Goal: Task Accomplishment & Management: Use online tool/utility

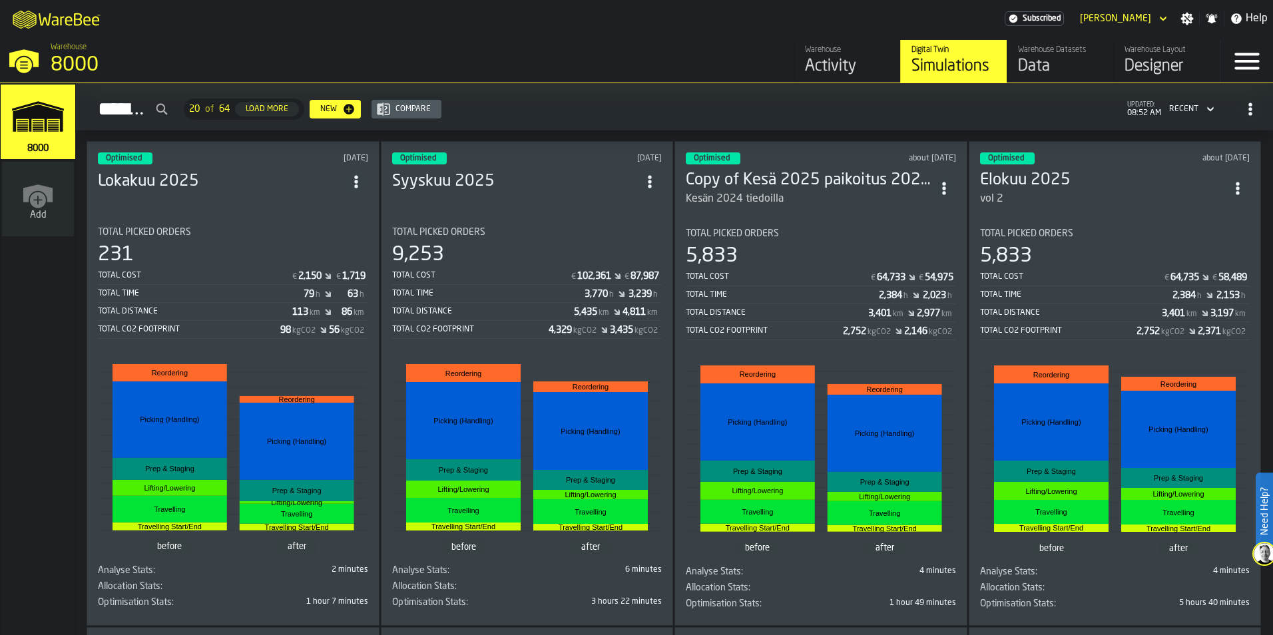
click at [1118, 73] on link "Warehouse Layout Designer" at bounding box center [1166, 61] width 107 height 43
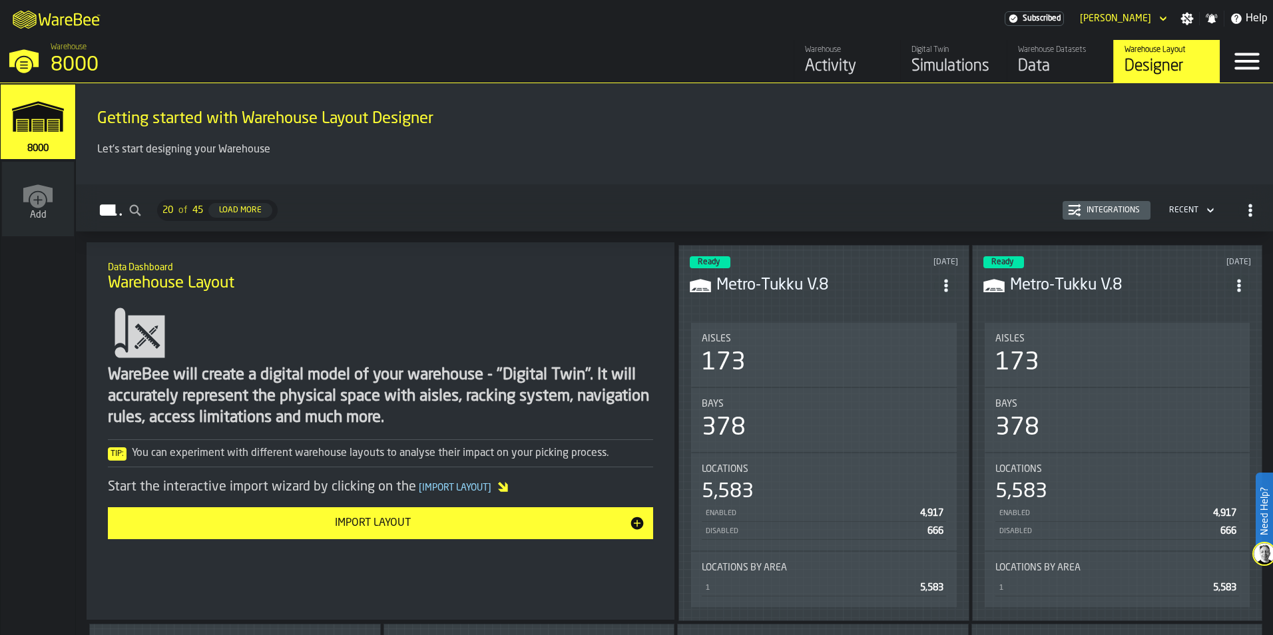
click at [828, 293] on h3 "Metro-Tukku V.8" at bounding box center [825, 285] width 218 height 21
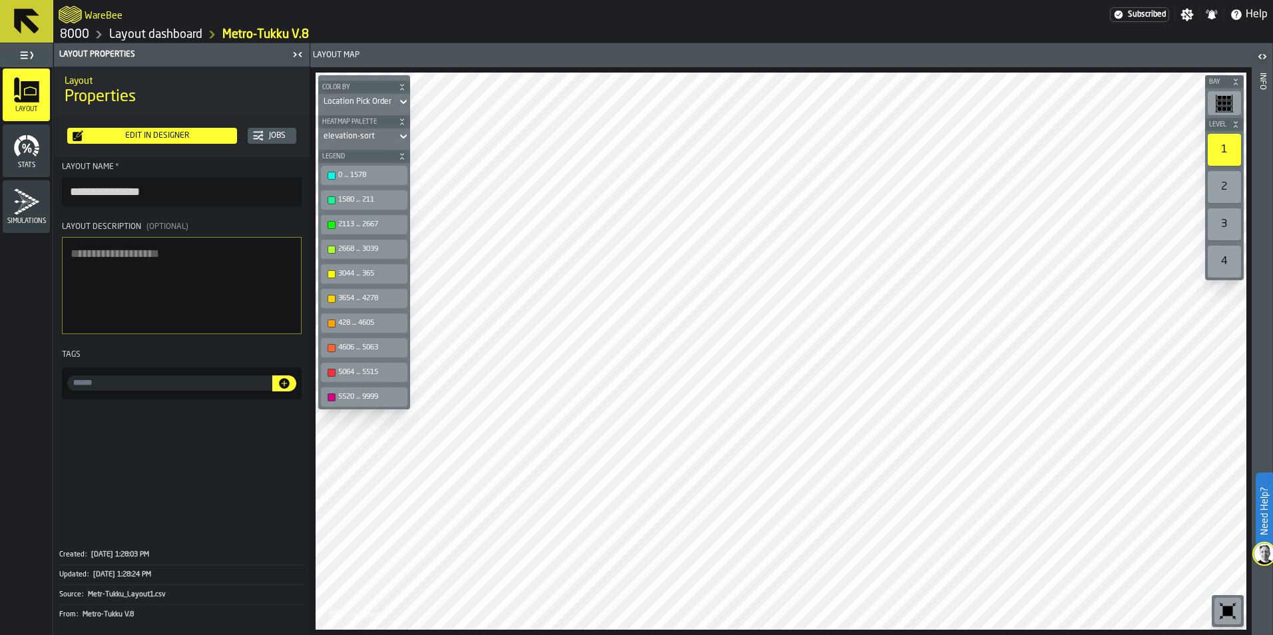
click at [39, 15] on button at bounding box center [26, 21] width 53 height 43
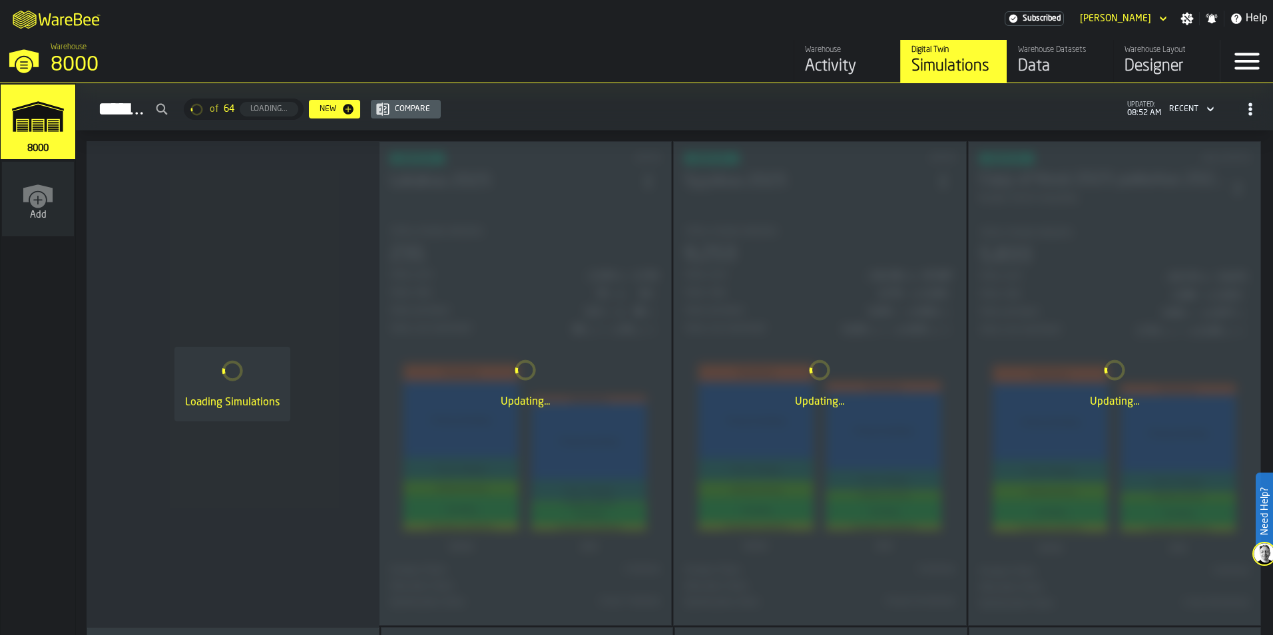
click at [1050, 69] on div "Data" at bounding box center [1060, 66] width 85 height 21
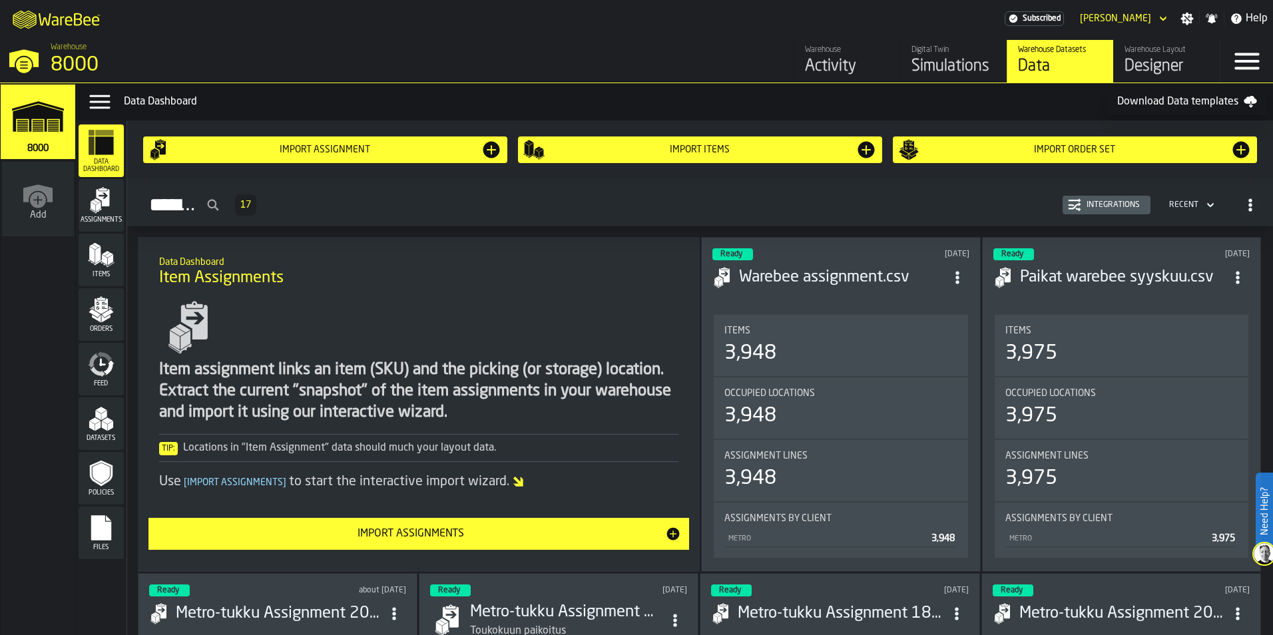
click at [850, 61] on div "Activity" at bounding box center [847, 66] width 85 height 21
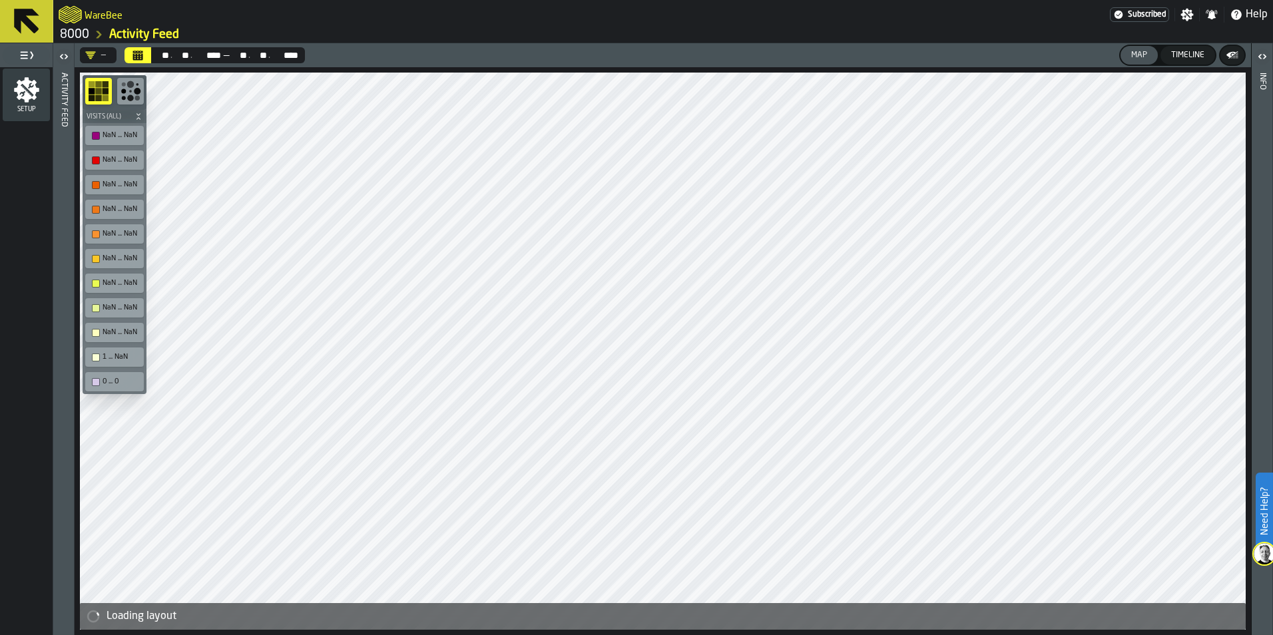
click at [138, 59] on icon "Kalenteri" at bounding box center [137, 55] width 11 height 11
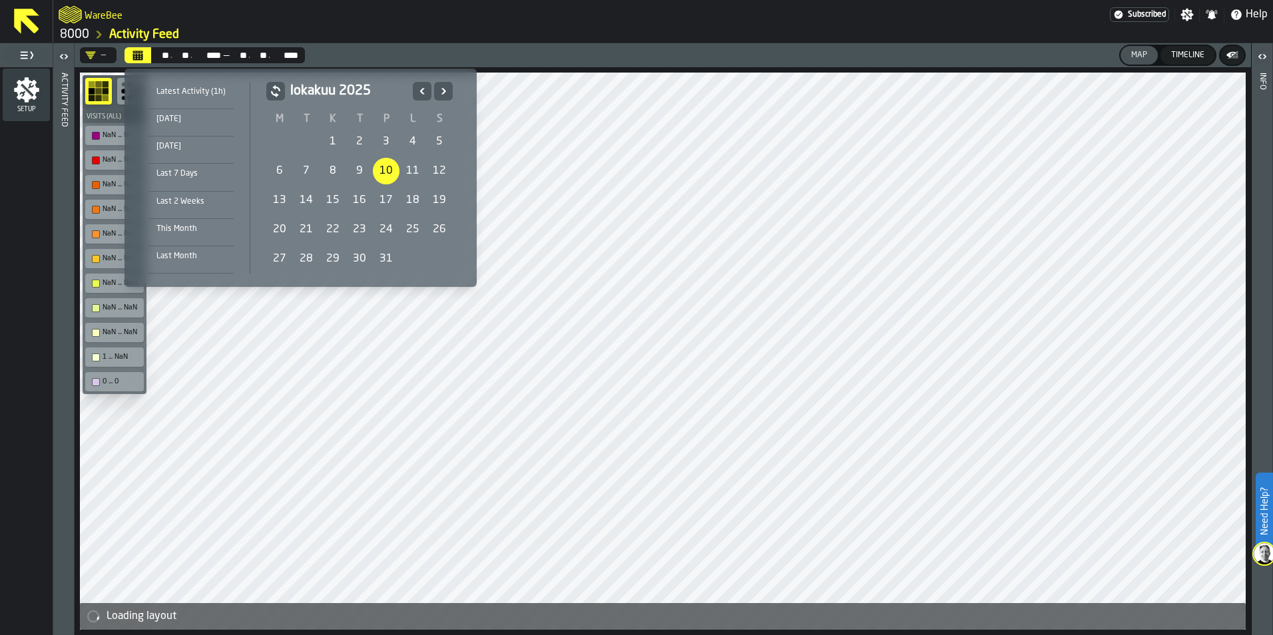
click at [283, 175] on div "6" at bounding box center [279, 171] width 27 height 27
click at [417, 90] on icon "Edellinen" at bounding box center [421, 91] width 13 height 16
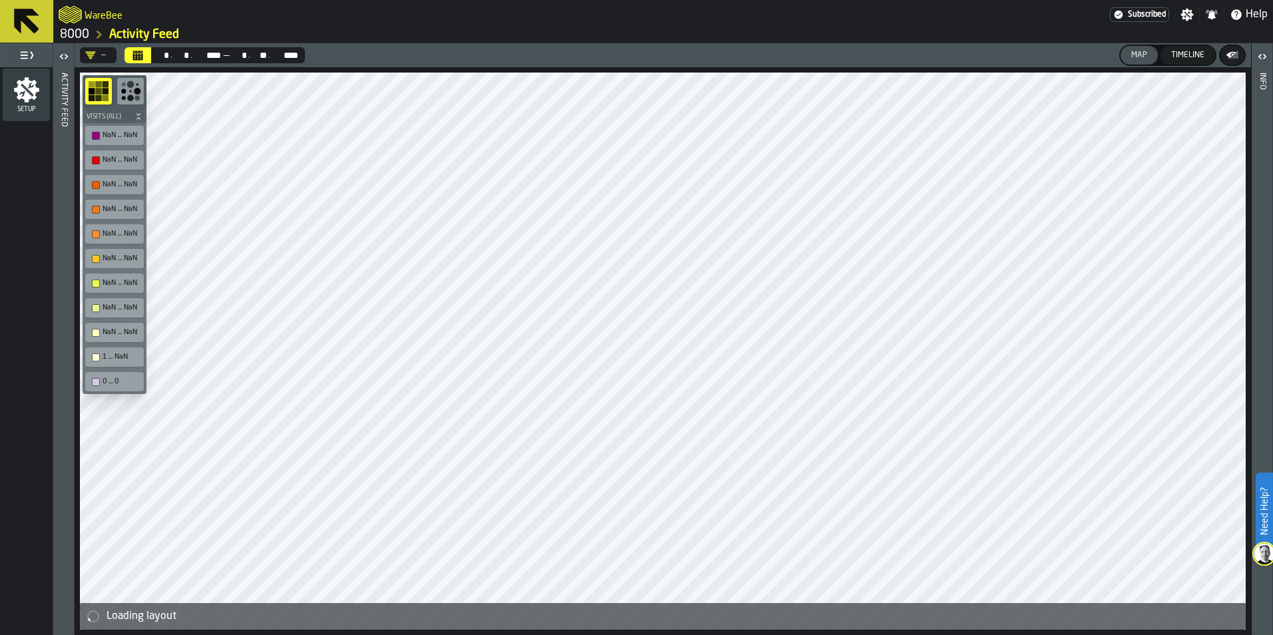
click at [271, 51] on div "**** ****" at bounding box center [284, 55] width 29 height 11
click at [245, 61] on div "** * . ** * . **** **** — ** * . ** ** . **** ****" at bounding box center [228, 55] width 154 height 16
click at [248, 55] on div "** *" at bounding box center [239, 55] width 18 height 11
click at [208, 54] on div "**** ****" at bounding box center [206, 55] width 29 height 11
click at [138, 57] on icon "Kalenteri" at bounding box center [138, 56] width 10 height 7
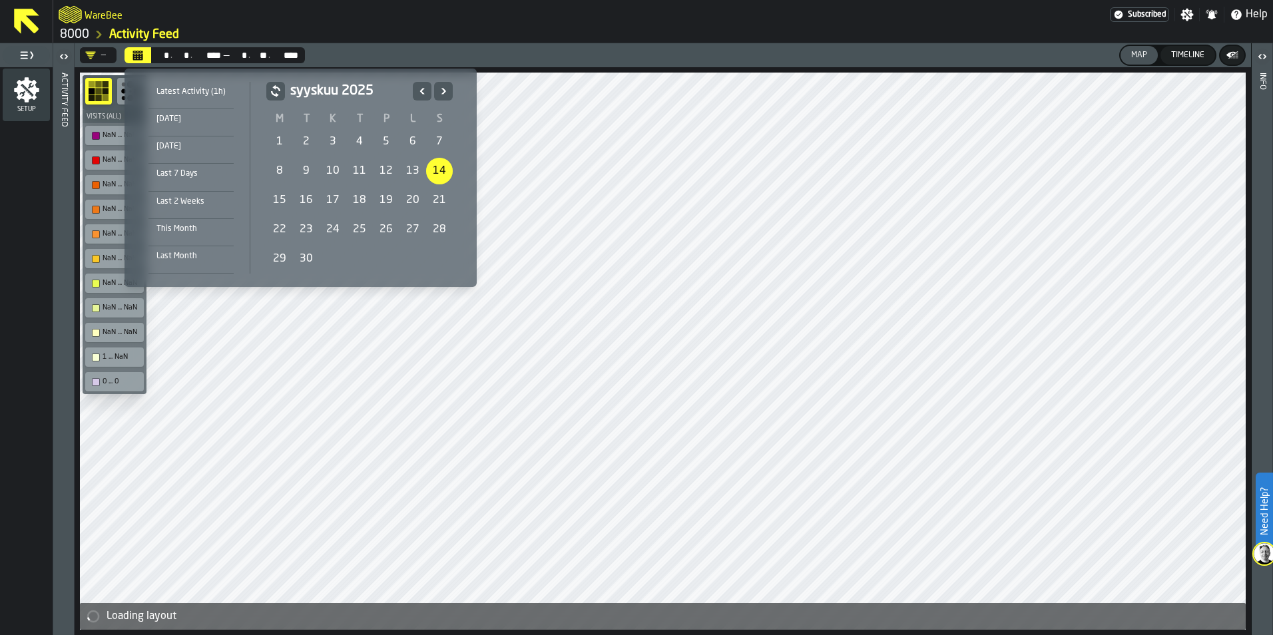
click at [439, 170] on div "14" at bounding box center [439, 171] width 27 height 27
click at [423, 83] on button "Edellinen" at bounding box center [422, 91] width 19 height 19
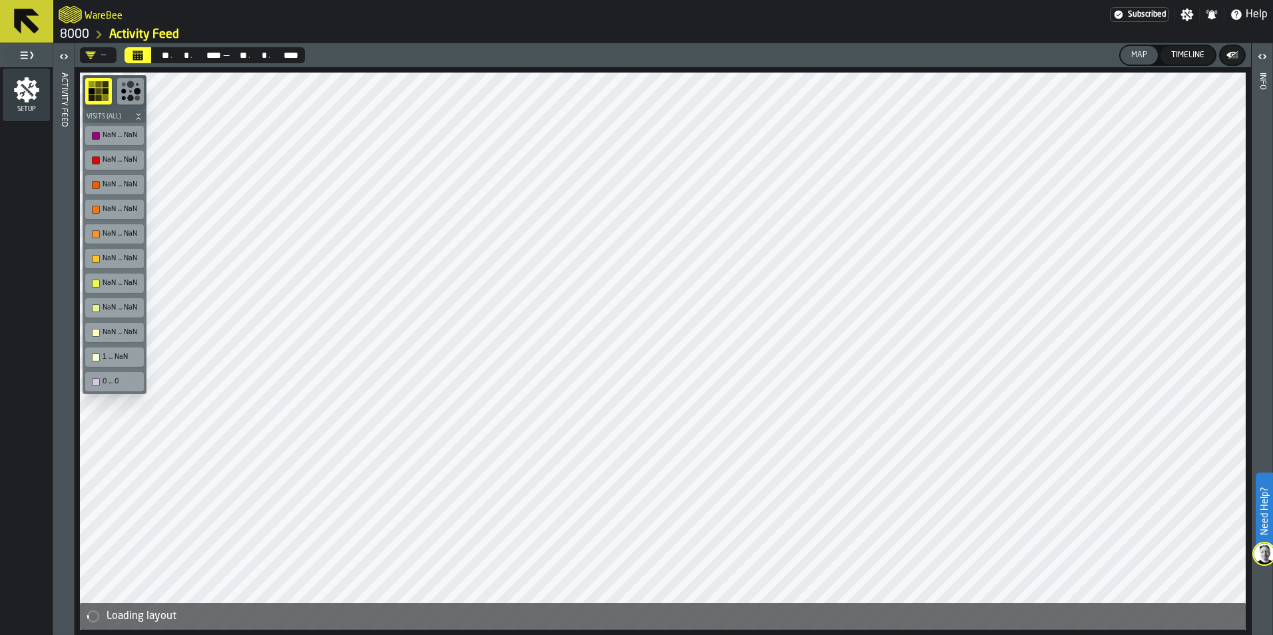
click at [142, 91] on div "button-toolbar-undefined" at bounding box center [130, 91] width 27 height 27
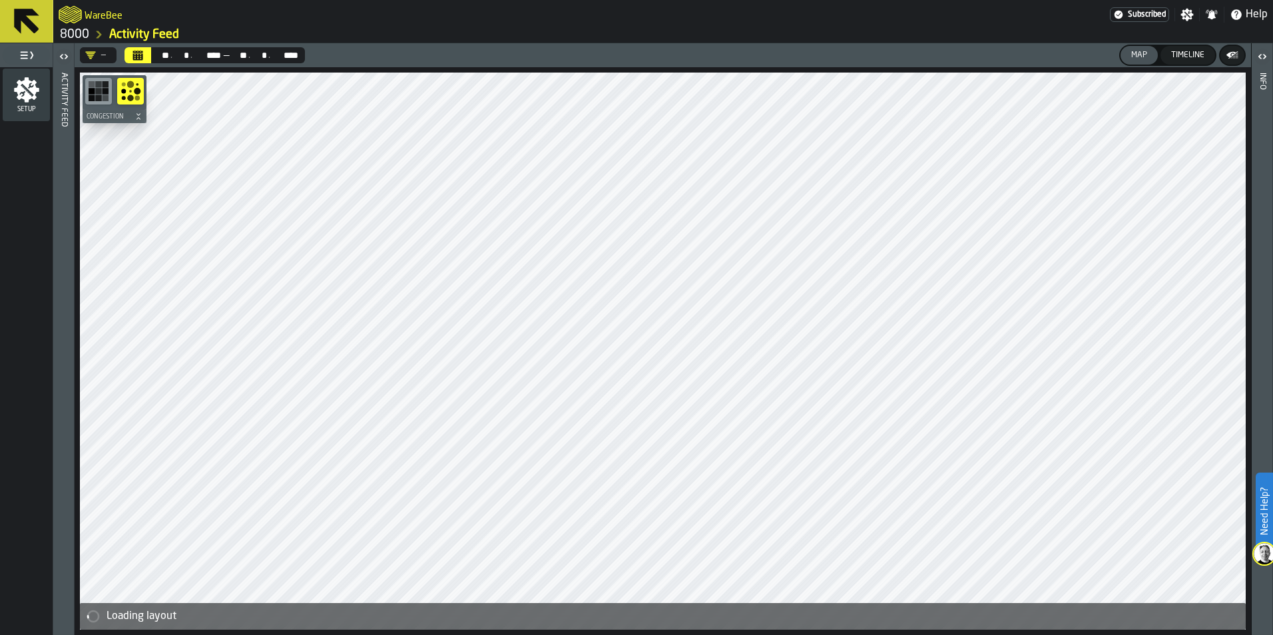
click at [61, 56] on icon "button-toggle-Open" at bounding box center [60, 56] width 3 height 5
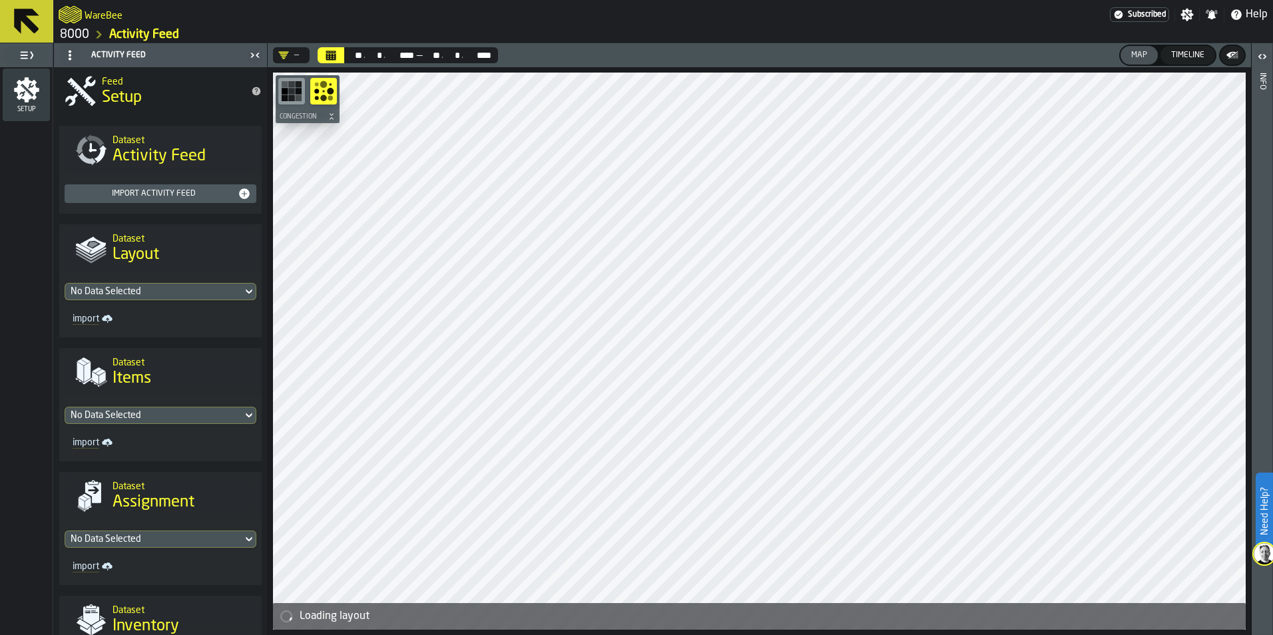
click at [166, 295] on div "No Data Selected" at bounding box center [154, 291] width 166 height 11
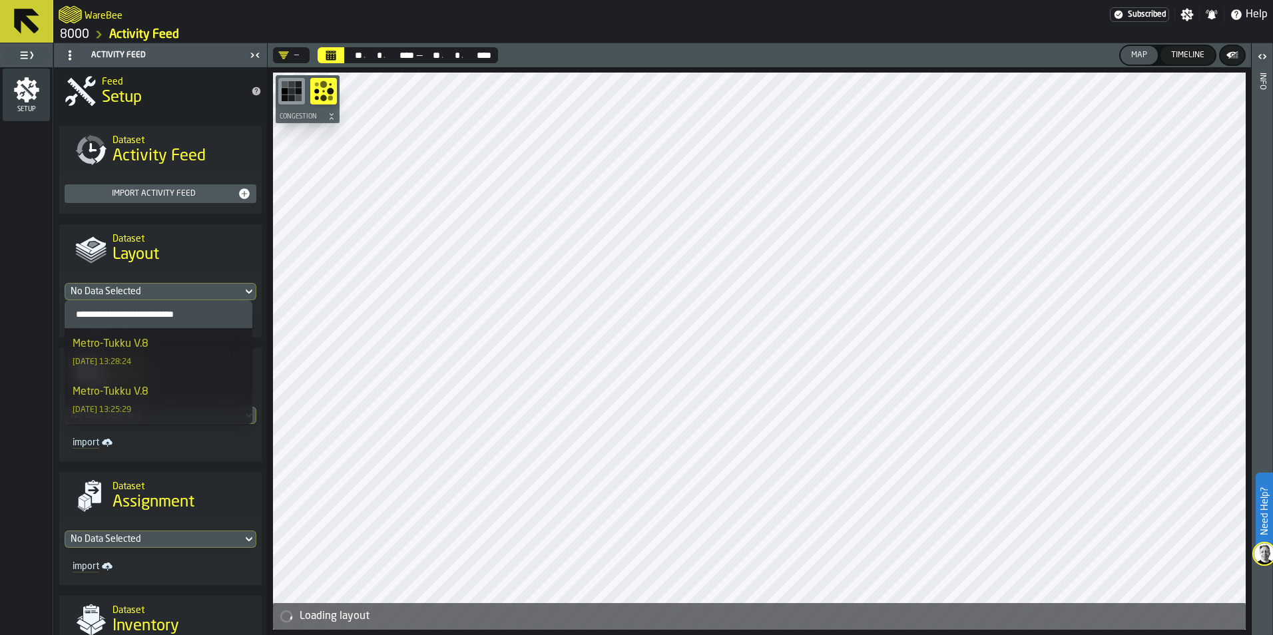
click at [164, 347] on div "Metro-Tukku V.8 25/03/2025, 13:28:24" at bounding box center [159, 352] width 172 height 32
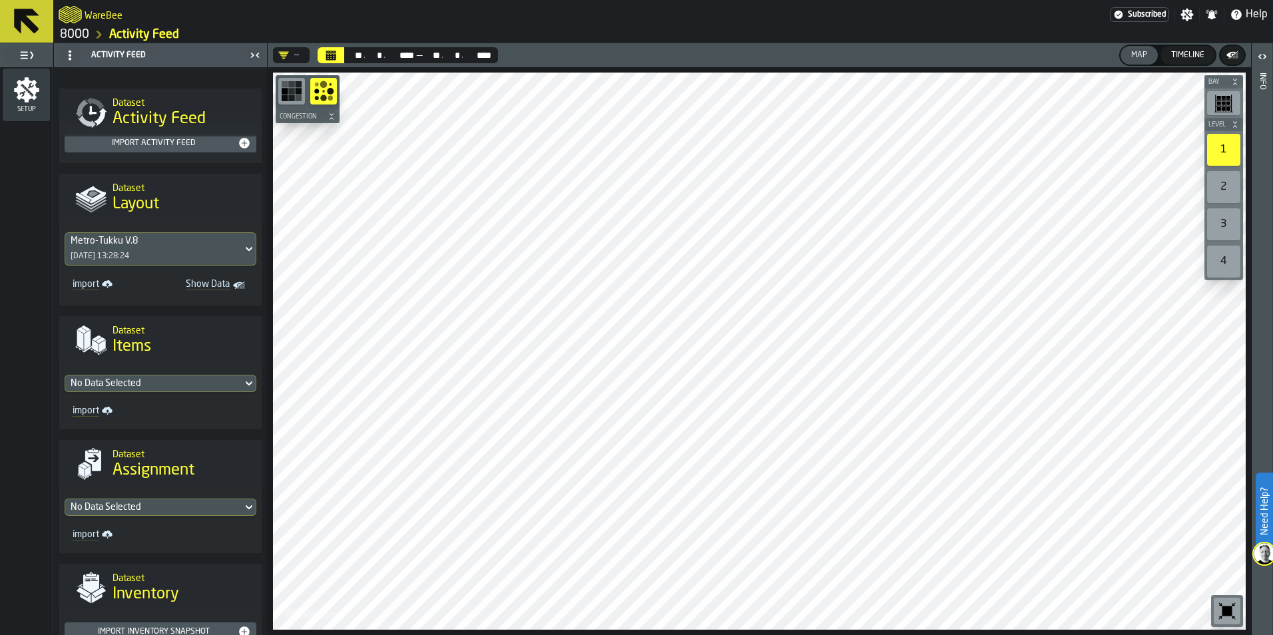
scroll to position [133, 0]
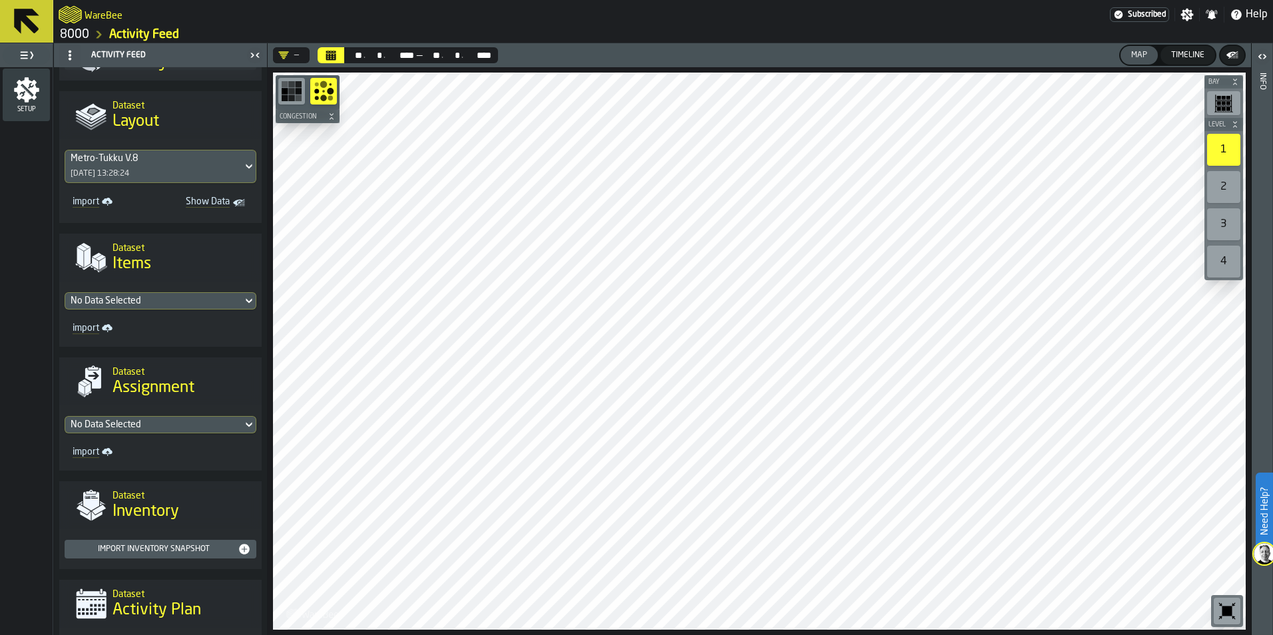
click at [165, 369] on h2 "Dataset" at bounding box center [182, 370] width 138 height 13
click at [180, 303] on div "No Data Selected" at bounding box center [154, 301] width 166 height 11
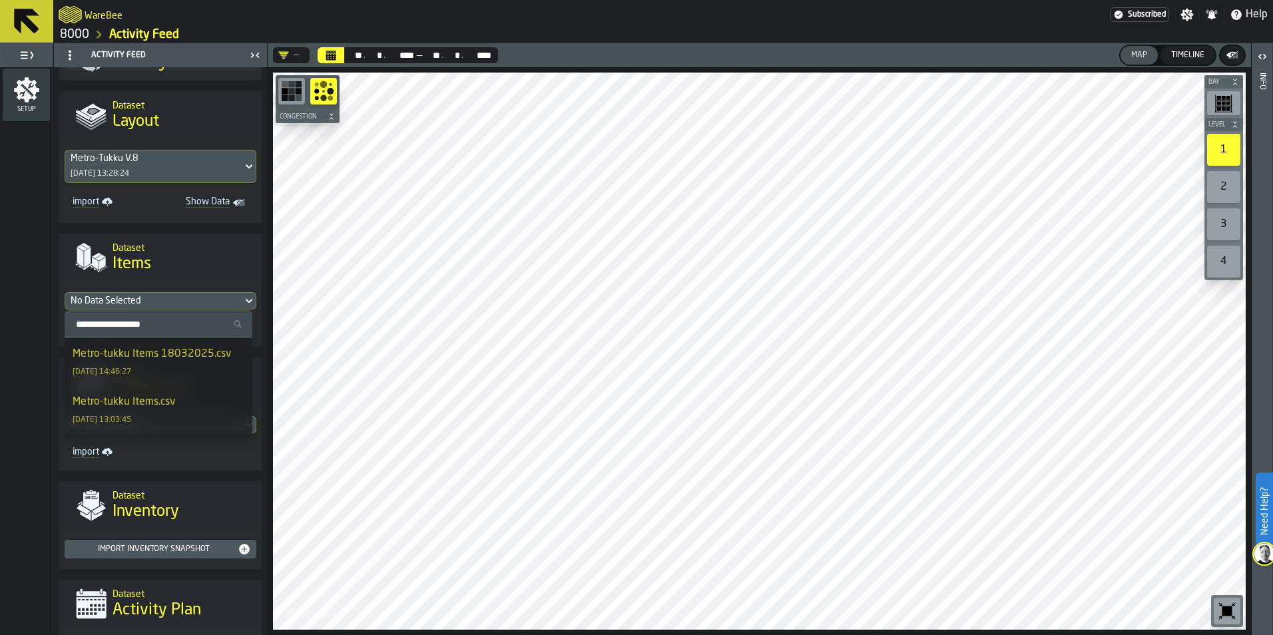
click at [175, 358] on div "Metro-tukku Items 18032025.csv" at bounding box center [152, 354] width 158 height 16
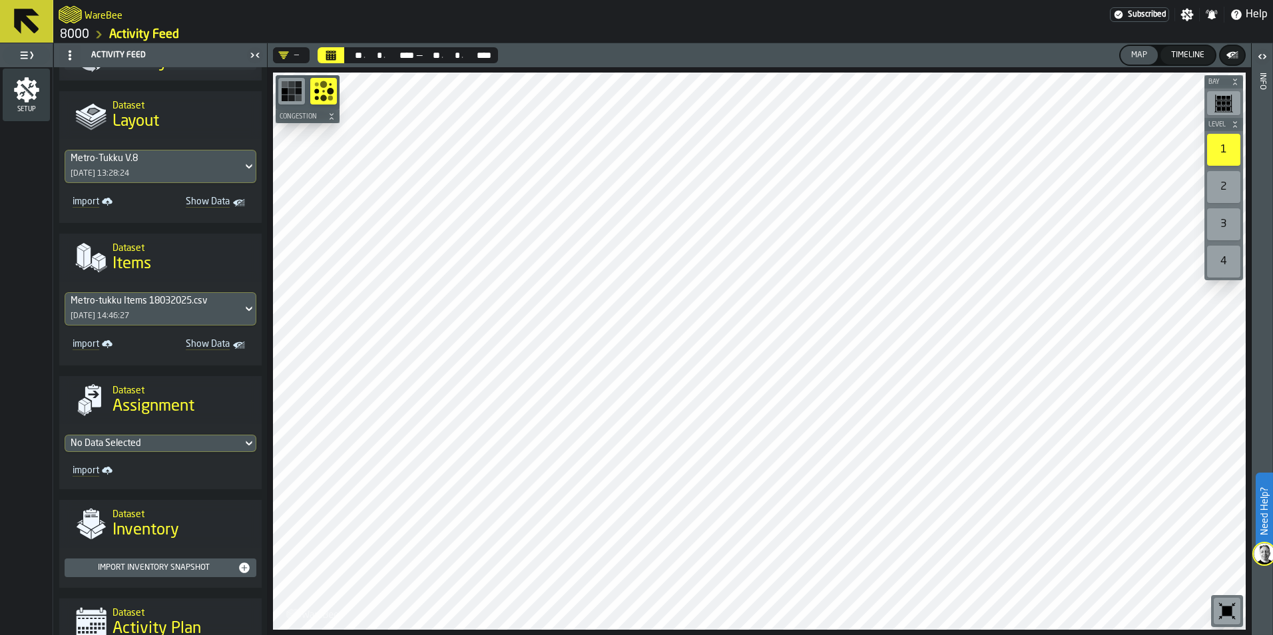
click at [182, 304] on div "Metro-tukku Items 18032025.csv" at bounding box center [154, 301] width 166 height 11
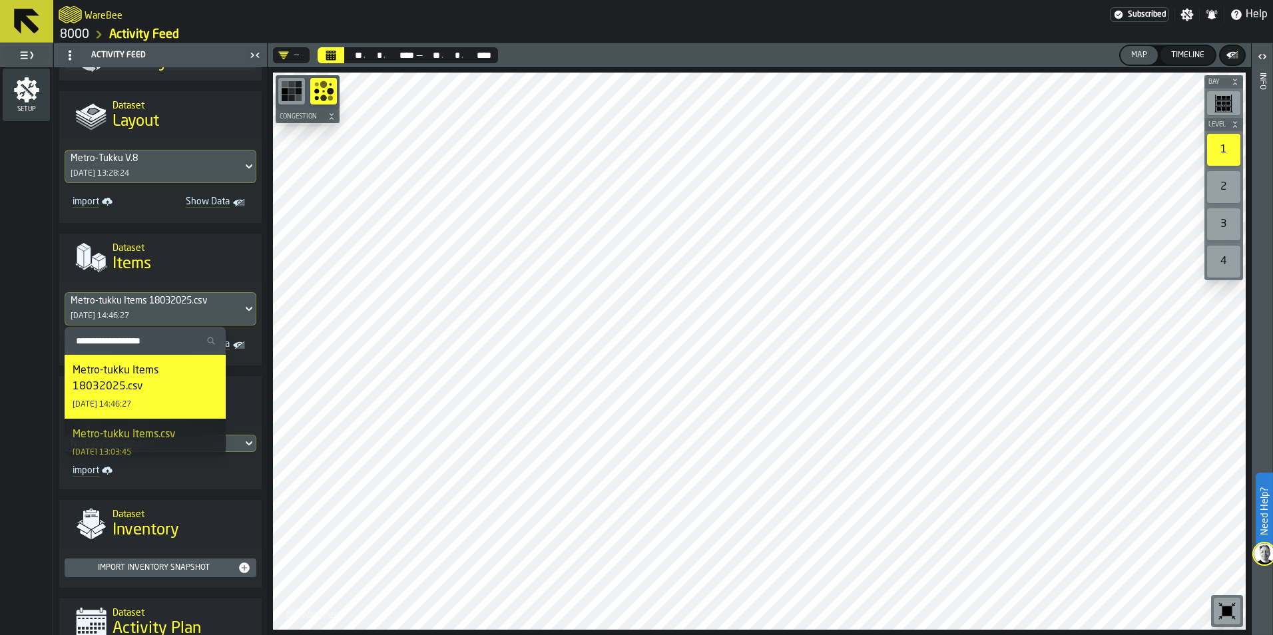
click at [182, 304] on div "Metro-tukku Items 18032025.csv" at bounding box center [154, 301] width 166 height 11
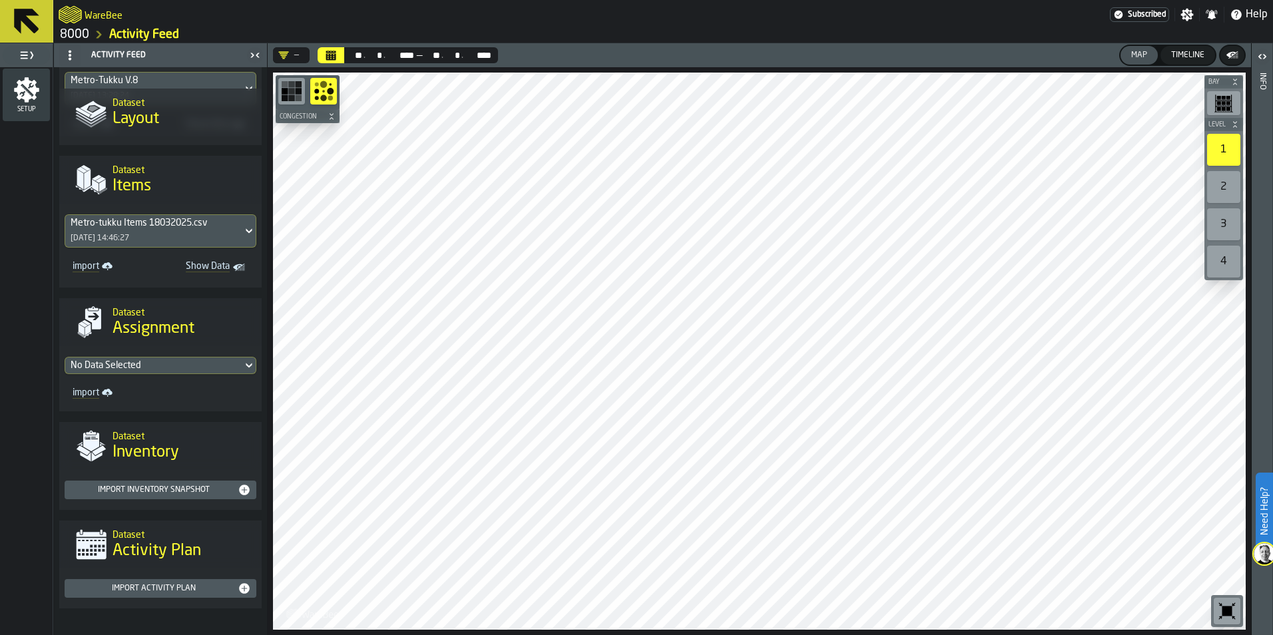
scroll to position [212, 0]
click at [168, 379] on div "No Data Selected import" at bounding box center [160, 378] width 202 height 65
click at [173, 369] on div "No Data Selected" at bounding box center [154, 365] width 166 height 11
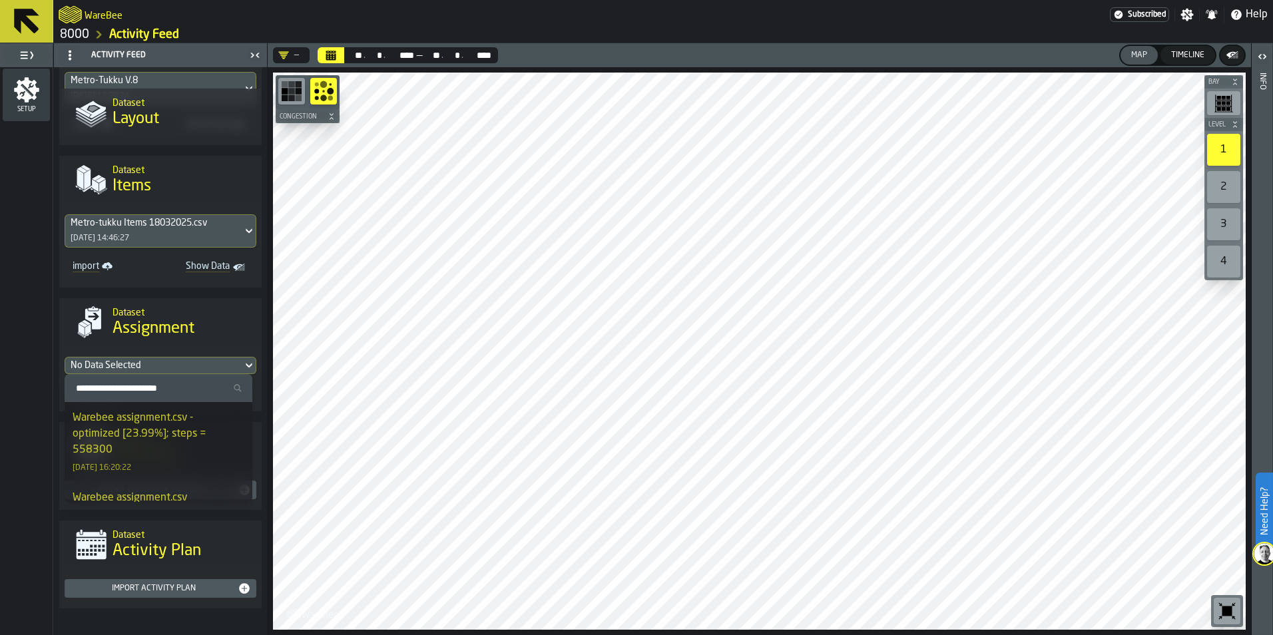
click at [176, 443] on div "Warebee assignment.csv - optimized [23.99%]; steps = 558300" at bounding box center [159, 434] width 172 height 48
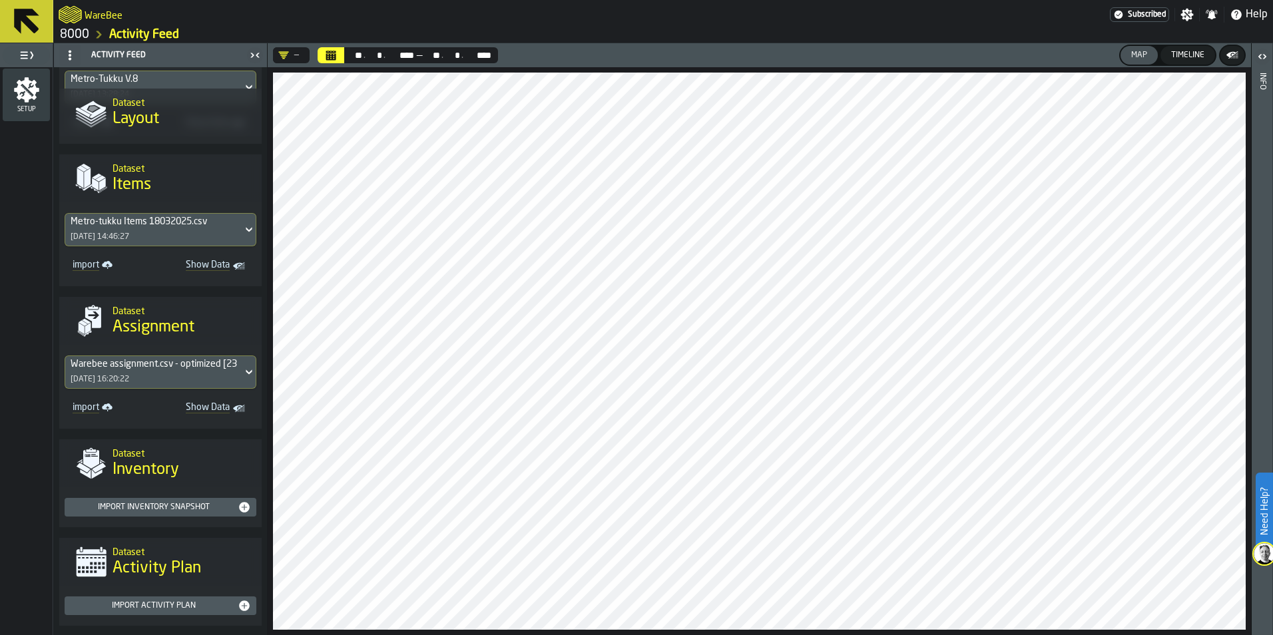
scroll to position [232, 0]
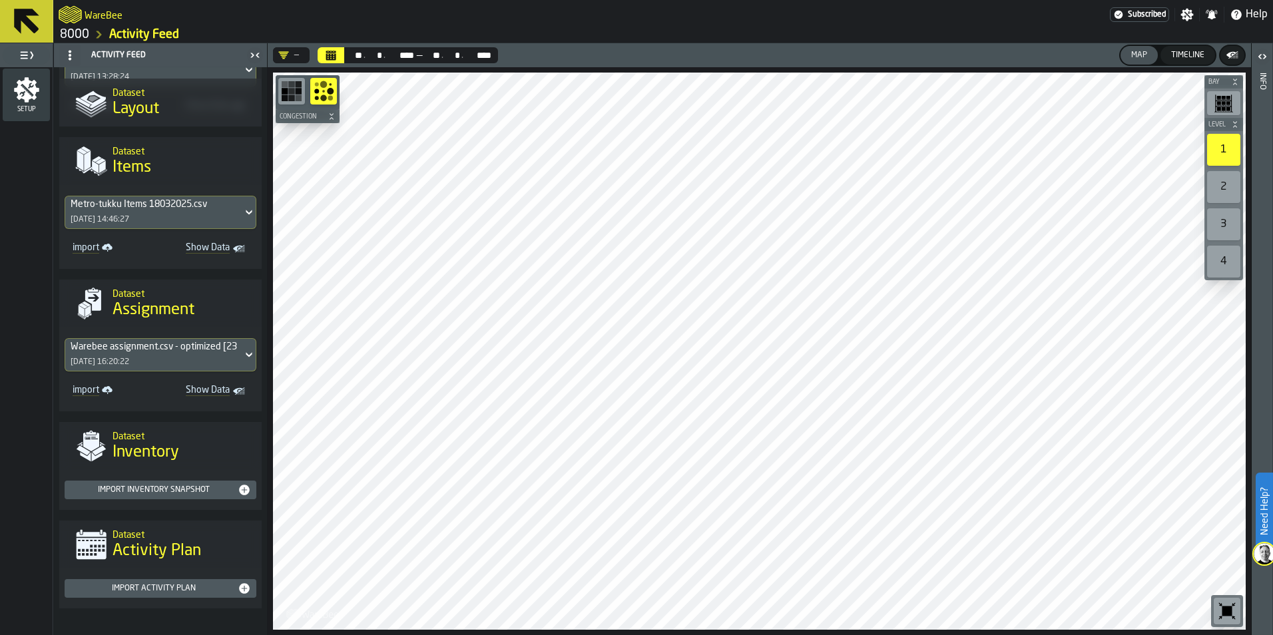
click at [176, 483] on div "Import Inventory Snapshot" at bounding box center [160, 489] width 181 height 13
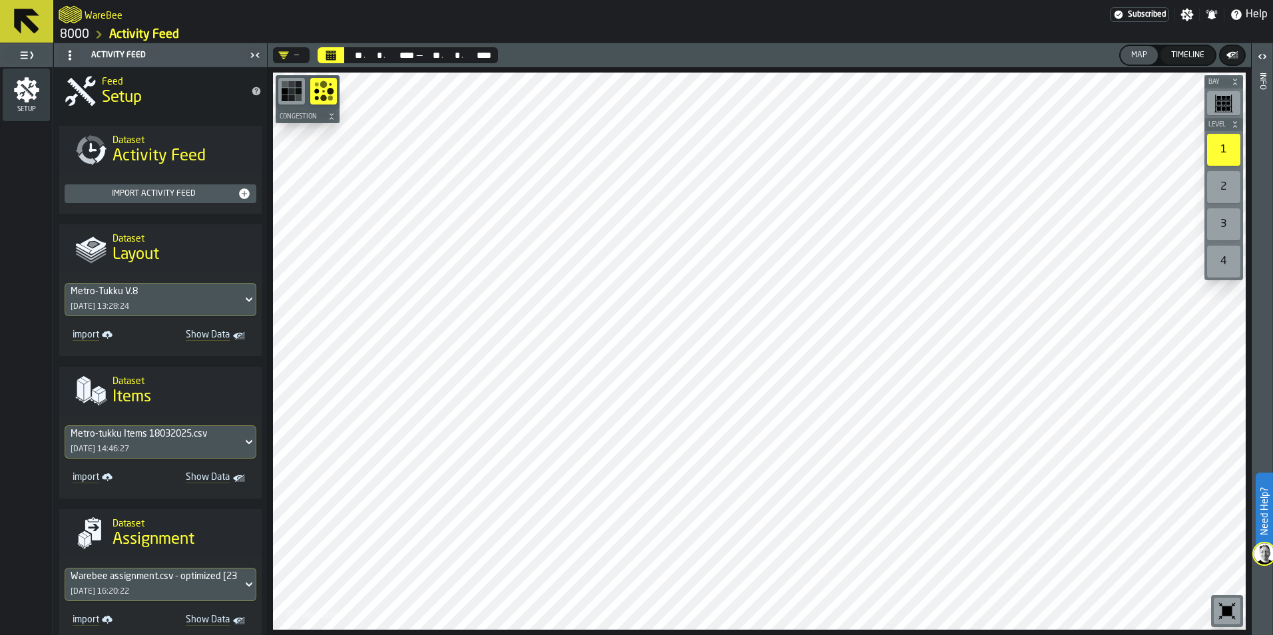
click at [25, 17] on icon at bounding box center [26, 21] width 25 height 25
click at [49, 28] on button at bounding box center [26, 21] width 53 height 43
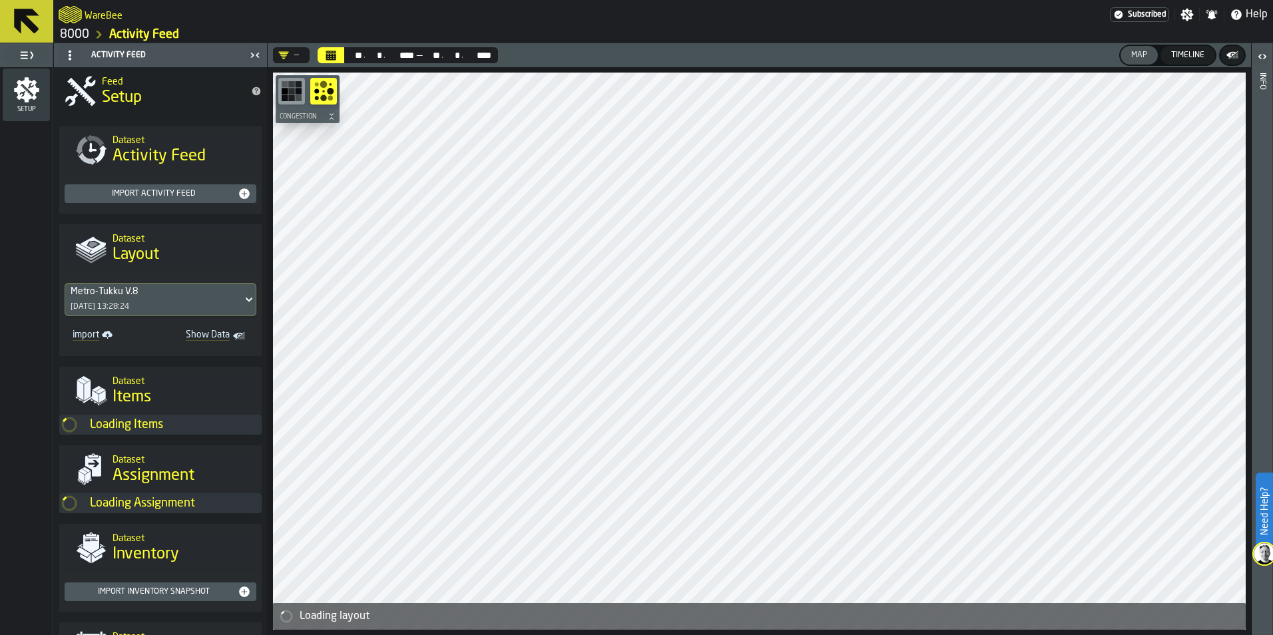
click at [49, 28] on button at bounding box center [26, 21] width 53 height 43
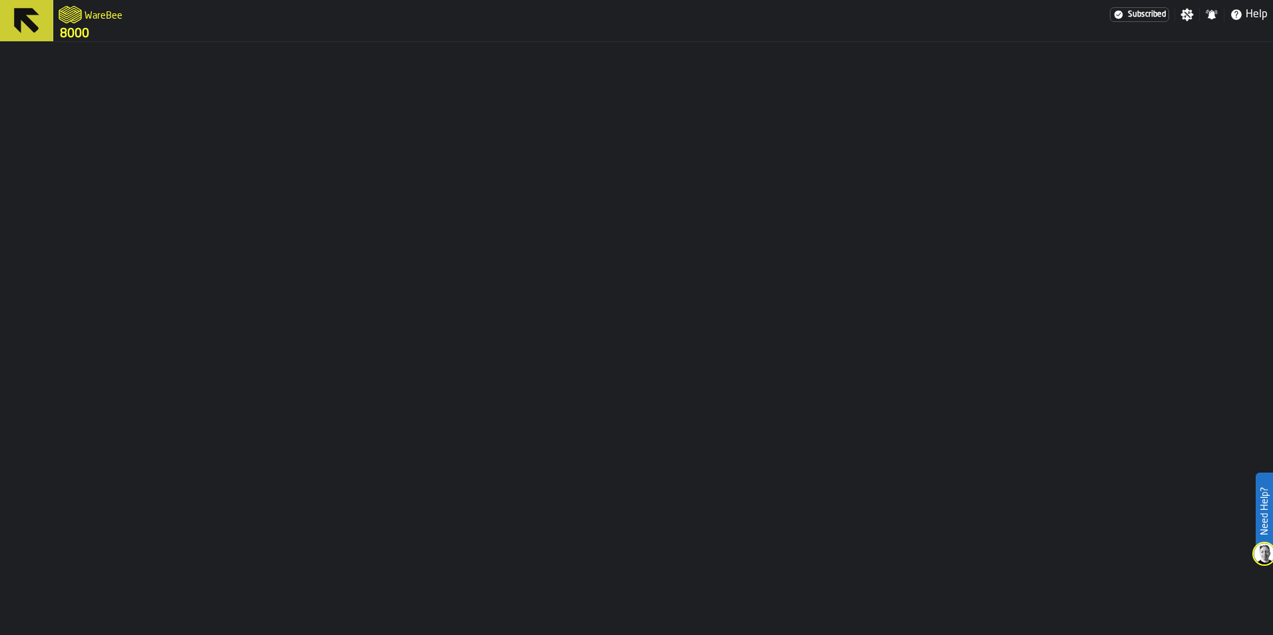
click at [49, 28] on button at bounding box center [26, 20] width 53 height 41
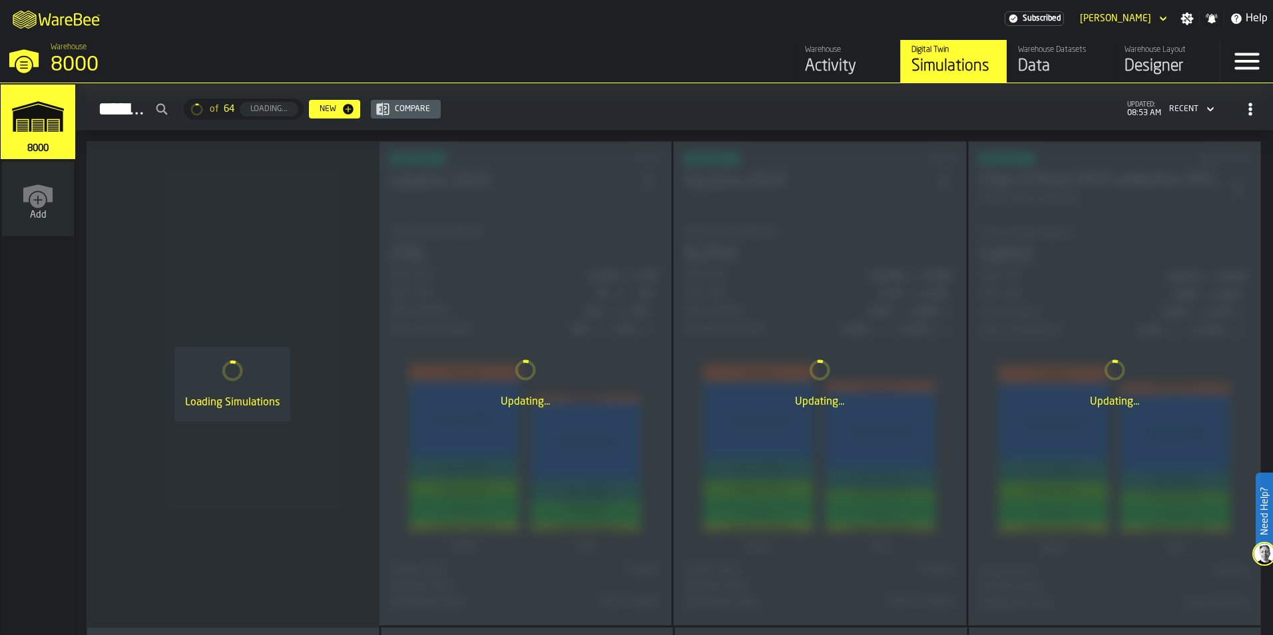
click at [1019, 57] on div "Data" at bounding box center [1060, 66] width 85 height 21
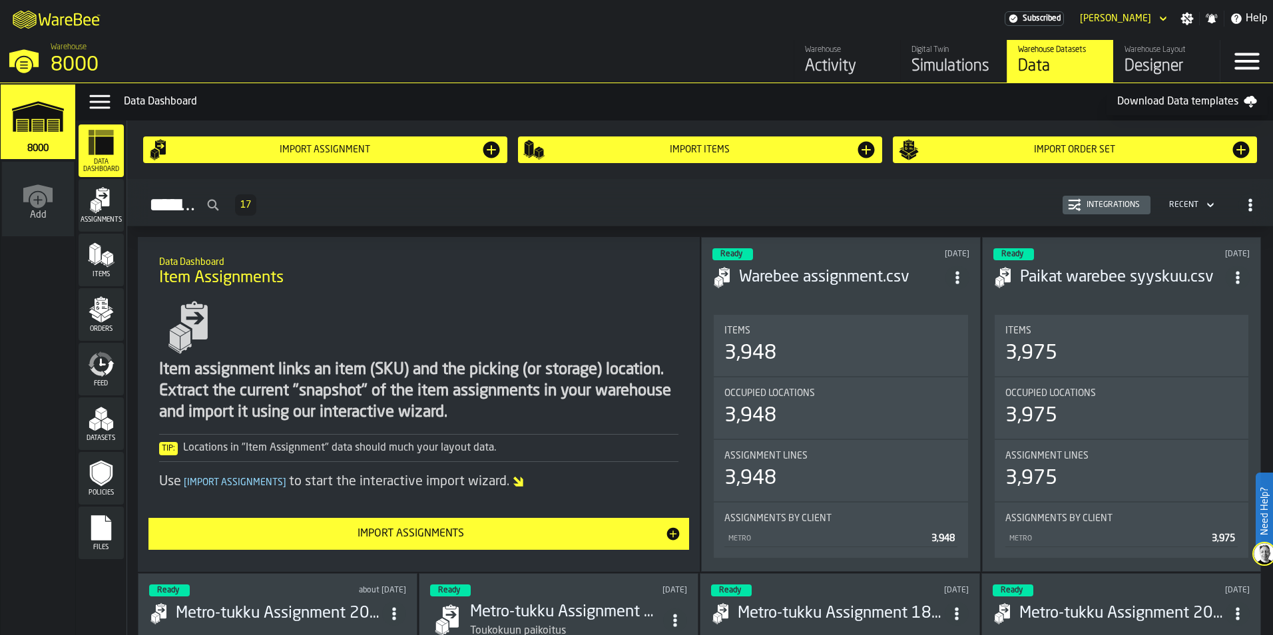
click at [1154, 61] on div "Designer" at bounding box center [1167, 66] width 85 height 21
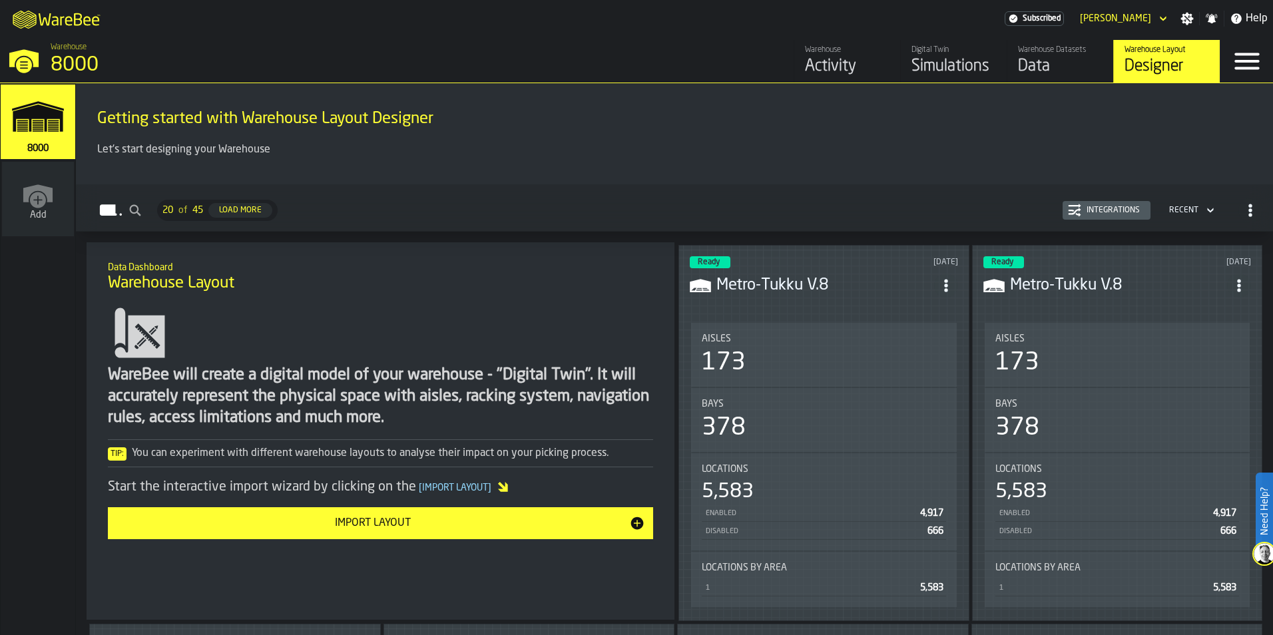
click at [1069, 67] on div "Data" at bounding box center [1060, 66] width 85 height 21
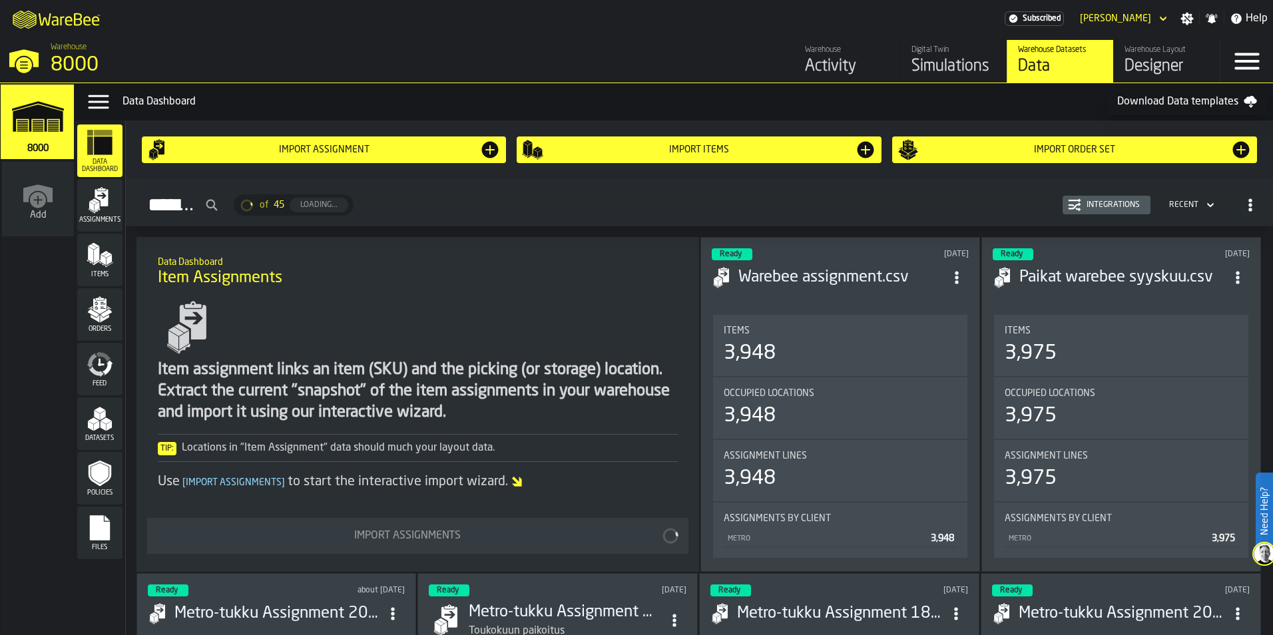
click at [802, 63] on link "Warehouse Activity" at bounding box center [847, 61] width 107 height 43
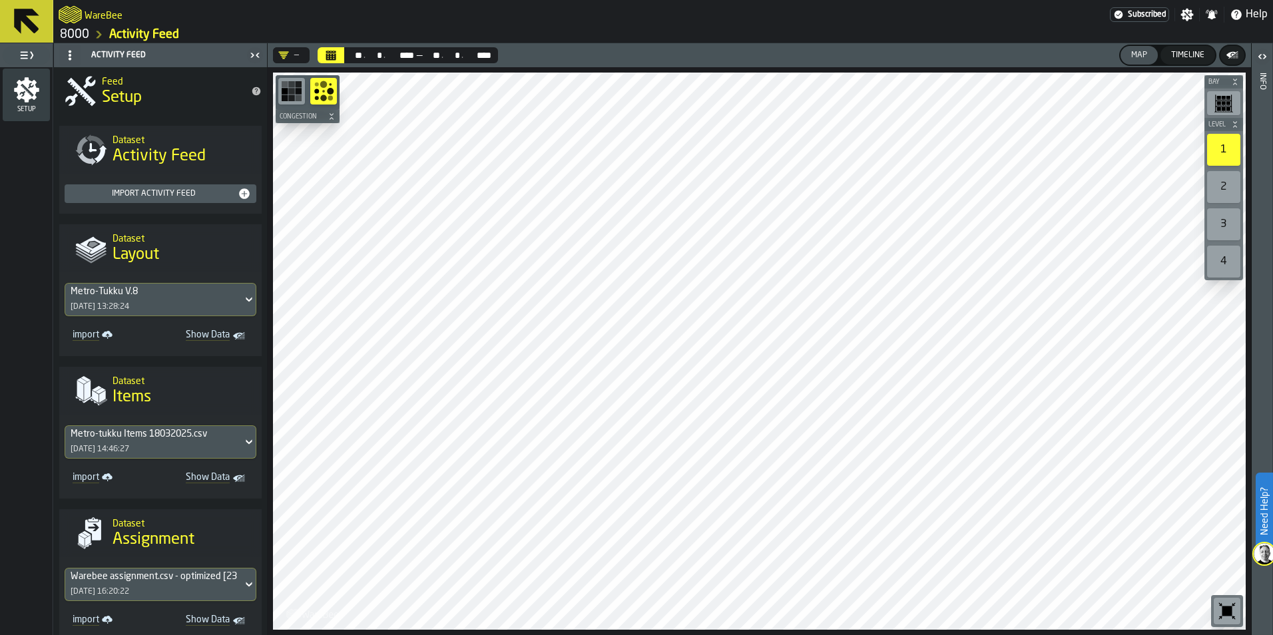
click at [52, 29] on button at bounding box center [26, 21] width 53 height 43
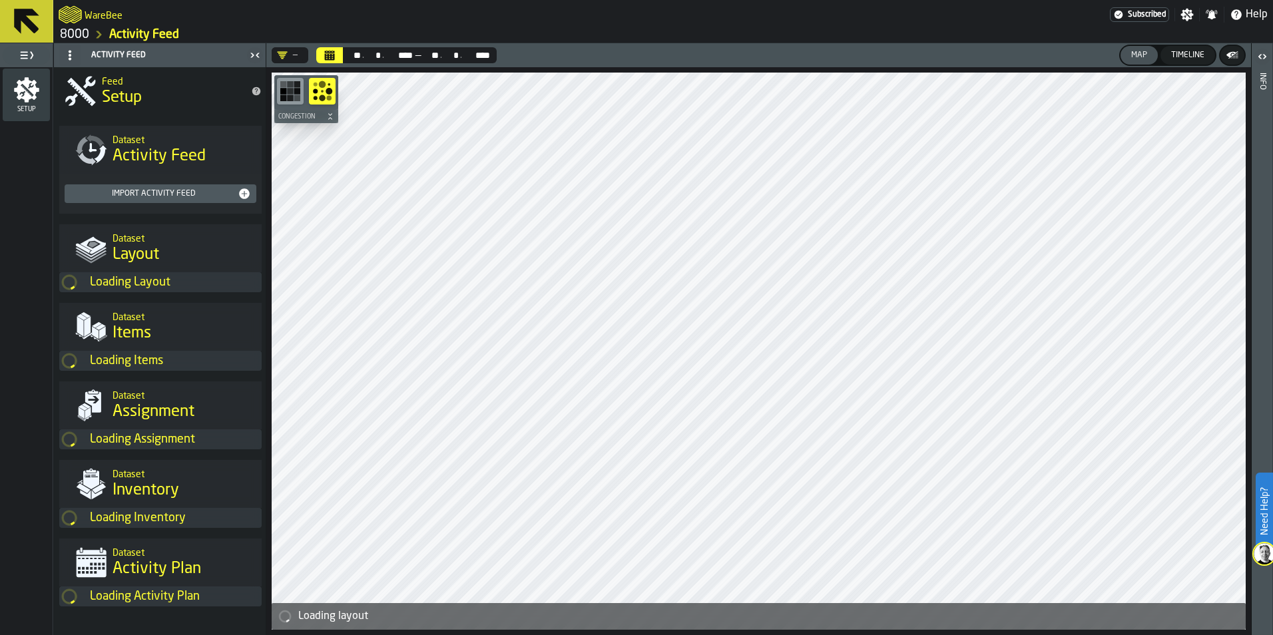
click at [52, 29] on button at bounding box center [26, 21] width 53 height 43
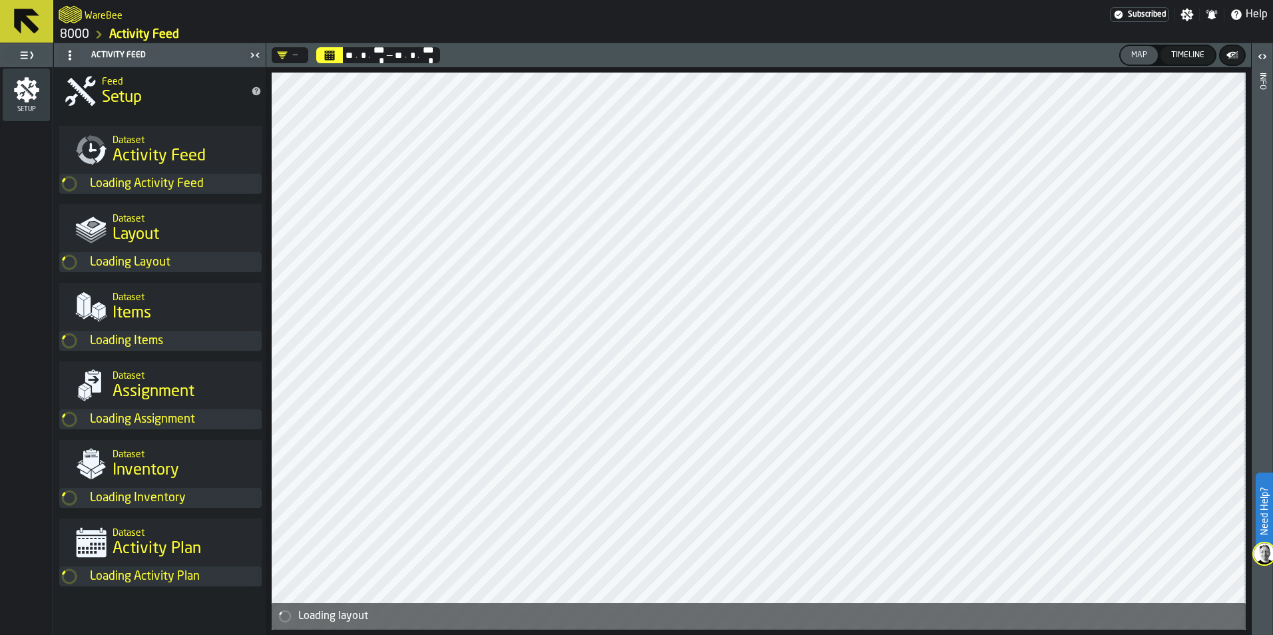
click at [52, 29] on button at bounding box center [26, 21] width 53 height 43
drag, startPoint x: 52, startPoint y: 29, endPoint x: 35, endPoint y: 27, distance: 17.4
click at [35, 27] on icon at bounding box center [26, 21] width 25 height 25
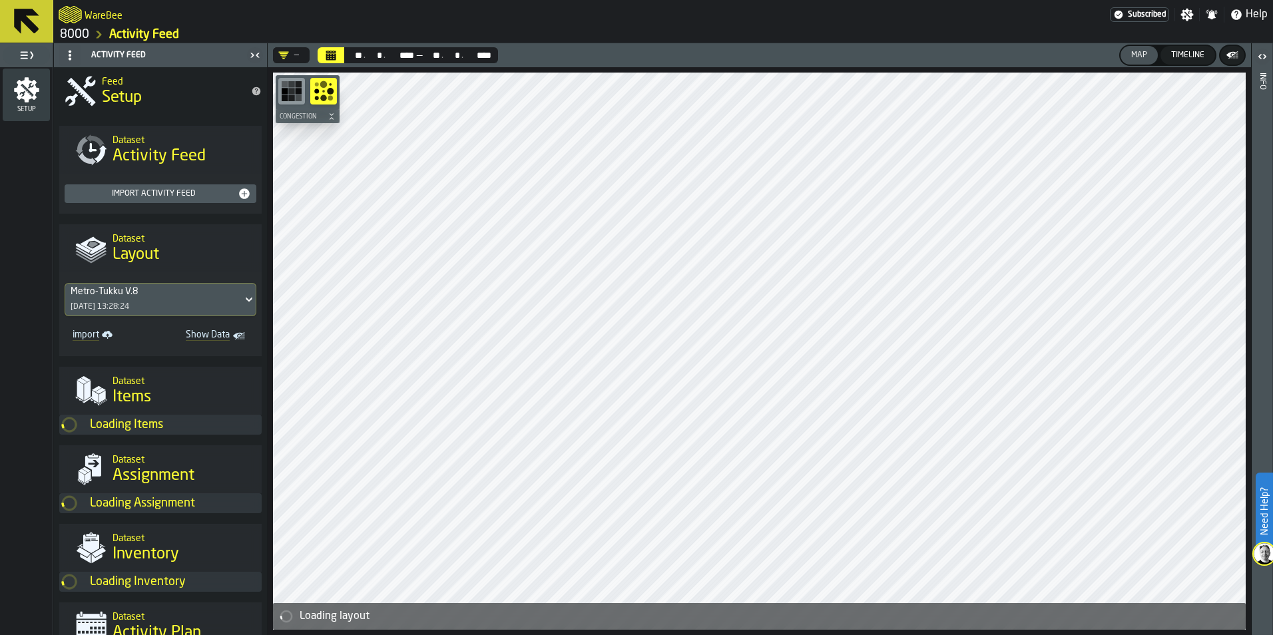
click at [35, 27] on icon at bounding box center [26, 21] width 25 height 25
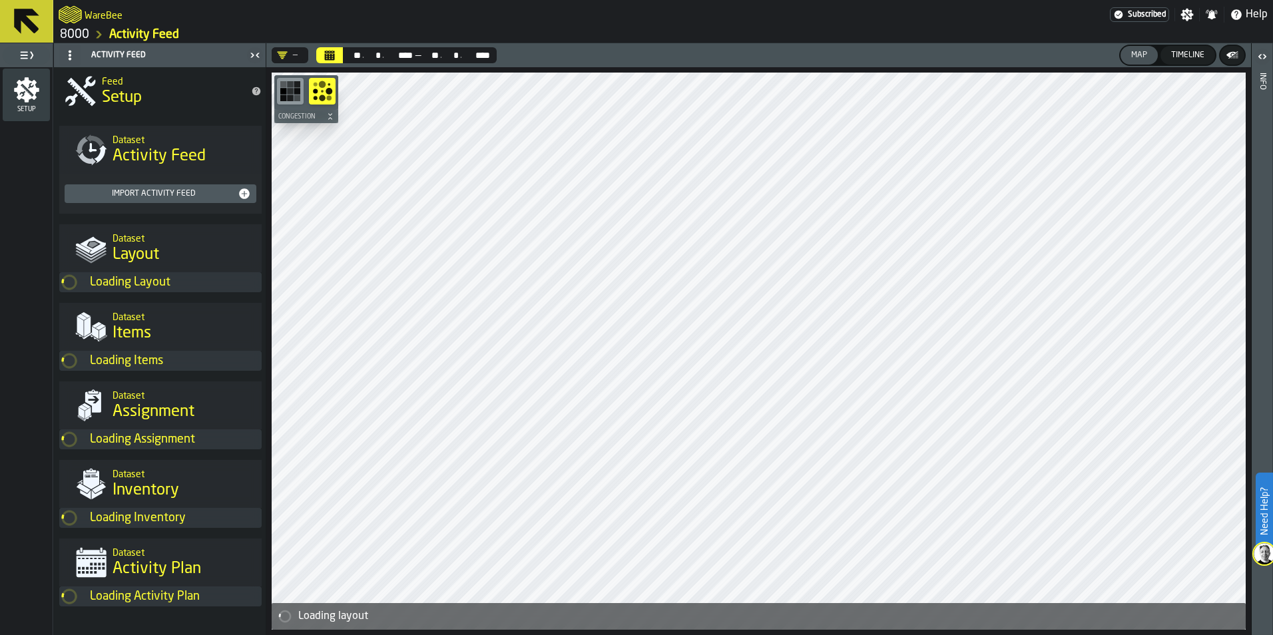
click at [35, 27] on icon at bounding box center [26, 21] width 25 height 25
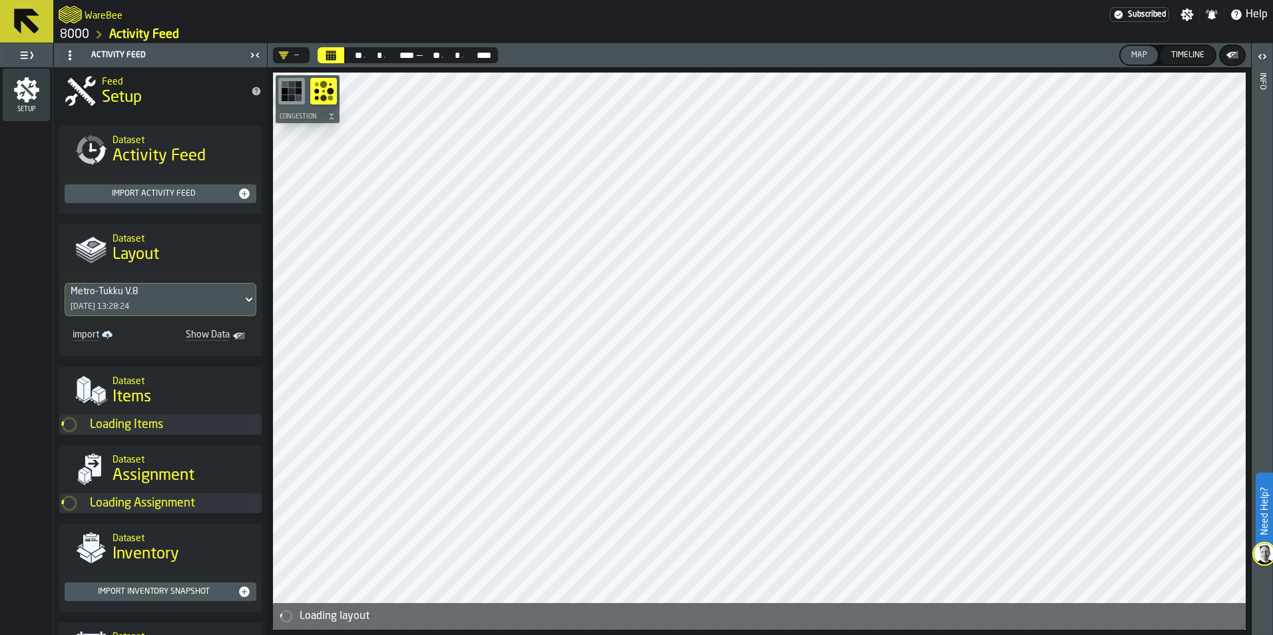
click at [35, 27] on icon at bounding box center [26, 21] width 25 height 25
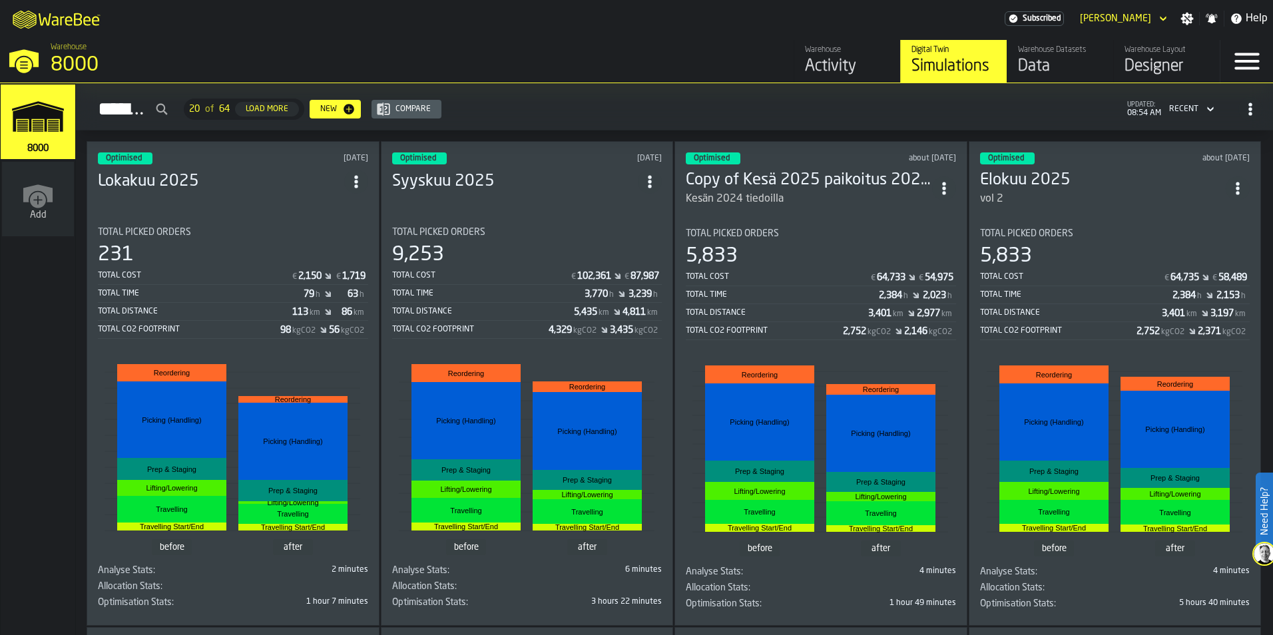
click at [436, 111] on div "Compare" at bounding box center [413, 109] width 46 height 9
click at [1178, 59] on div "Designer" at bounding box center [1167, 66] width 85 height 21
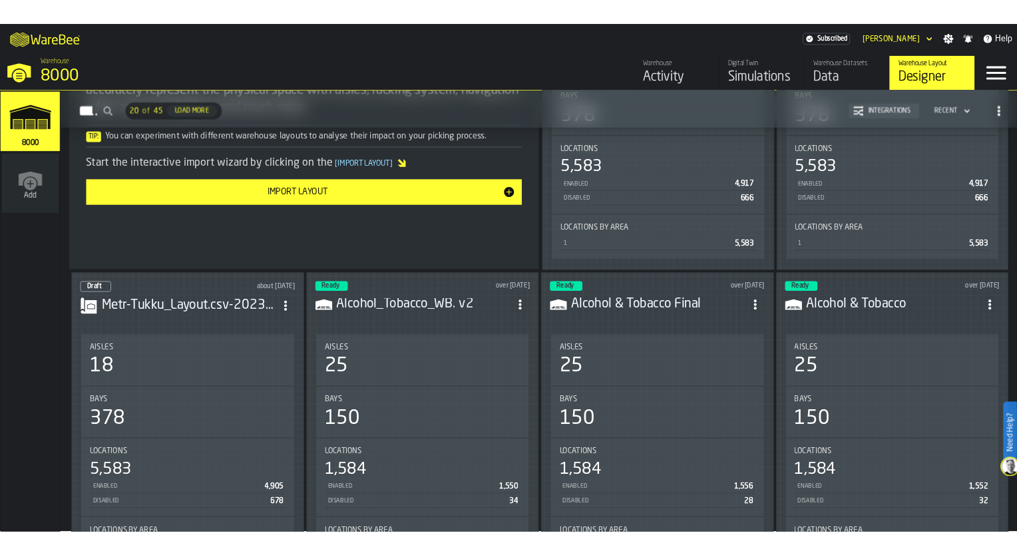
scroll to position [133, 0]
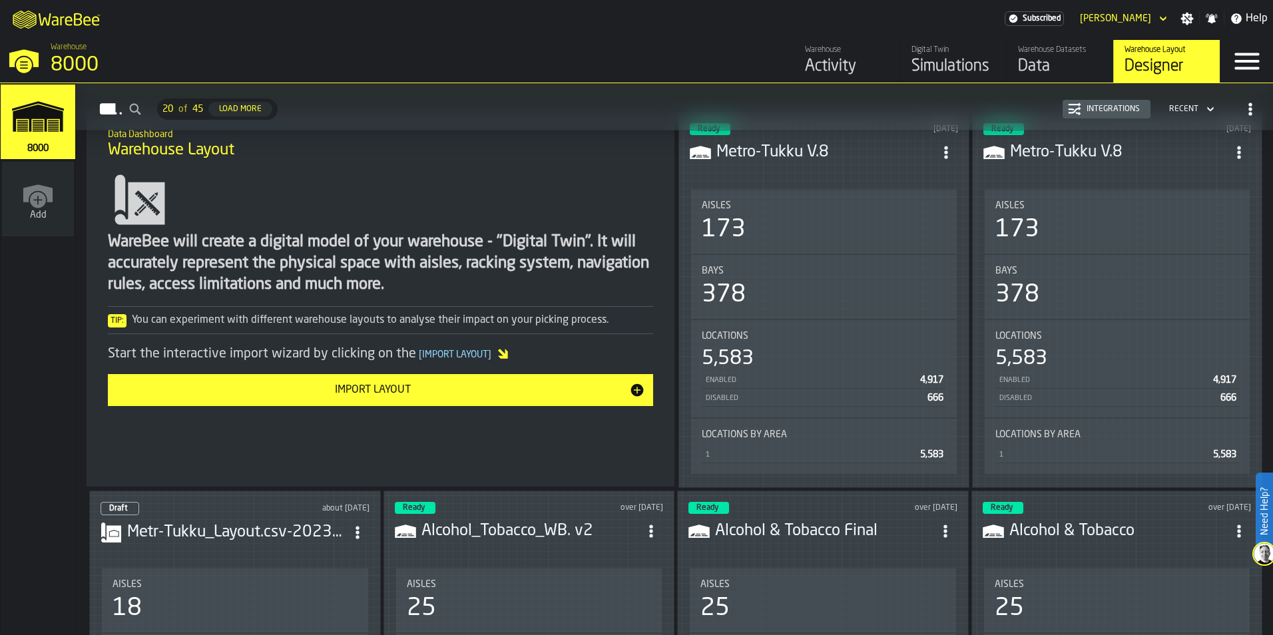
click at [1025, 71] on div "Data" at bounding box center [1060, 66] width 85 height 21
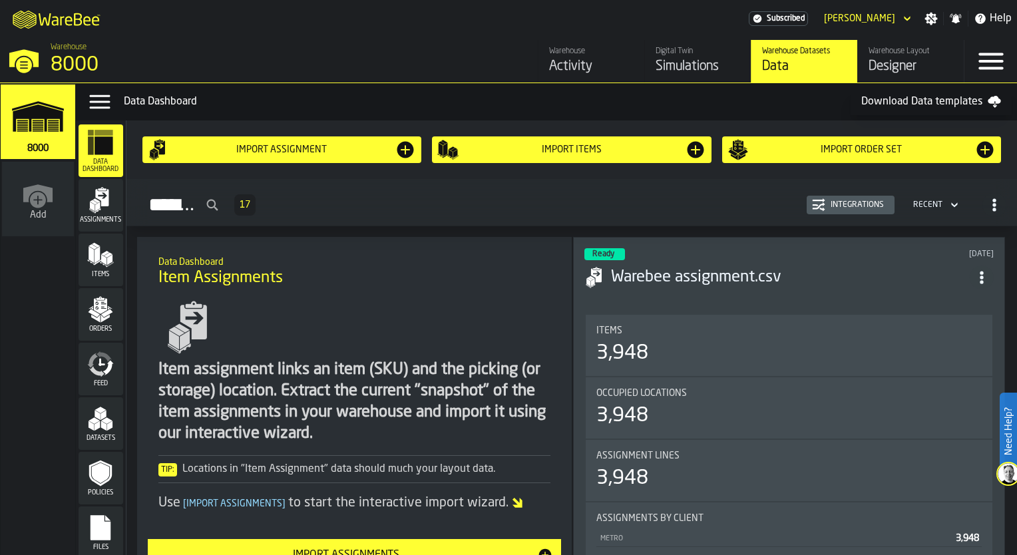
drag, startPoint x: 538, startPoint y: 344, endPoint x: 633, endPoint y: 361, distance: 96.1
click at [887, 156] on div "Import Order Set" at bounding box center [862, 149] width 268 height 21
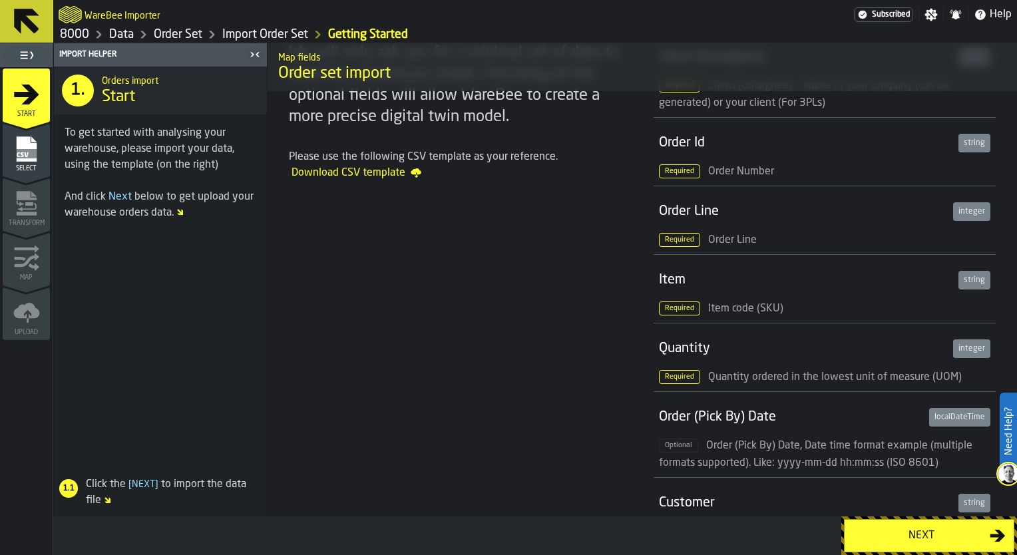
scroll to position [133, 0]
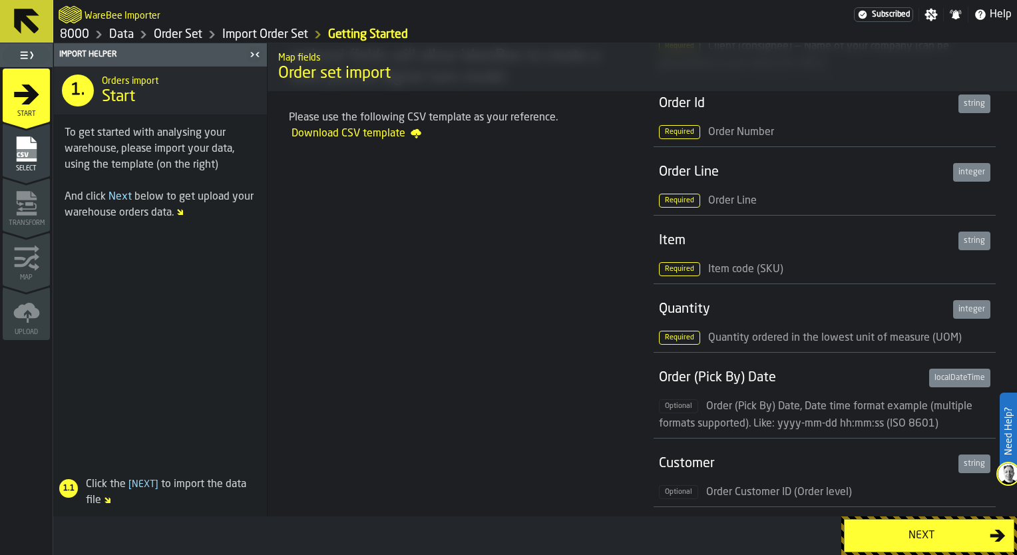
drag, startPoint x: 30, startPoint y: 167, endPoint x: 37, endPoint y: 171, distance: 7.8
click at [30, 167] on span "Select" at bounding box center [26, 168] width 47 height 7
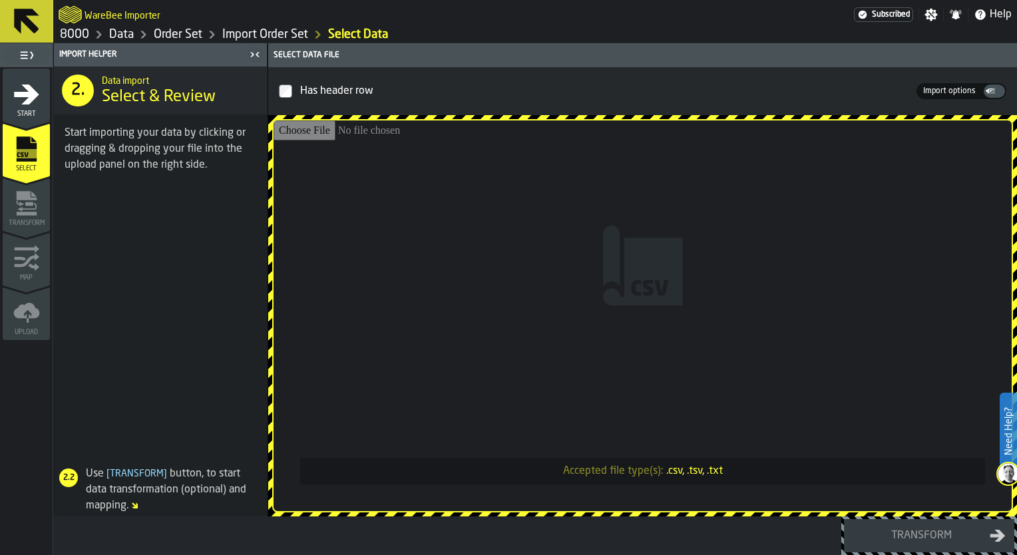
type input "**********"
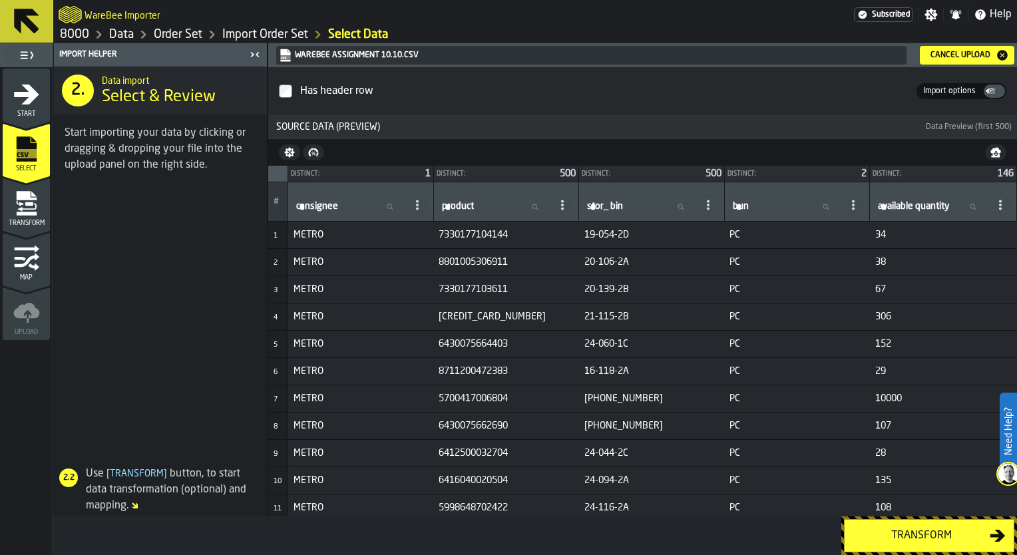
click at [900, 541] on div "Transform" at bounding box center [921, 536] width 137 height 16
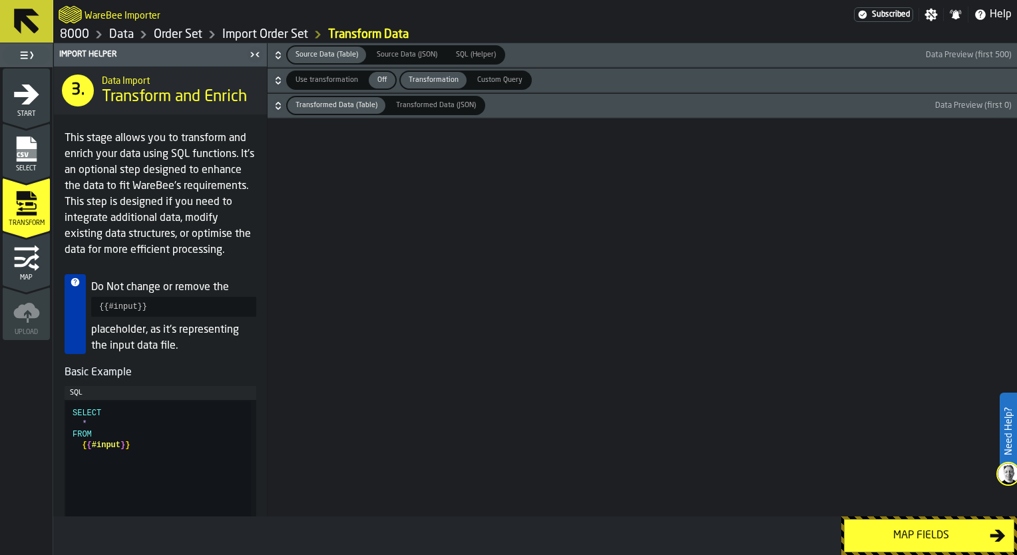
click at [899, 539] on div "Map fields" at bounding box center [921, 536] width 137 height 16
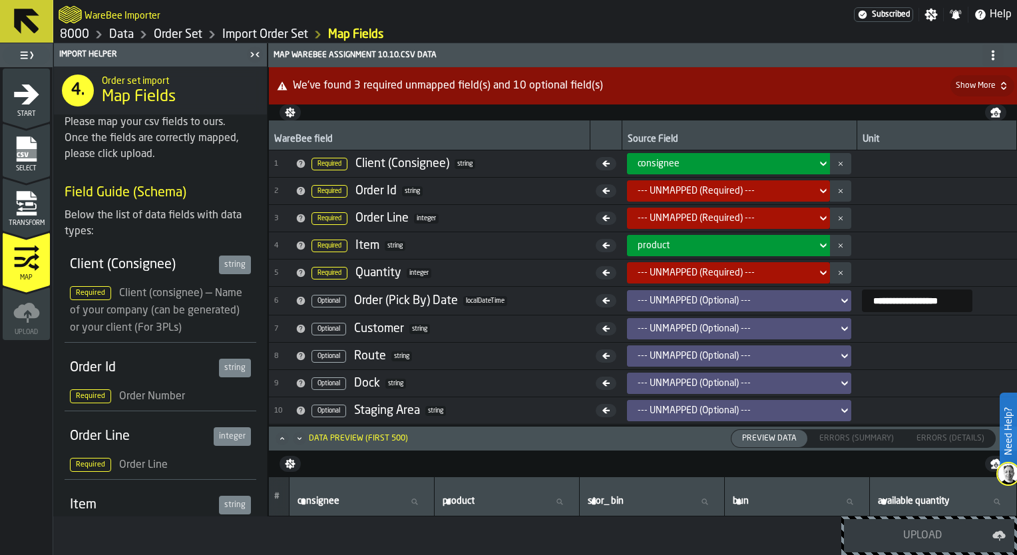
click at [784, 196] on div "--- UNMAPPED (Required) ---" at bounding box center [725, 191] width 174 height 11
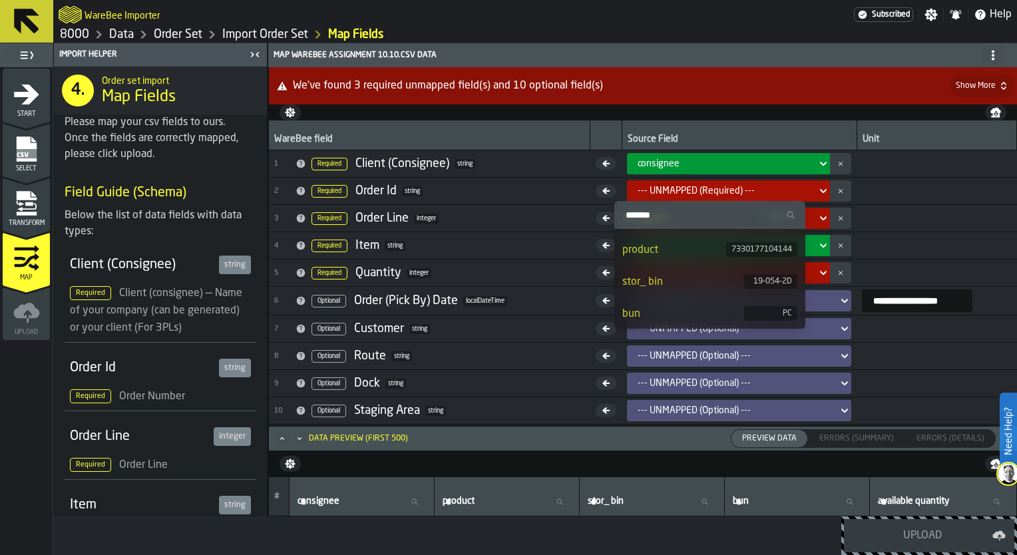
scroll to position [0, 0]
click at [879, 182] on td at bounding box center [937, 191] width 160 height 27
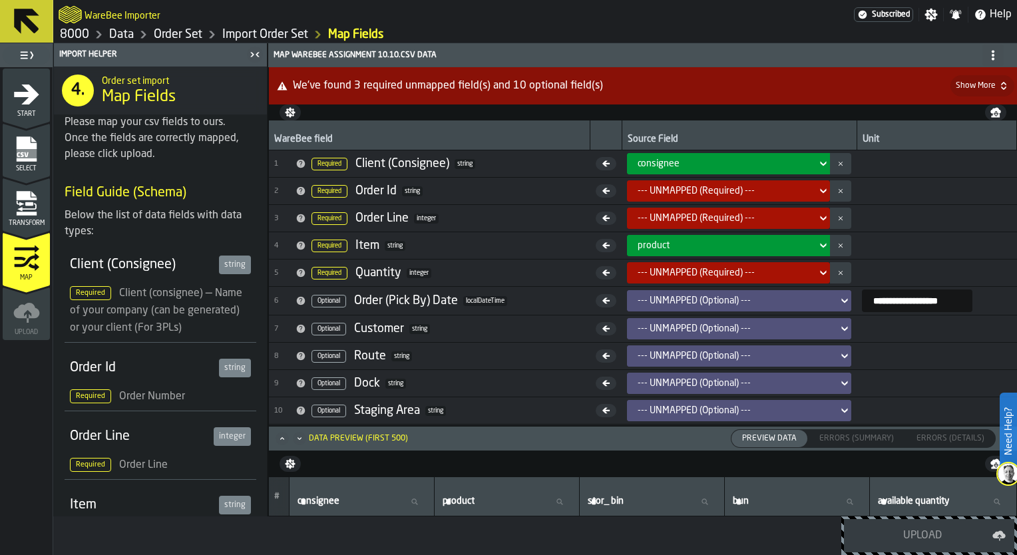
click at [787, 188] on div "--- UNMAPPED (Required) ---" at bounding box center [725, 191] width 184 height 16
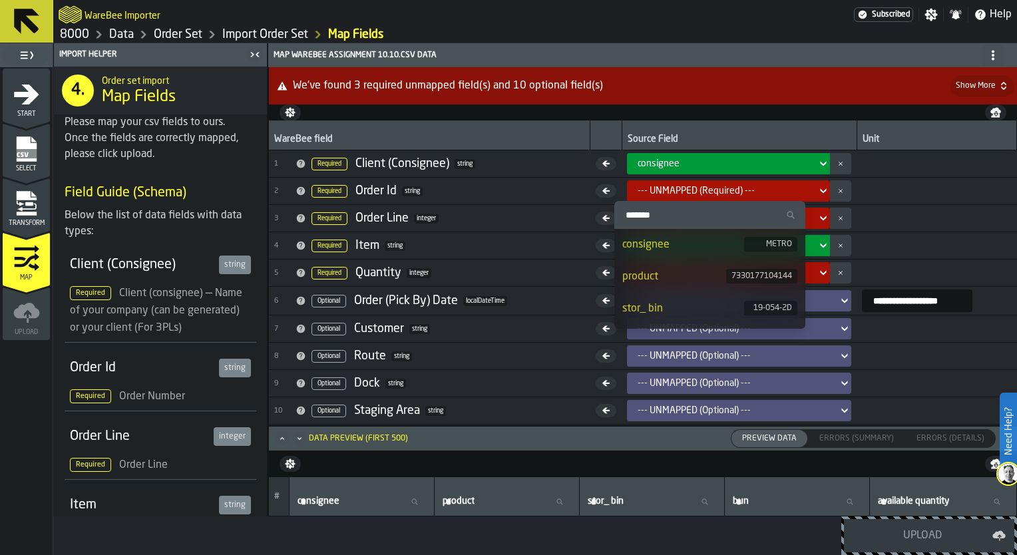
click at [894, 228] on td at bounding box center [937, 218] width 160 height 27
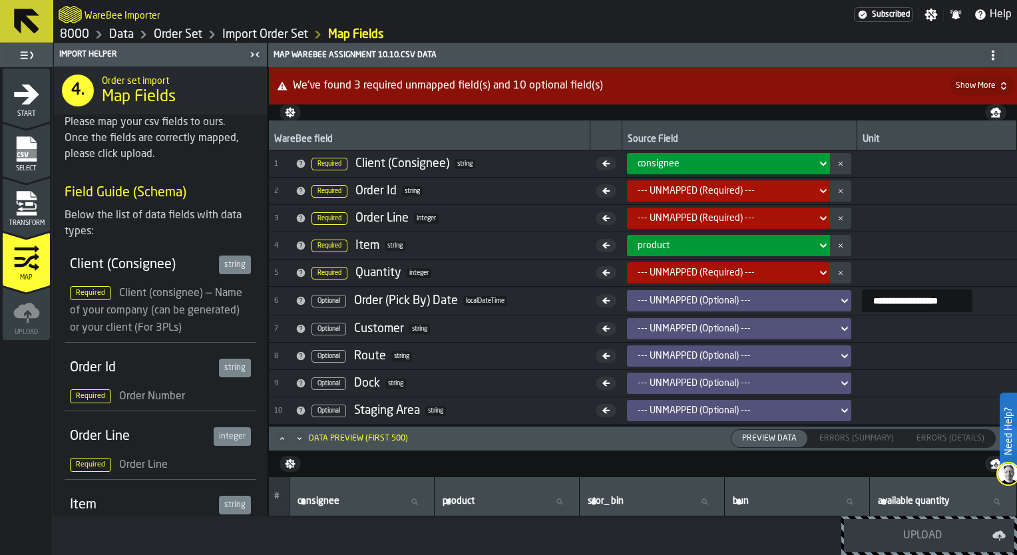
click at [29, 160] on icon "menu Select" at bounding box center [26, 148] width 20 height 25
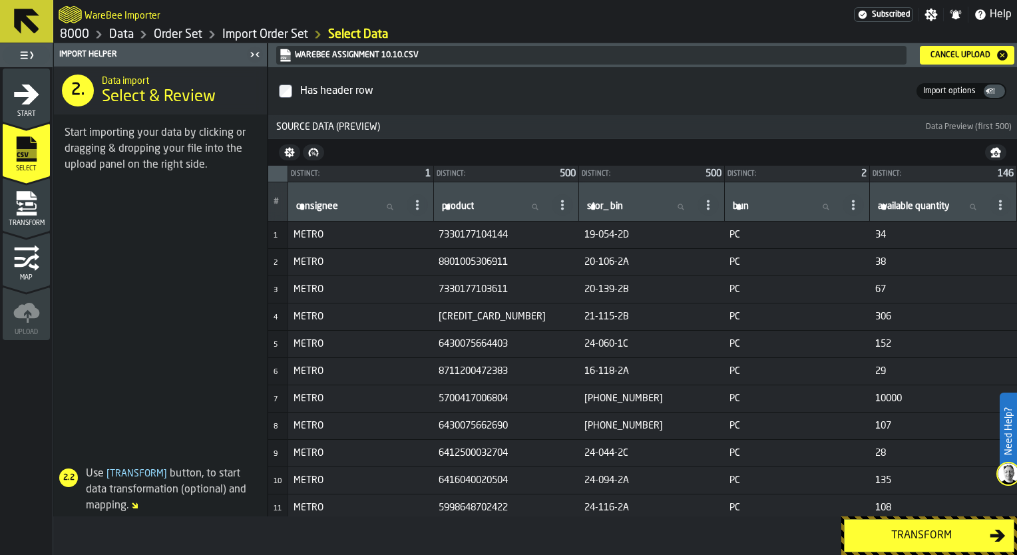
click at [30, 111] on span "Start" at bounding box center [26, 114] width 47 height 7
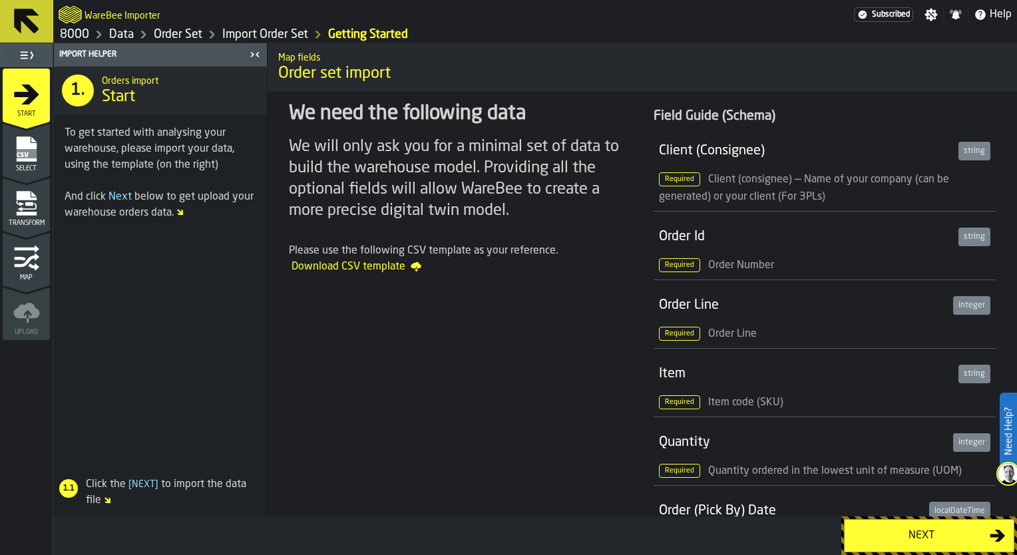
click at [25, 165] on span "Select" at bounding box center [26, 168] width 47 height 7
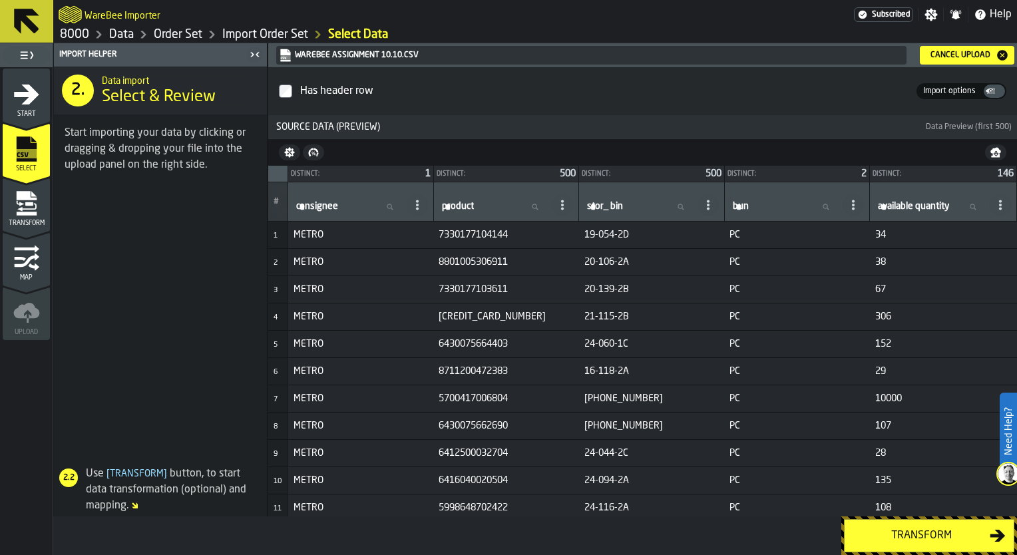
click at [968, 58] on div "Cancel Upload" at bounding box center [960, 55] width 71 height 9
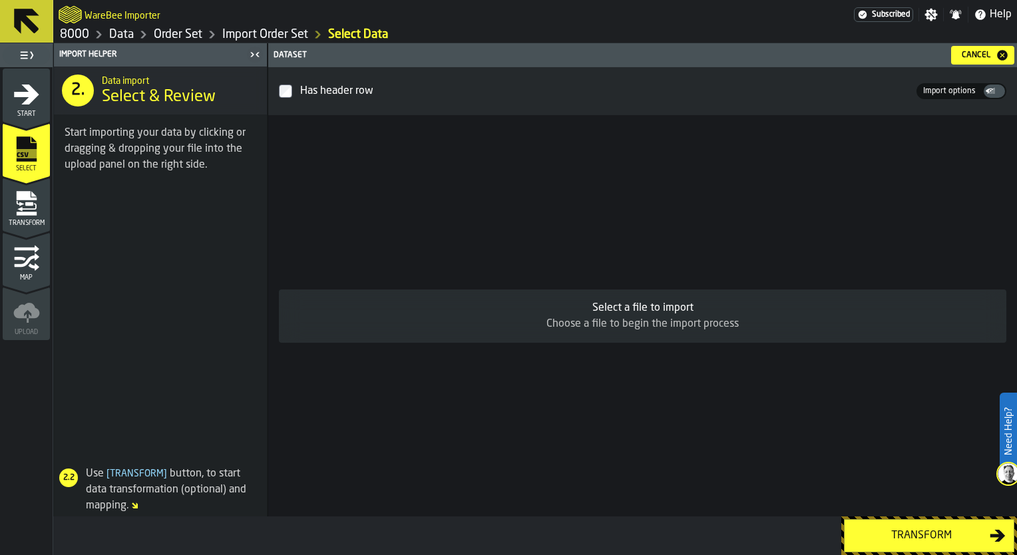
click at [686, 305] on div "Select a file to import" at bounding box center [643, 308] width 706 height 16
click at [633, 326] on div "Choose a file to begin the import process" at bounding box center [643, 324] width 706 height 16
click at [628, 305] on div "Select a file to import" at bounding box center [643, 308] width 706 height 16
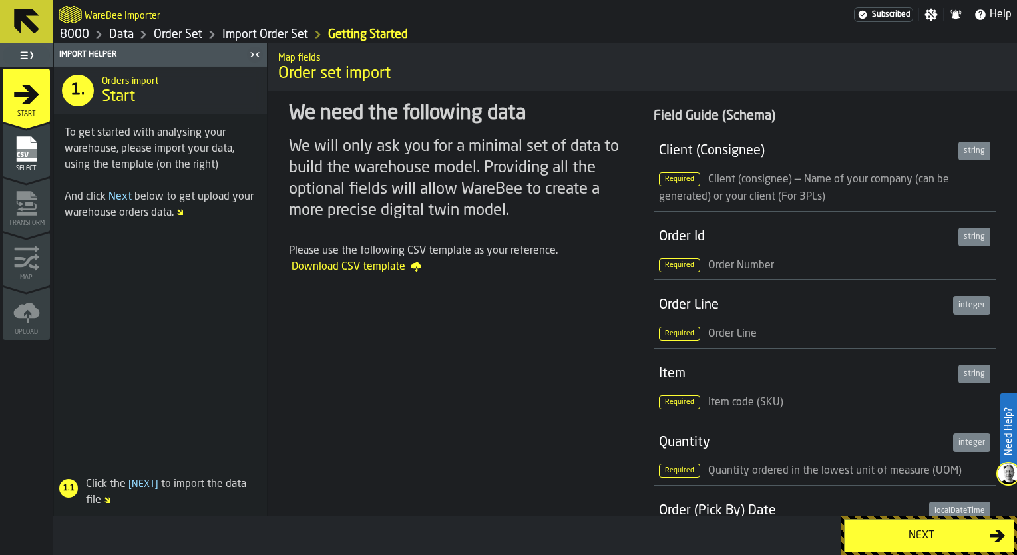
click at [35, 155] on rect "menu Select" at bounding box center [26, 153] width 20 height 9
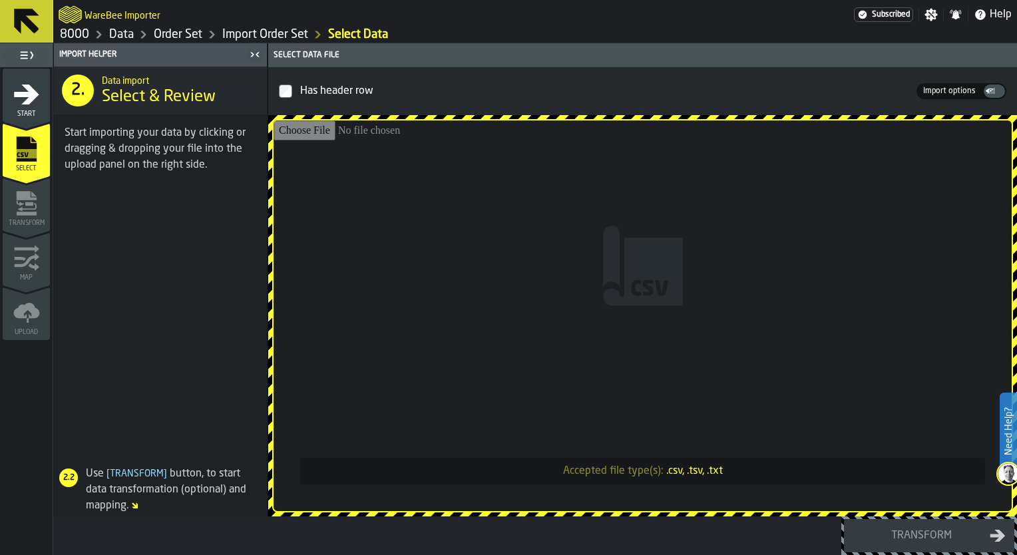
type input "**********"
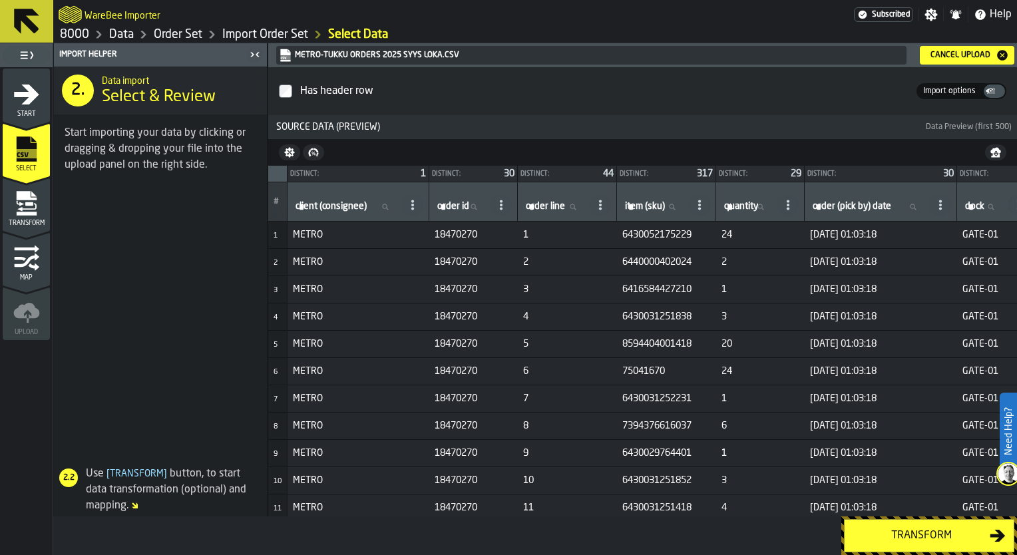
click at [886, 529] on div "Transform" at bounding box center [921, 536] width 137 height 16
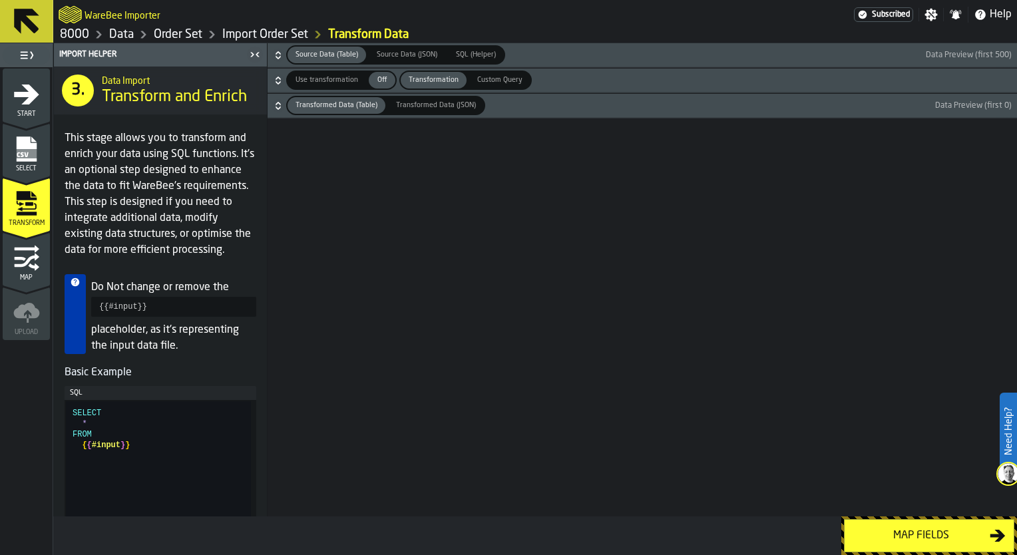
click at [886, 529] on div "Map fields" at bounding box center [921, 536] width 137 height 16
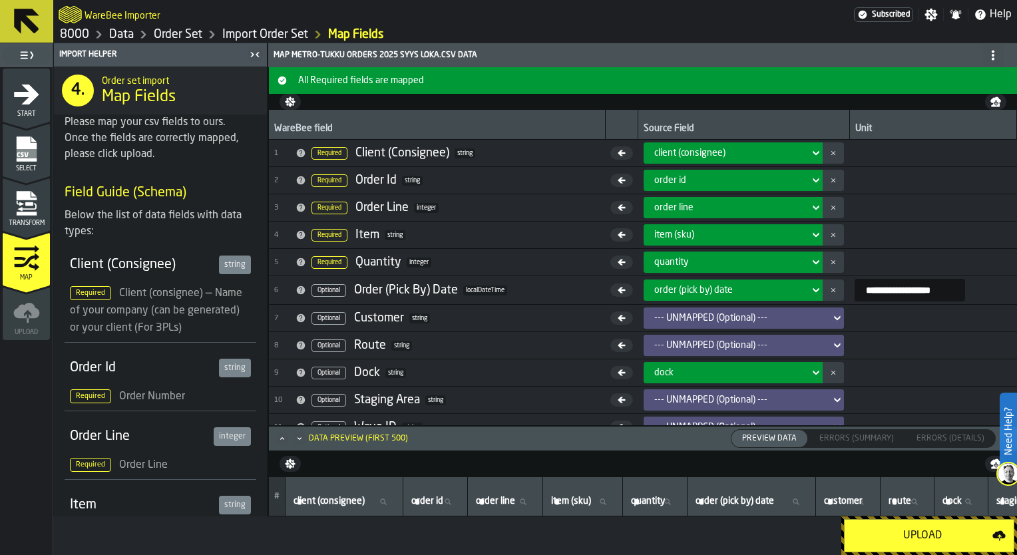
click at [938, 544] on div "Upload" at bounding box center [923, 536] width 140 height 16
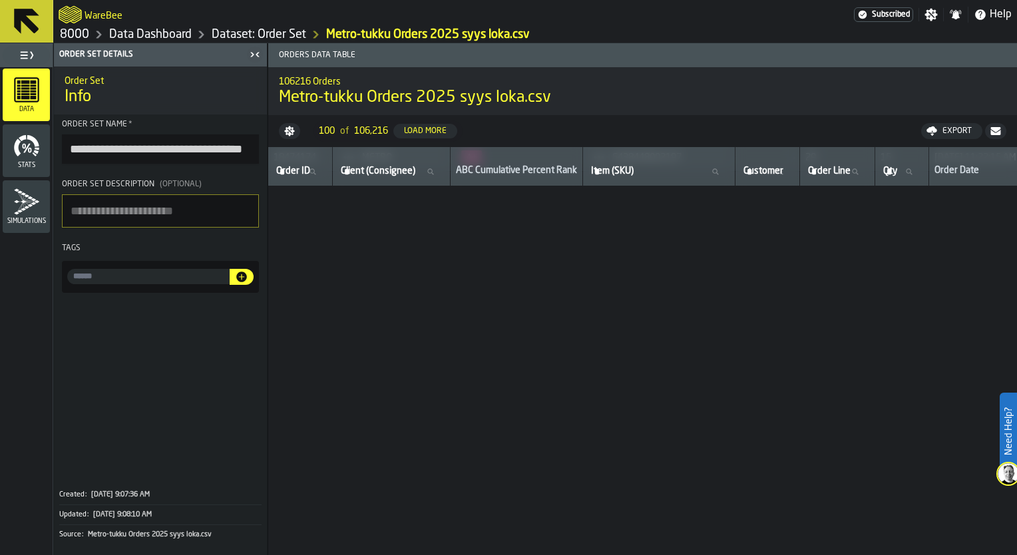
scroll to position [341, 0]
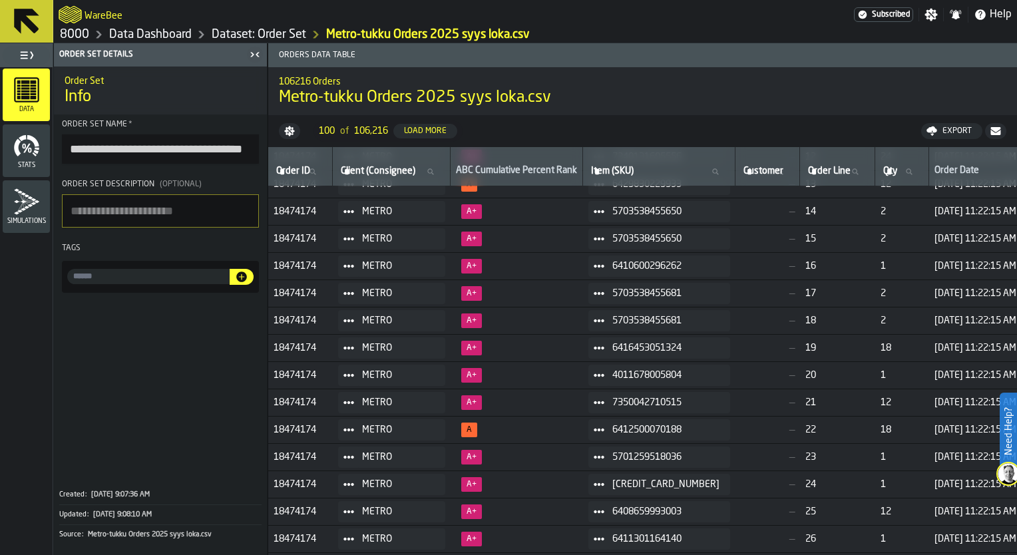
click at [40, 23] on icon at bounding box center [27, 21] width 32 height 32
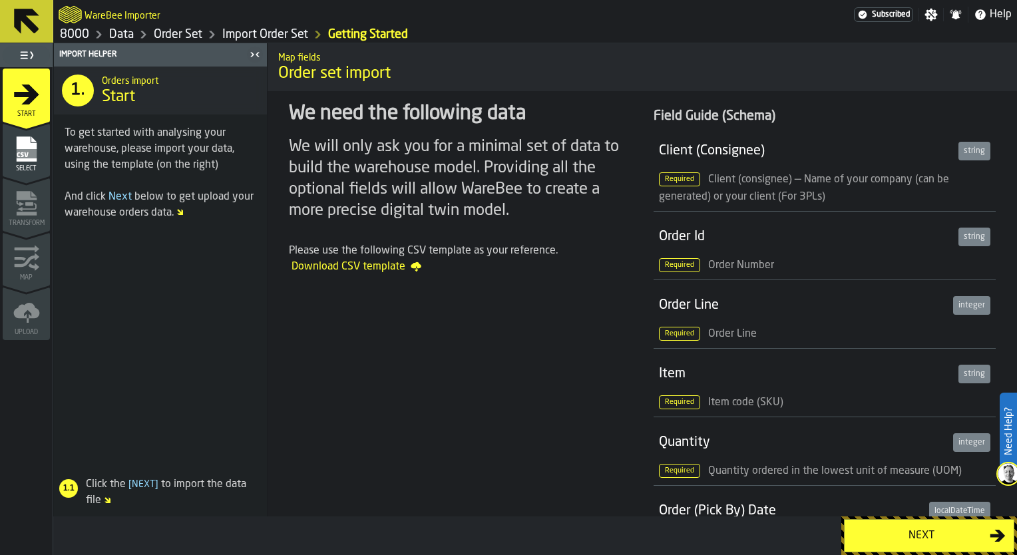
click at [24, 31] on icon at bounding box center [27, 21] width 32 height 32
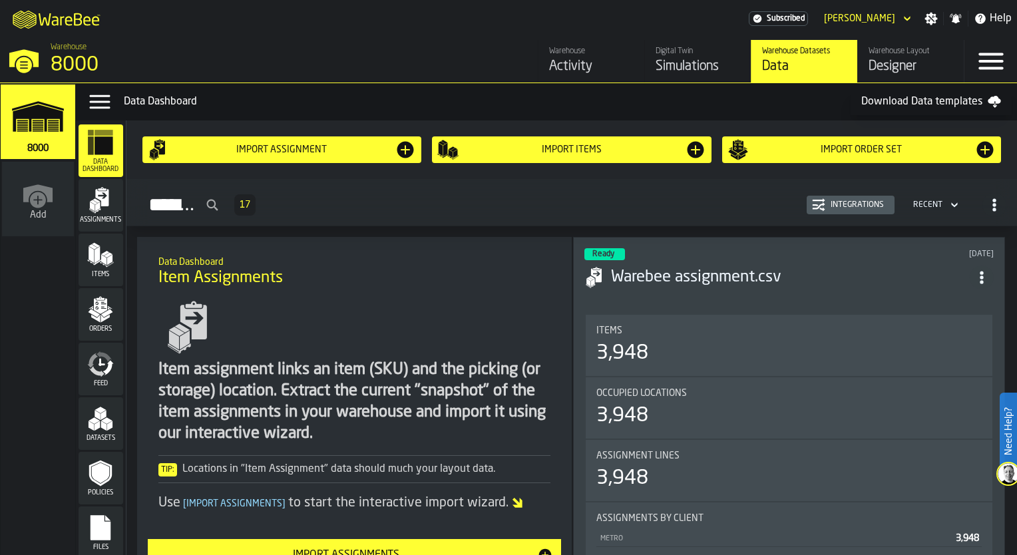
click at [290, 153] on div "Import assignment" at bounding box center [282, 149] width 226 height 11
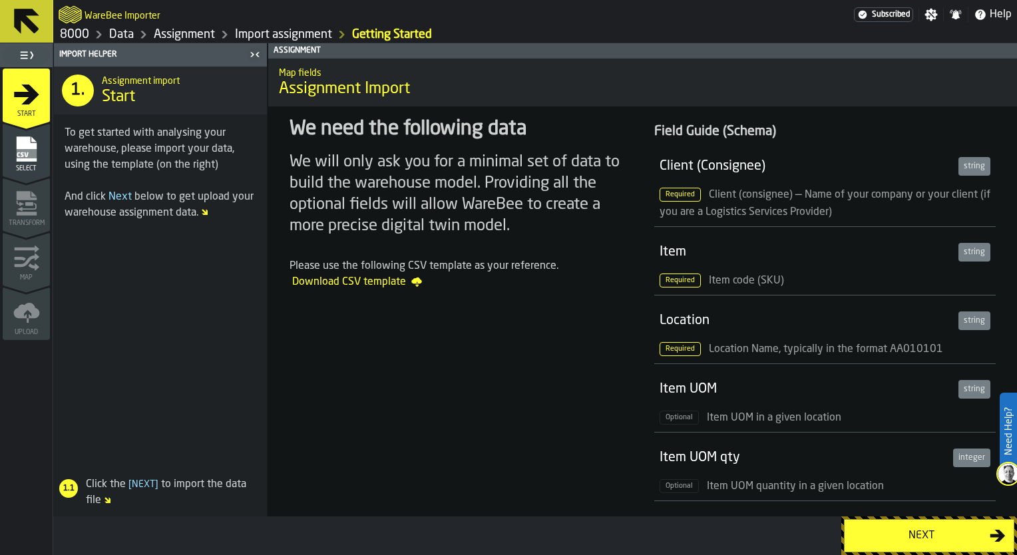
click at [37, 160] on icon "menu Select" at bounding box center [26, 149] width 27 height 27
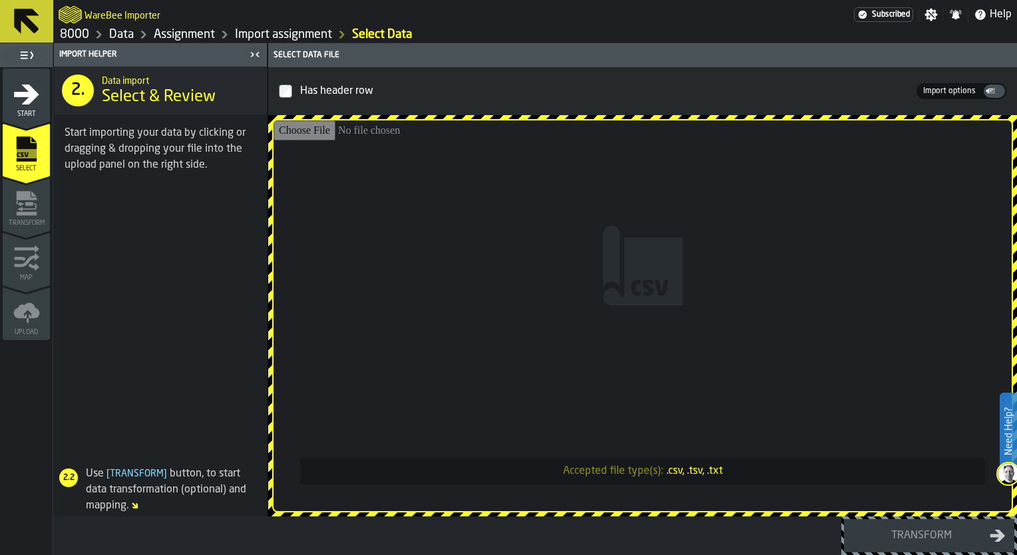
type input "**********"
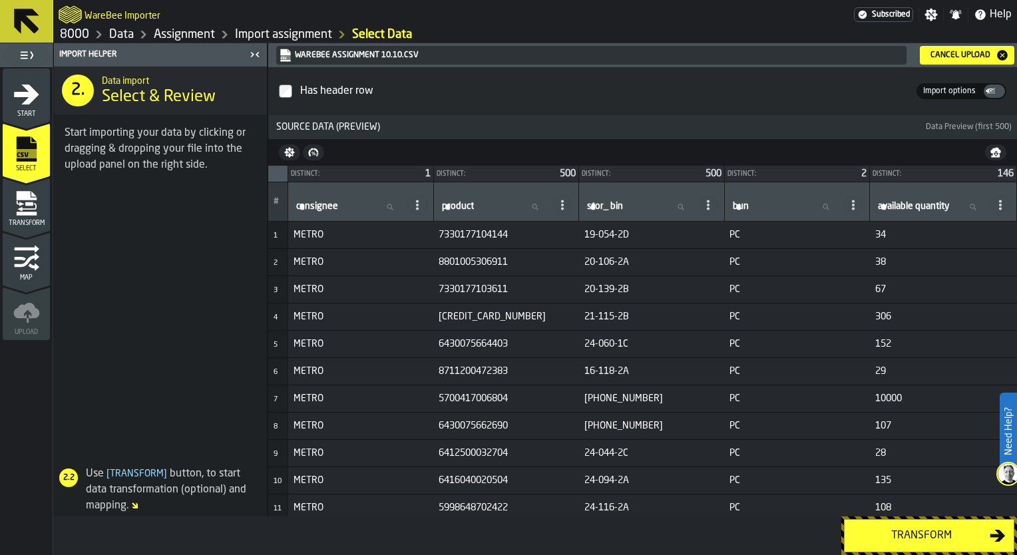
click at [908, 535] on div "Transform" at bounding box center [921, 536] width 137 height 16
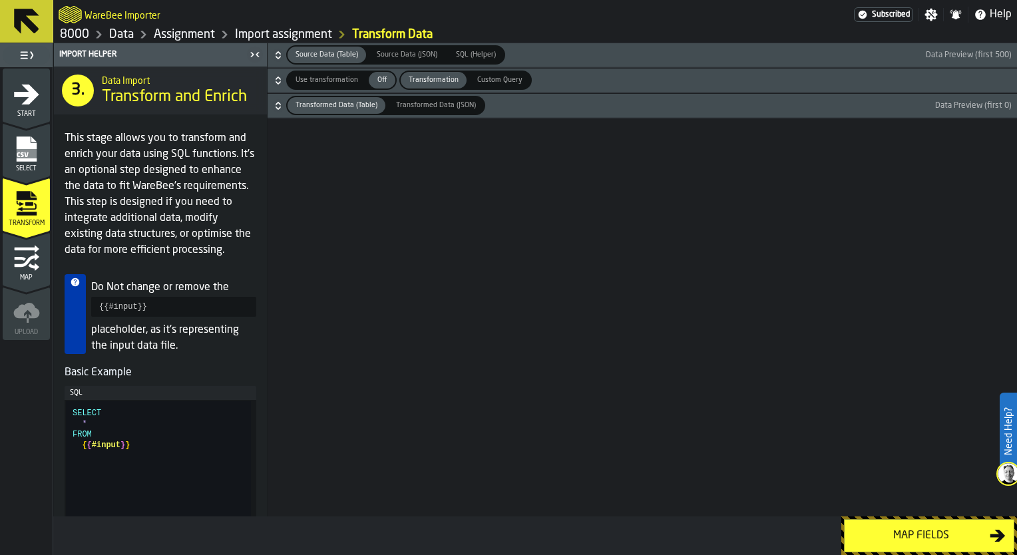
click at [908, 534] on div "Map fields" at bounding box center [921, 536] width 137 height 16
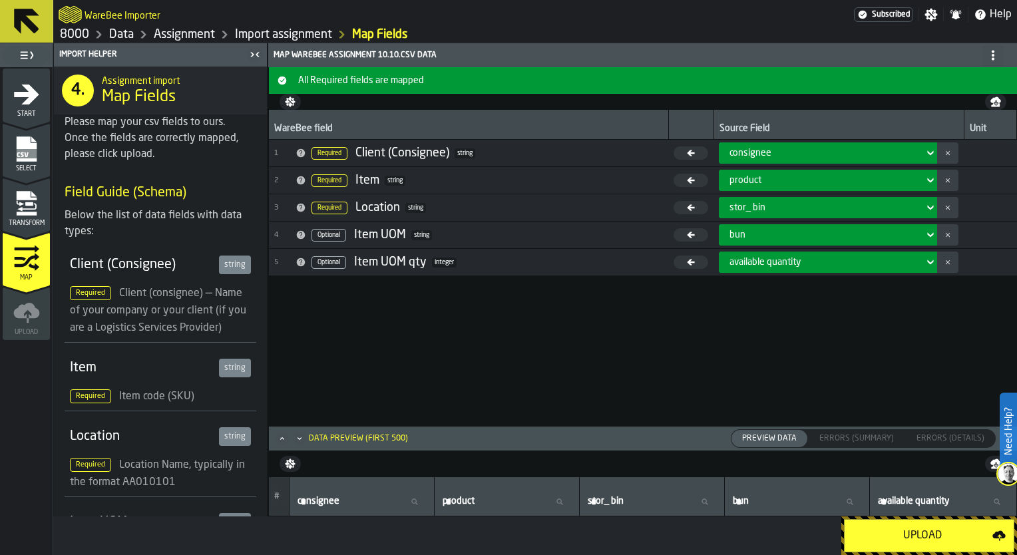
click at [908, 534] on div "Upload" at bounding box center [923, 536] width 140 height 16
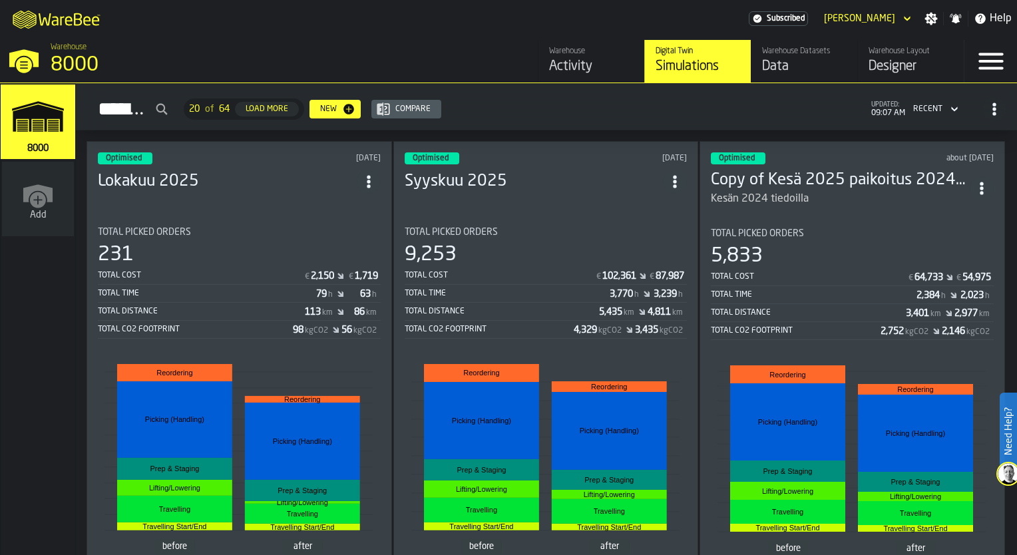
click at [900, 67] on div "Designer" at bounding box center [911, 66] width 85 height 19
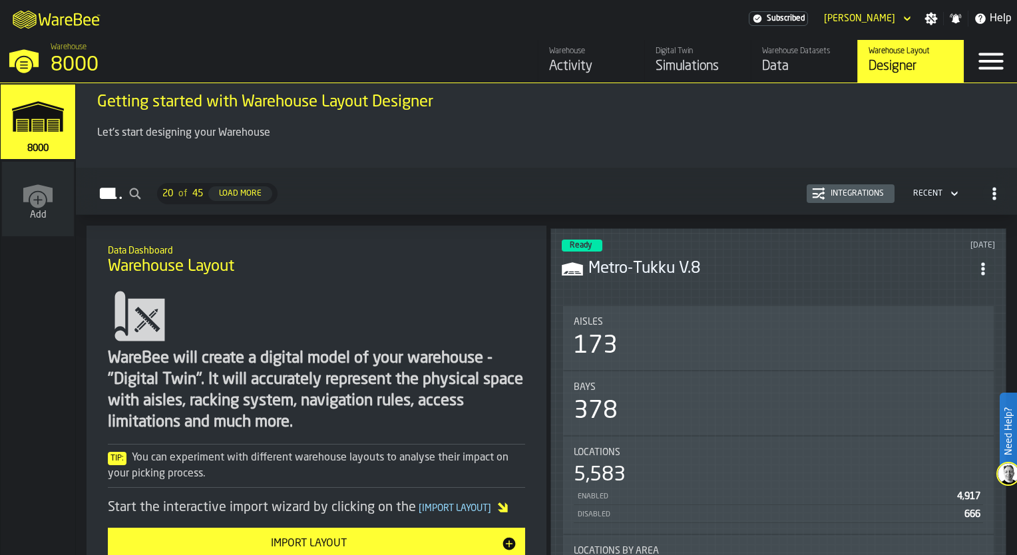
scroll to position [67, 0]
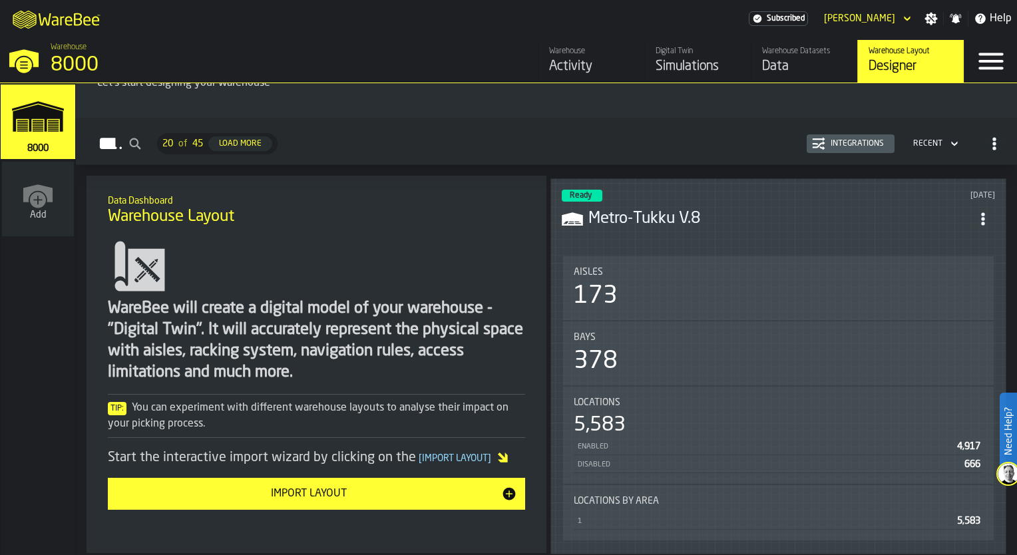
click at [993, 217] on span "ItemListCard-DashboardItemContainer" at bounding box center [983, 219] width 24 height 24
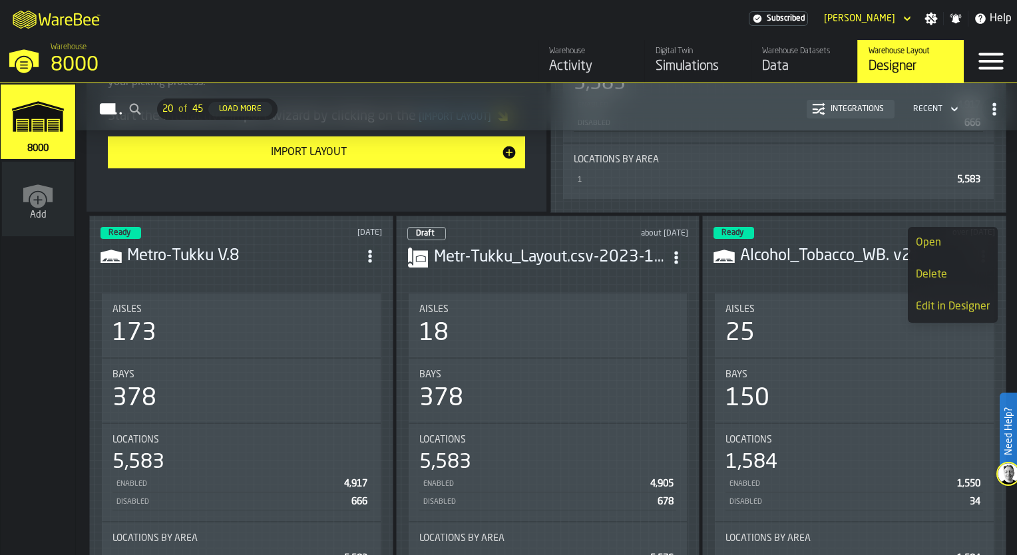
scroll to position [466, 0]
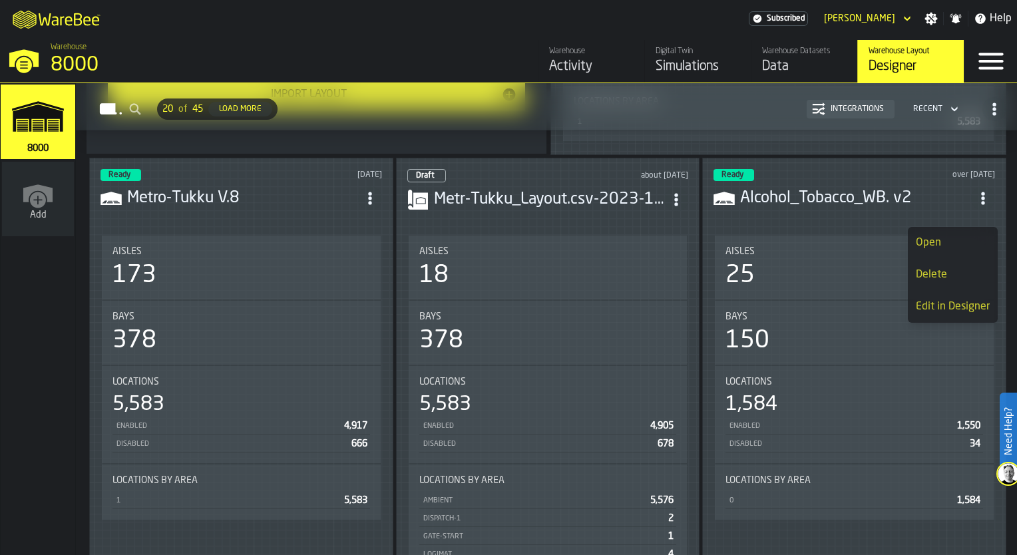
click at [370, 192] on icon "ItemListCard-DashboardItemContainer" at bounding box center [370, 198] width 13 height 13
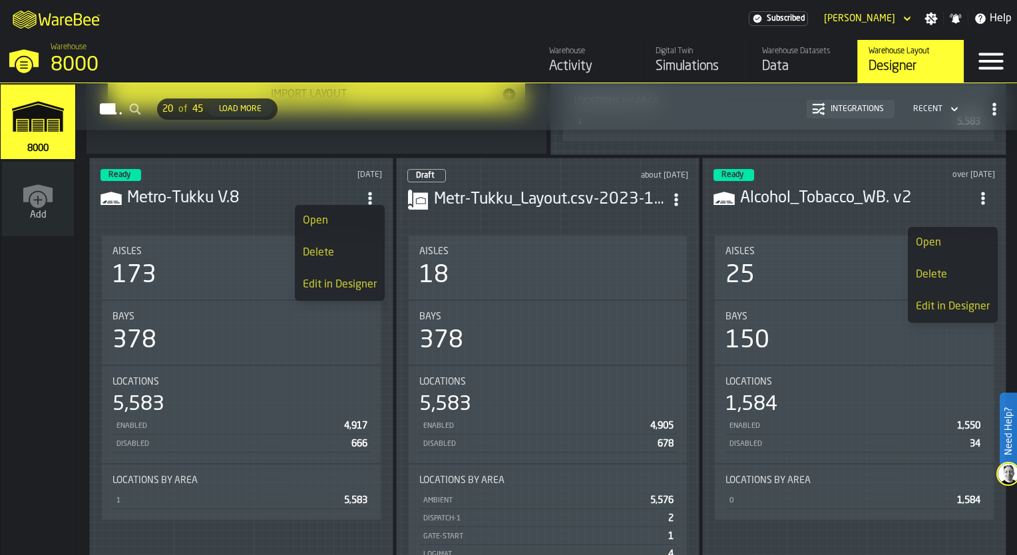
click at [370, 192] on icon "ItemListCard-DashboardItemContainer" at bounding box center [370, 198] width 13 height 13
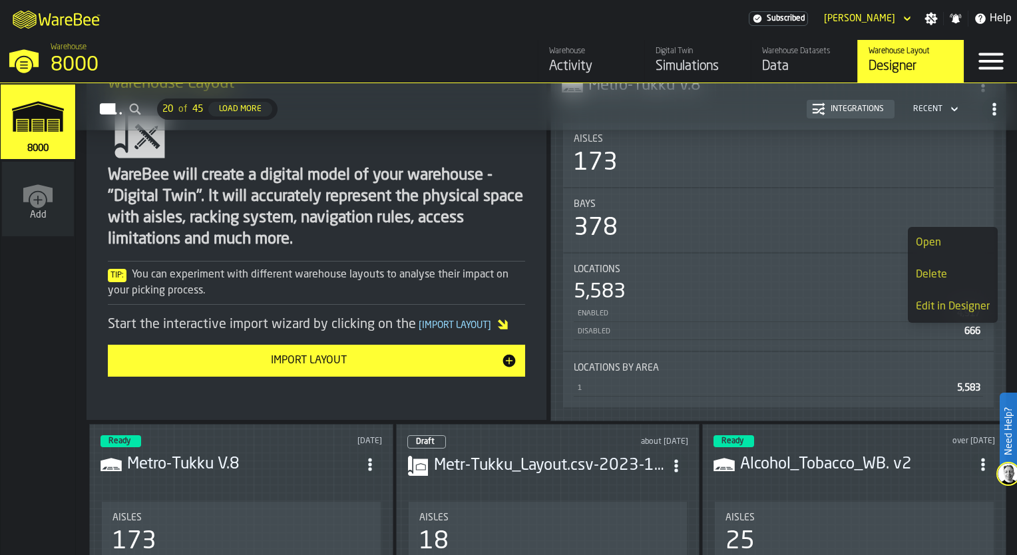
scroll to position [0, 0]
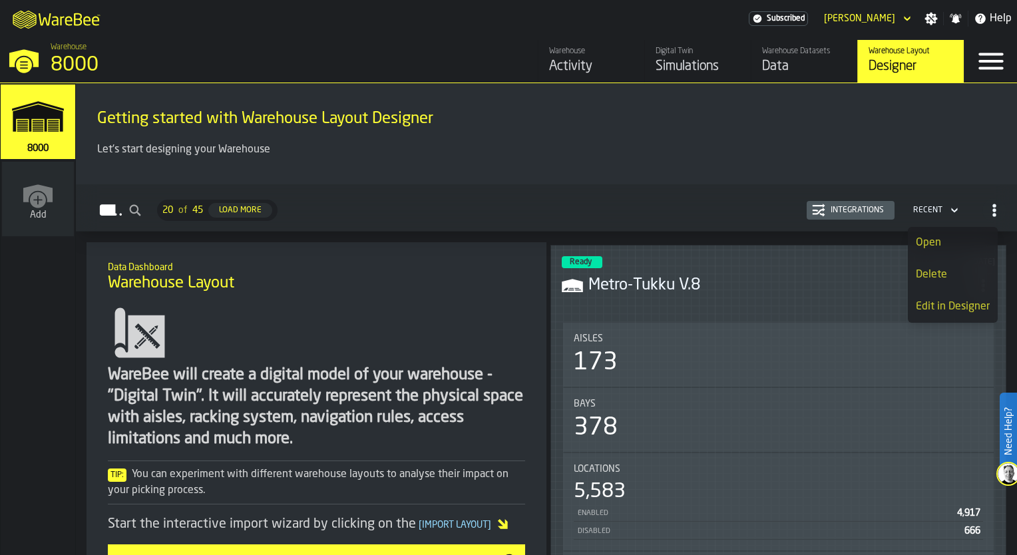
click at [1001, 206] on span "button-Layouts" at bounding box center [995, 210] width 24 height 24
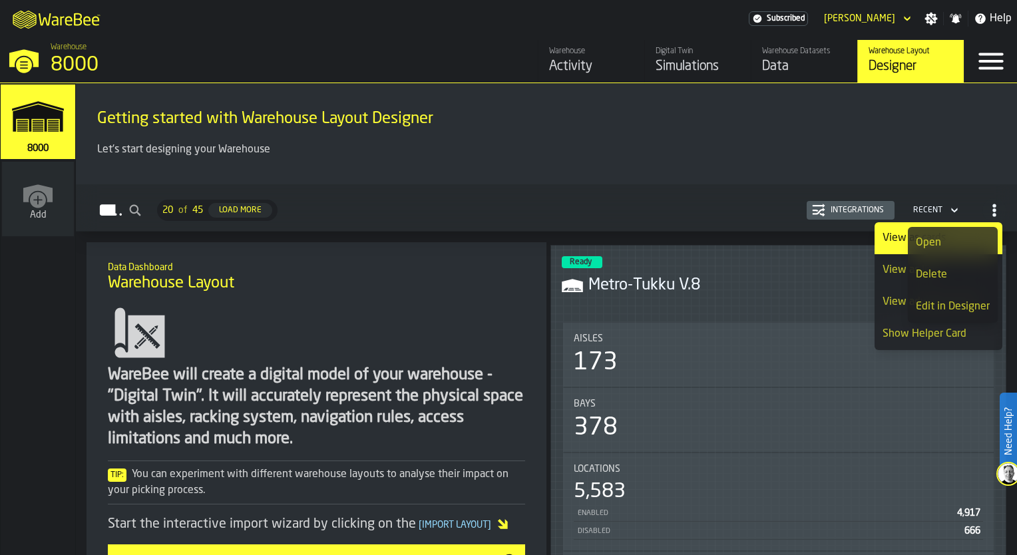
click at [639, 203] on div "Layouts 20 of 45 Load More Integrations Recent" at bounding box center [547, 210] width 920 height 31
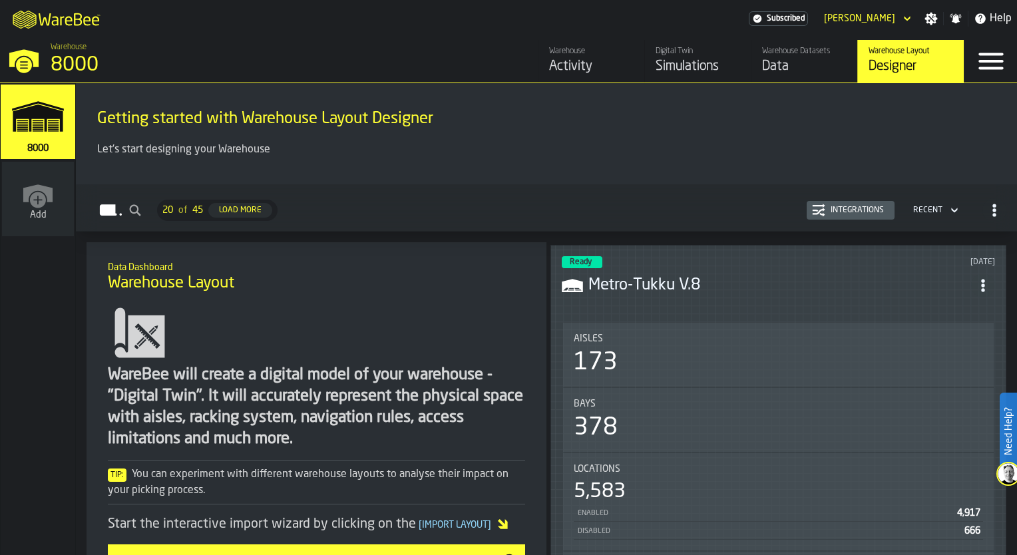
click at [980, 281] on icon "ItemListCard-DashboardItemContainer" at bounding box center [983, 285] width 13 height 13
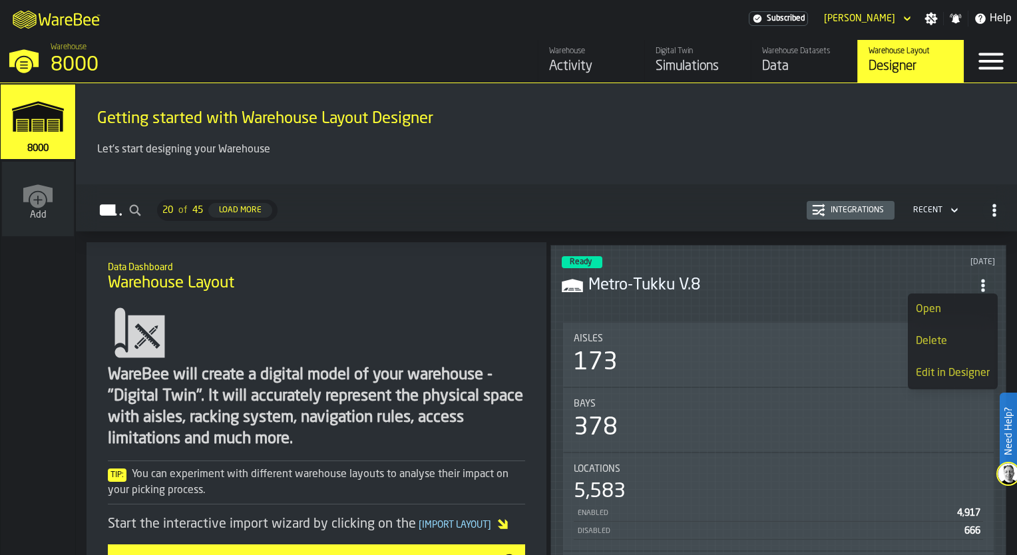
click at [964, 317] on div "Open" at bounding box center [953, 310] width 74 height 16
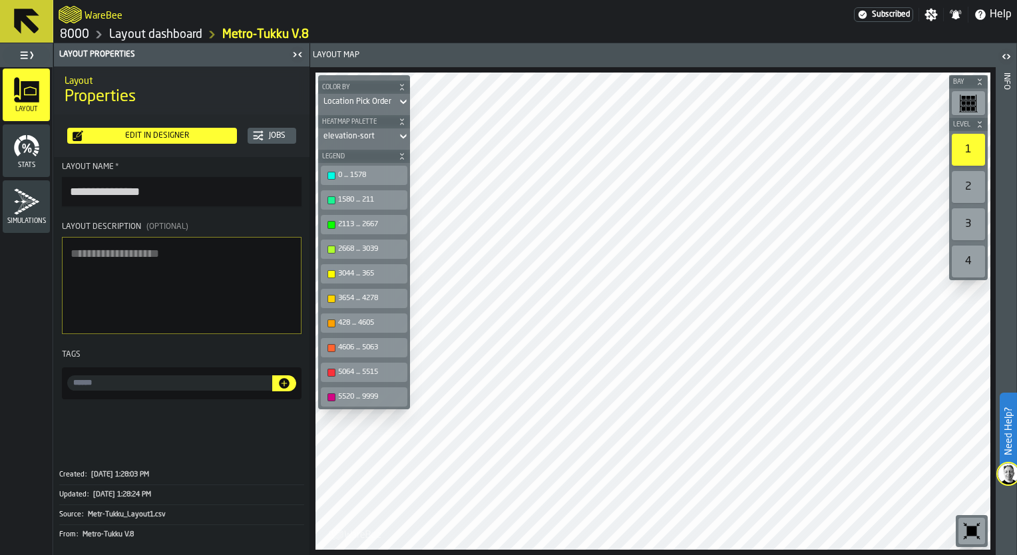
click at [27, 31] on icon at bounding box center [27, 21] width 32 height 32
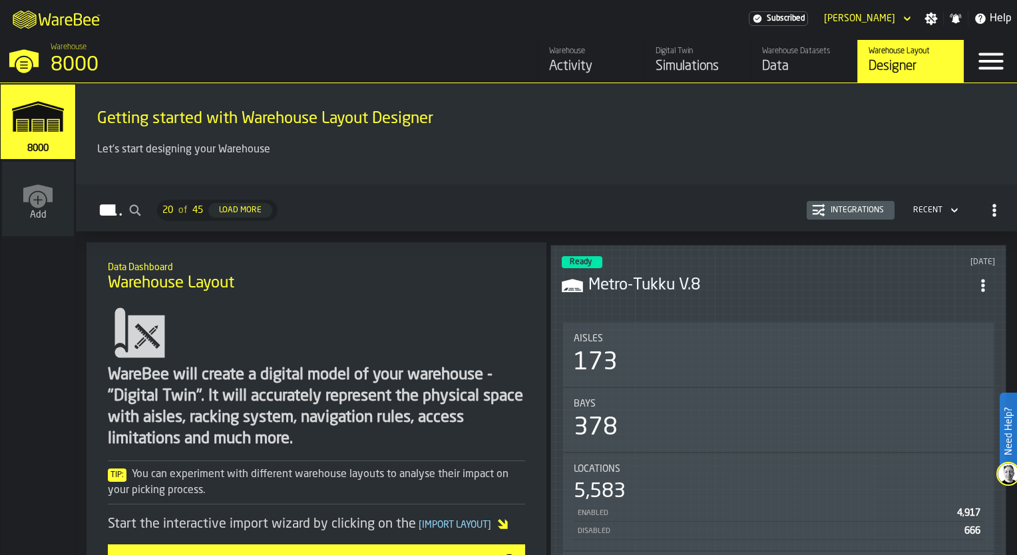
drag, startPoint x: 792, startPoint y: 124, endPoint x: 807, endPoint y: 97, distance: 30.7
drag, startPoint x: 807, startPoint y: 97, endPoint x: 747, endPoint y: 137, distance: 72.0
click at [747, 137] on div "Getting started with Warehouse Layout Designer" at bounding box center [547, 117] width 920 height 45
click at [785, 65] on div "Data" at bounding box center [804, 66] width 85 height 19
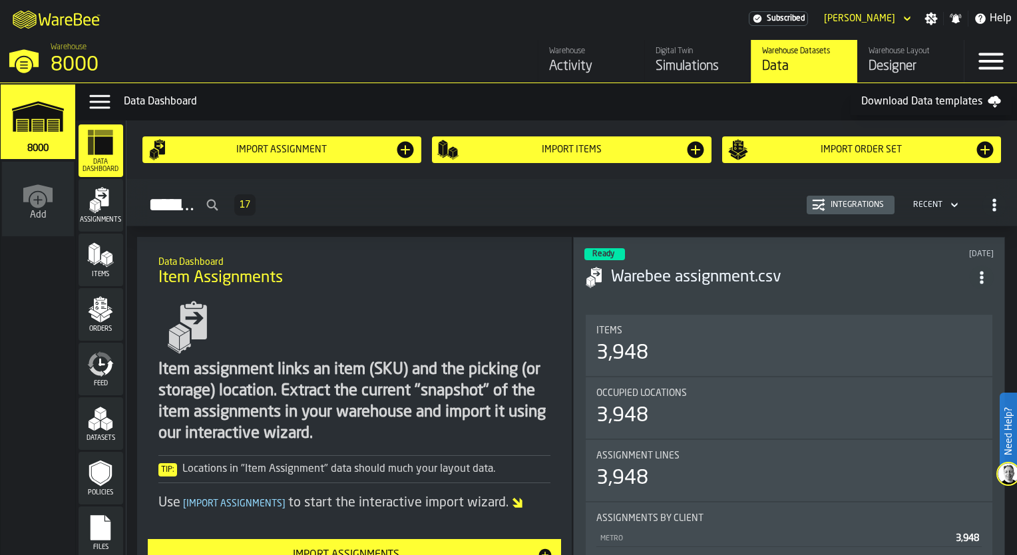
click at [605, 75] on div "Activity" at bounding box center [591, 66] width 85 height 19
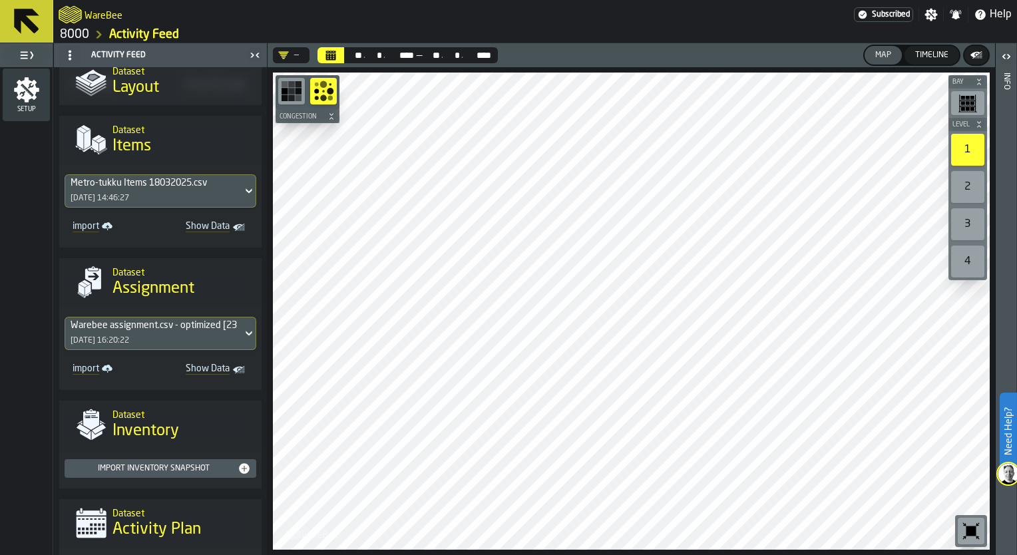
scroll to position [309, 0]
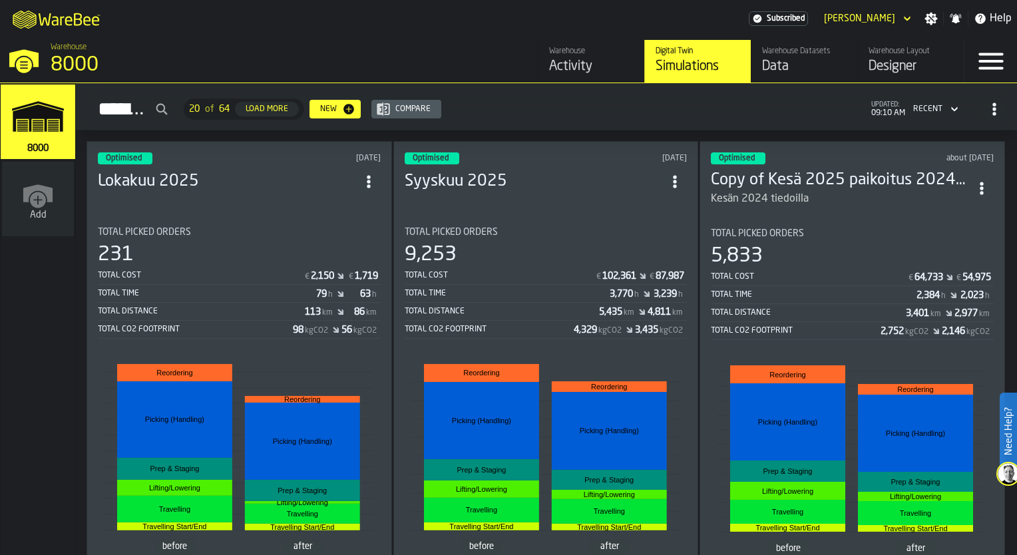
click at [375, 177] on icon "ItemListCard-DashboardItemContainer" at bounding box center [368, 181] width 13 height 13
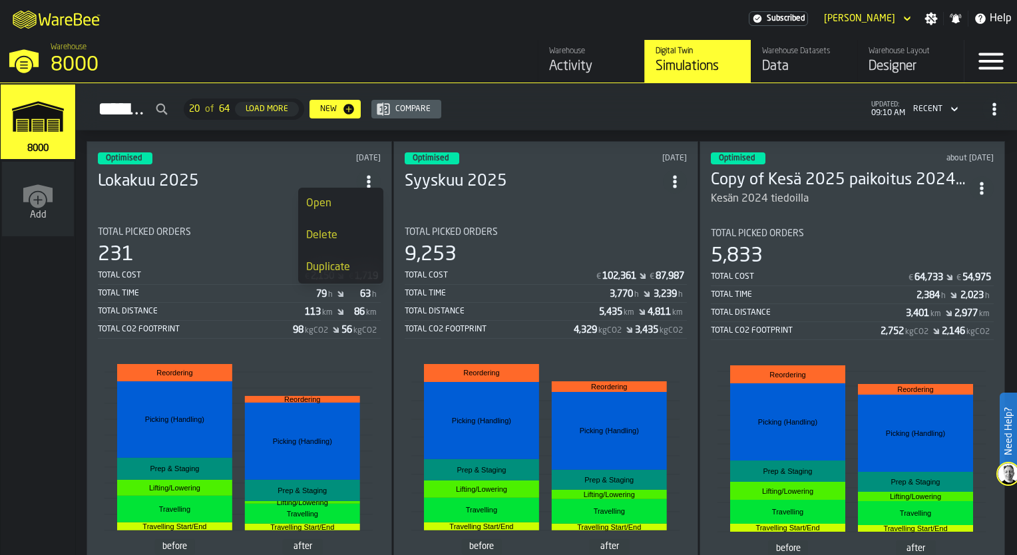
click at [342, 265] on div "Duplicate" at bounding box center [340, 268] width 69 height 16
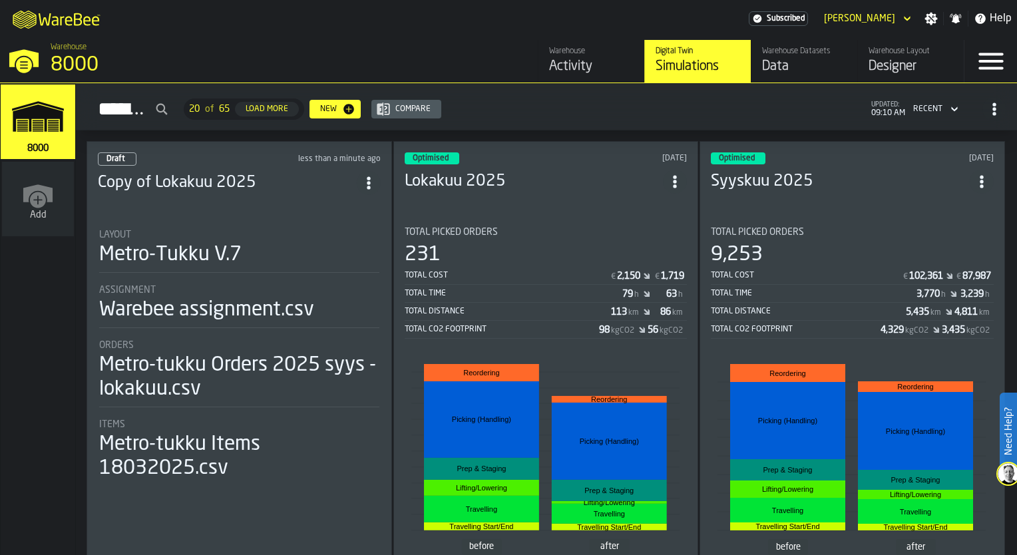
click at [221, 182] on h3 "Copy of Lokakuu 2025" at bounding box center [227, 182] width 259 height 21
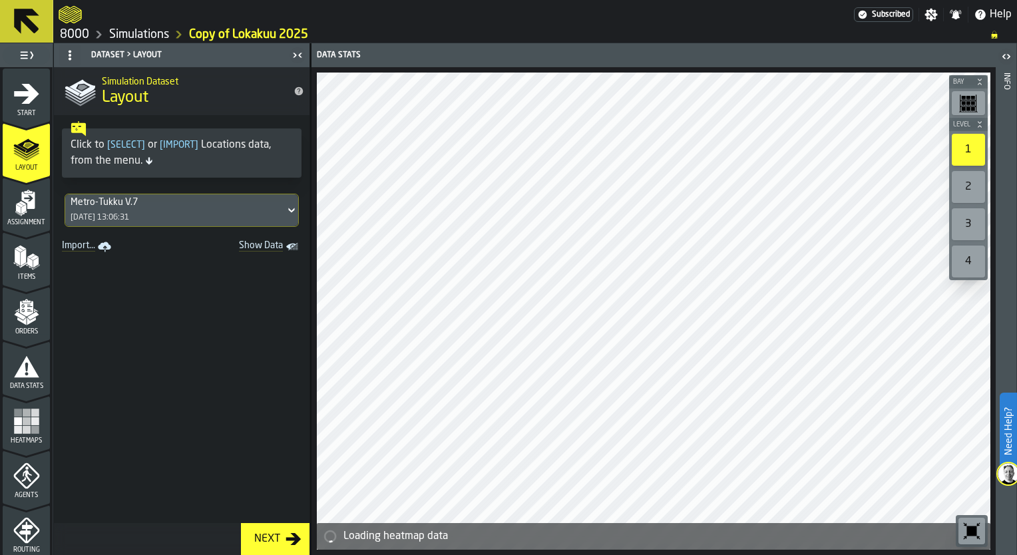
click at [201, 211] on div "Metro-Tukku V.7 15/04/2024, 13:06:31" at bounding box center [175, 210] width 220 height 32
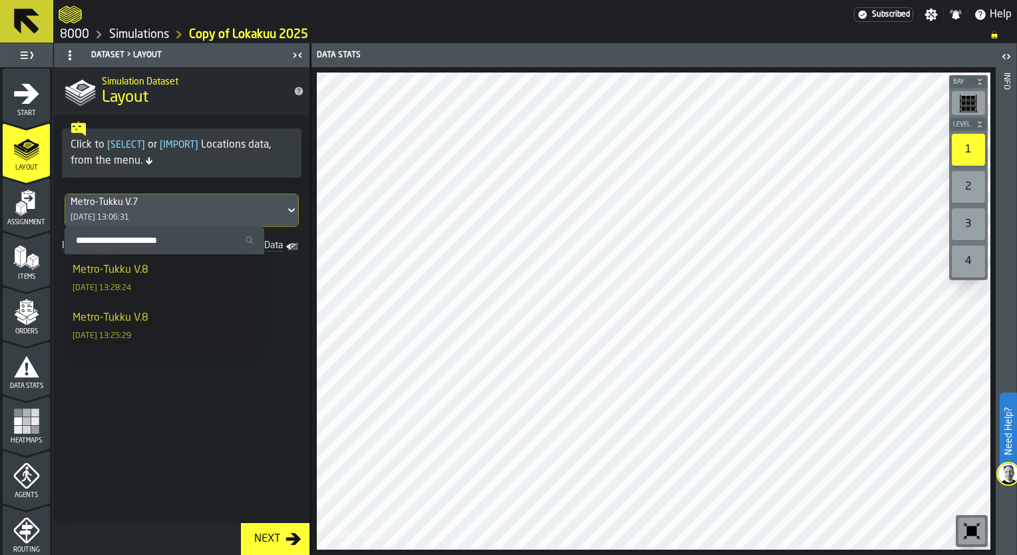
click at [186, 280] on div "Metro-Tukku V.8 25/03/2025, 13:28:24" at bounding box center [165, 278] width 184 height 32
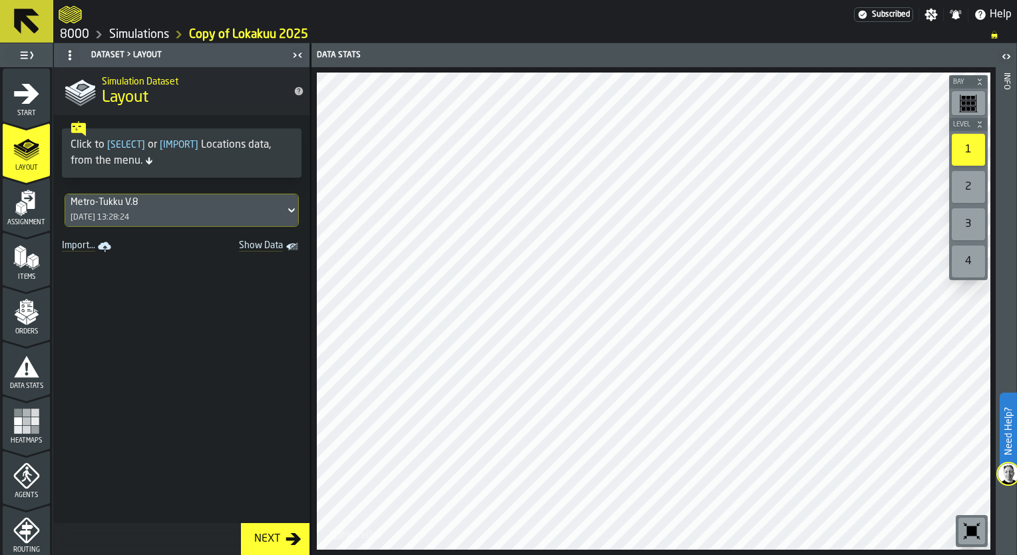
click at [21, 222] on span "Assignment" at bounding box center [26, 222] width 47 height 7
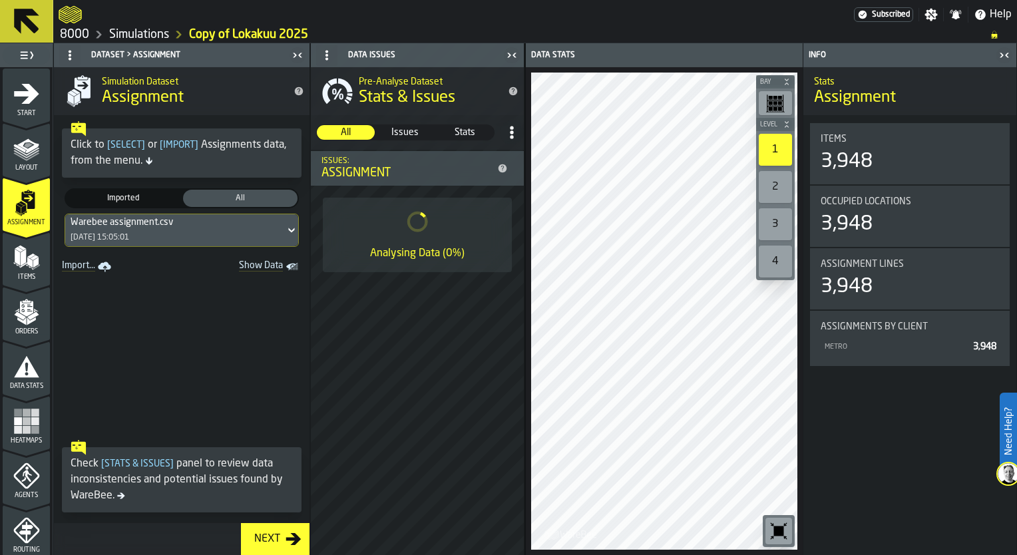
click at [129, 236] on div "06/10/2025, 15:05:01" at bounding box center [100, 237] width 59 height 9
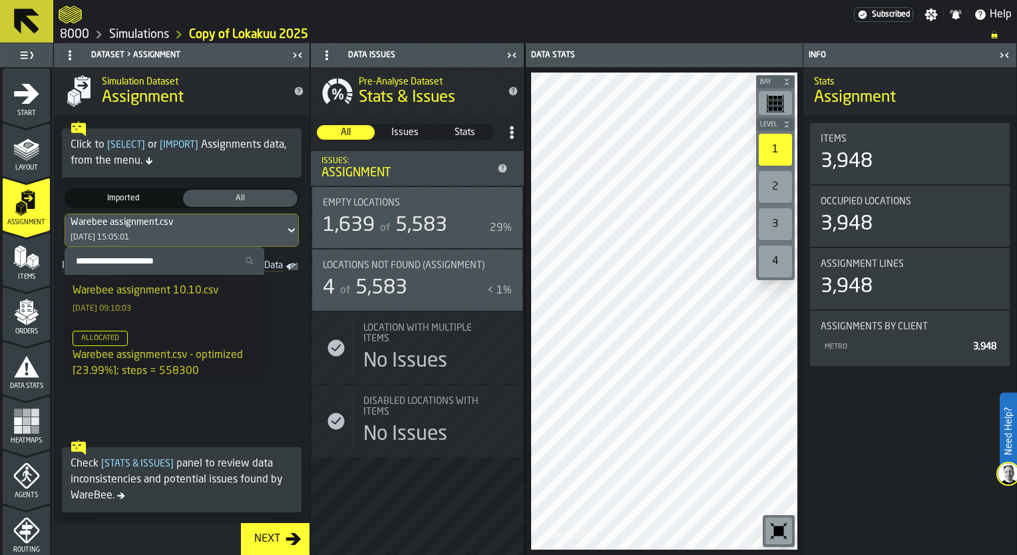
click at [161, 294] on div "Warebee assignment 10.10.csv" at bounding box center [146, 291] width 146 height 16
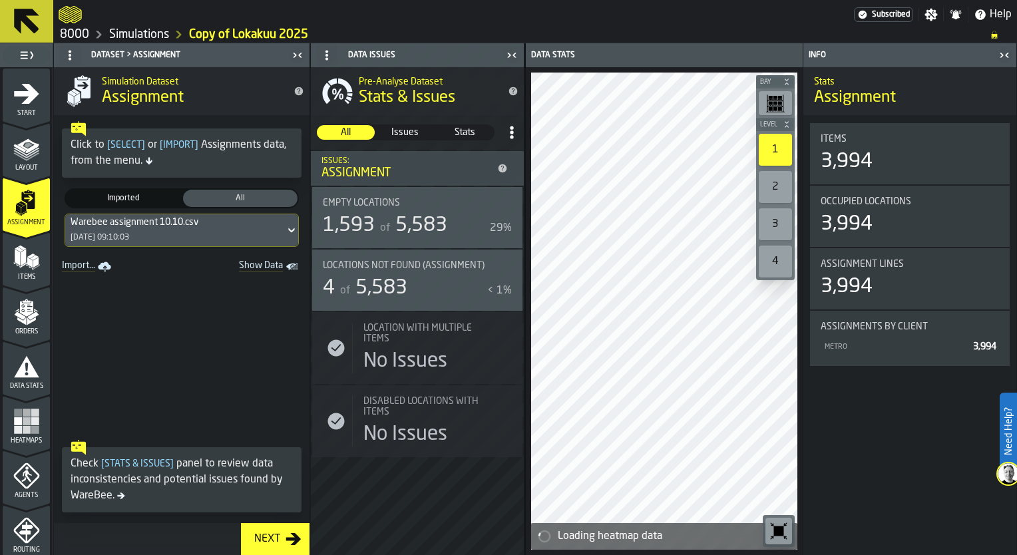
click at [25, 273] on div "Items" at bounding box center [26, 262] width 47 height 37
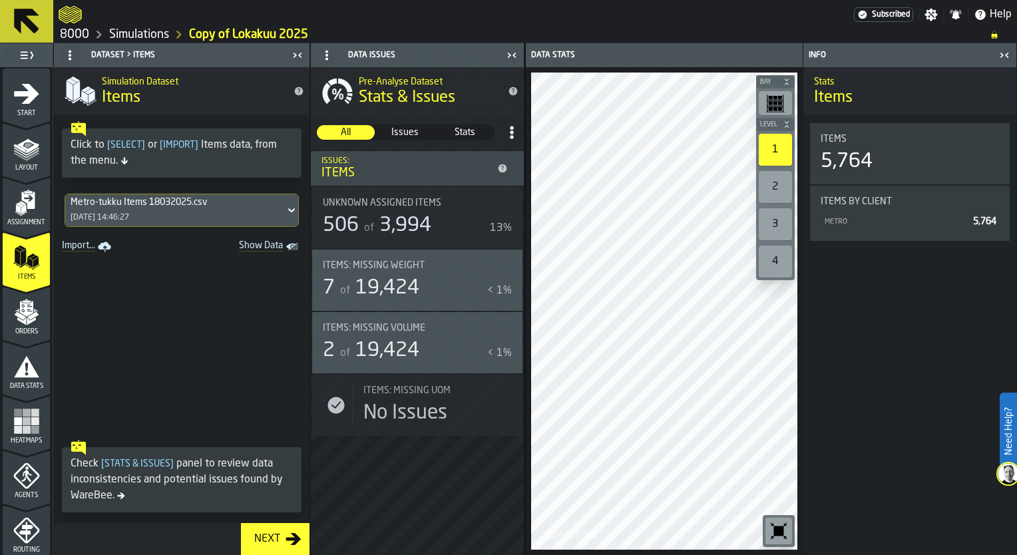
click at [21, 318] on polygon "menu Orders" at bounding box center [19, 316] width 11 height 8
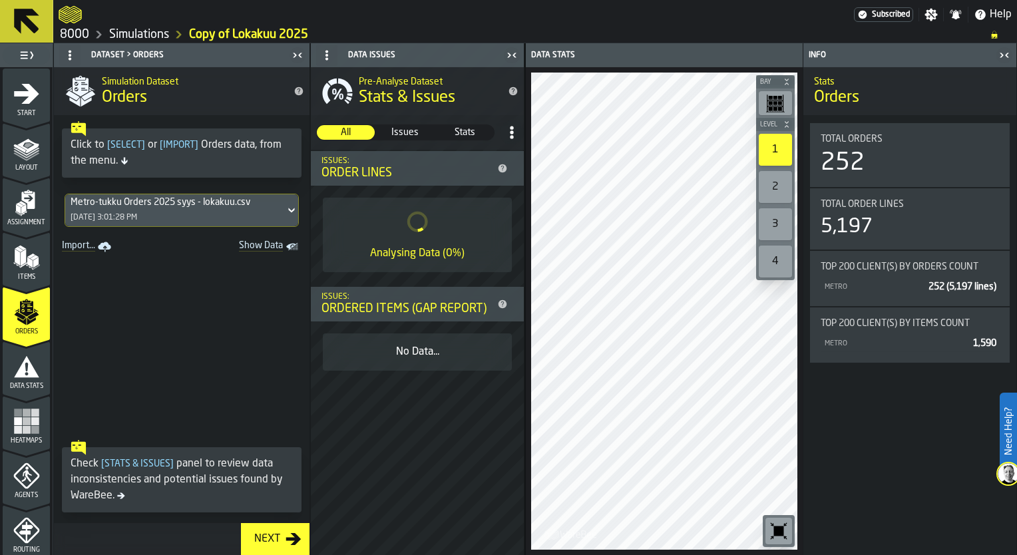
click at [204, 211] on div "Metro-tukku Orders 2025 syys - lokakuu.csv 10/6/2025, 3:01:28 PM" at bounding box center [175, 210] width 220 height 32
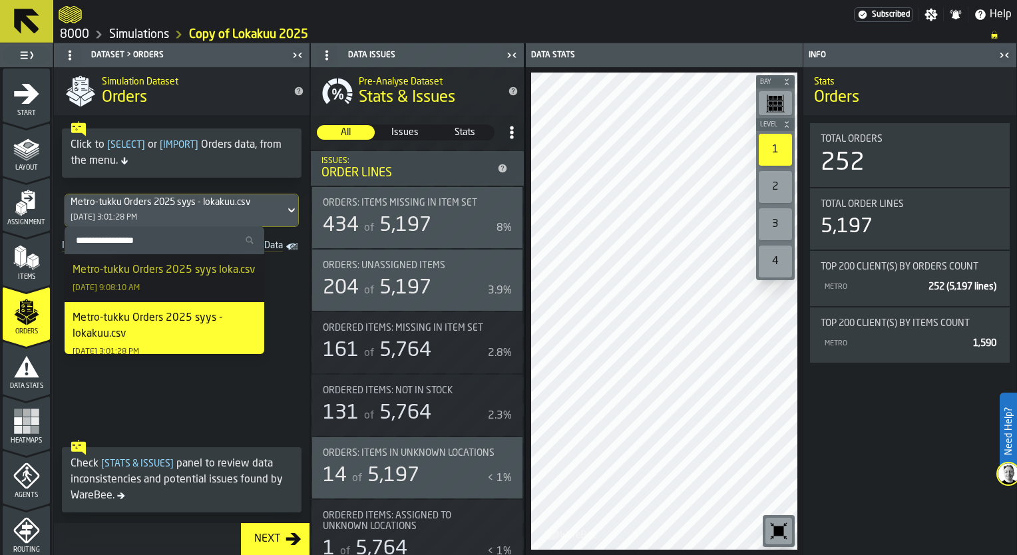
click at [190, 278] on div "Metro-tukku Orders 2025 syys loka.csv" at bounding box center [164, 270] width 182 height 16
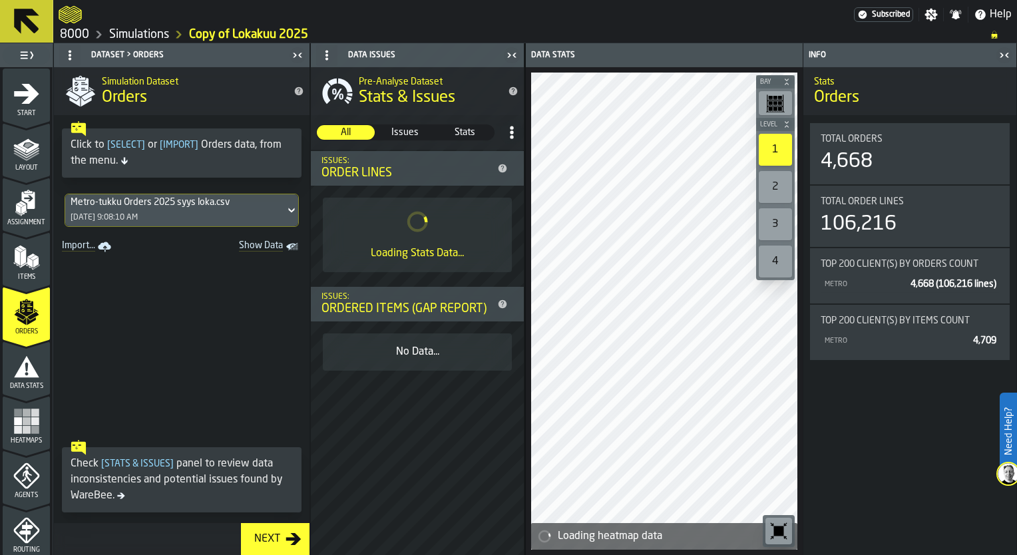
click at [32, 106] on div "Start" at bounding box center [26, 99] width 47 height 37
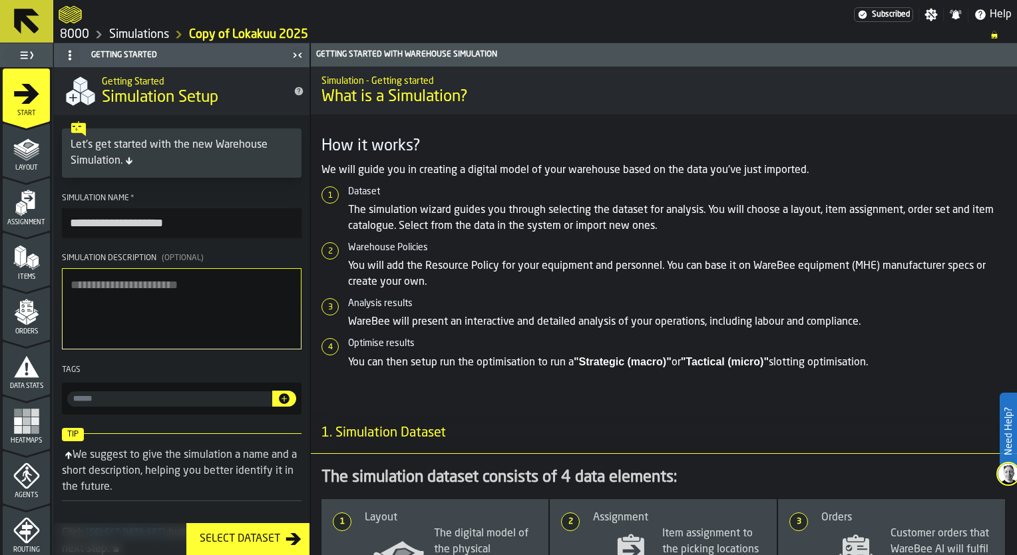
drag, startPoint x: 203, startPoint y: 224, endPoint x: 16, endPoint y: 208, distance: 187.7
click at [14, 208] on aside "**********" at bounding box center [155, 299] width 310 height 512
type input "**********"
click at [21, 218] on div "Assignment" at bounding box center [26, 208] width 47 height 37
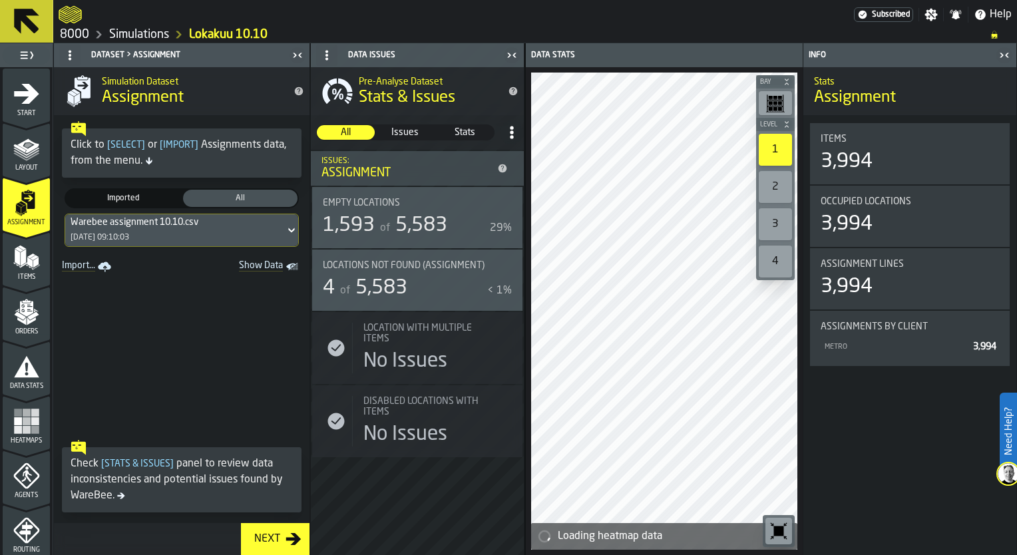
click at [31, 271] on div "Items" at bounding box center [26, 262] width 47 height 37
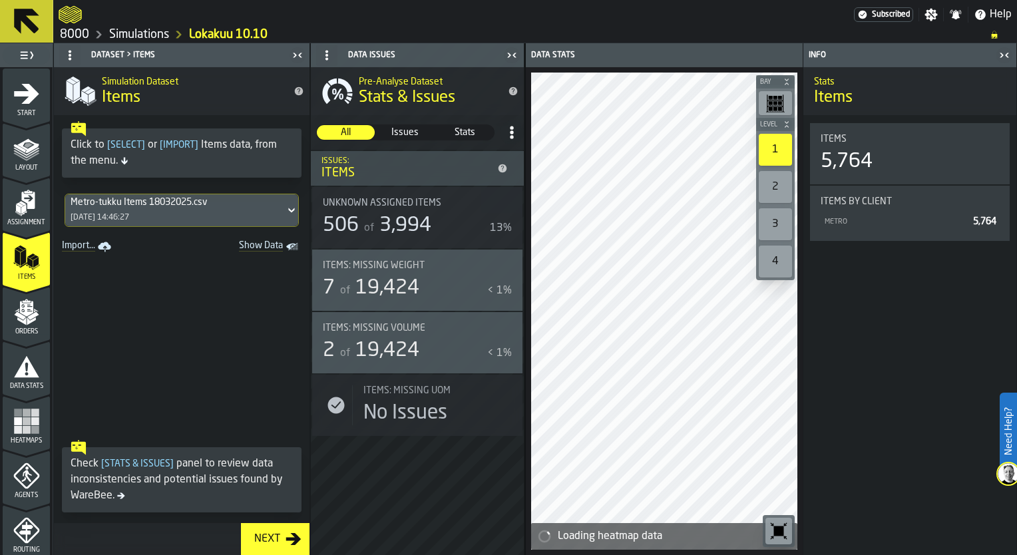
click at [35, 310] on polygon "menu Orders" at bounding box center [35, 310] width 5 height 3
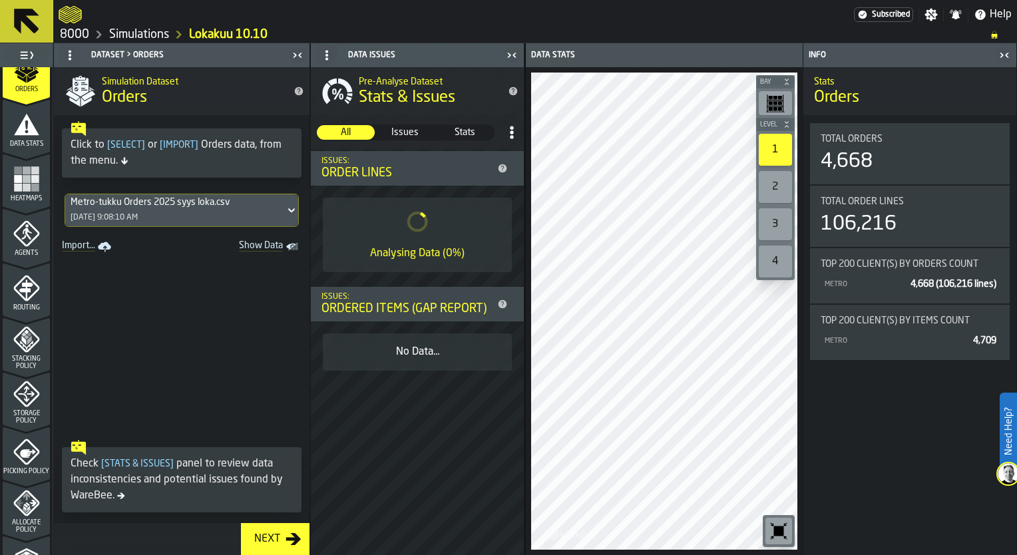
scroll to position [266, 0]
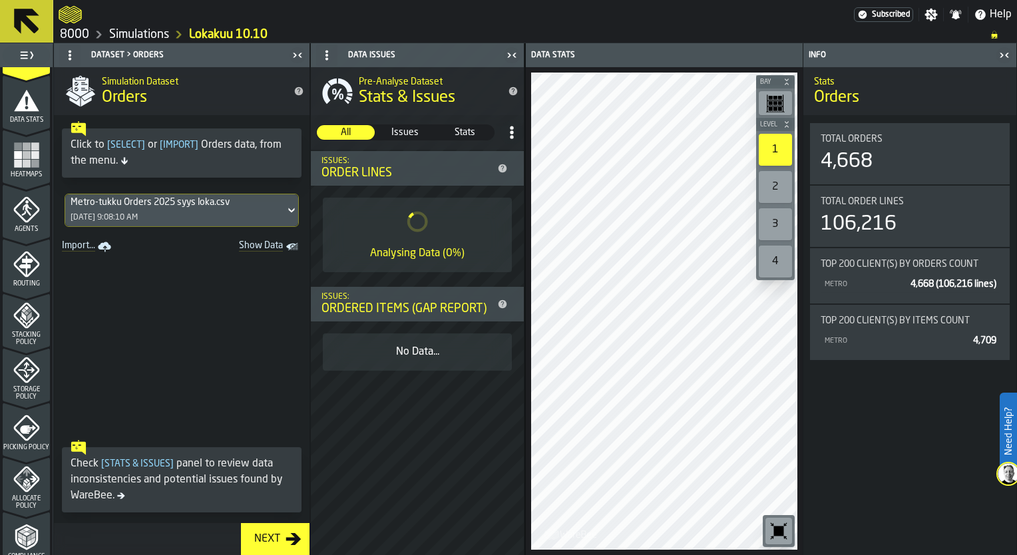
click at [15, 113] on div "Data Stats" at bounding box center [26, 105] width 47 height 37
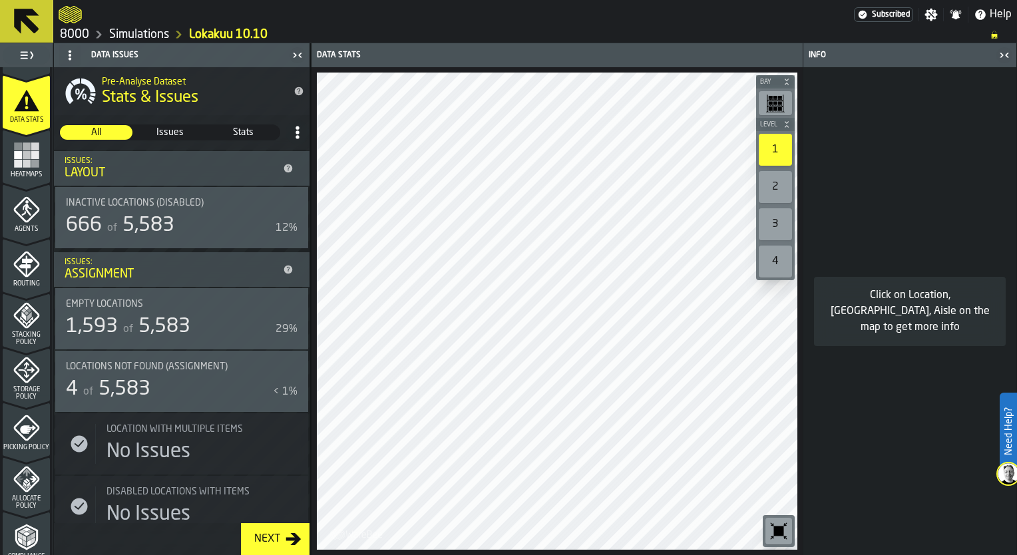
click at [1003, 55] on icon "button-toggle-Close me" at bounding box center [1001, 55] width 3 height 5
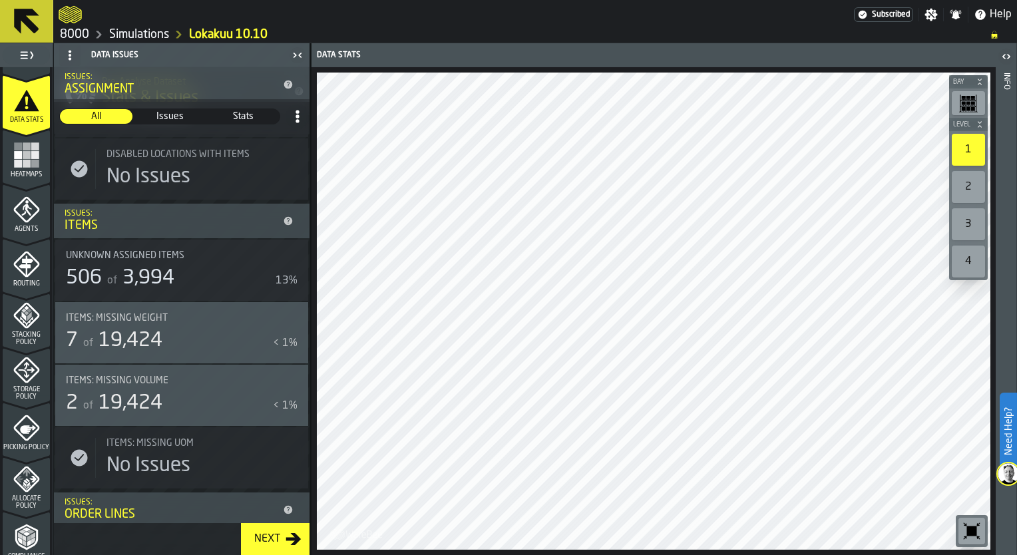
scroll to position [200, 0]
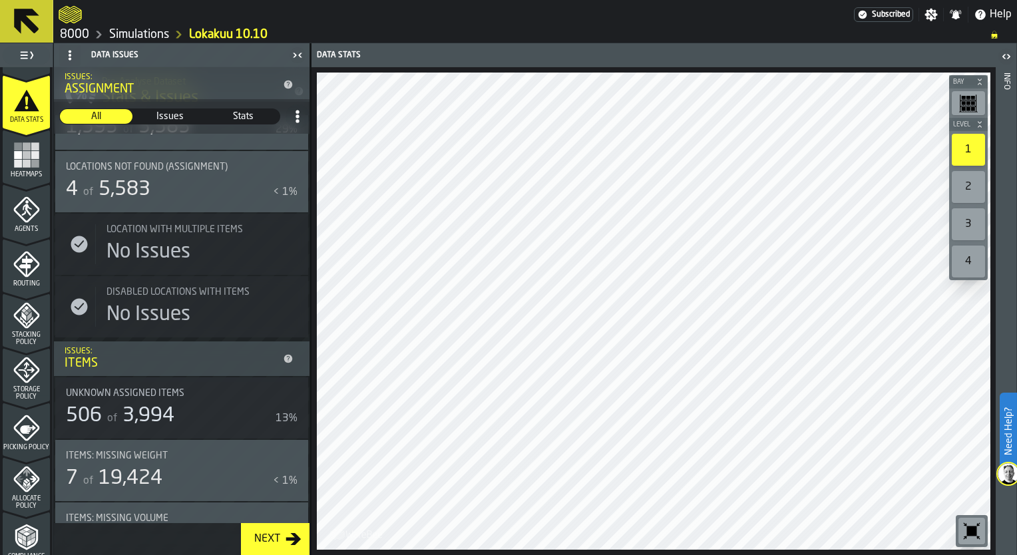
click at [173, 121] on span "Issues" at bounding box center [169, 116] width 71 height 13
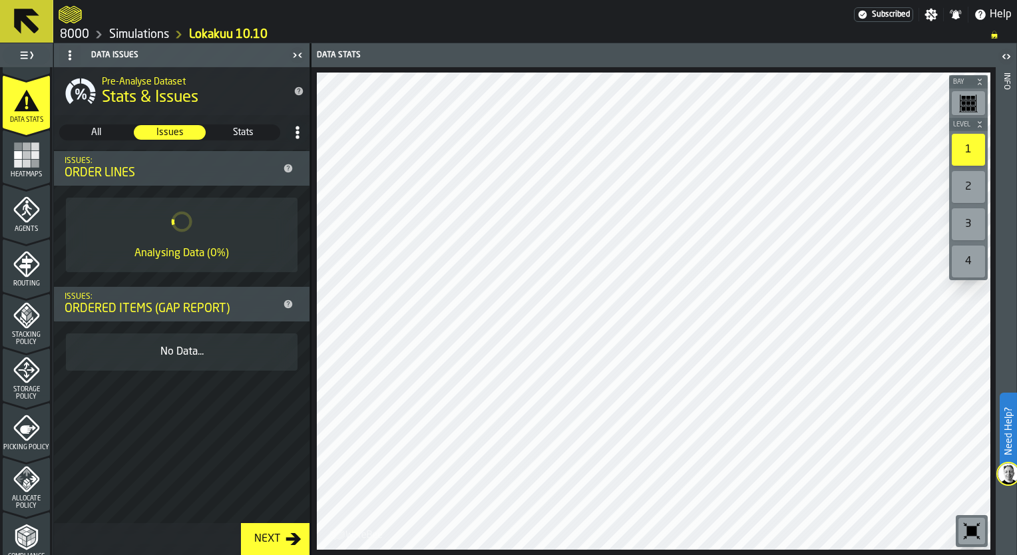
scroll to position [0, 0]
click at [25, 174] on span "Heatmaps" at bounding box center [26, 174] width 47 height 7
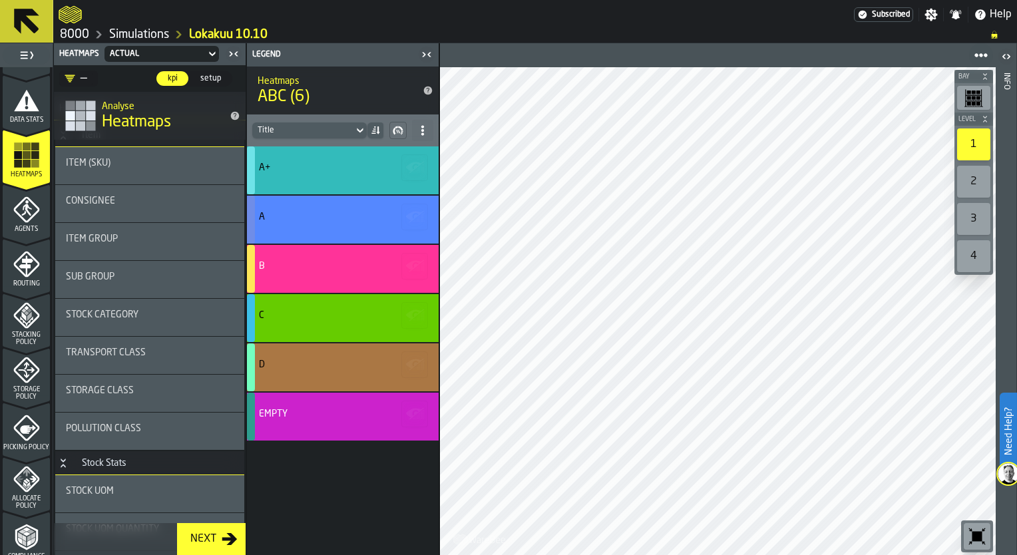
scroll to position [67, 0]
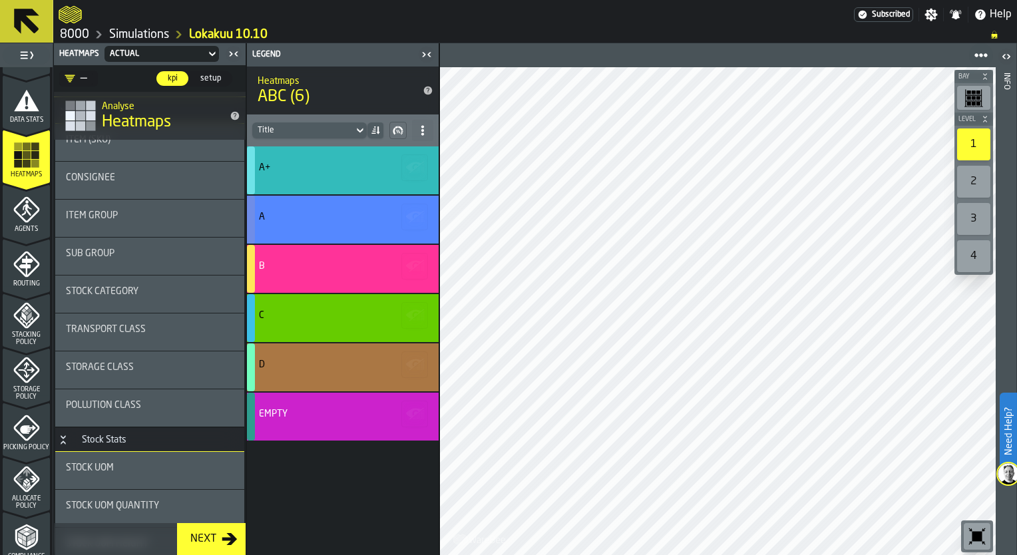
click at [120, 262] on div "Sub Group" at bounding box center [150, 256] width 168 height 16
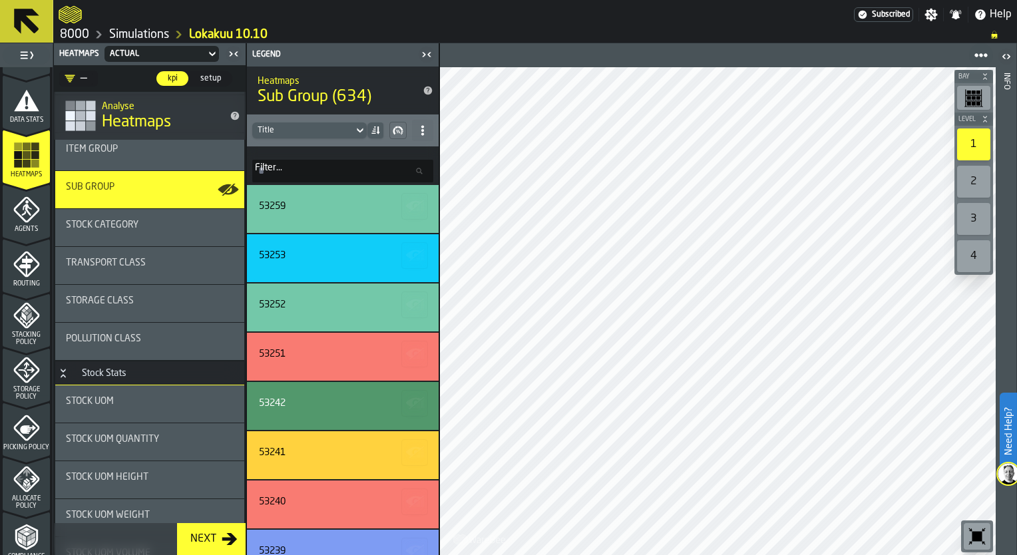
scroll to position [133, 0]
click at [41, 234] on icon "menu Agents" at bounding box center [26, 238] width 47 height 13
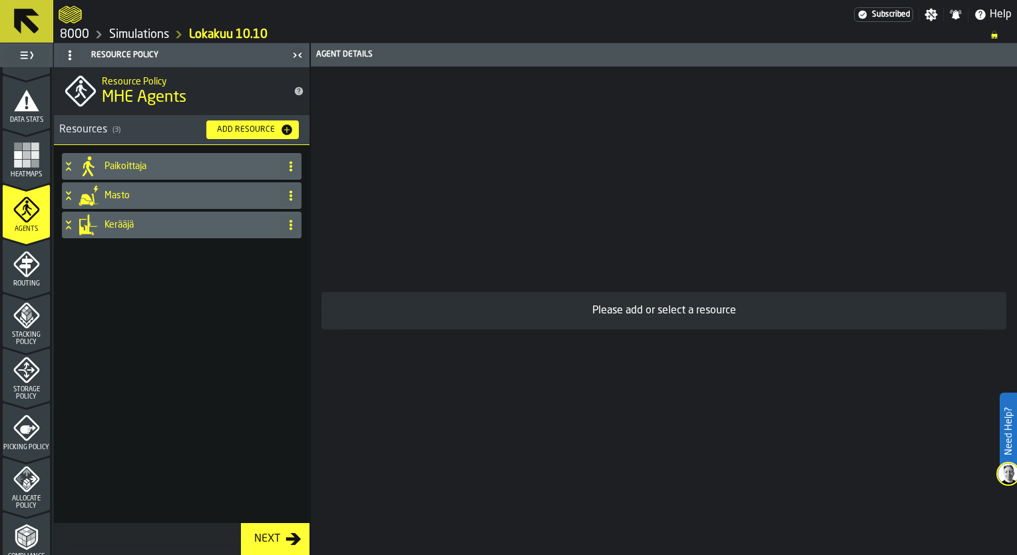
click at [121, 222] on h4 "Kerääjä" at bounding box center [190, 225] width 170 height 11
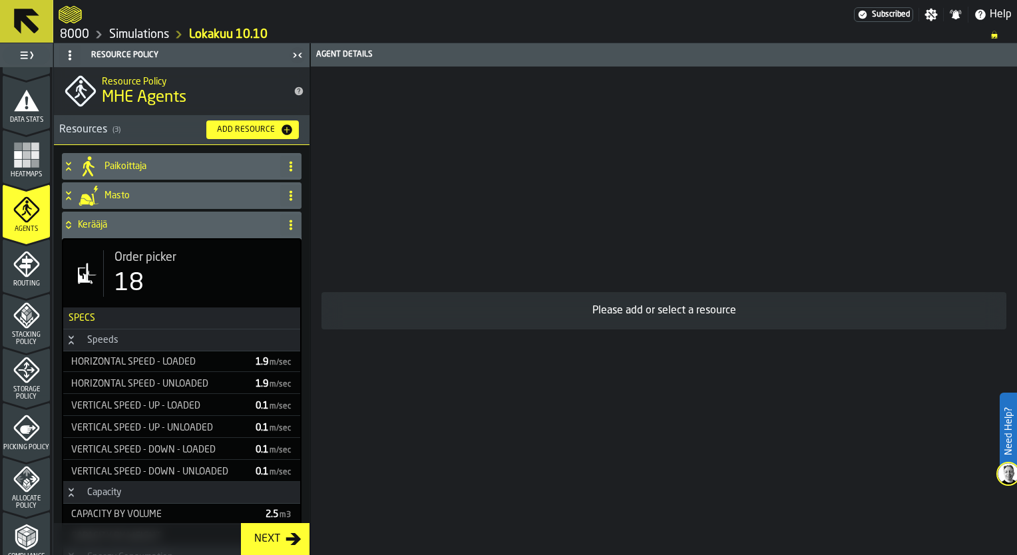
click at [181, 274] on div "18" at bounding box center [202, 283] width 175 height 27
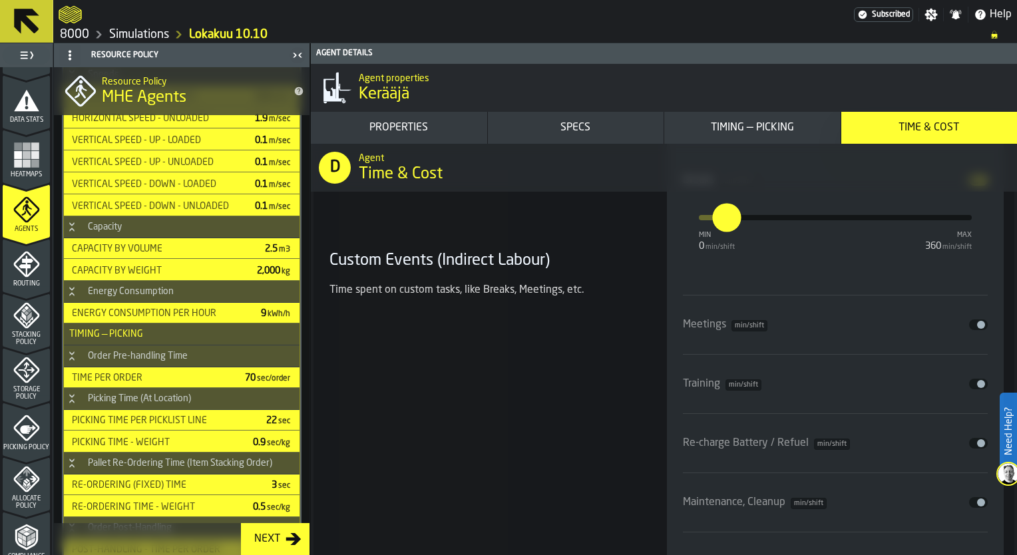
scroll to position [8162, 0]
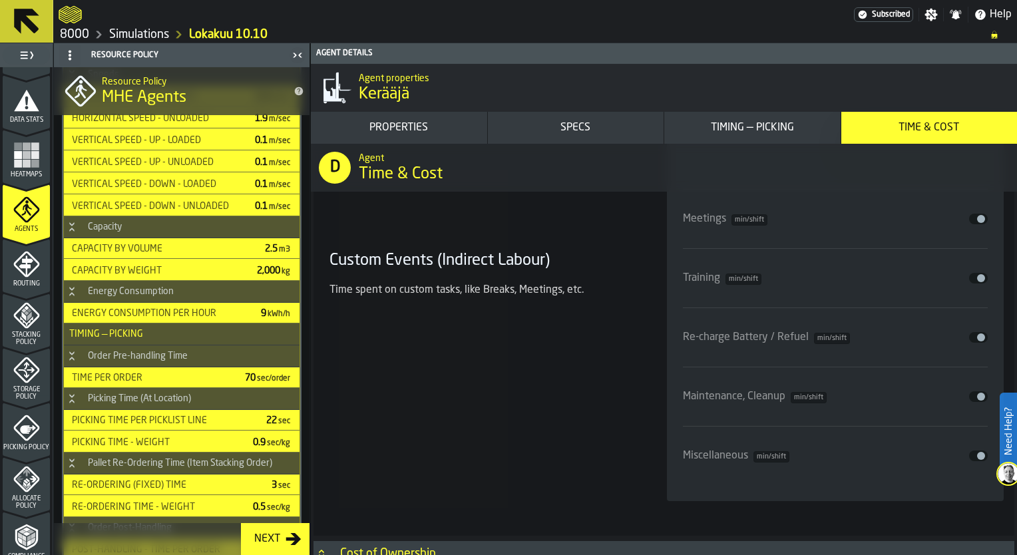
click at [29, 207] on icon "menu Agents" at bounding box center [26, 209] width 27 height 27
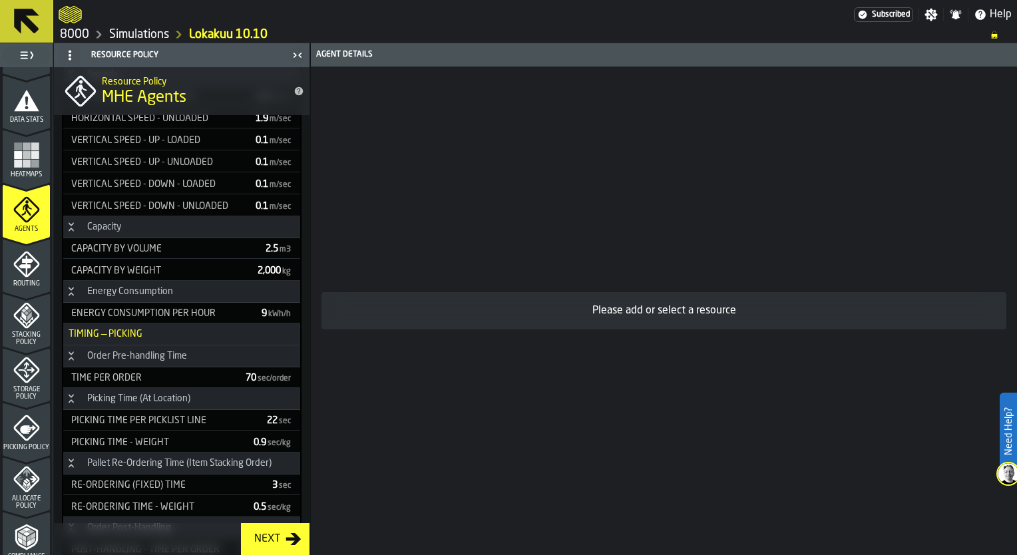
scroll to position [0, 0]
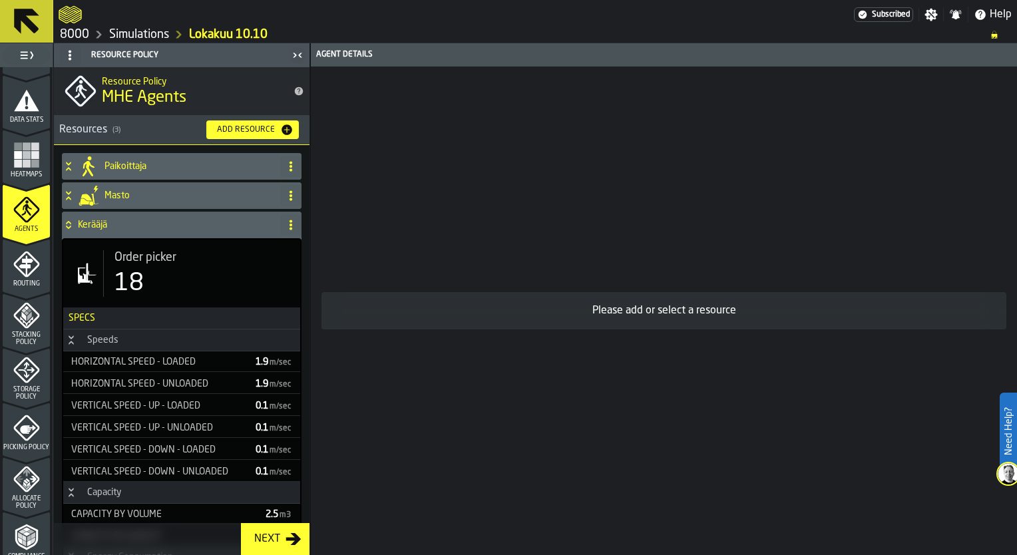
click at [172, 190] on h4 "Masto" at bounding box center [190, 195] width 170 height 11
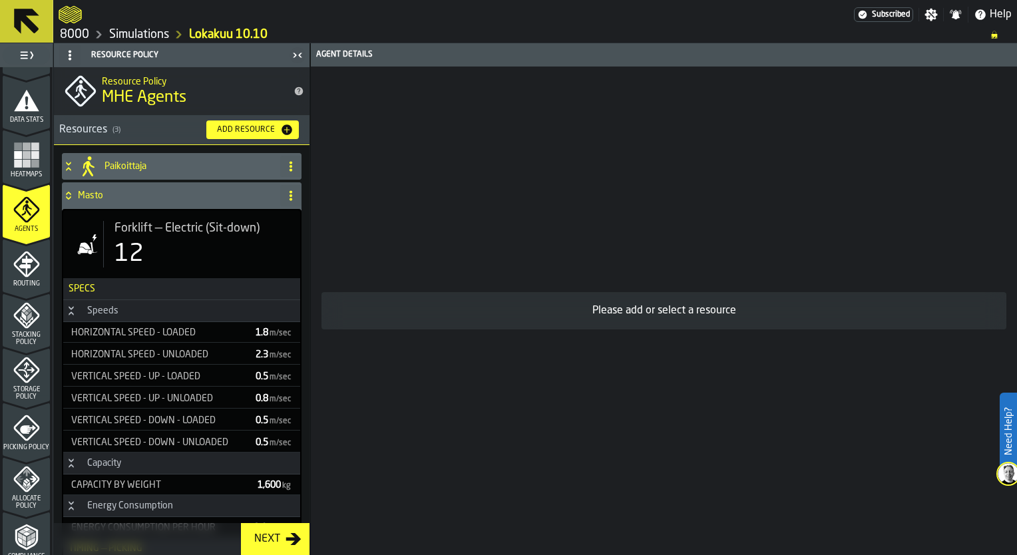
click at [187, 164] on h4 "Paikoittaja" at bounding box center [190, 166] width 170 height 11
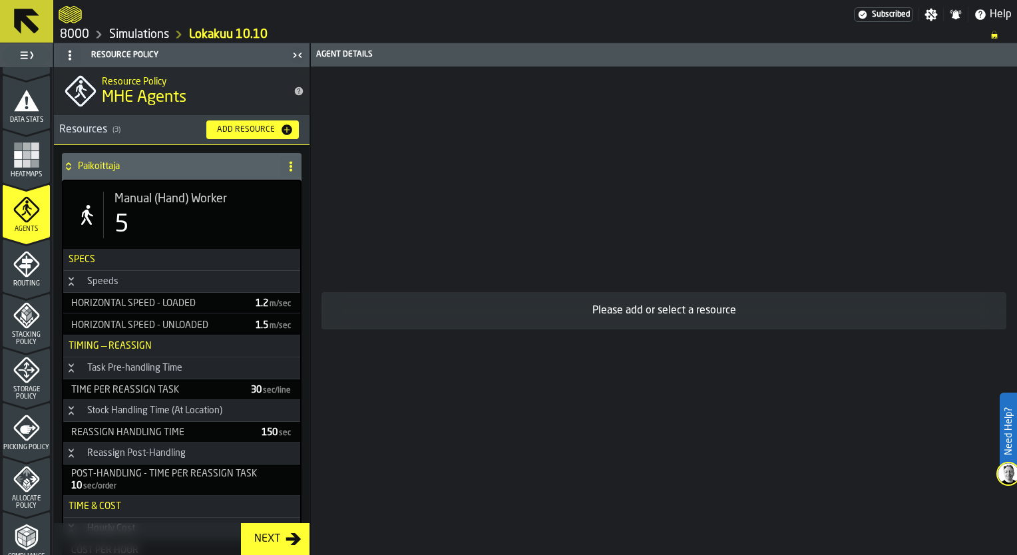
click at [164, 209] on div "Manual (Hand) Worker 5" at bounding box center [196, 215] width 186 height 47
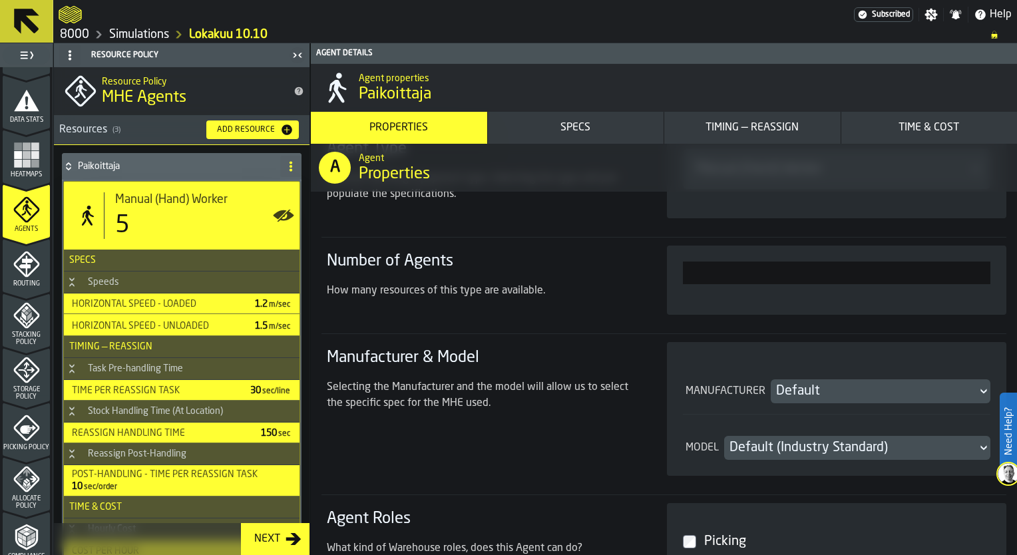
scroll to position [333, 0]
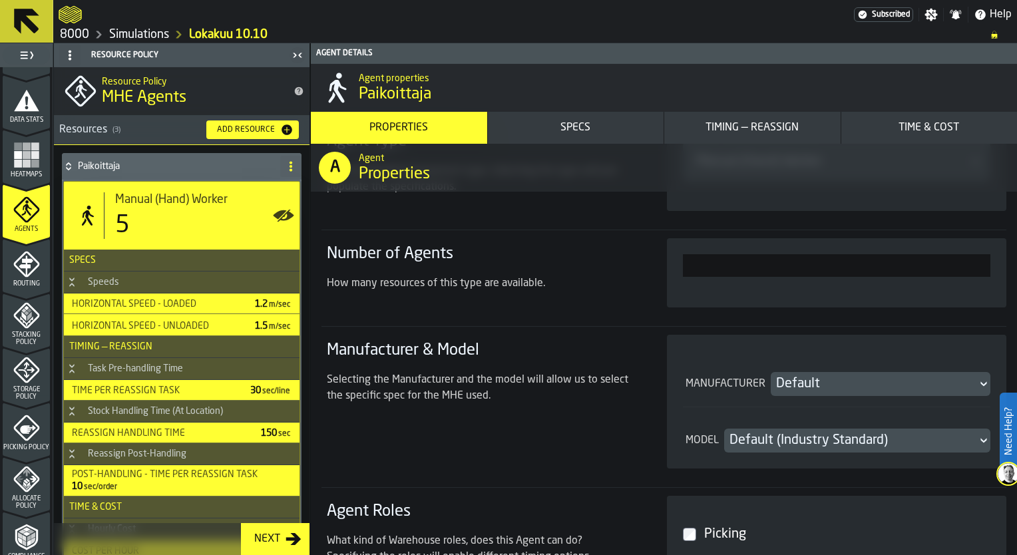
drag, startPoint x: 983, startPoint y: 268, endPoint x: 995, endPoint y: 267, distance: 12.0
click at [993, 268] on div "*" at bounding box center [837, 272] width 340 height 69
type input "*"
click at [132, 162] on h4 "Paikoittaja" at bounding box center [176, 166] width 197 height 11
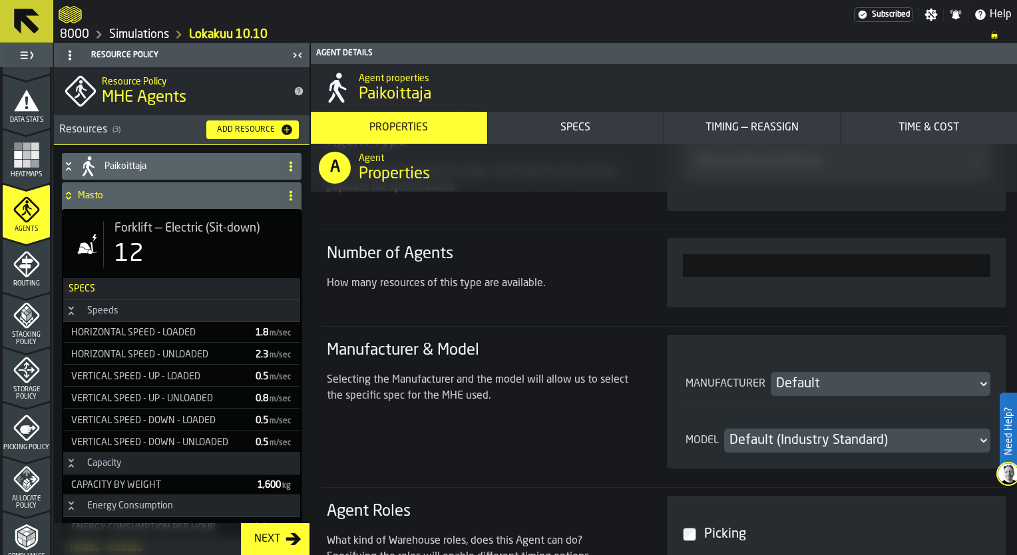
click at [143, 172] on div "Paikoittaja" at bounding box center [168, 166] width 213 height 27
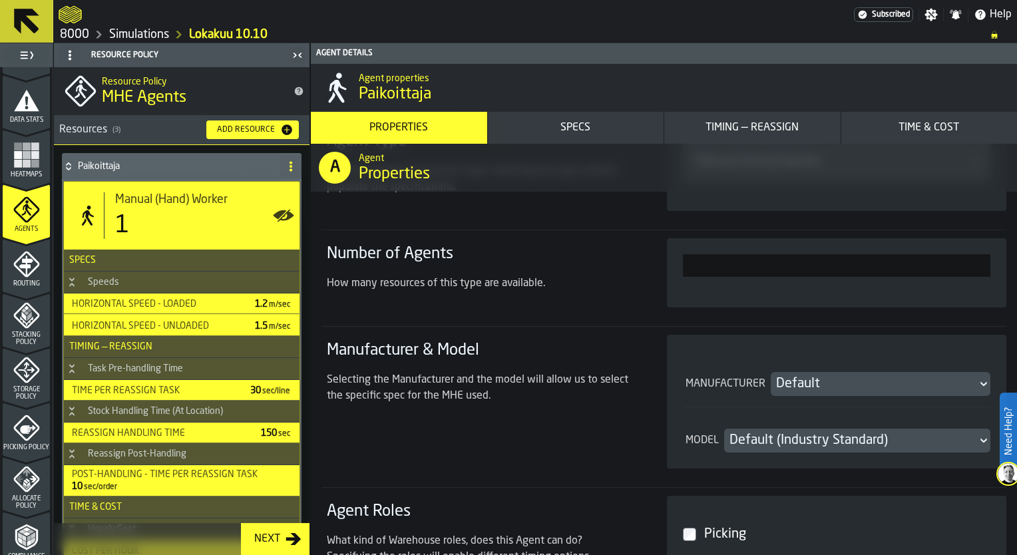
click at [162, 166] on h4 "Paikoittaja" at bounding box center [176, 166] width 197 height 11
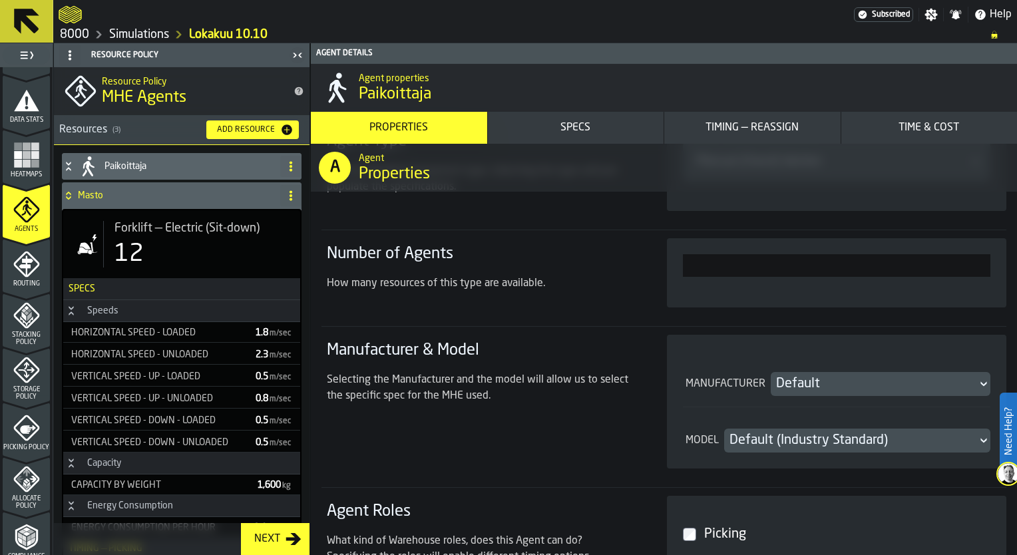
click at [35, 276] on div "Routing" at bounding box center [26, 269] width 47 height 37
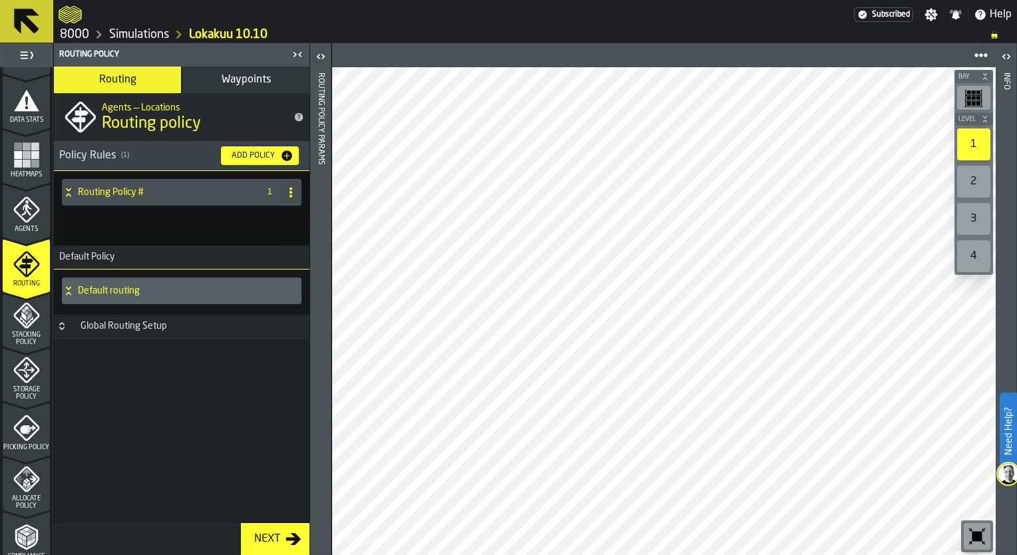
click at [244, 79] on span "Waypoints" at bounding box center [246, 80] width 49 height 11
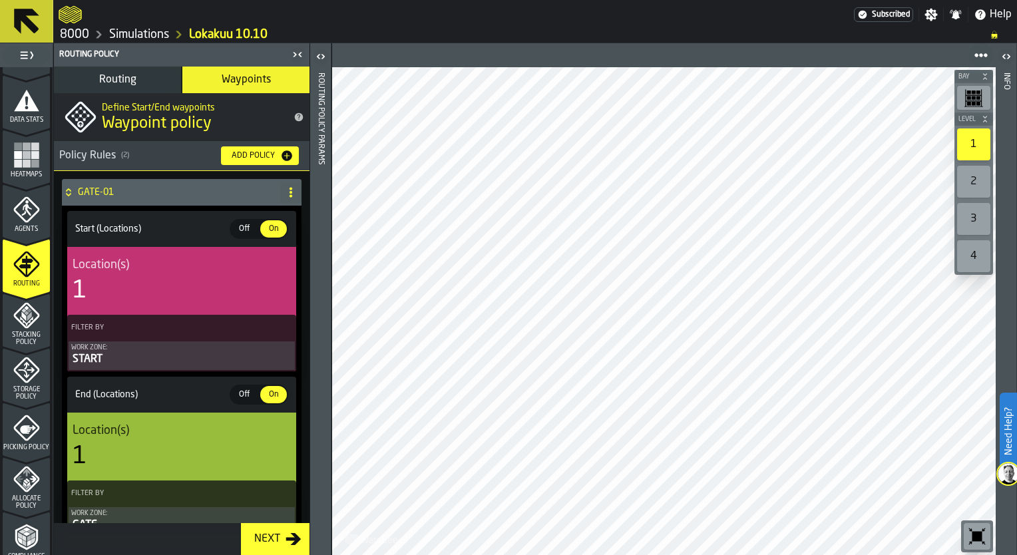
click at [166, 279] on div "1" at bounding box center [182, 291] width 218 height 27
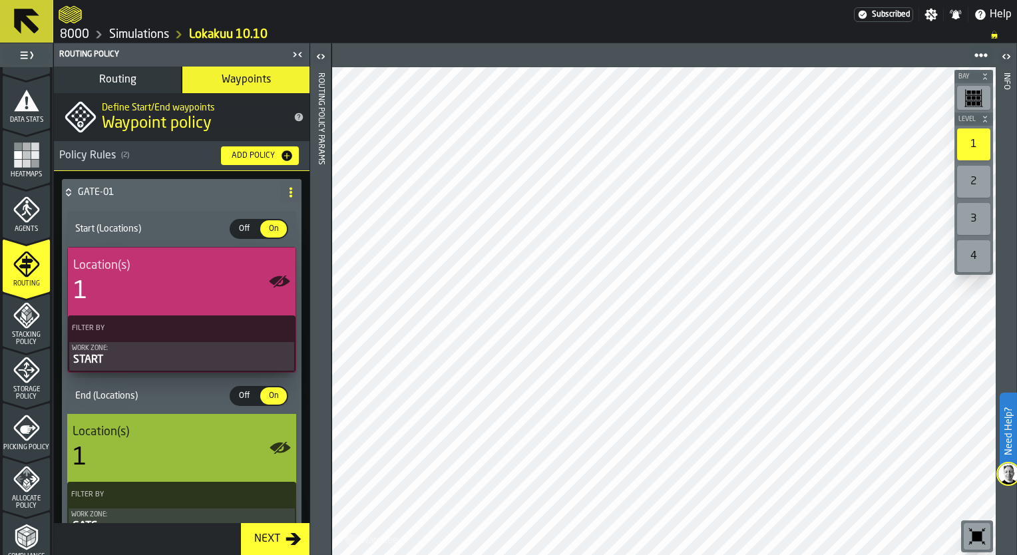
click at [197, 453] on div "1" at bounding box center [182, 458] width 218 height 27
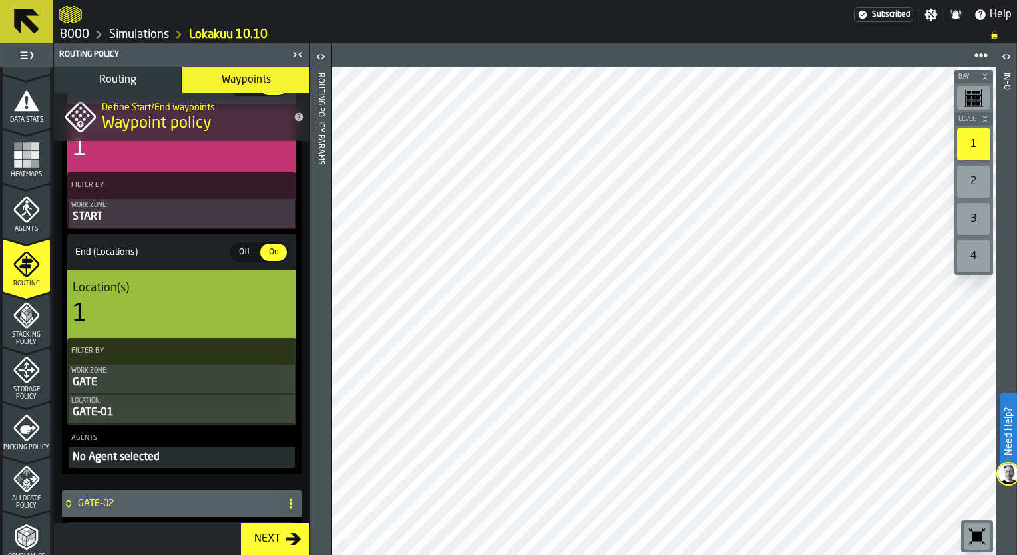
scroll to position [0, 0]
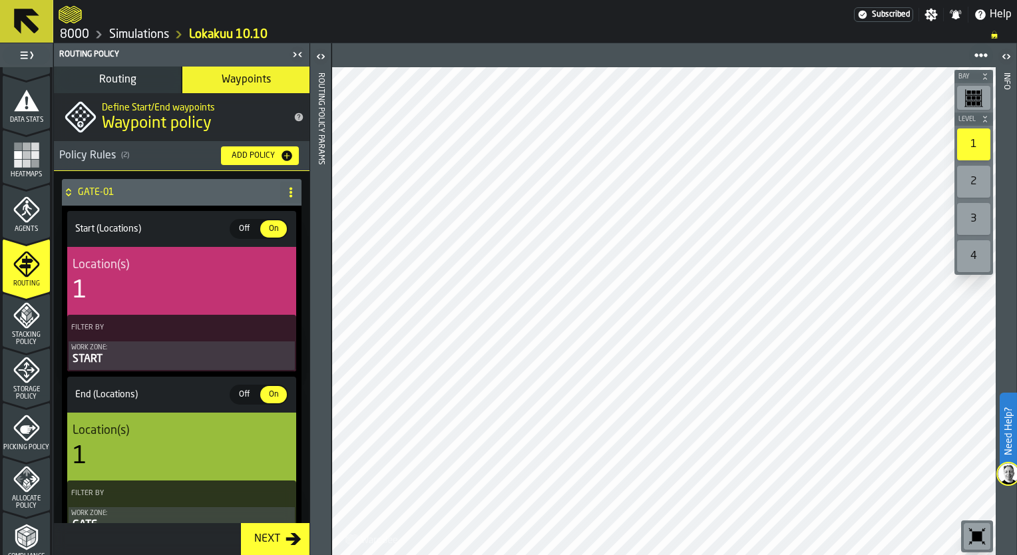
click at [32, 329] on div "Stacking Policy" at bounding box center [26, 324] width 47 height 44
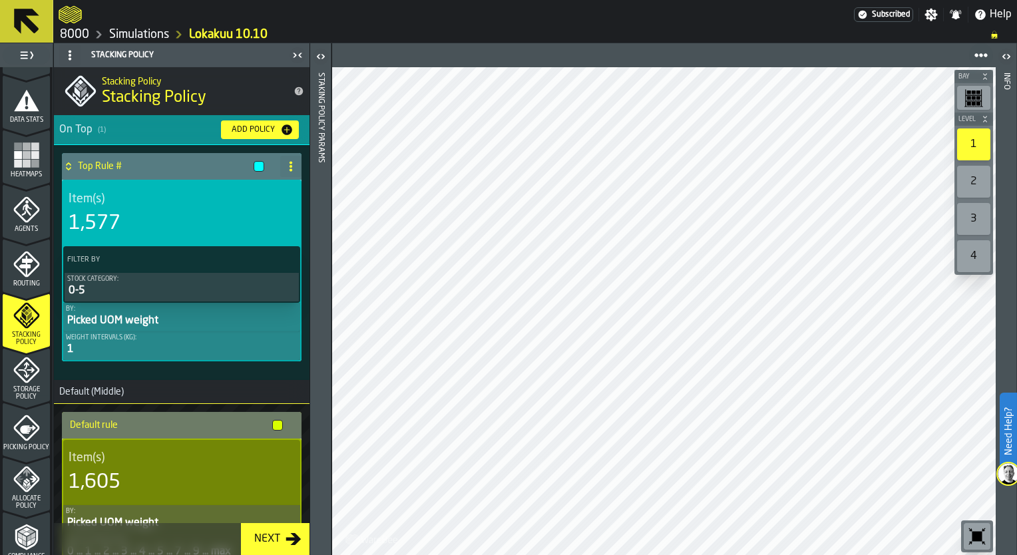
click at [21, 383] on div "Storage Policy" at bounding box center [26, 379] width 47 height 44
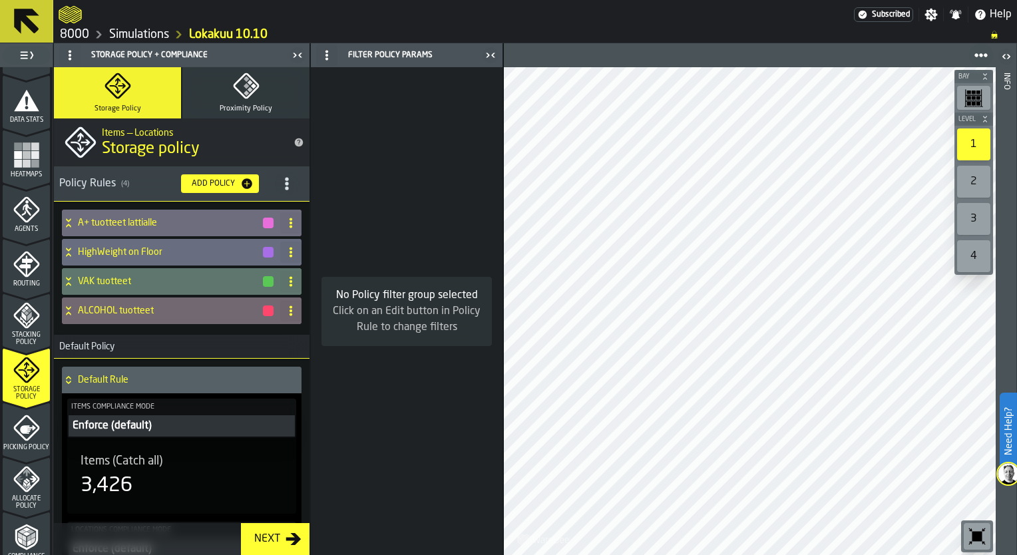
drag, startPoint x: 254, startPoint y: 92, endPoint x: 258, endPoint y: 113, distance: 20.9
click at [254, 92] on icon "button" at bounding box center [246, 86] width 27 height 27
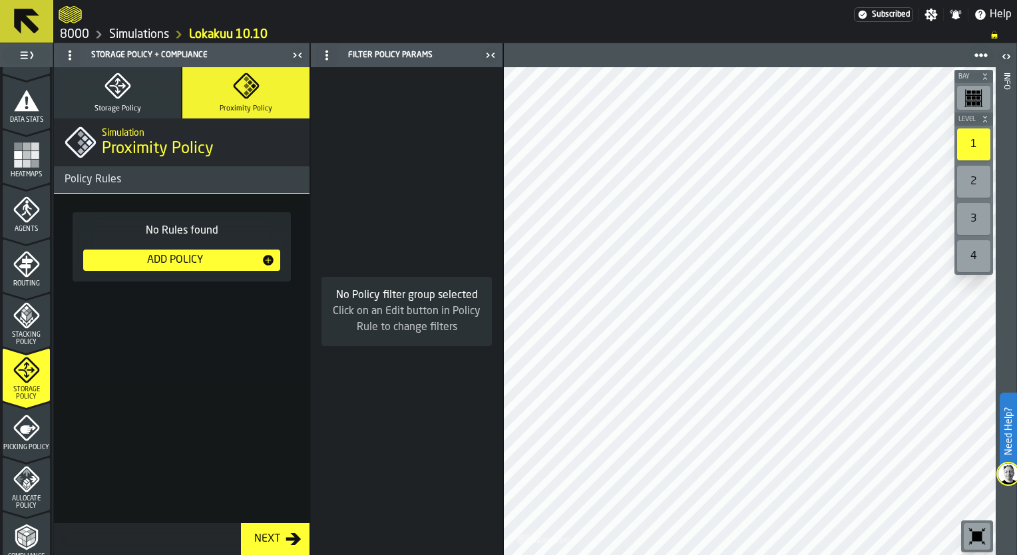
click at [146, 93] on button "Storage Policy" at bounding box center [117, 92] width 127 height 51
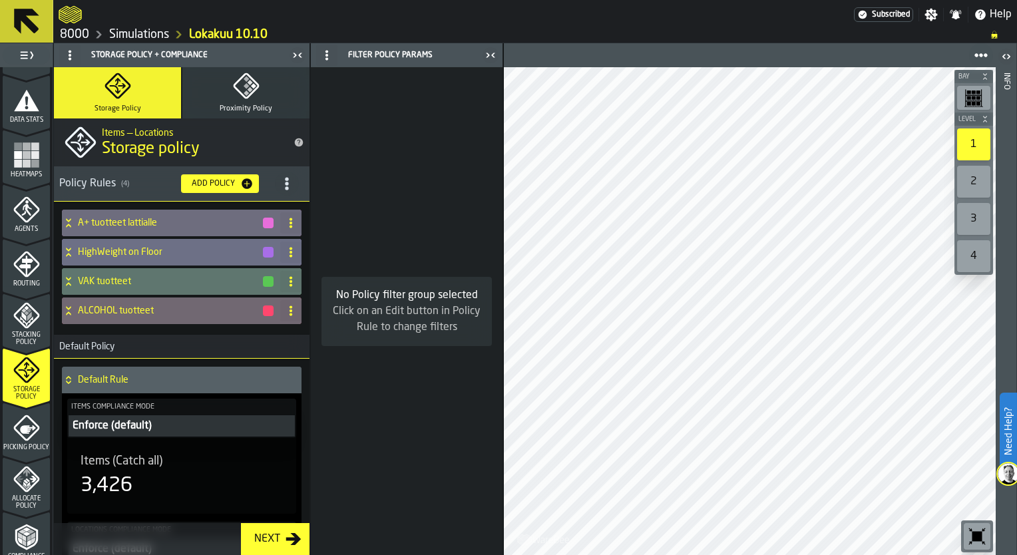
click at [117, 251] on h4 "HighWeight on Floor" at bounding box center [170, 252] width 184 height 11
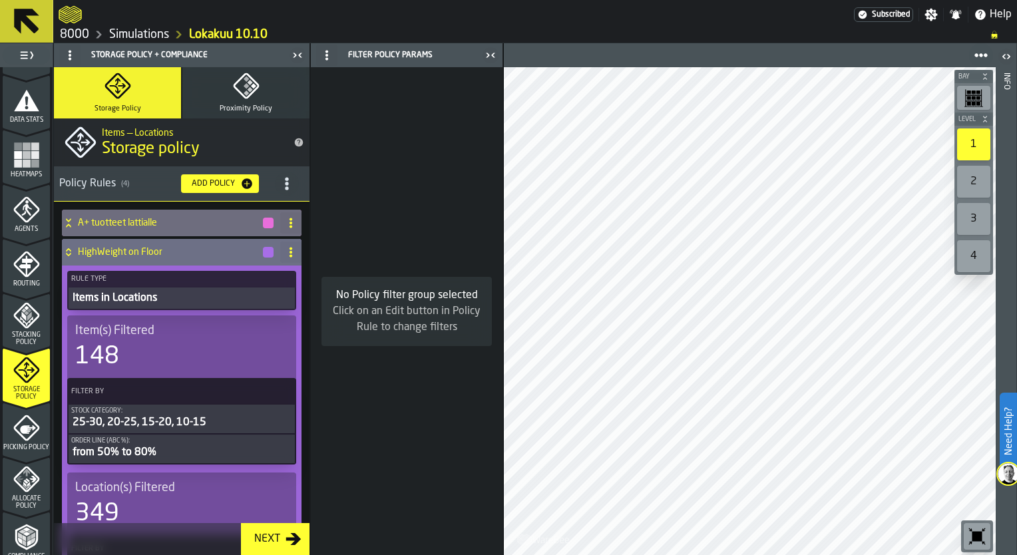
click at [71, 249] on icon at bounding box center [68, 252] width 13 height 11
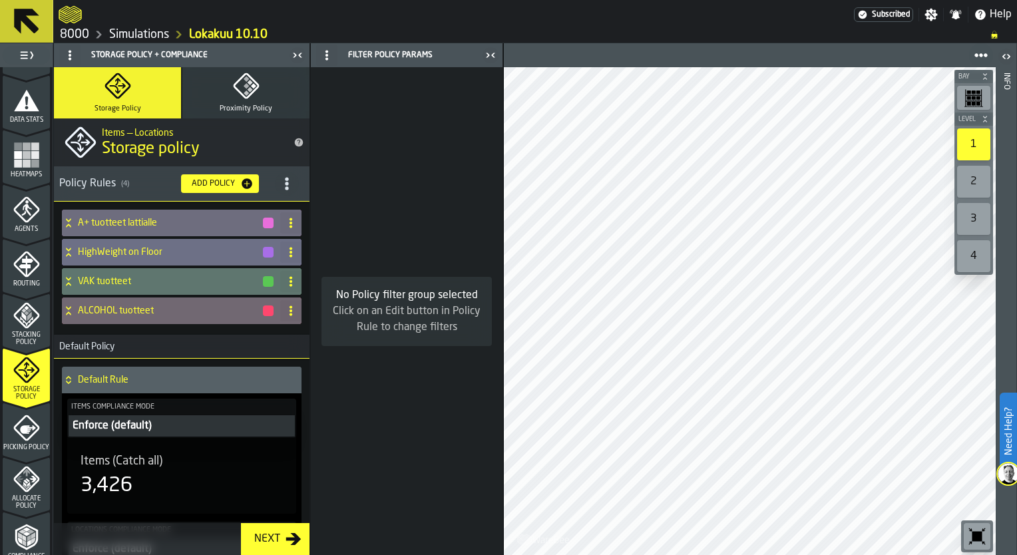
click at [116, 251] on h4 "HighWeight on Floor" at bounding box center [170, 252] width 184 height 11
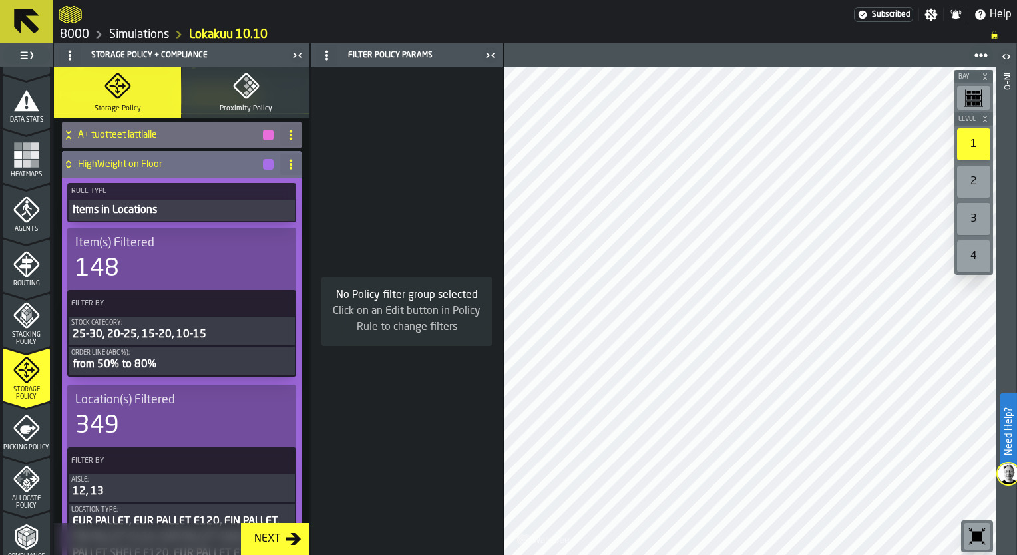
scroll to position [67, 0]
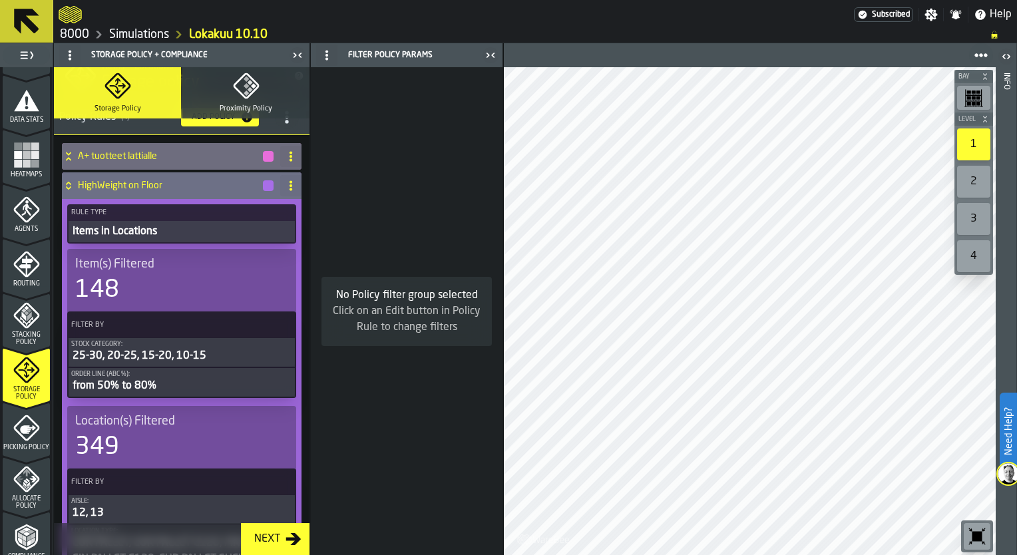
click at [69, 189] on icon at bounding box center [68, 185] width 13 height 11
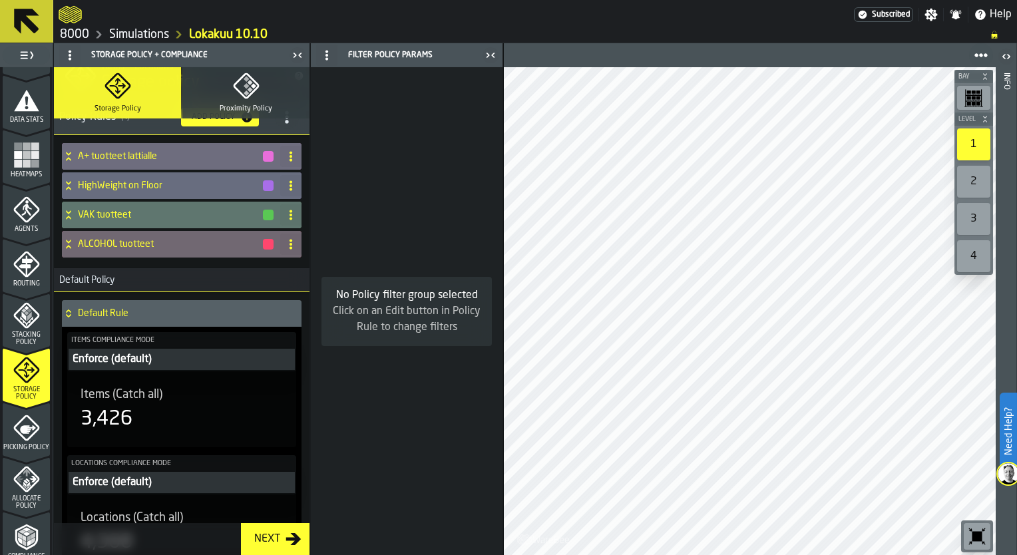
click at [17, 429] on icon "menu Picking Policy" at bounding box center [26, 428] width 26 height 26
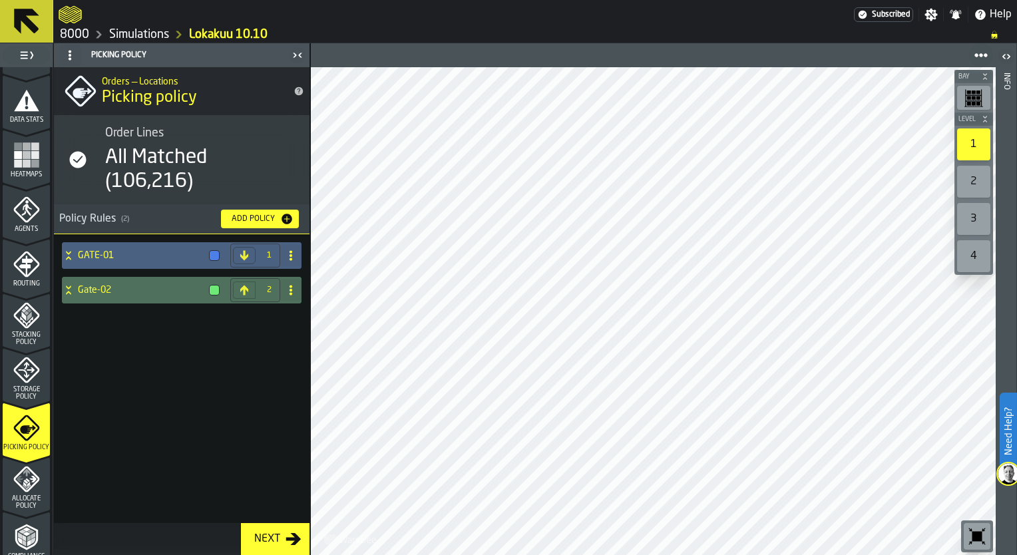
click at [113, 263] on div "GATE-01" at bounding box center [143, 255] width 163 height 27
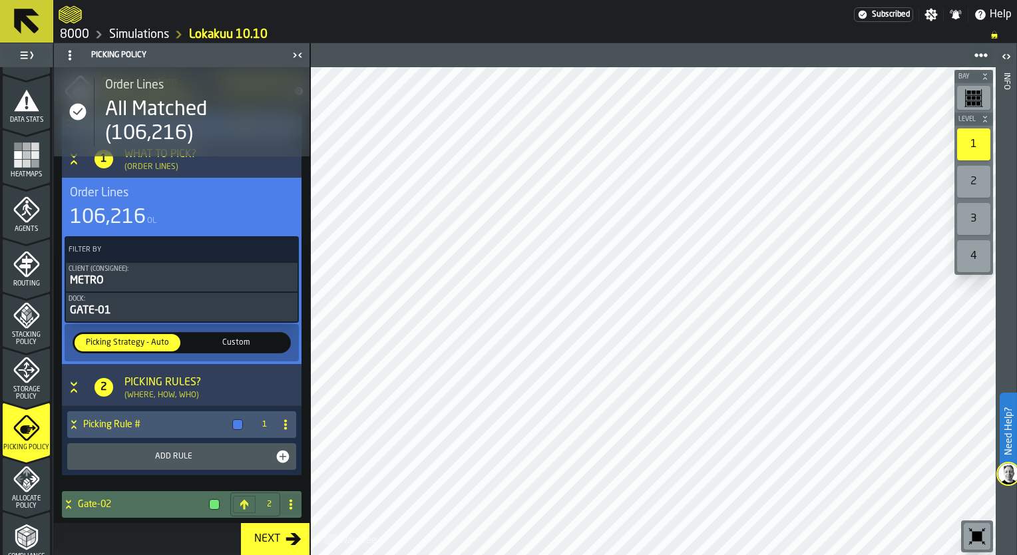
scroll to position [133, 0]
click at [136, 280] on div "METRO" at bounding box center [182, 281] width 226 height 16
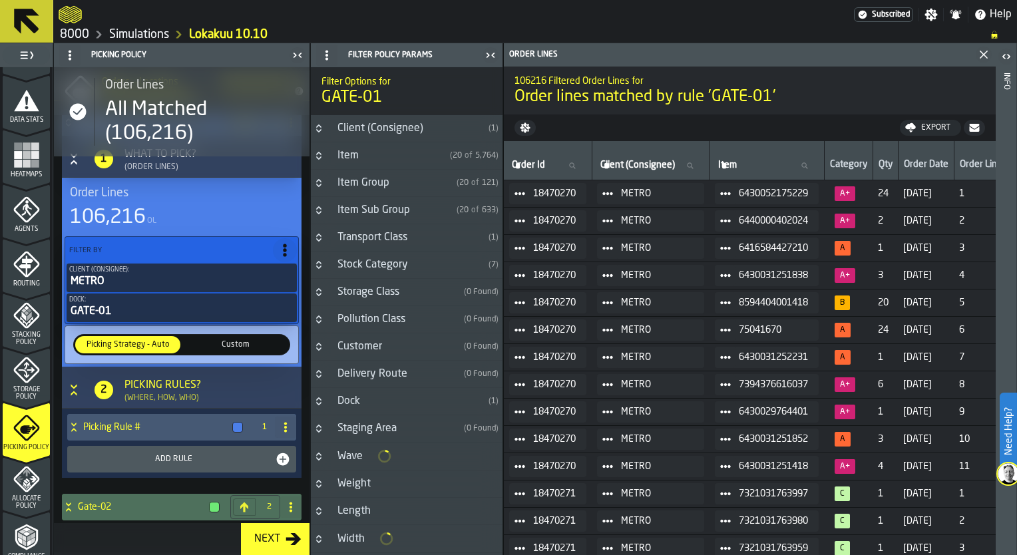
click at [983, 55] on polygon "Close" at bounding box center [984, 55] width 9 height 9
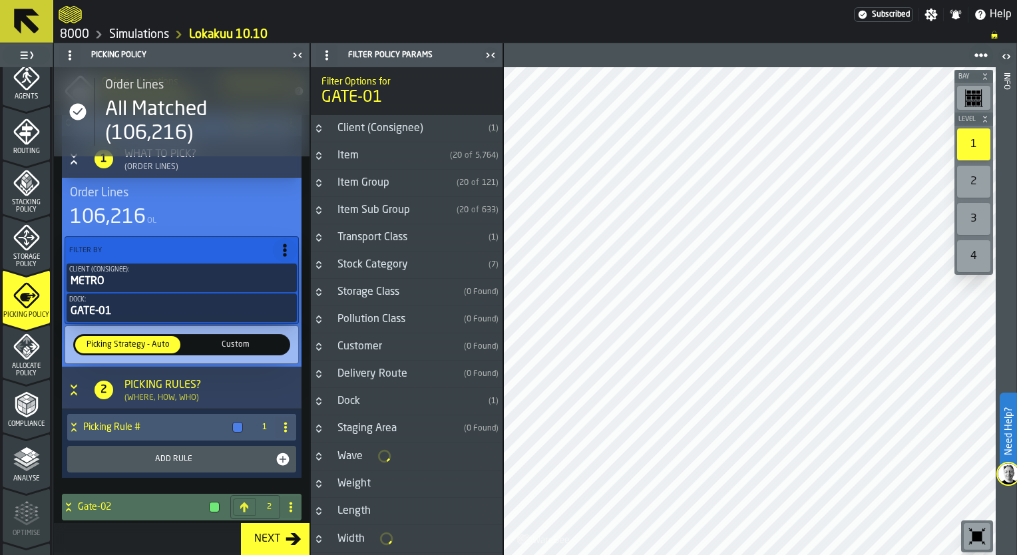
scroll to position [399, 0]
click at [40, 362] on span "Allocate Policy" at bounding box center [26, 369] width 47 height 15
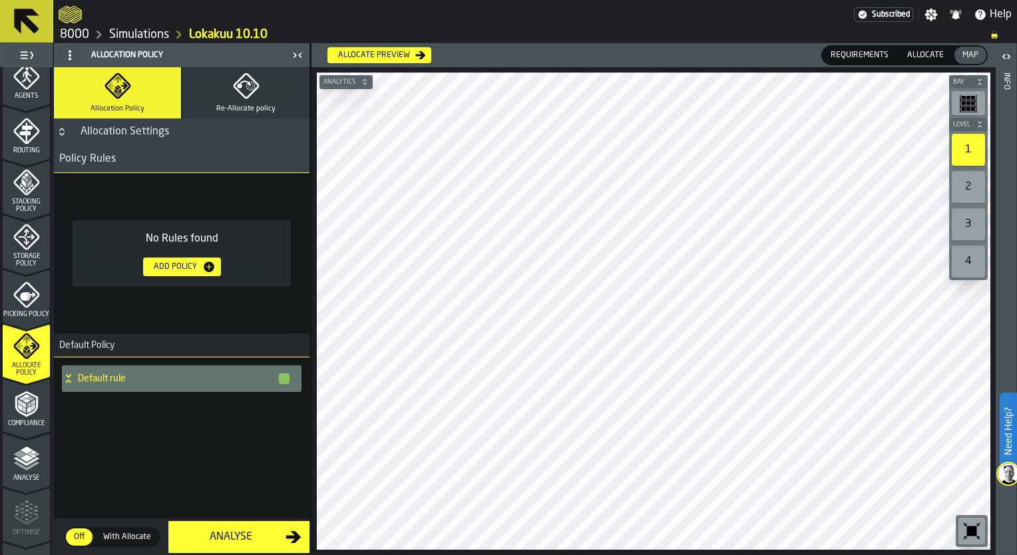
click at [1006, 53] on icon "button-toggle-Open" at bounding box center [1007, 57] width 16 height 16
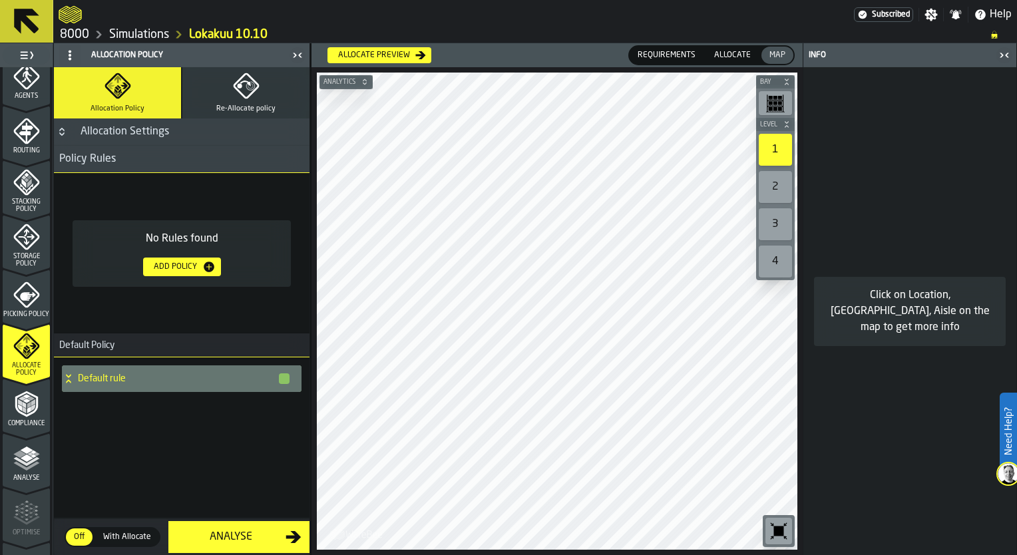
click at [927, 326] on div "Click on Location, Bay, Aisle on the map to get more info" at bounding box center [910, 312] width 170 height 48
click at [1004, 62] on icon "button-toggle-Close me" at bounding box center [1005, 55] width 16 height 16
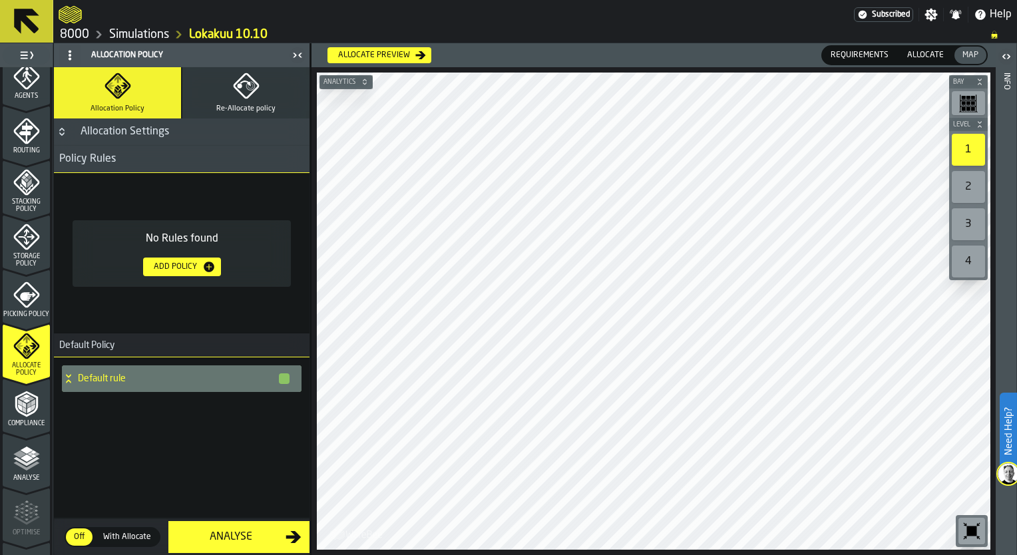
click at [250, 105] on span "Re-Allocate policy" at bounding box center [245, 109] width 59 height 9
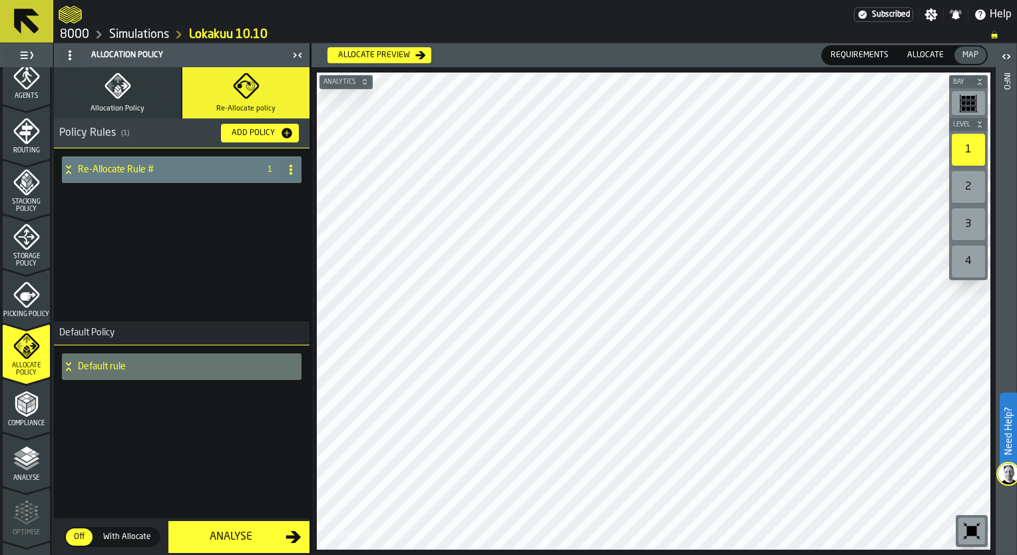
click at [125, 170] on h4 "Re-Allocate Rule #" at bounding box center [166, 169] width 176 height 11
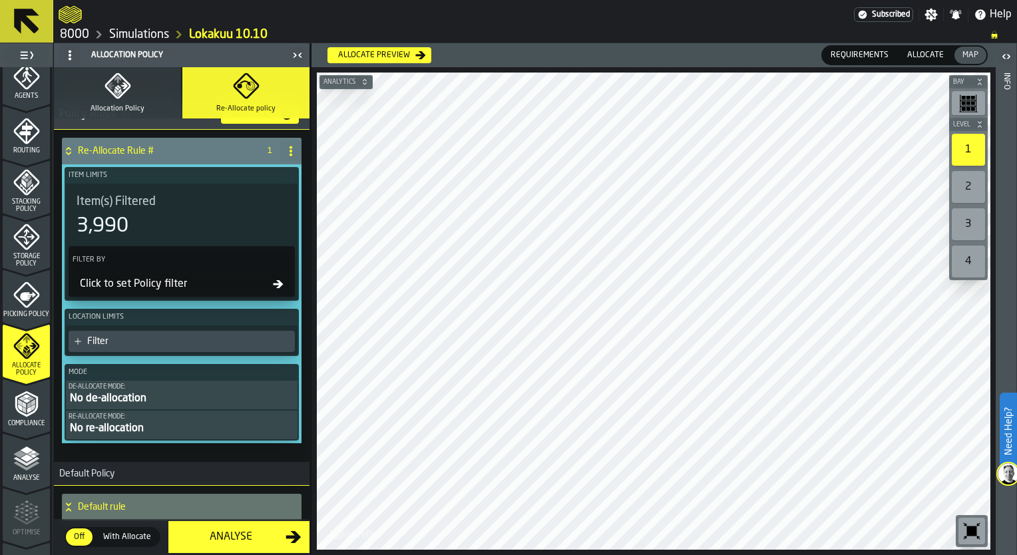
scroll to position [0, 0]
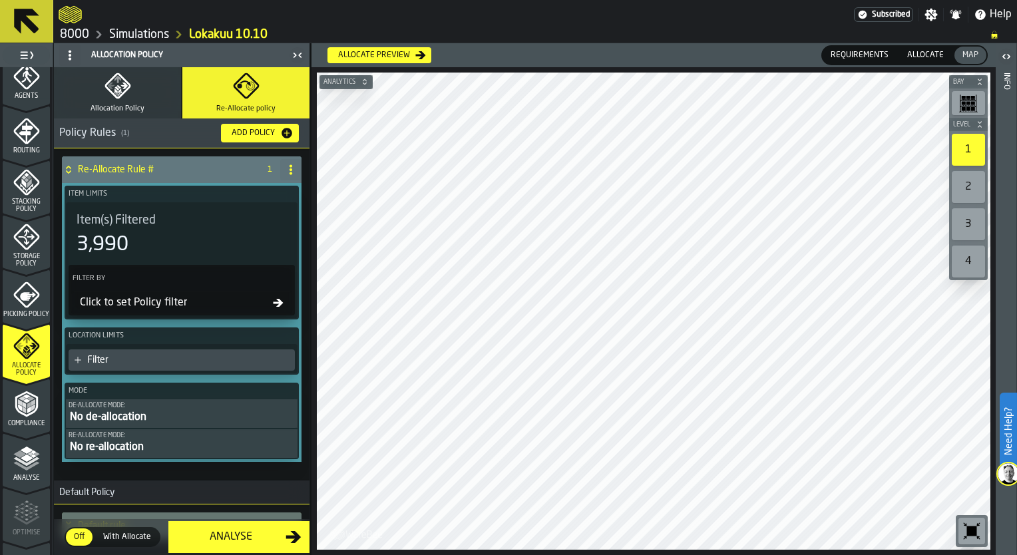
click at [117, 87] on icon "button" at bounding box center [118, 86] width 27 height 27
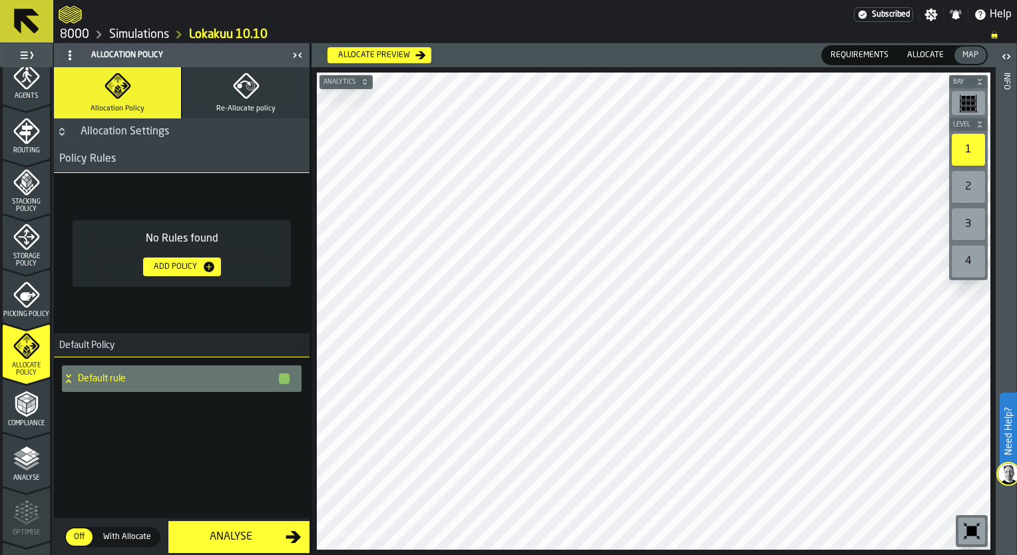
click at [173, 262] on div "Add Policy" at bounding box center [175, 266] width 54 height 9
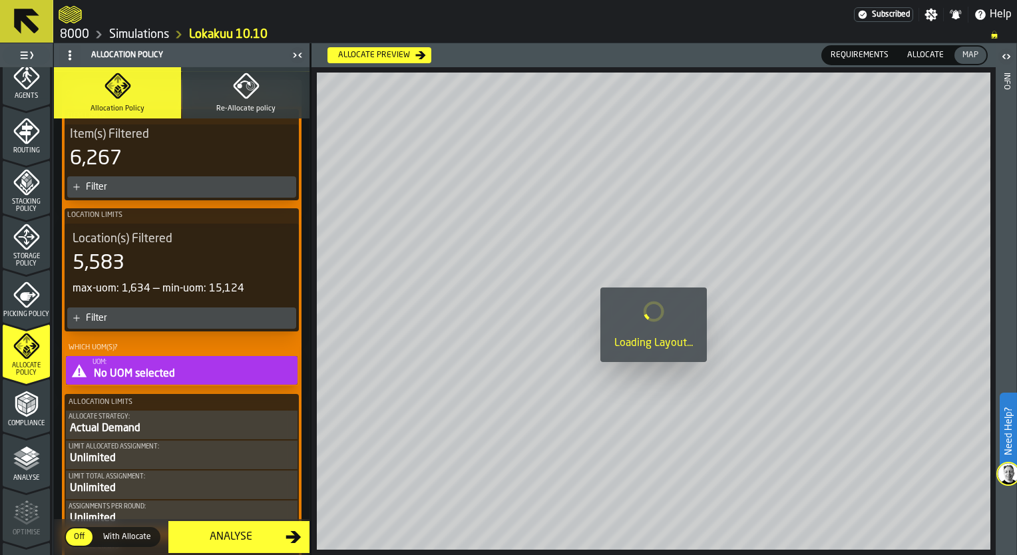
scroll to position [133, 0]
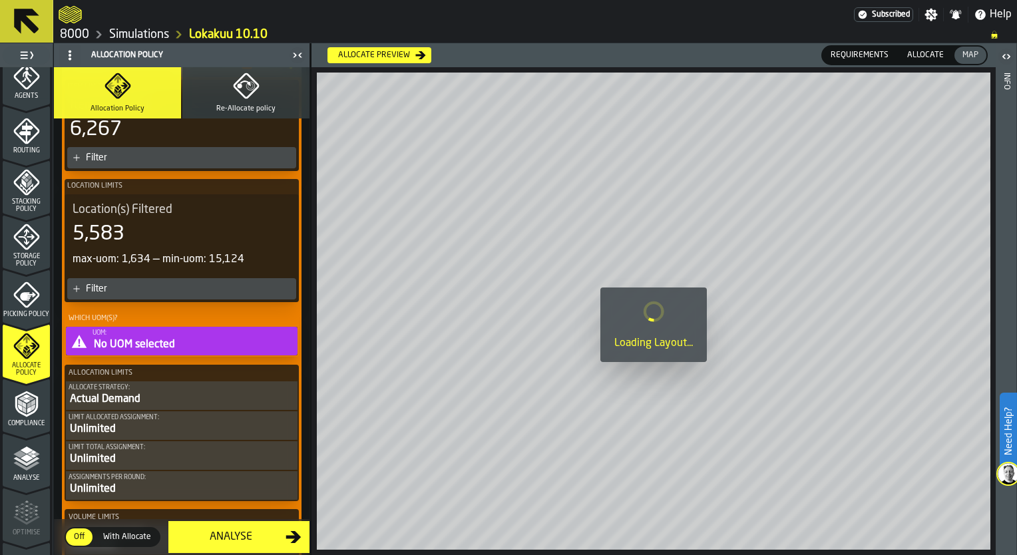
click at [150, 158] on div "Filter" at bounding box center [188, 157] width 205 height 11
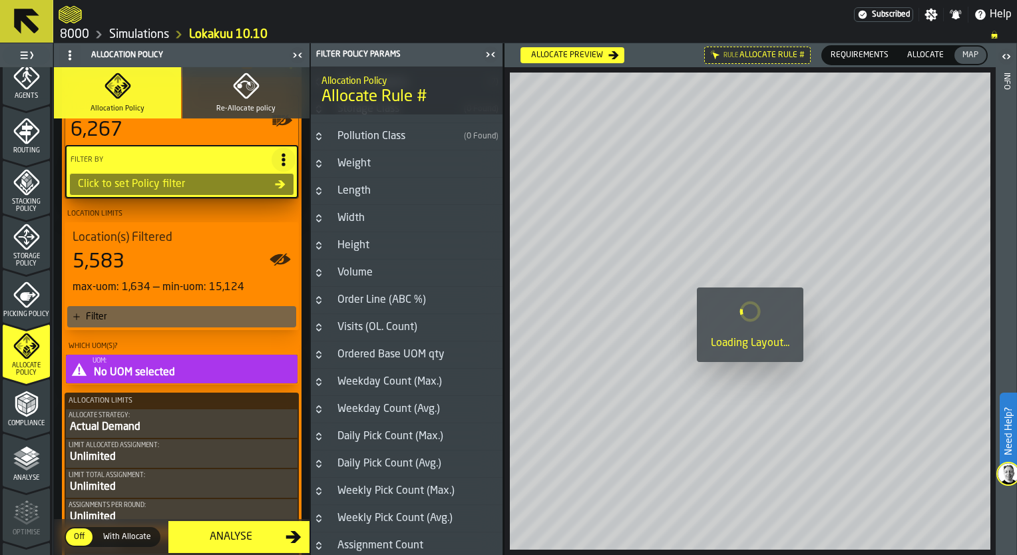
scroll to position [183, 0]
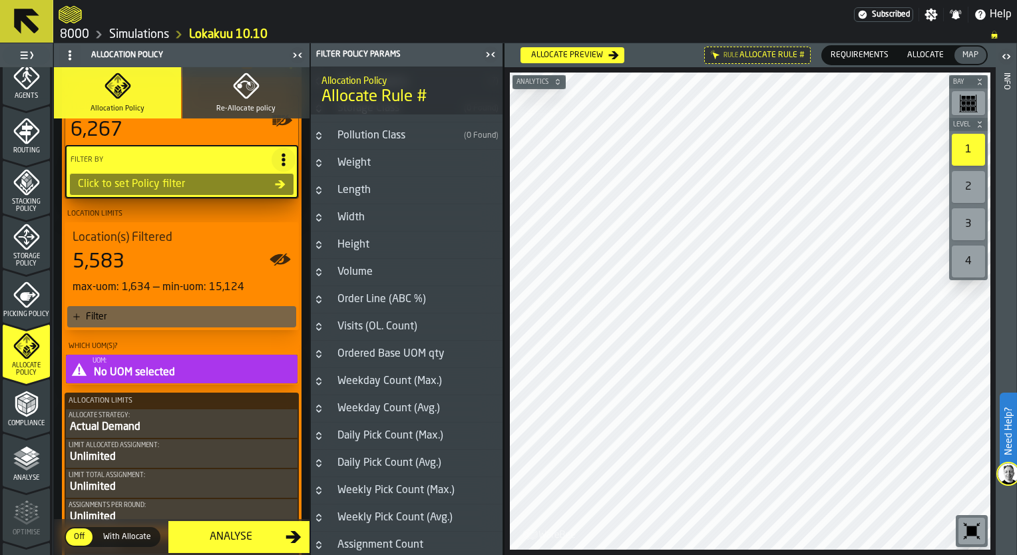
click at [317, 485] on icon "Button-Weekly Pick Count (Max.)-closed" at bounding box center [319, 490] width 11 height 11
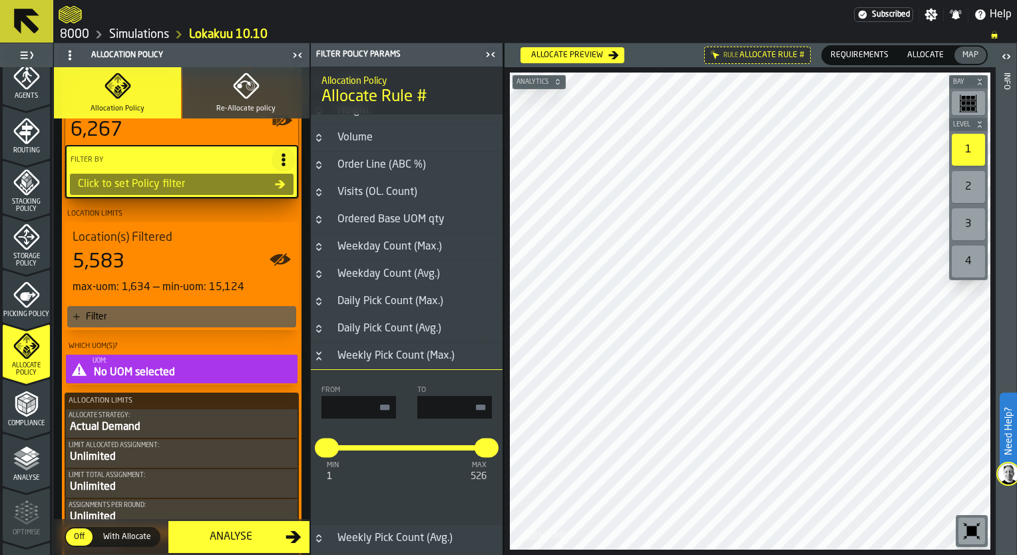
scroll to position [338, 0]
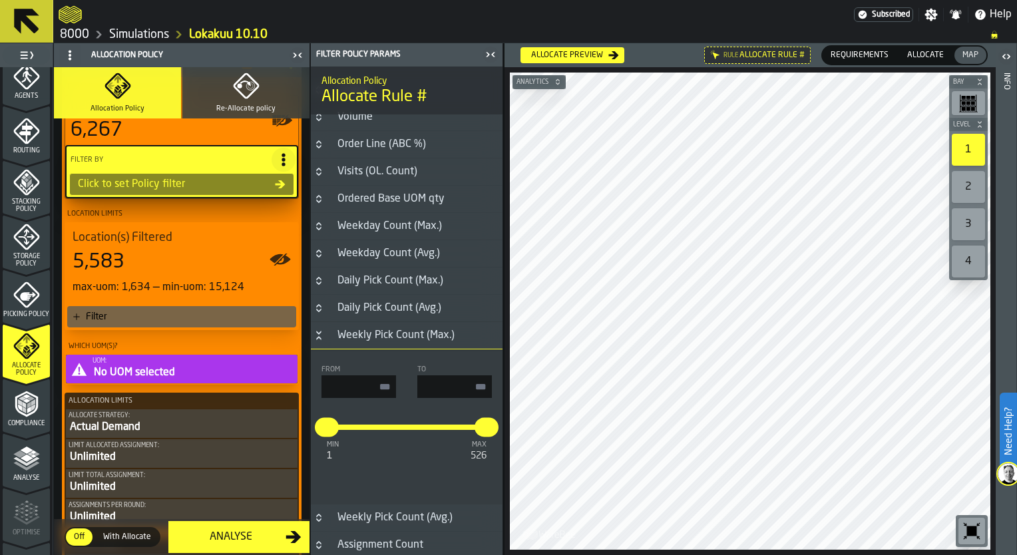
click at [320, 334] on icon "Button-Weekly Pick Count (Max.)-open" at bounding box center [319, 335] width 11 height 11
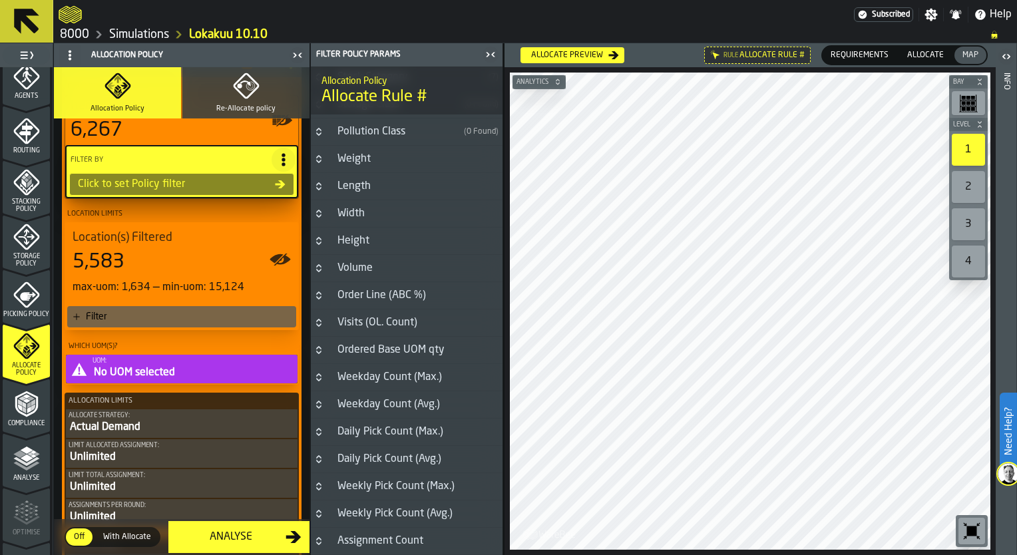
scroll to position [183, 0]
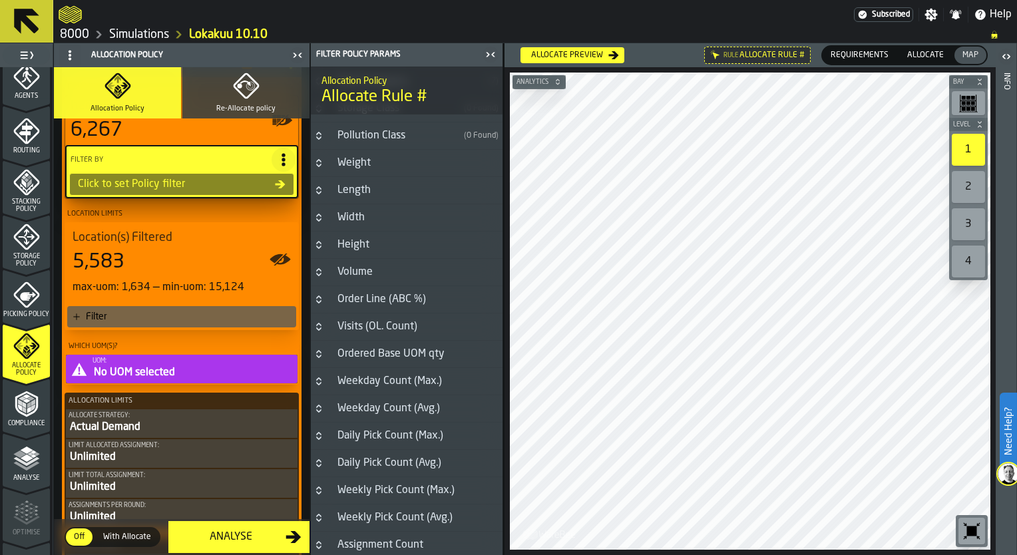
click at [320, 439] on h3 "Daily Pick Count (Max.)" at bounding box center [407, 436] width 192 height 27
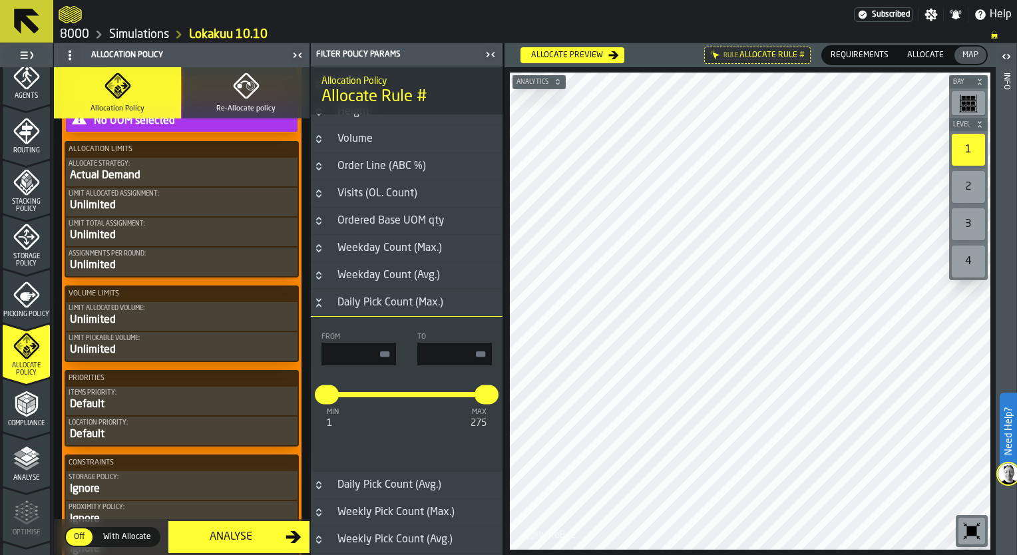
scroll to position [253, 0]
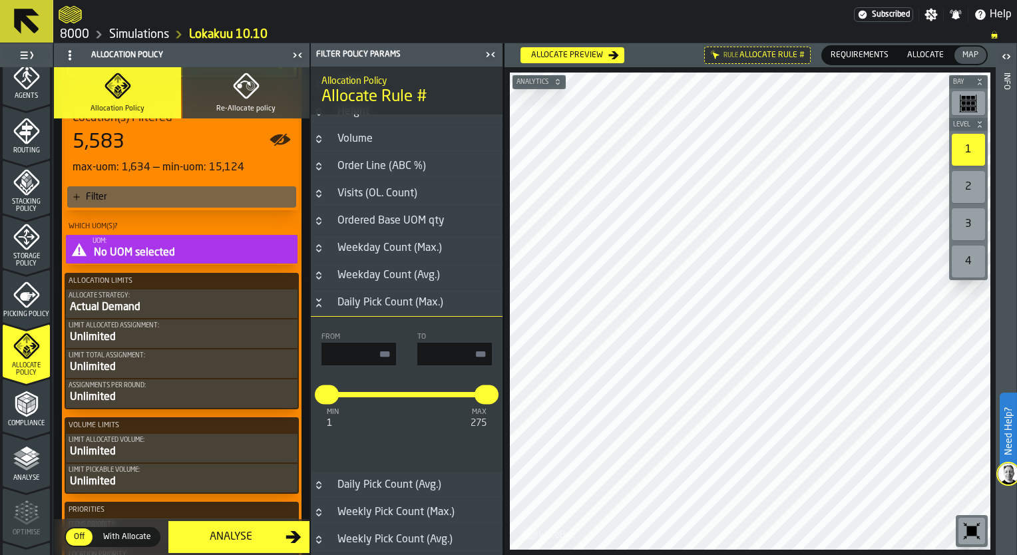
click at [158, 340] on div "Unlimited" at bounding box center [182, 338] width 226 height 16
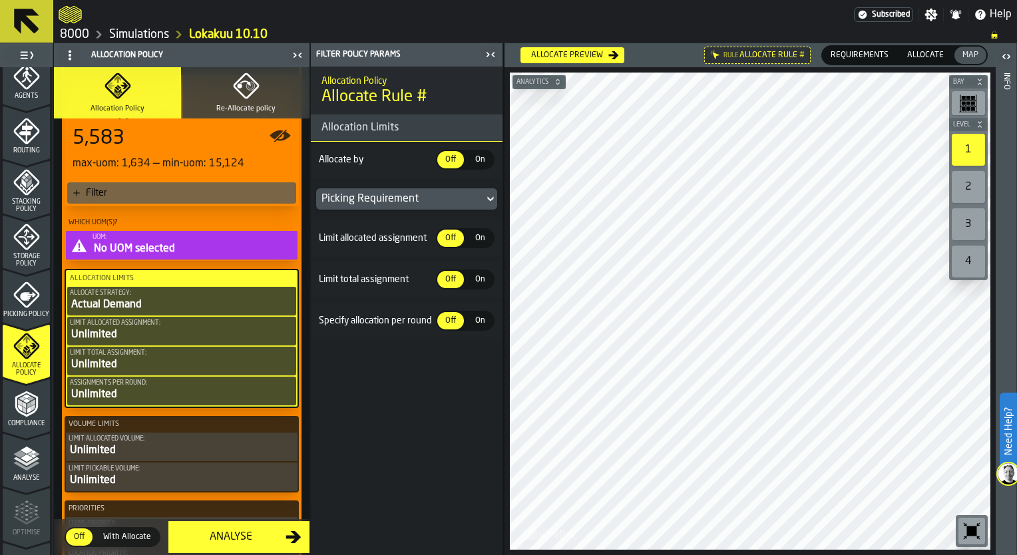
scroll to position [251, 0]
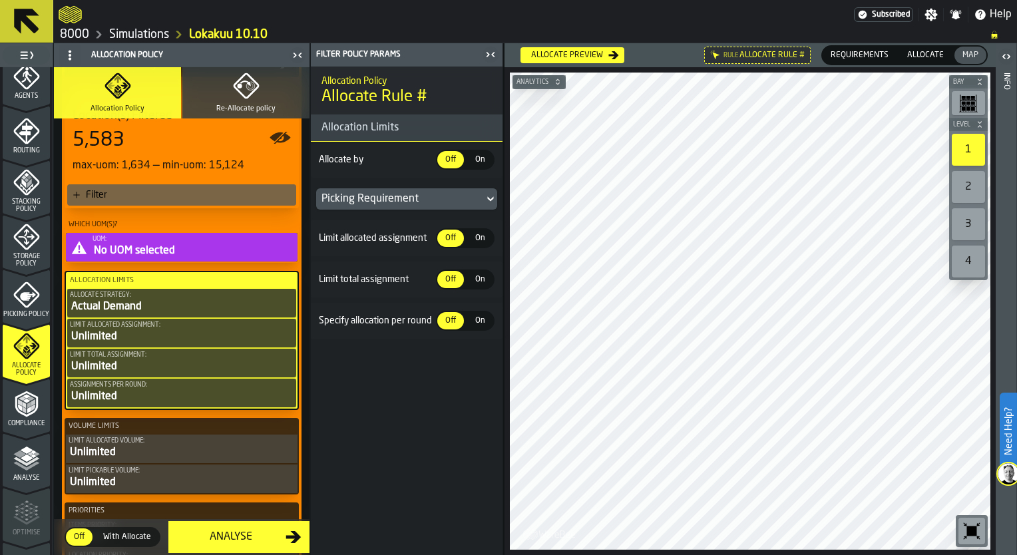
click at [159, 360] on div "Unlimited" at bounding box center [182, 367] width 224 height 16
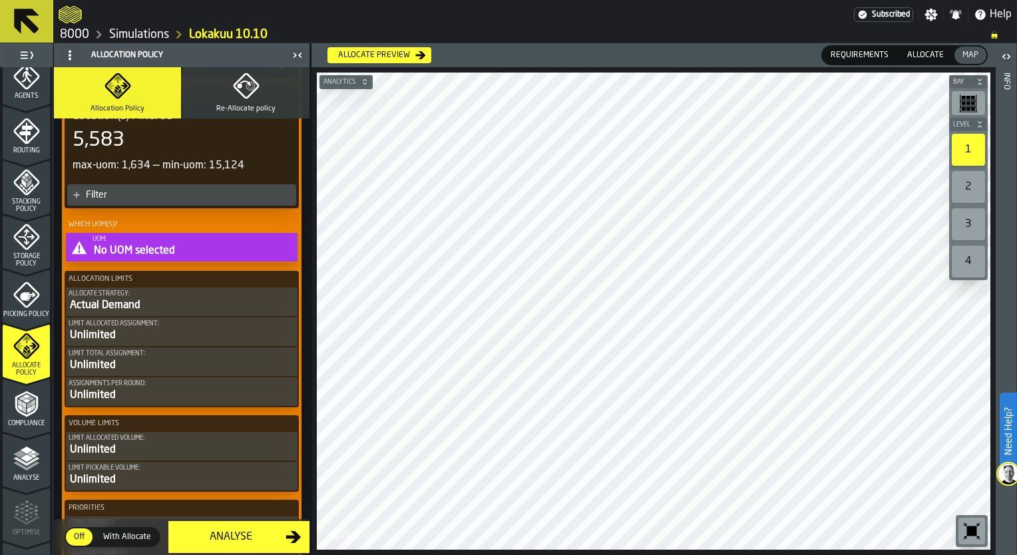
click at [169, 389] on div "Unlimited" at bounding box center [182, 395] width 226 height 16
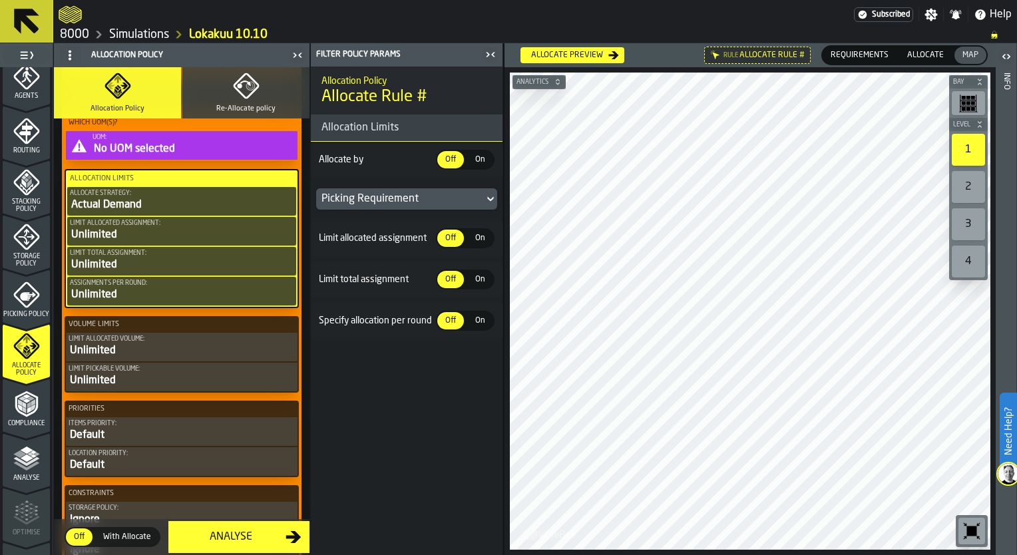
scroll to position [384, 0]
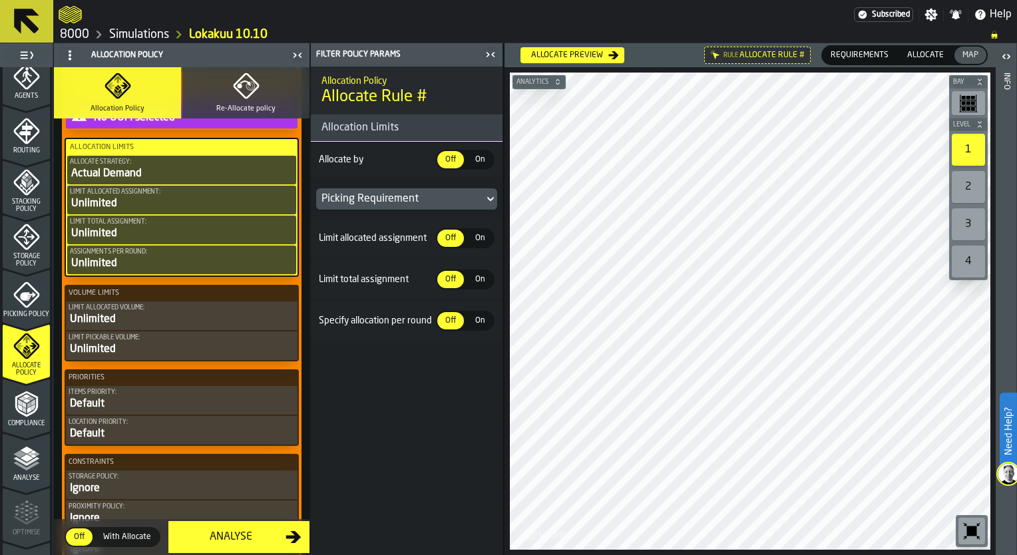
click at [194, 353] on div "Unlimited" at bounding box center [182, 350] width 226 height 16
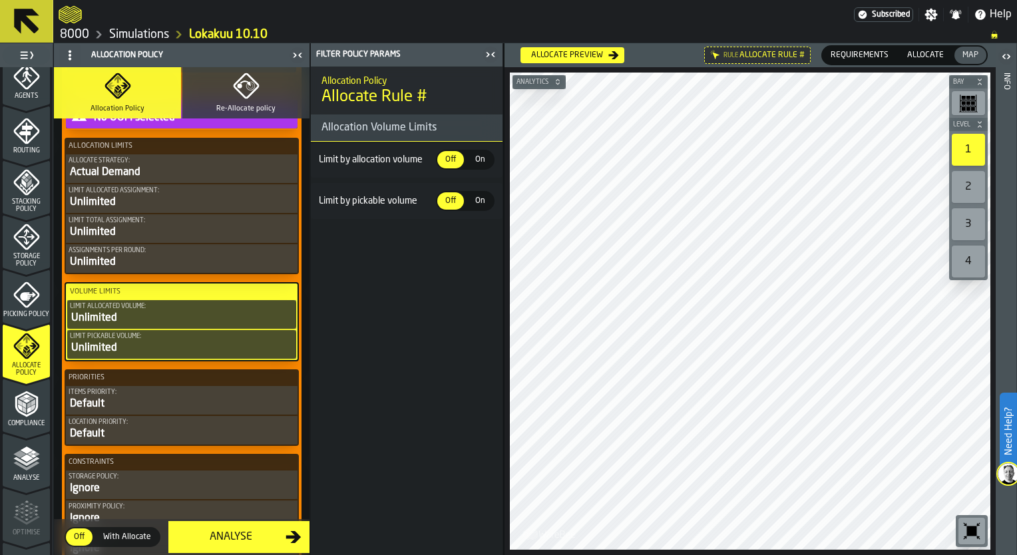
click at [200, 329] on button "Limit allocated volume: Unlimited" at bounding box center [181, 314] width 229 height 29
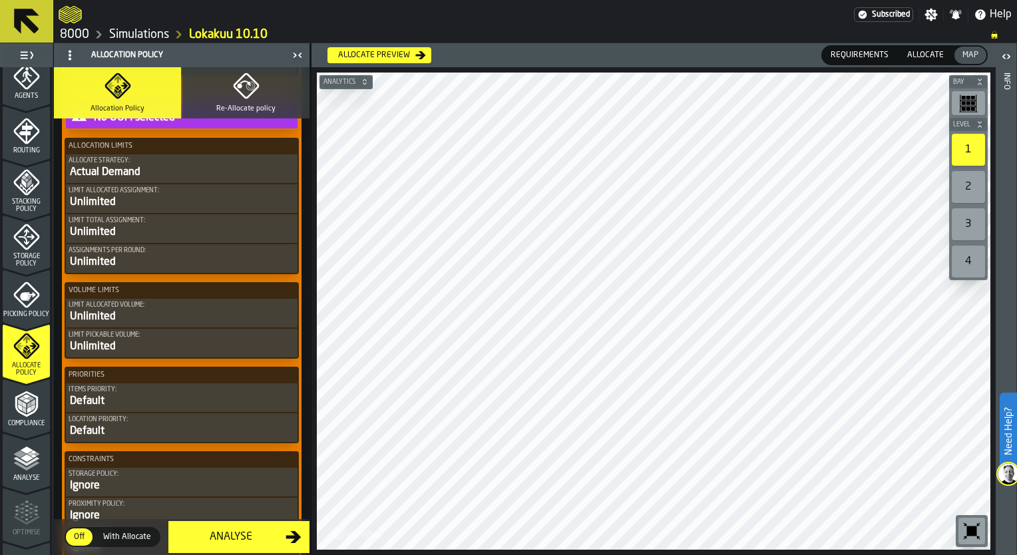
click at [187, 256] on div "Unlimited" at bounding box center [182, 262] width 226 height 16
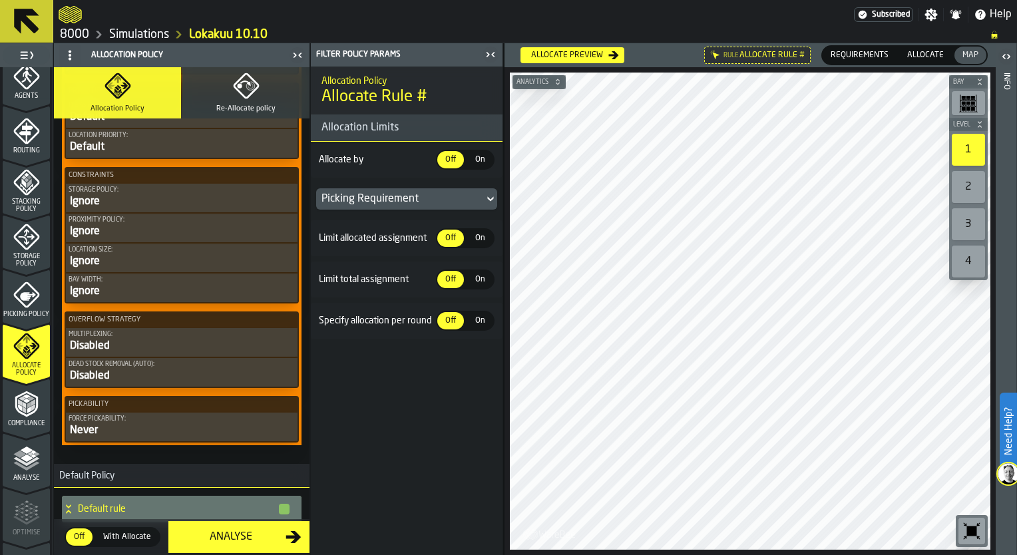
scroll to position [717, 0]
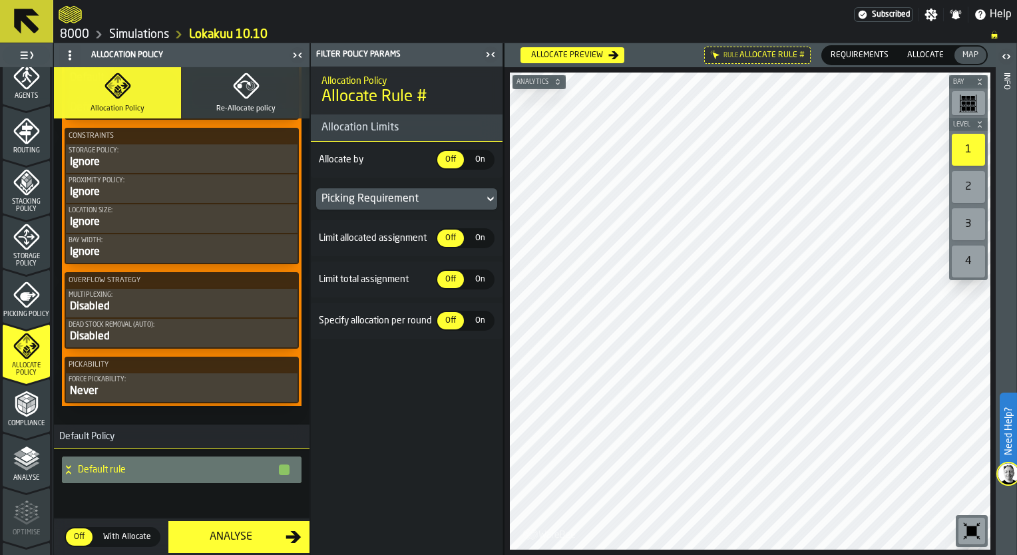
click at [130, 337] on div "Disabled" at bounding box center [182, 337] width 226 height 16
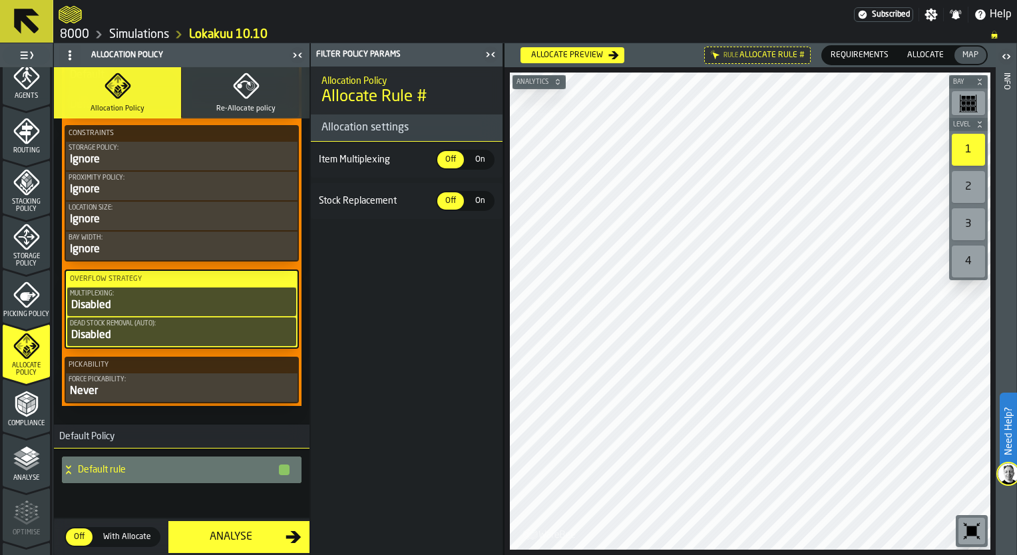
scroll to position [715, 0]
click at [5, 414] on div "Compliance" at bounding box center [26, 409] width 47 height 37
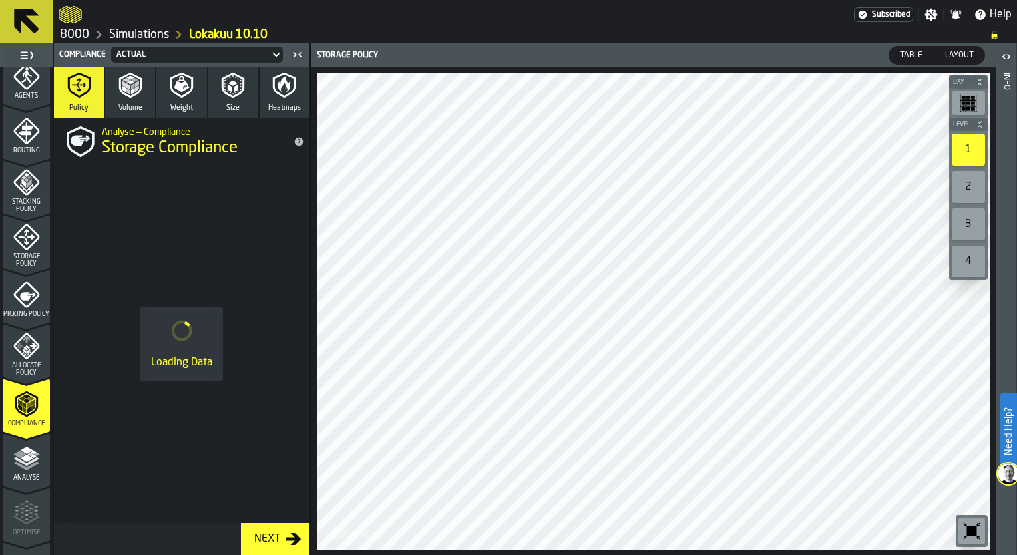
click at [5, 484] on icon "menu Analyse" at bounding box center [26, 487] width 47 height 13
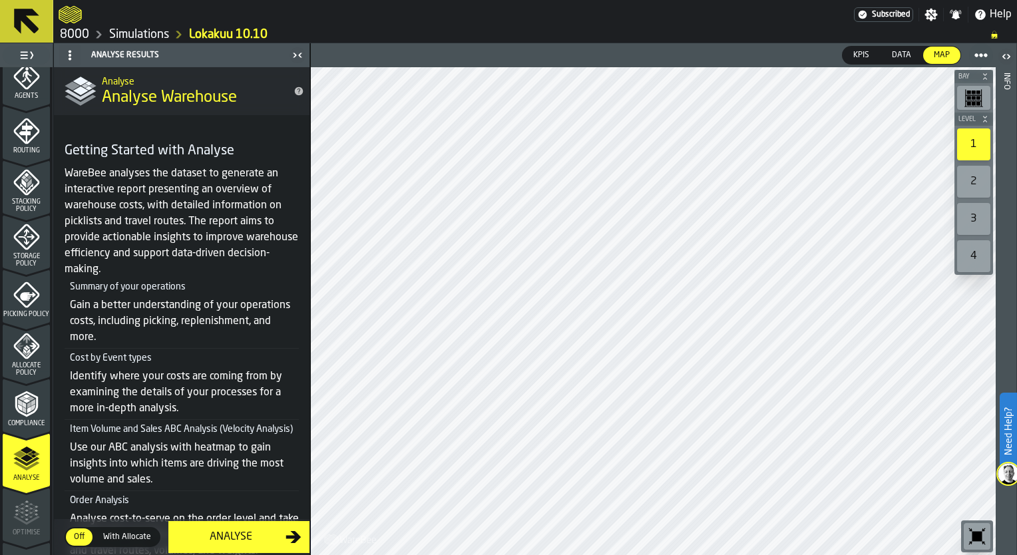
click at [27, 405] on polyline "menu Compliance" at bounding box center [29, 405] width 4 height 7
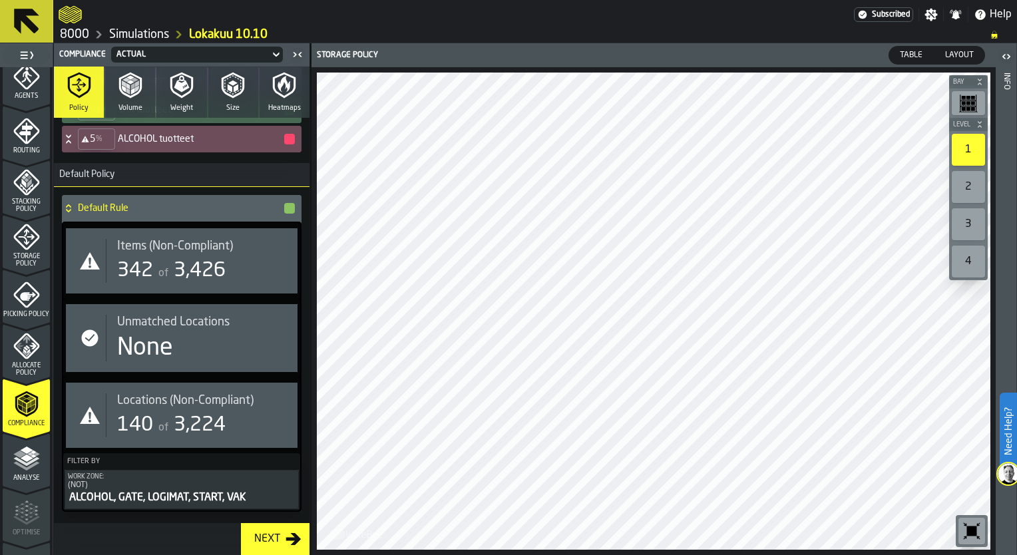
scroll to position [266, 0]
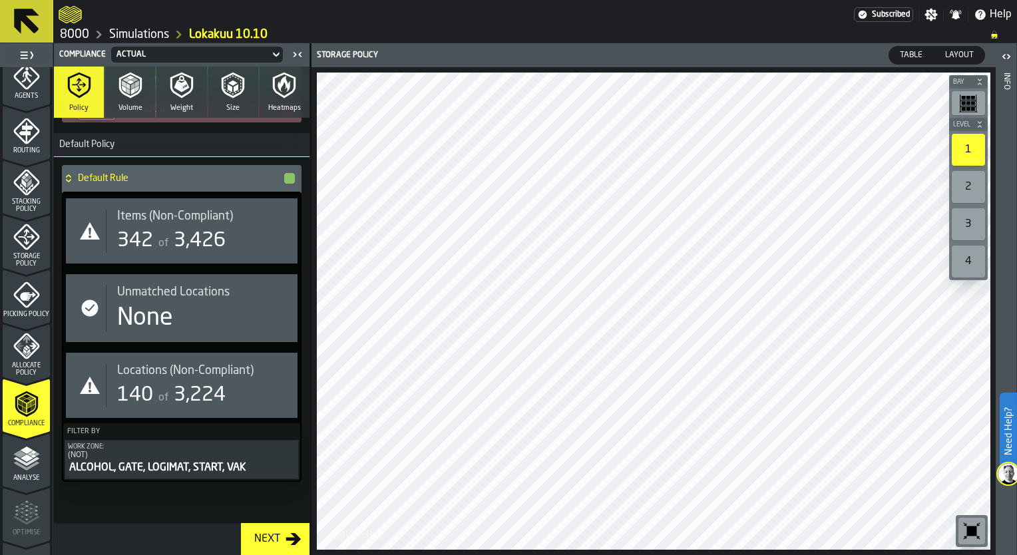
click at [166, 240] on span "of" at bounding box center [163, 243] width 10 height 11
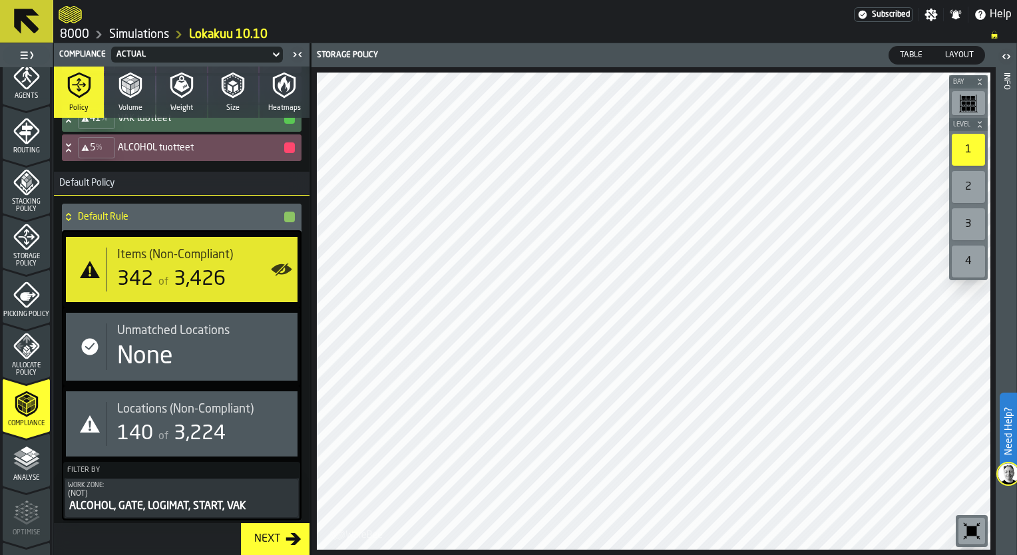
scroll to position [205, 0]
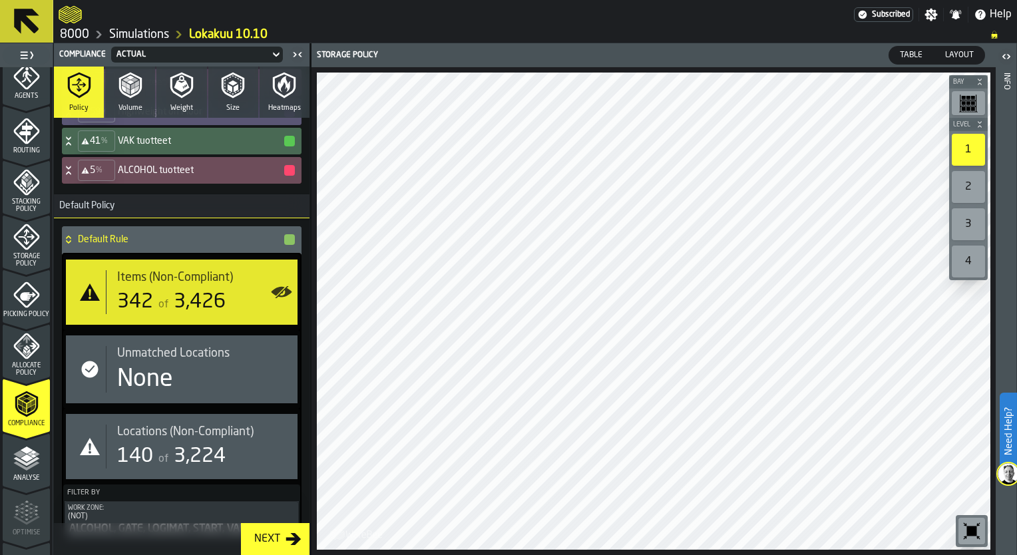
click at [164, 457] on span "of" at bounding box center [163, 459] width 10 height 11
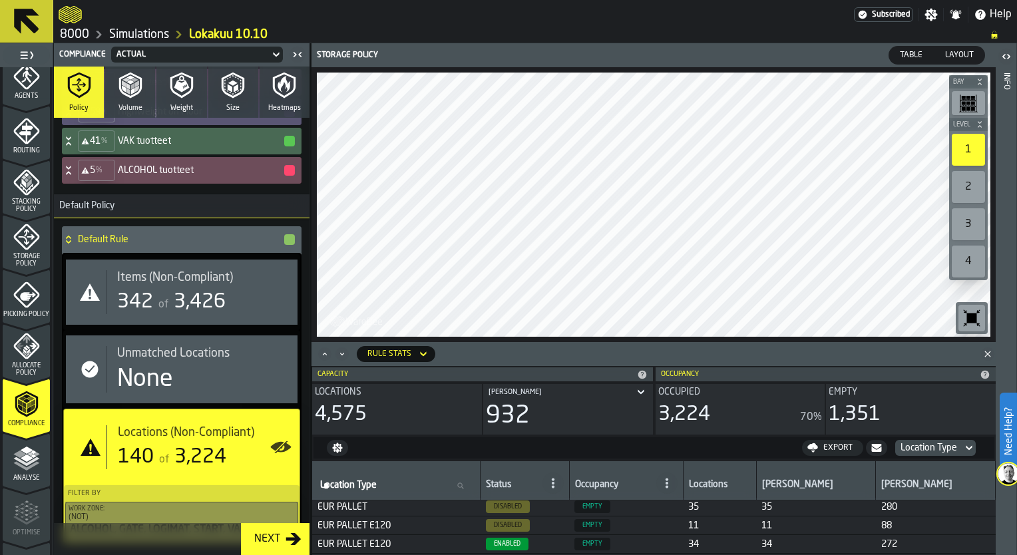
scroll to position [0, 0]
drag, startPoint x: 973, startPoint y: 164, endPoint x: 975, endPoint y: 176, distance: 11.5
click at [973, 166] on label "1" at bounding box center [968, 149] width 39 height 37
click at [972, 180] on div "2" at bounding box center [968, 187] width 33 height 32
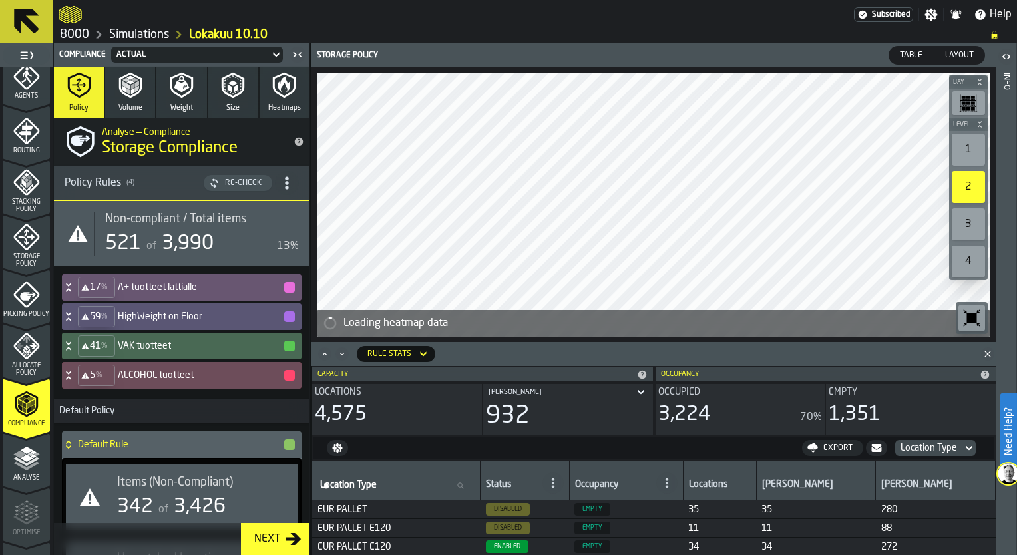
click at [166, 226] on div "Non-compliant / Total items 521 of 3,990 13%" at bounding box center [196, 234] width 205 height 44
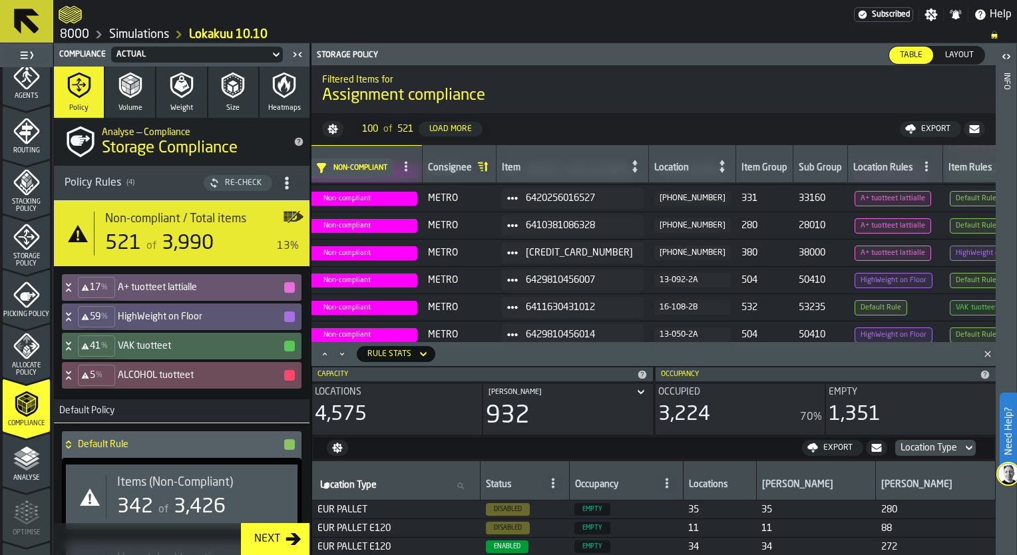
scroll to position [67, 0]
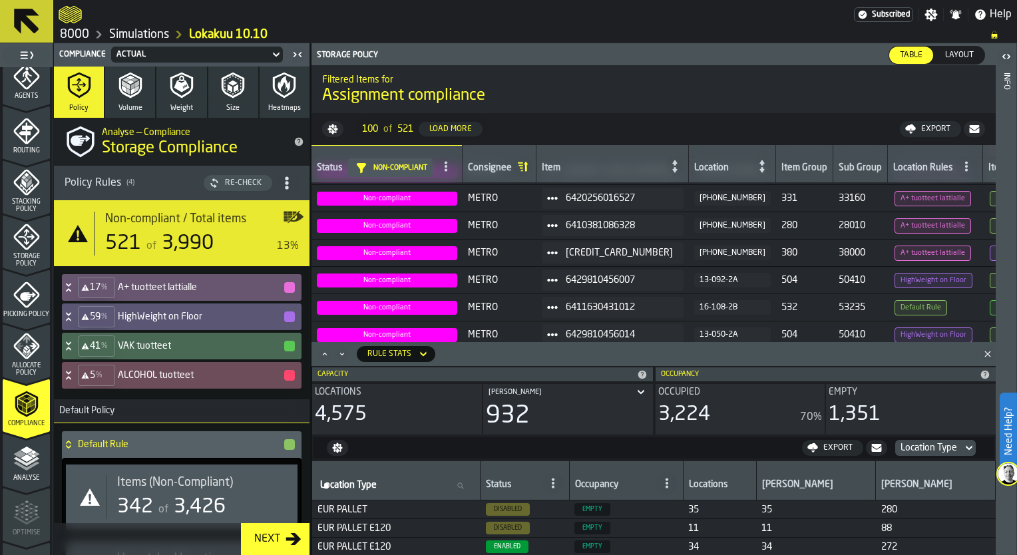
click at [117, 105] on button "Volume" at bounding box center [130, 92] width 50 height 51
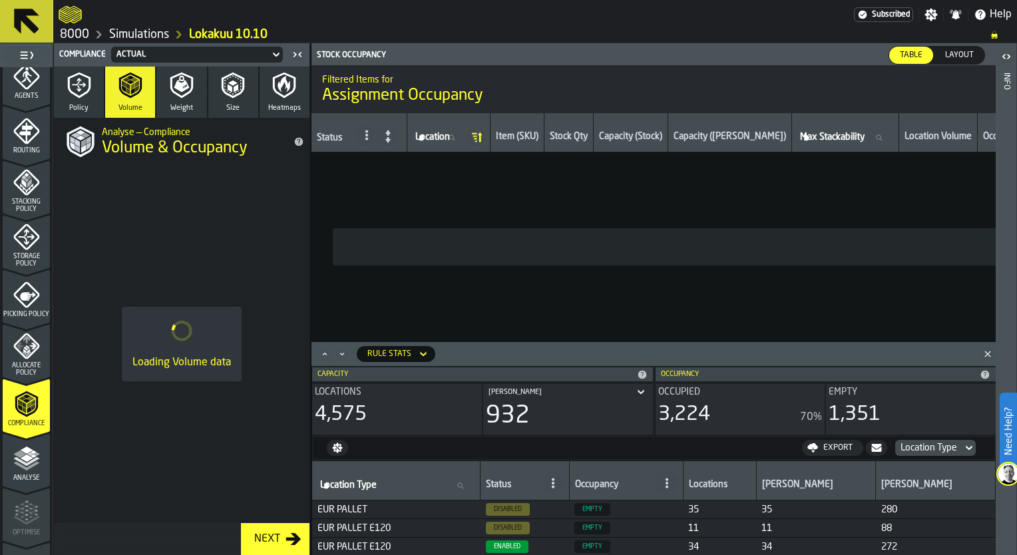
click at [181, 105] on span "Weight" at bounding box center [181, 108] width 23 height 9
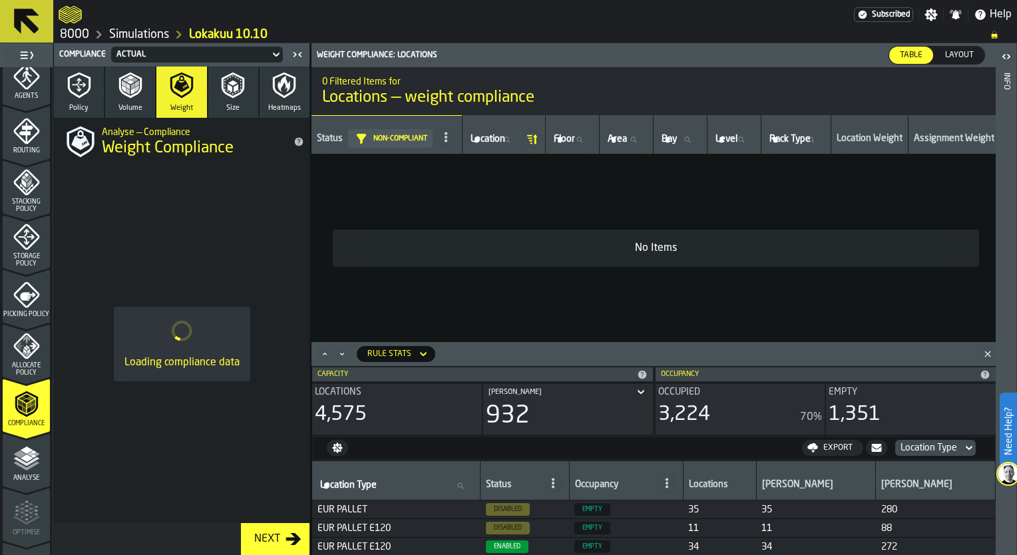
click at [256, 63] on header "Compliance Actual" at bounding box center [182, 54] width 256 height 23
click at [256, 52] on div "Actual" at bounding box center [191, 54] width 148 height 9
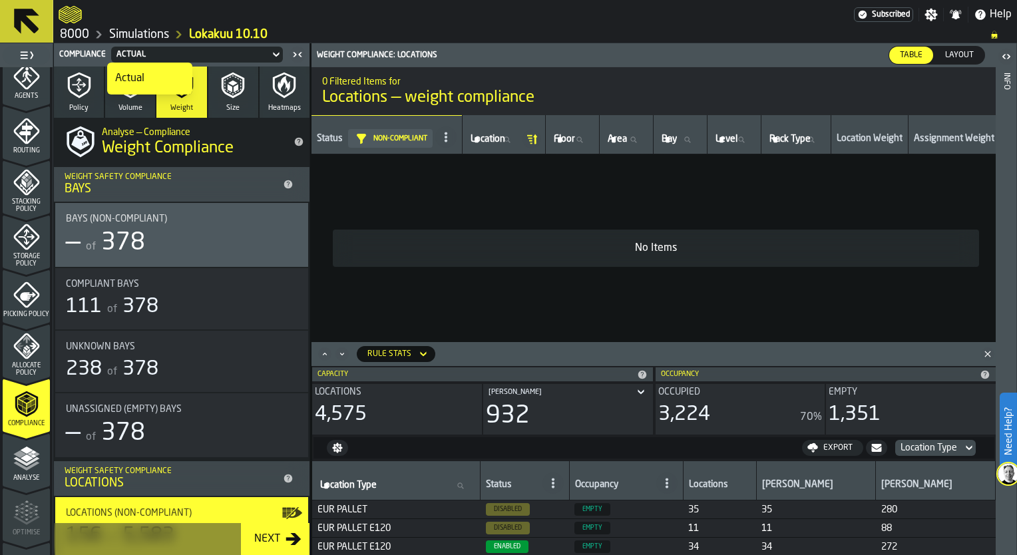
click at [256, 52] on div "Actual" at bounding box center [191, 54] width 148 height 9
click at [35, 469] on icon "menu Analyse" at bounding box center [26, 458] width 27 height 27
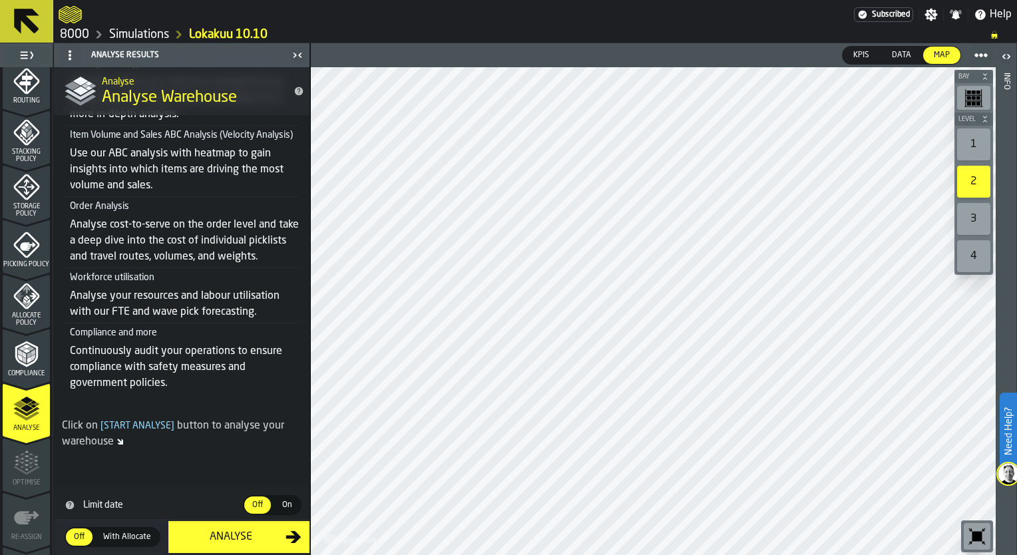
scroll to position [495, 0]
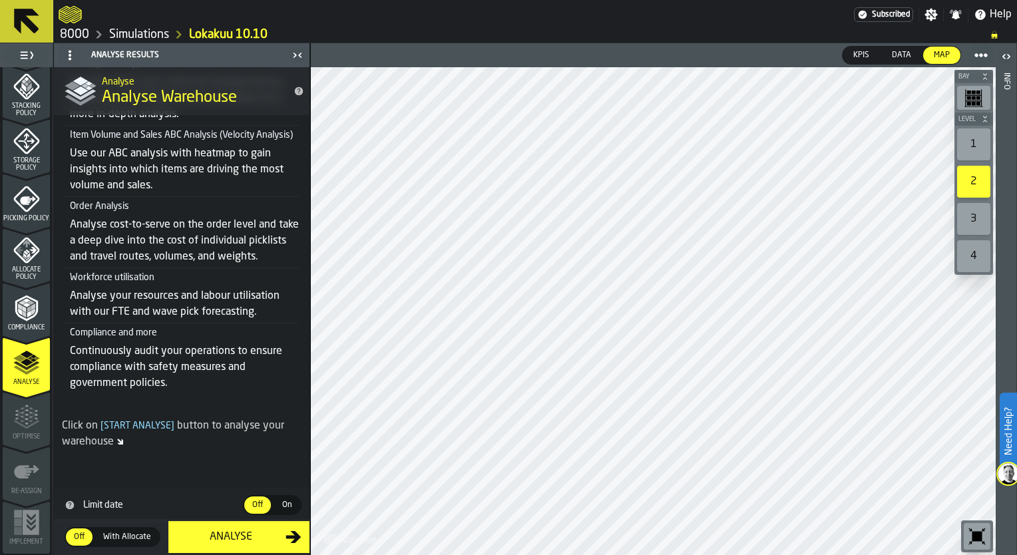
click at [224, 543] on div "Analyse" at bounding box center [230, 537] width 109 height 16
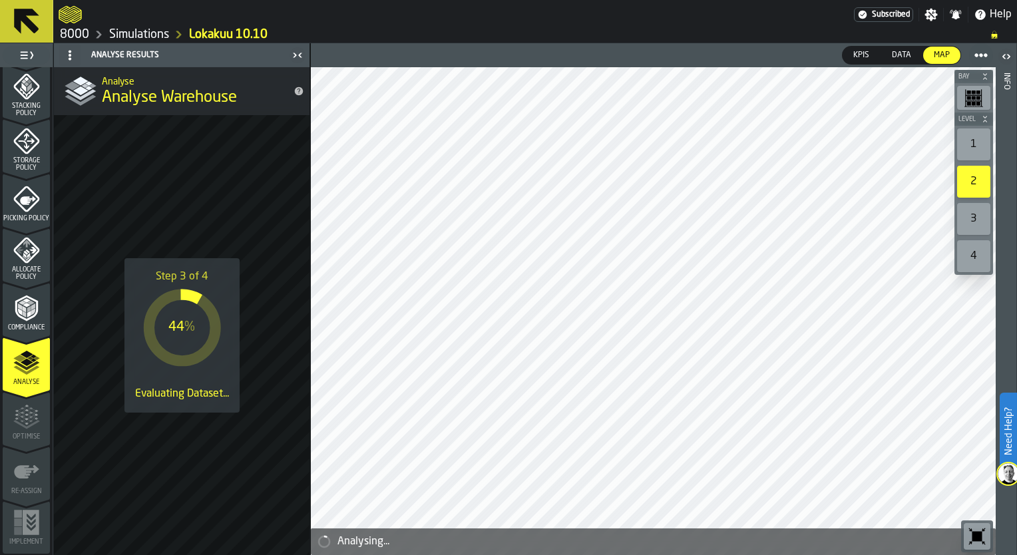
click at [38, 260] on div "Allocate Policy" at bounding box center [26, 259] width 47 height 44
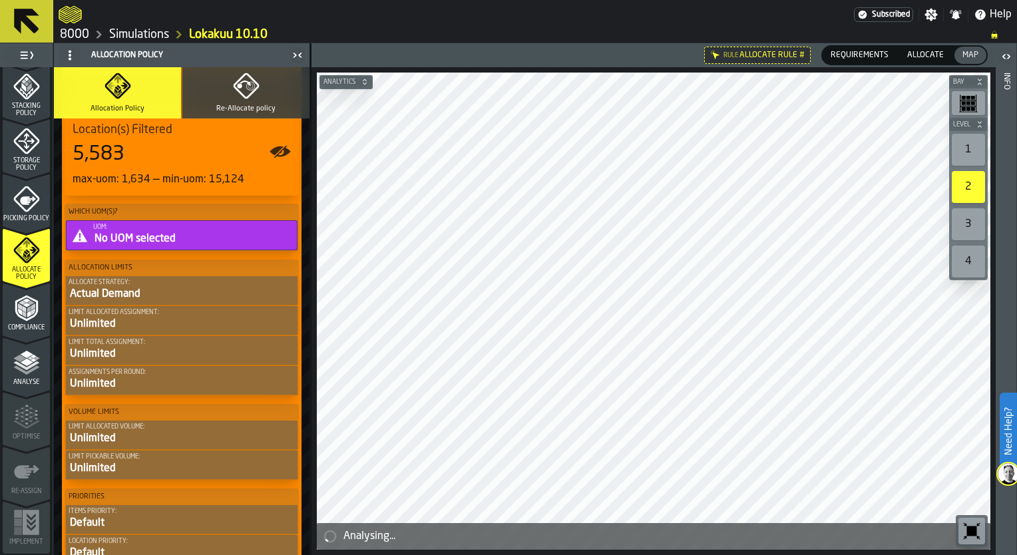
scroll to position [266, 0]
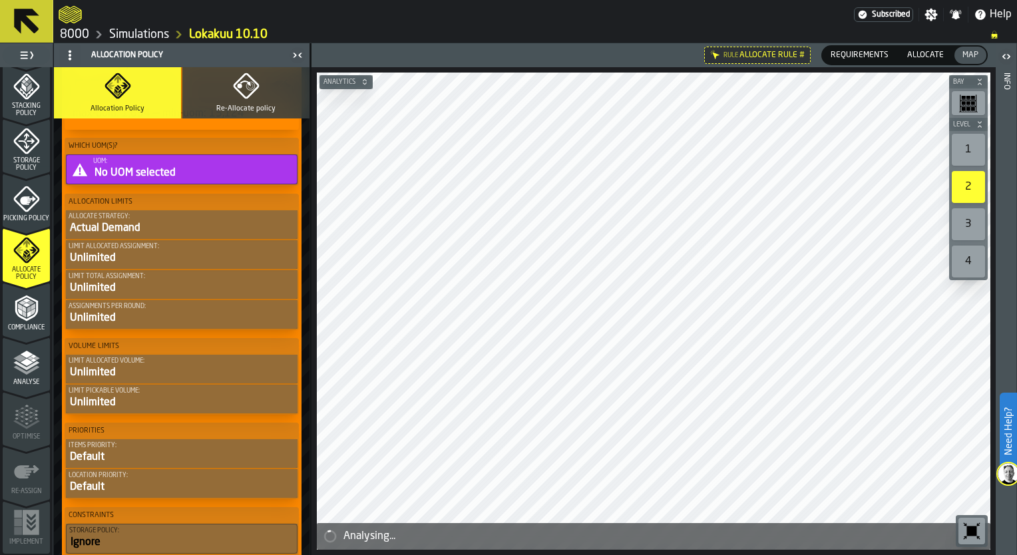
click at [196, 226] on div "Actual Demand" at bounding box center [182, 228] width 226 height 16
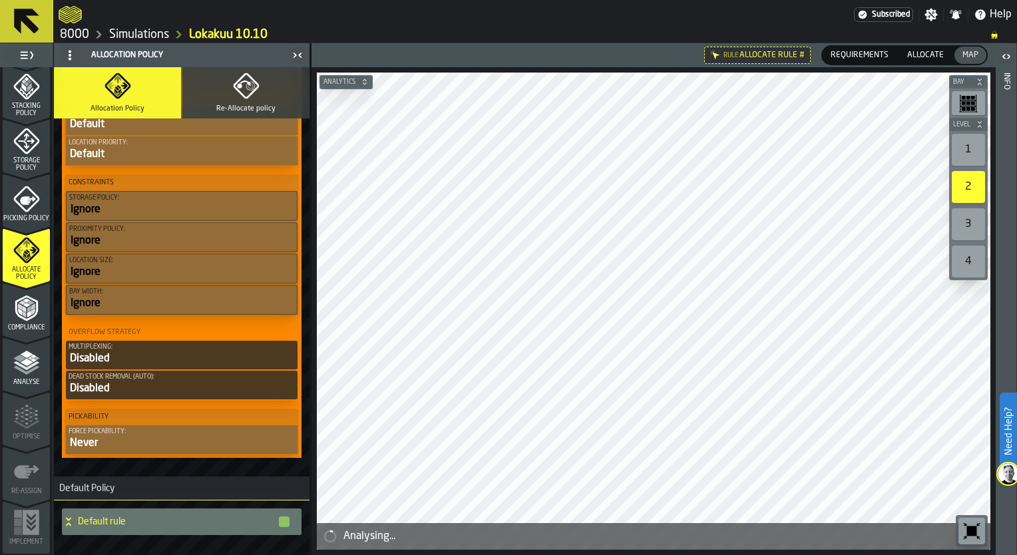
scroll to position [658, 0]
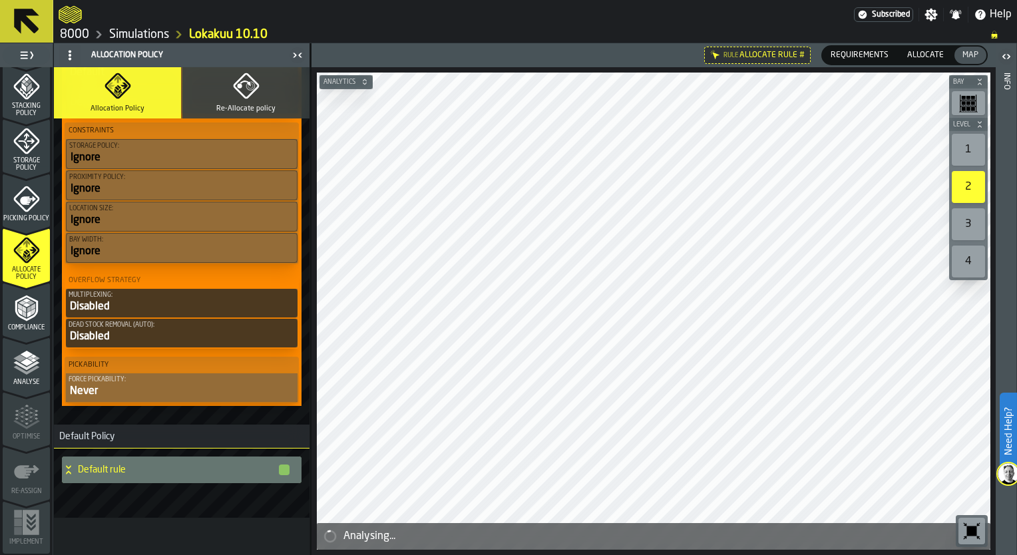
click at [167, 340] on div "Disabled" at bounding box center [182, 337] width 226 height 16
click at [97, 338] on div "Disabled" at bounding box center [182, 337] width 226 height 16
click at [263, 89] on button "Re-Allocate policy" at bounding box center [245, 92] width 127 height 51
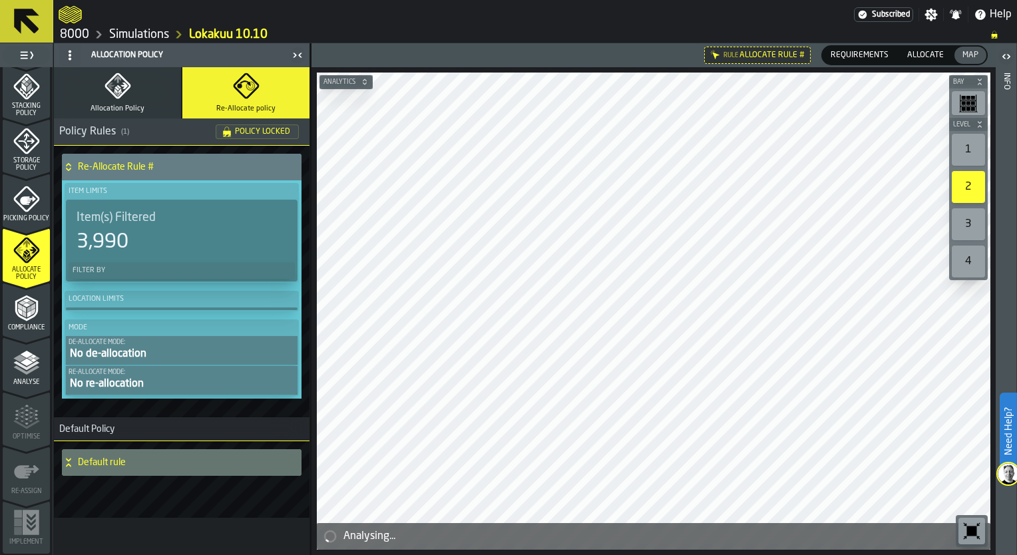
scroll to position [0, 0]
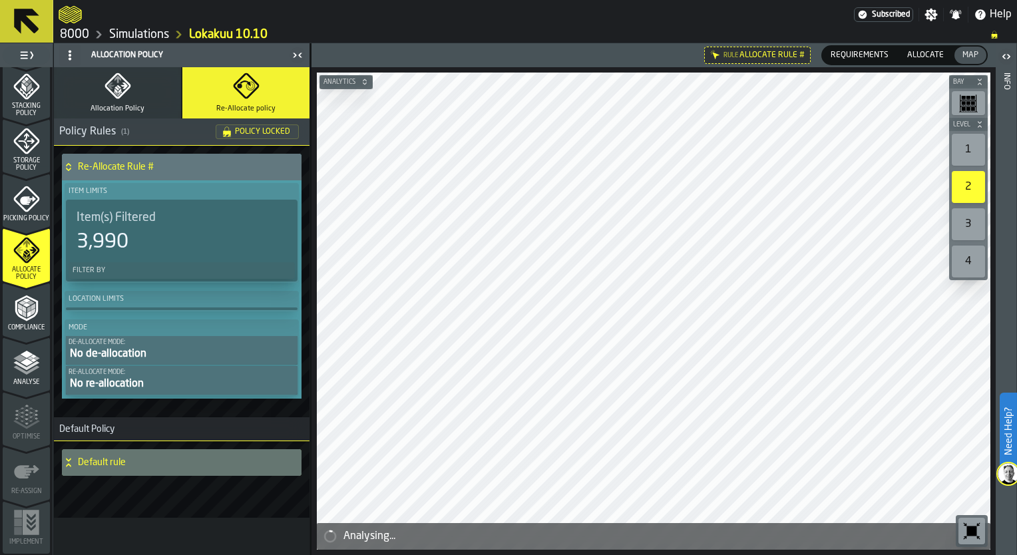
click at [112, 100] on button "Allocation Policy" at bounding box center [117, 92] width 127 height 51
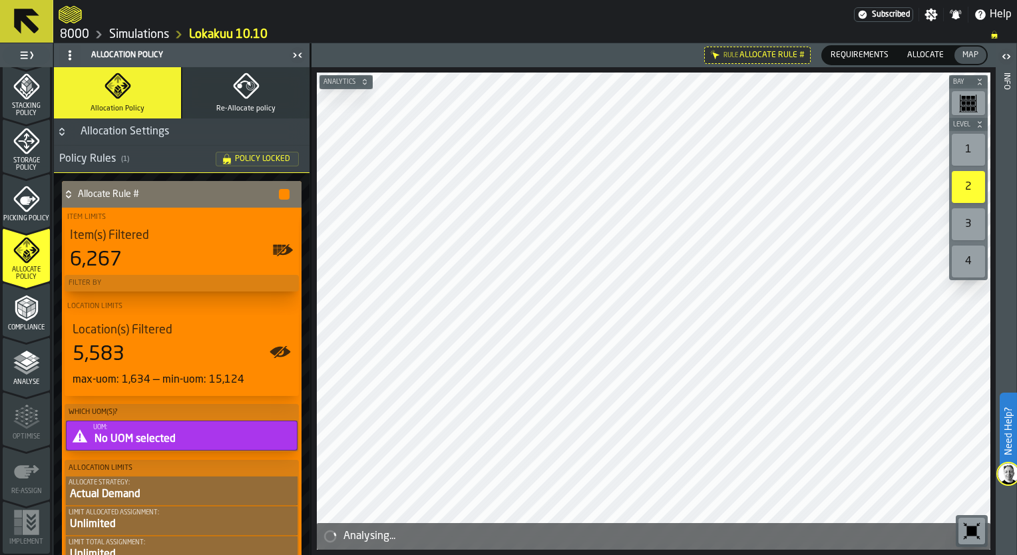
scroll to position [133, 0]
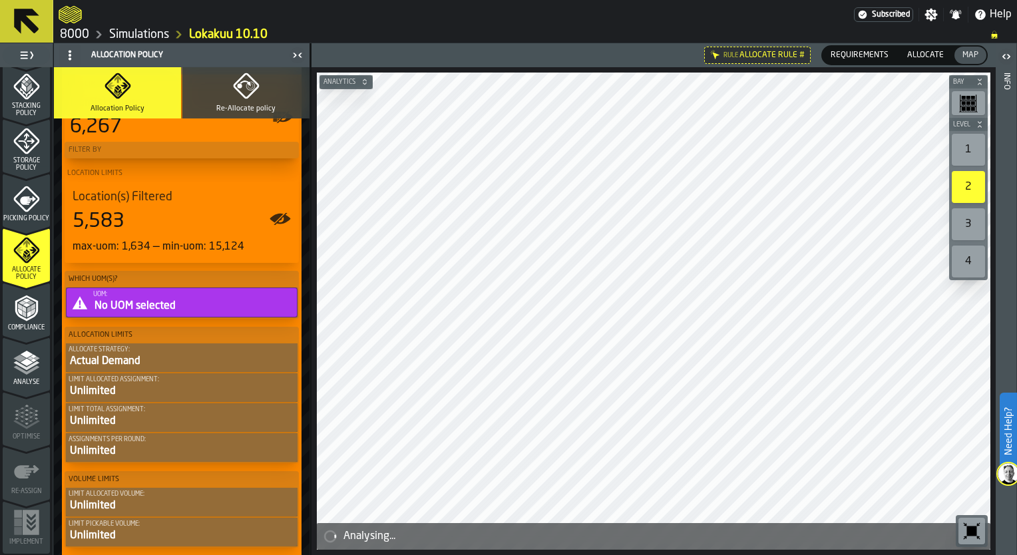
click at [152, 358] on div "Actual Demand" at bounding box center [182, 362] width 226 height 16
click at [292, 51] on icon "button-toggle-Close me" at bounding box center [298, 55] width 16 height 16
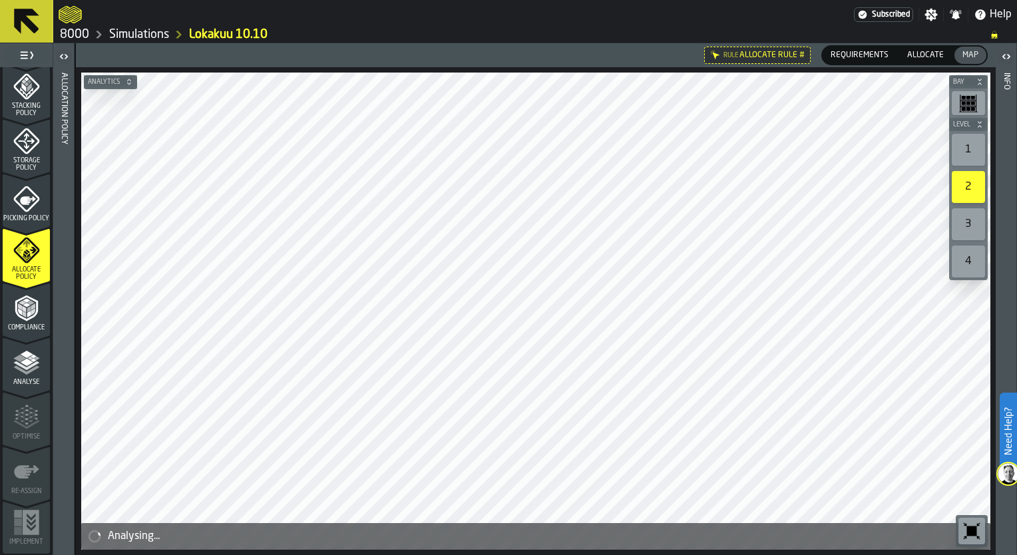
click at [62, 53] on icon "button-toggle-Open" at bounding box center [64, 57] width 16 height 16
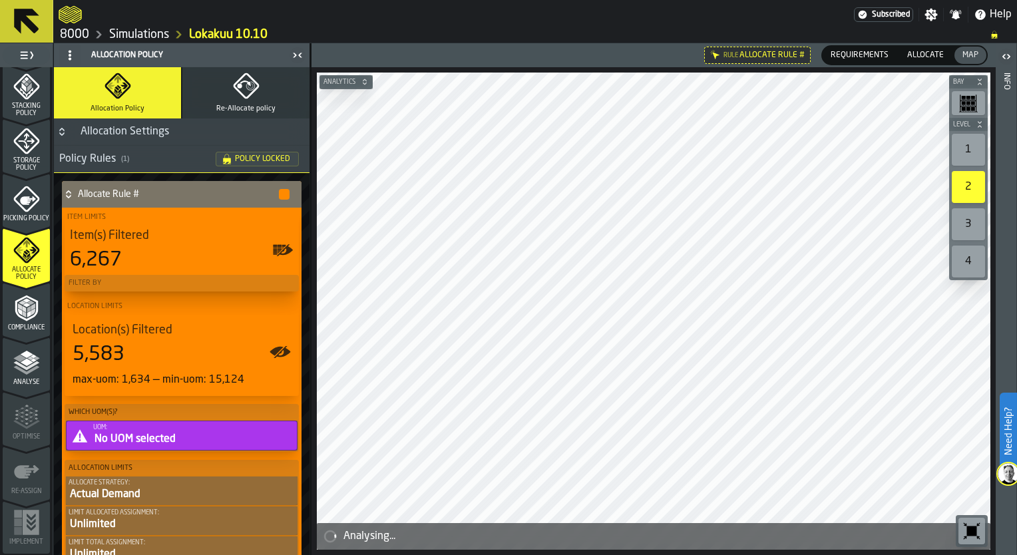
drag, startPoint x: 25, startPoint y: 366, endPoint x: 21, endPoint y: 396, distance: 30.2
click at [19, 378] on div "Analyse" at bounding box center [26, 368] width 47 height 37
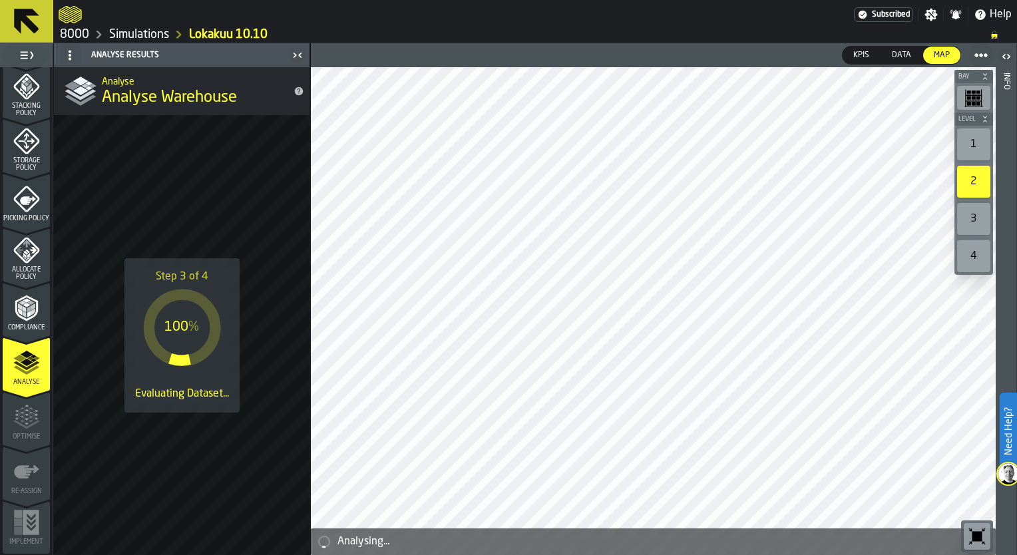
click at [19, 19] on icon at bounding box center [26, 21] width 25 height 25
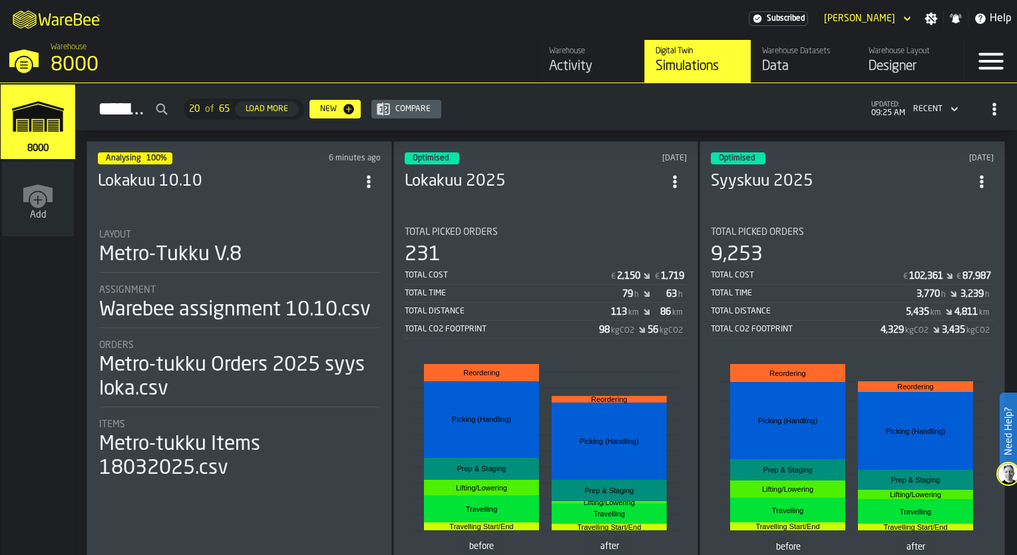
click at [373, 178] on icon "ItemListCard-DashboardItemContainer" at bounding box center [368, 181] width 13 height 13
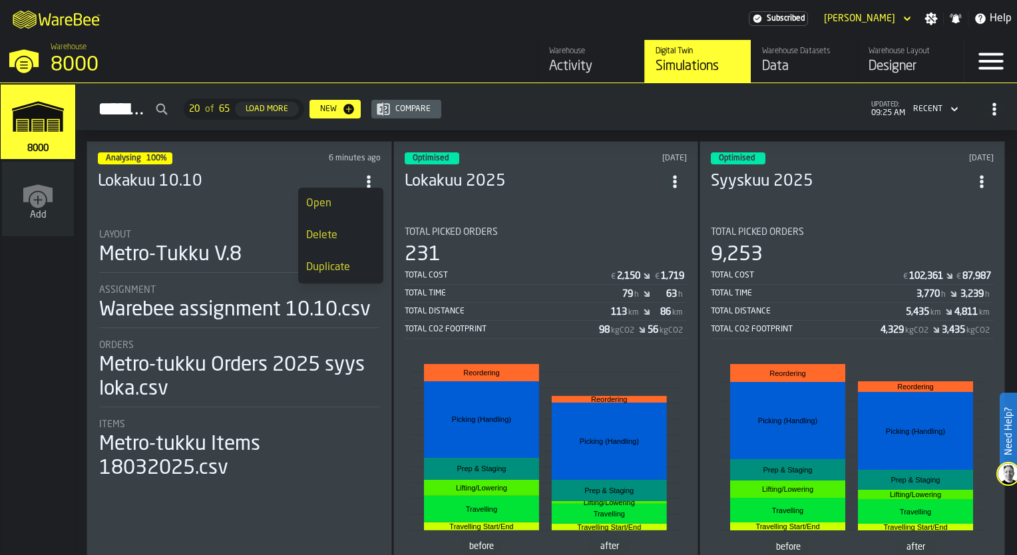
click at [337, 265] on div "Duplicate" at bounding box center [340, 268] width 69 height 16
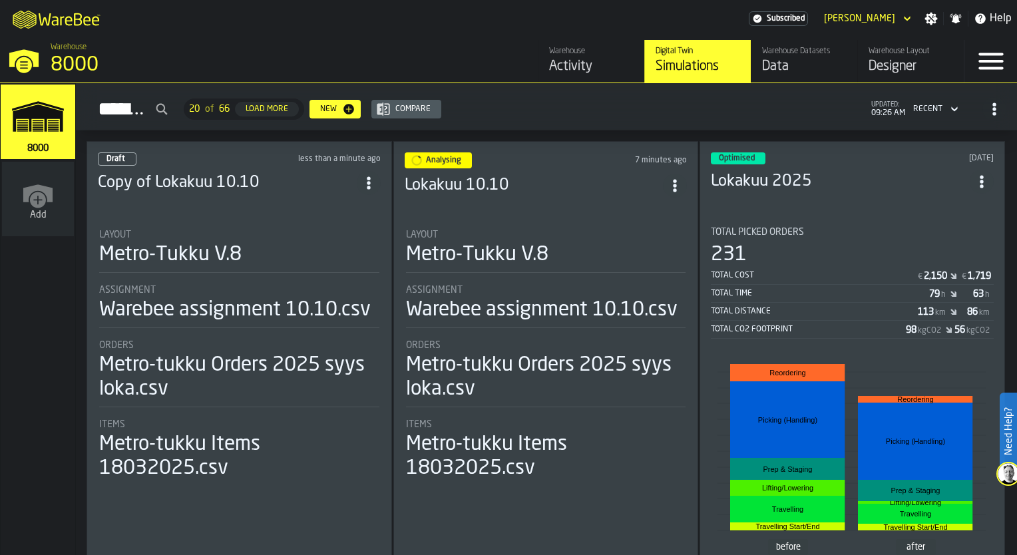
click at [221, 177] on h3 "Copy of Lokakuu 10.10" at bounding box center [227, 182] width 259 height 21
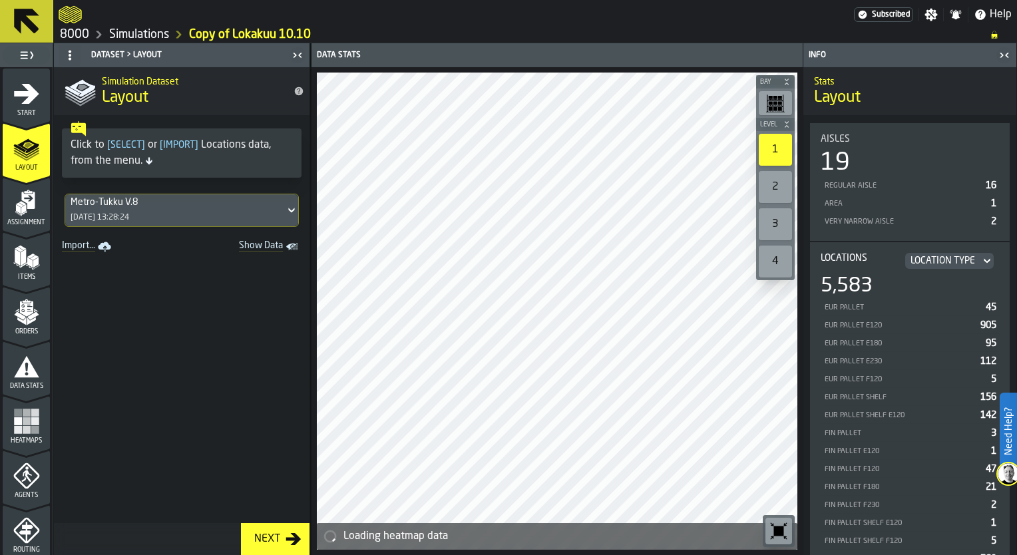
click at [15, 106] on icon "menu Start" at bounding box center [26, 94] width 27 height 27
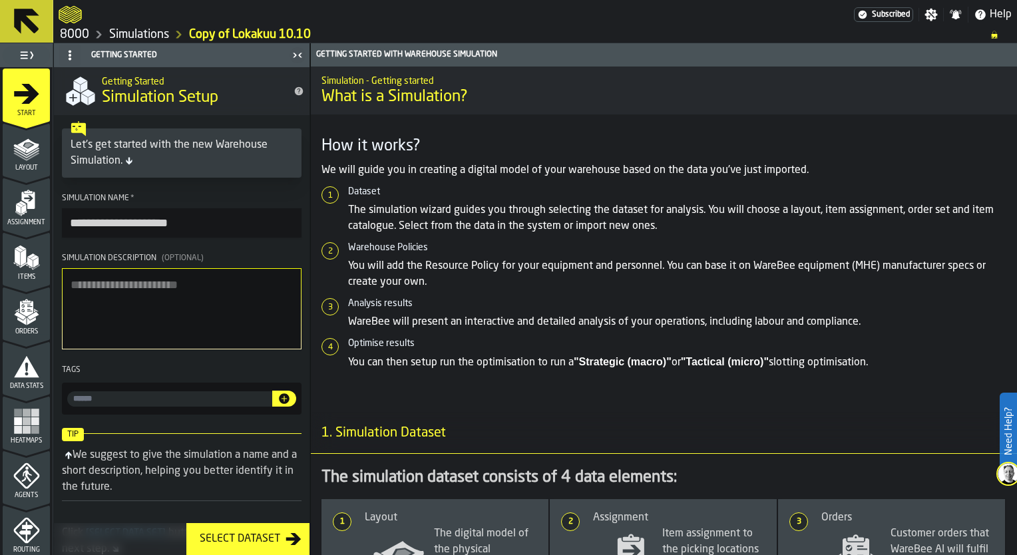
click at [136, 220] on input "**********" at bounding box center [182, 222] width 240 height 29
drag, startPoint x: 112, startPoint y: 220, endPoint x: 40, endPoint y: 222, distance: 71.9
click at [40, 222] on aside "**********" at bounding box center [155, 299] width 310 height 512
type input "**********"
click at [16, 161] on icon "menu Layout" at bounding box center [26, 148] width 27 height 27
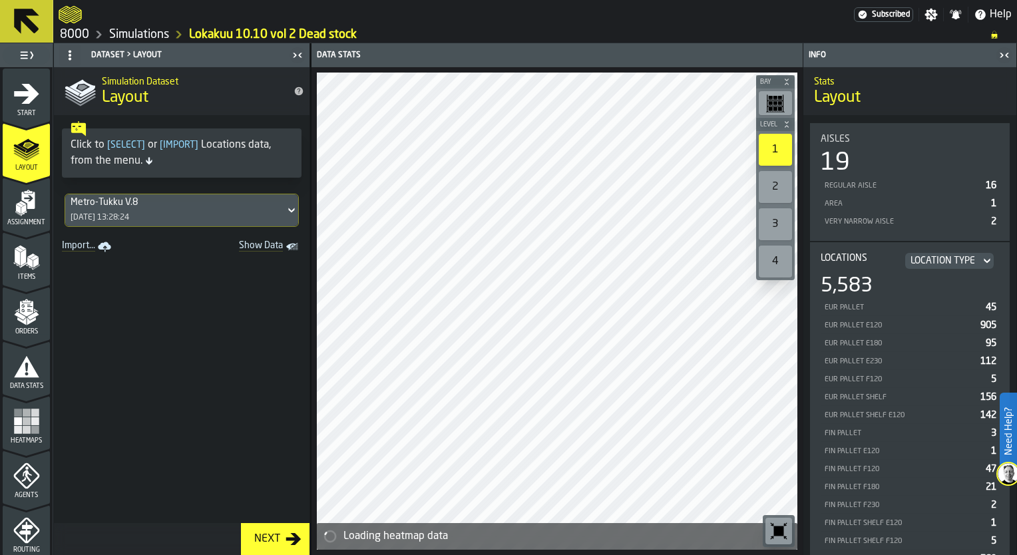
drag, startPoint x: 23, startPoint y: 222, endPoint x: 20, endPoint y: 244, distance: 22.2
click at [23, 222] on span "Assignment" at bounding box center [26, 222] width 47 height 7
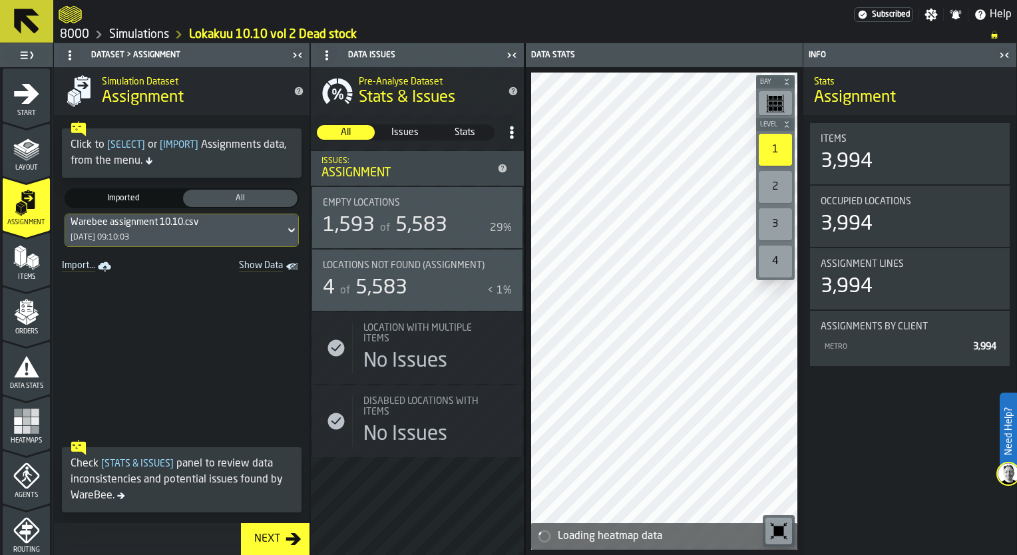
click at [21, 256] on polygon "menu Items" at bounding box center [23, 257] width 5 height 17
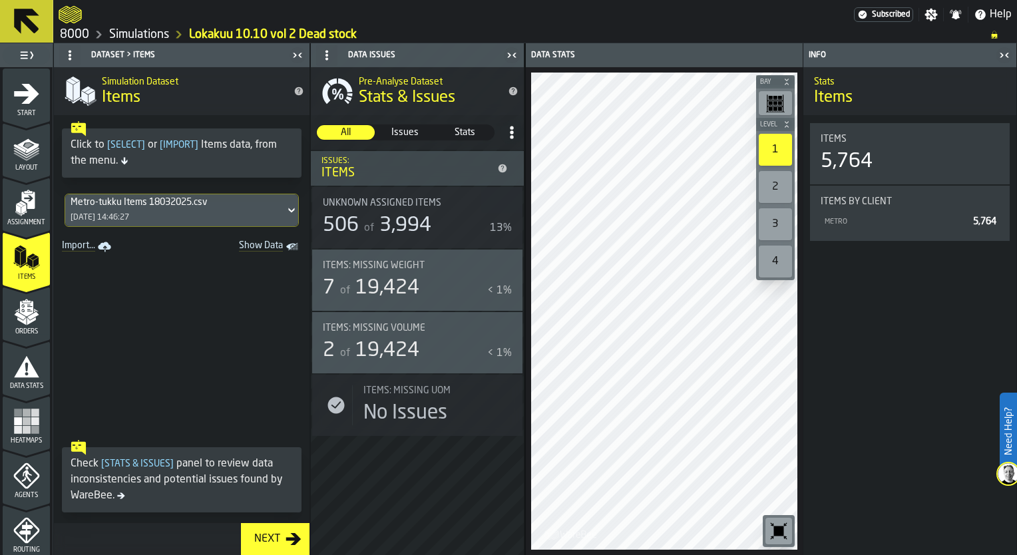
click at [25, 309] on icon "menu Orders" at bounding box center [26, 312] width 27 height 27
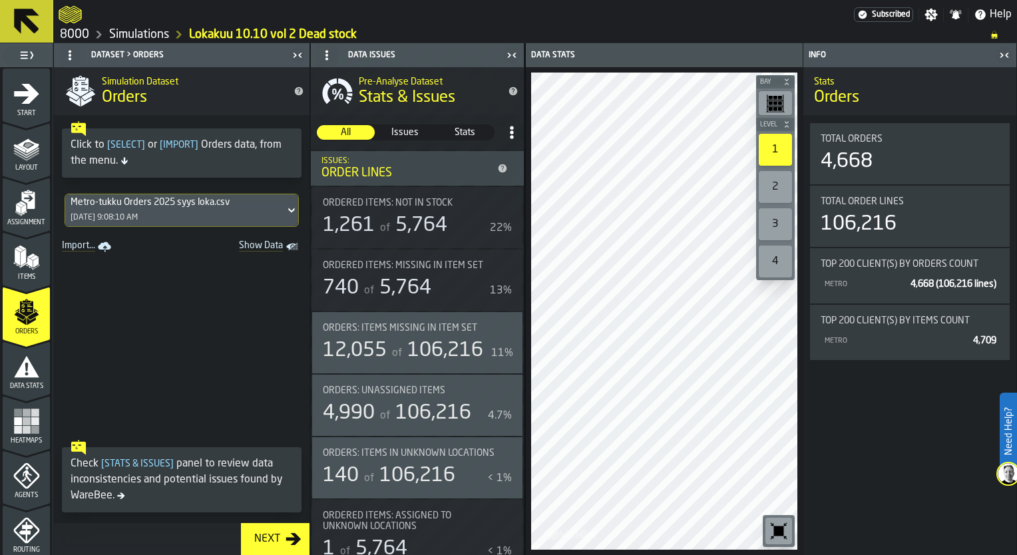
click at [34, 20] on icon at bounding box center [27, 21] width 32 height 32
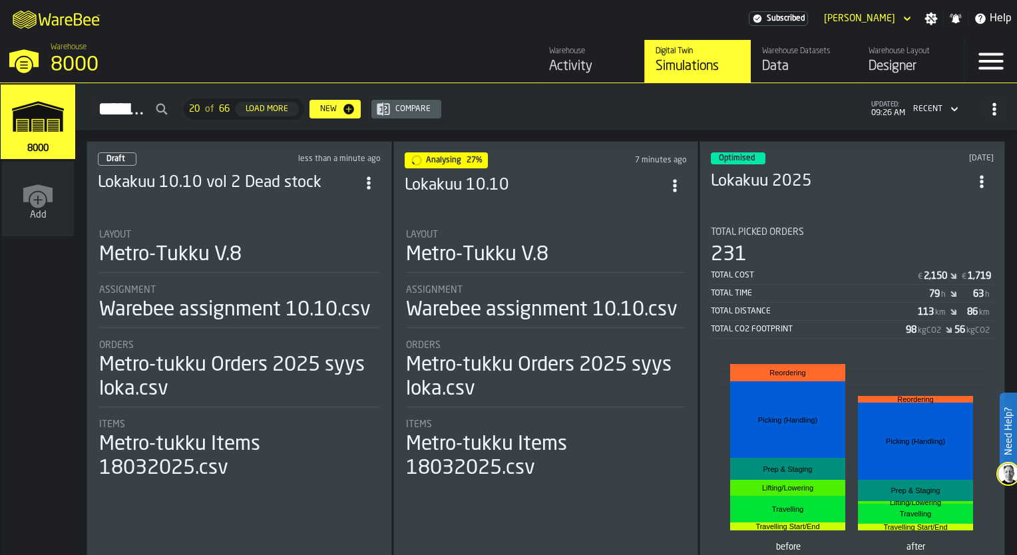
click at [200, 180] on h3 "Lokakuu 10.10 vol 2 Dead stock" at bounding box center [227, 182] width 259 height 21
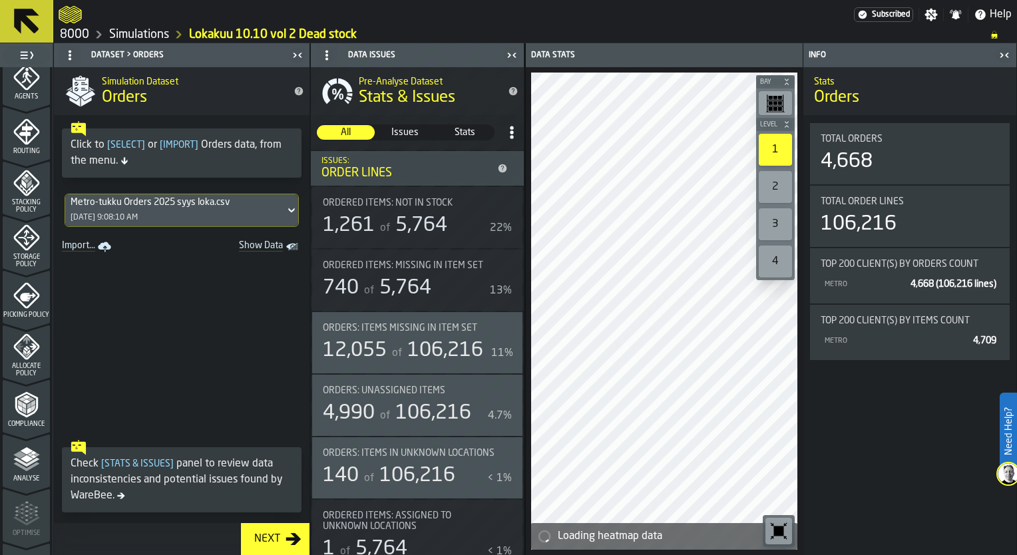
scroll to position [495, 0]
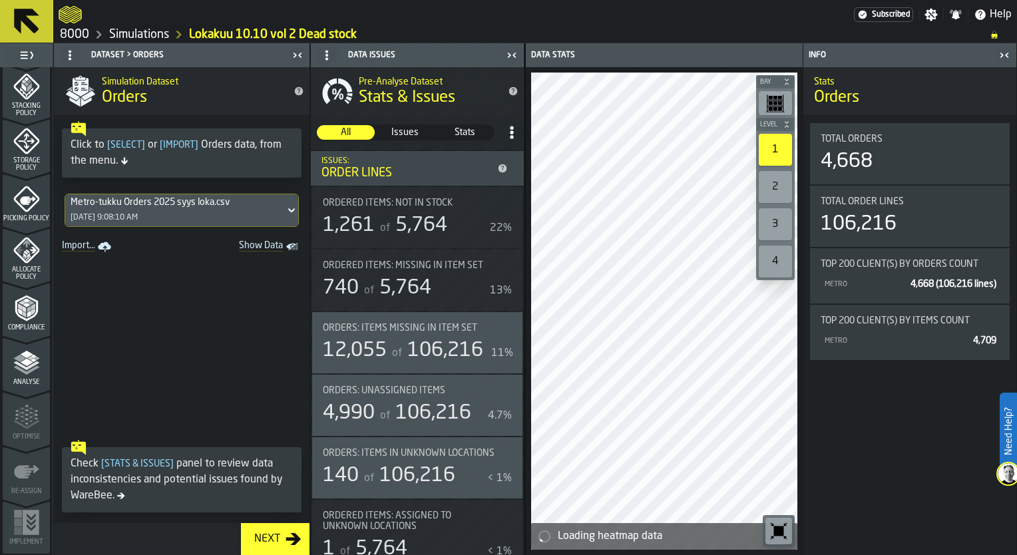
click at [21, 262] on icon "menu Allocate Policy" at bounding box center [26, 250] width 27 height 27
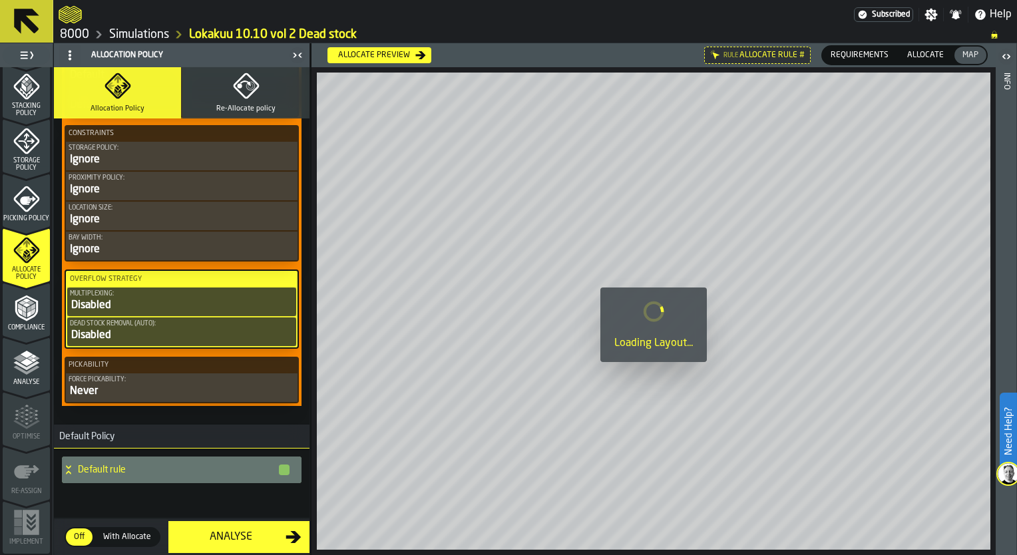
scroll to position [694, 0]
drag, startPoint x: 163, startPoint y: 338, endPoint x: 115, endPoint y: 335, distance: 48.7
click at [111, 335] on div "Disabled" at bounding box center [182, 336] width 224 height 16
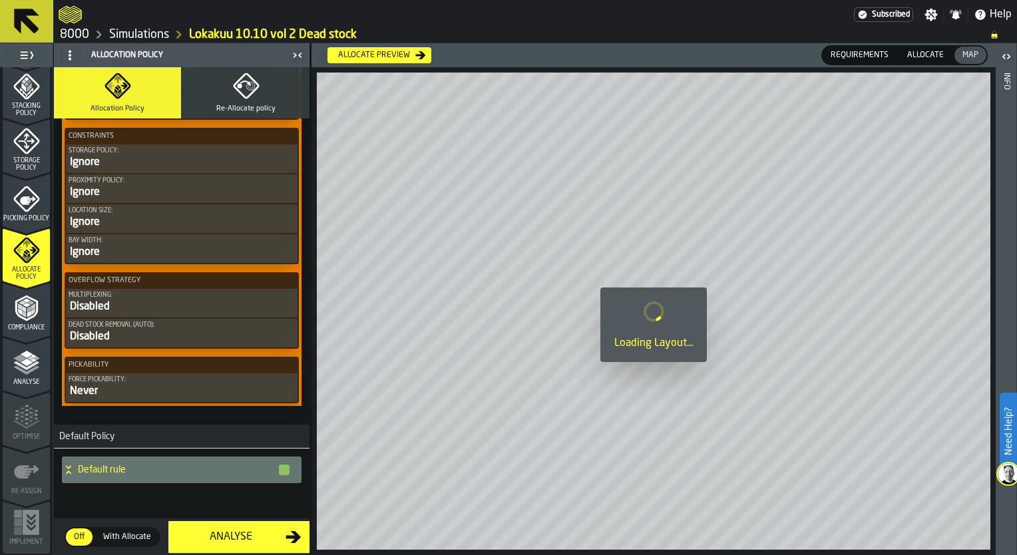
scroll to position [692, 0]
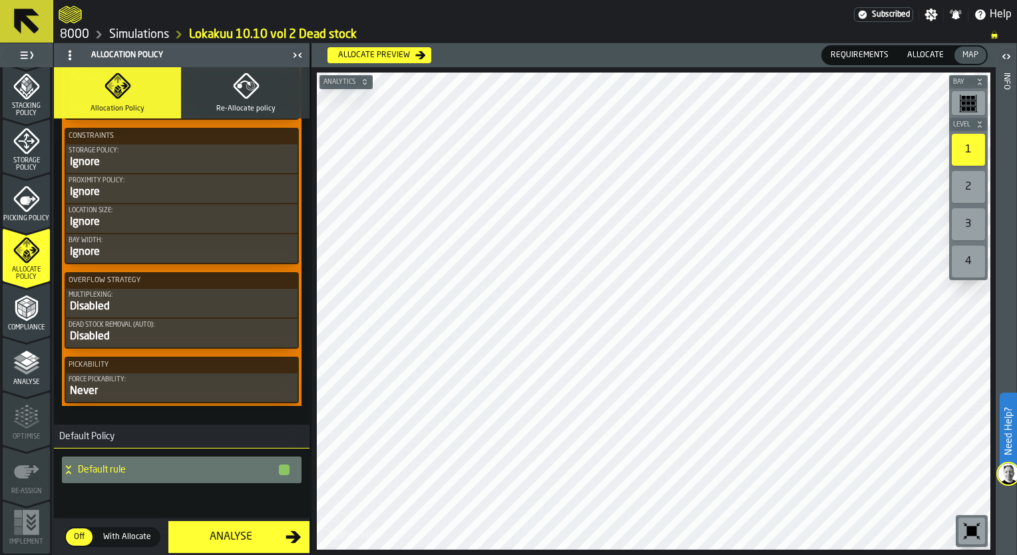
drag, startPoint x: 128, startPoint y: 338, endPoint x: 138, endPoint y: 338, distance: 10.0
click at [129, 338] on div "Disabled" at bounding box center [182, 337] width 226 height 16
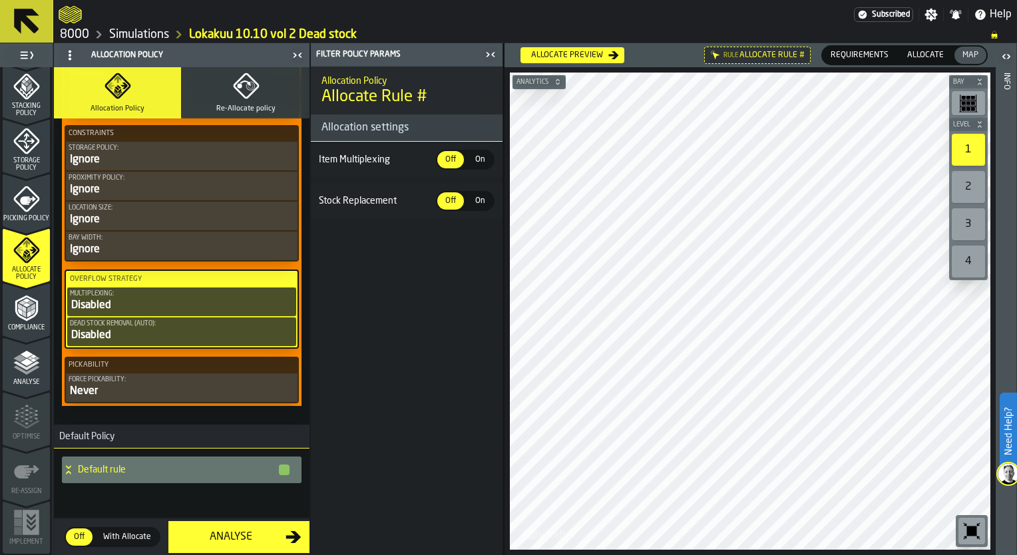
click at [604, 57] on div "Allocate preview" at bounding box center [567, 55] width 83 height 9
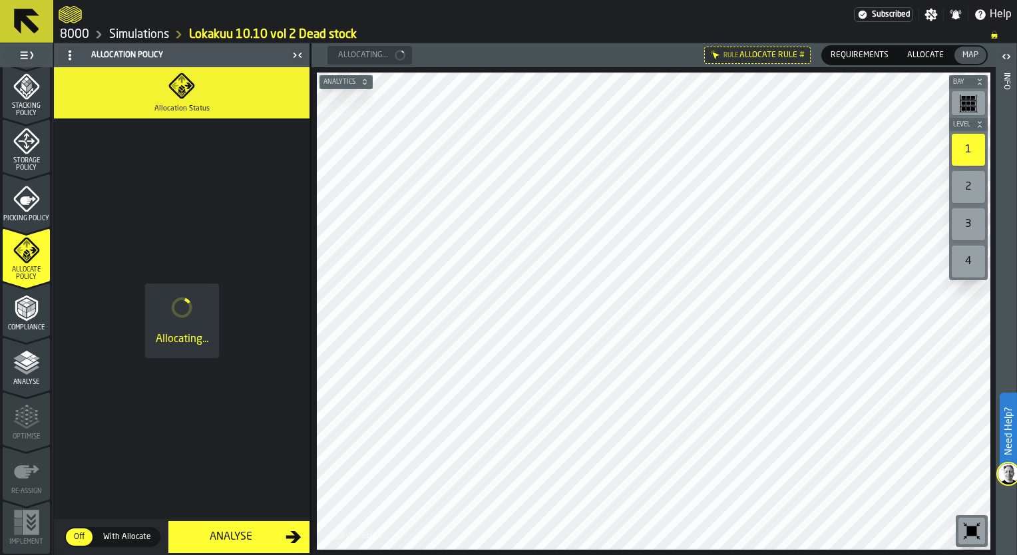
click at [738, 83] on div at bounding box center [654, 312] width 674 height 478
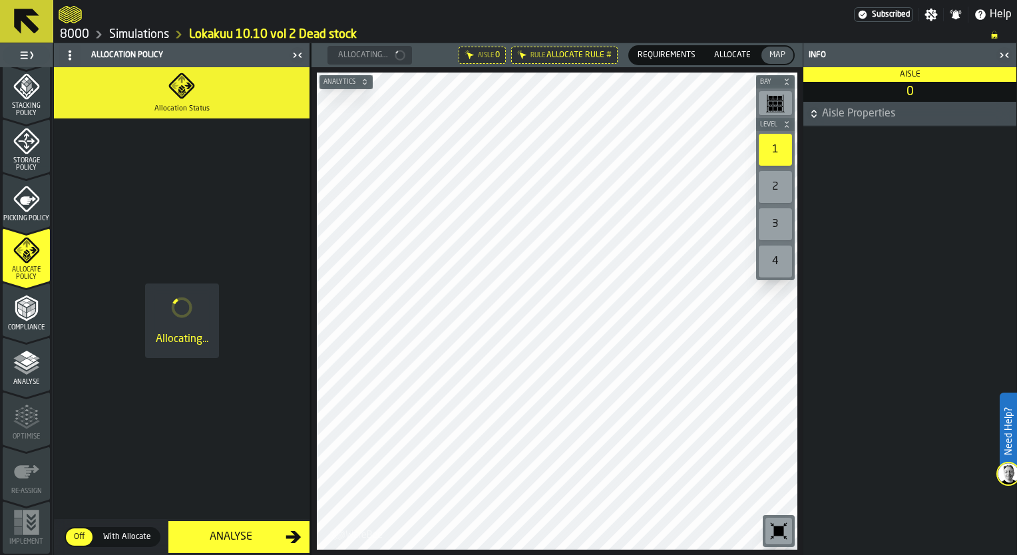
click at [1003, 51] on icon "button-toggle-Close me" at bounding box center [1005, 55] width 16 height 16
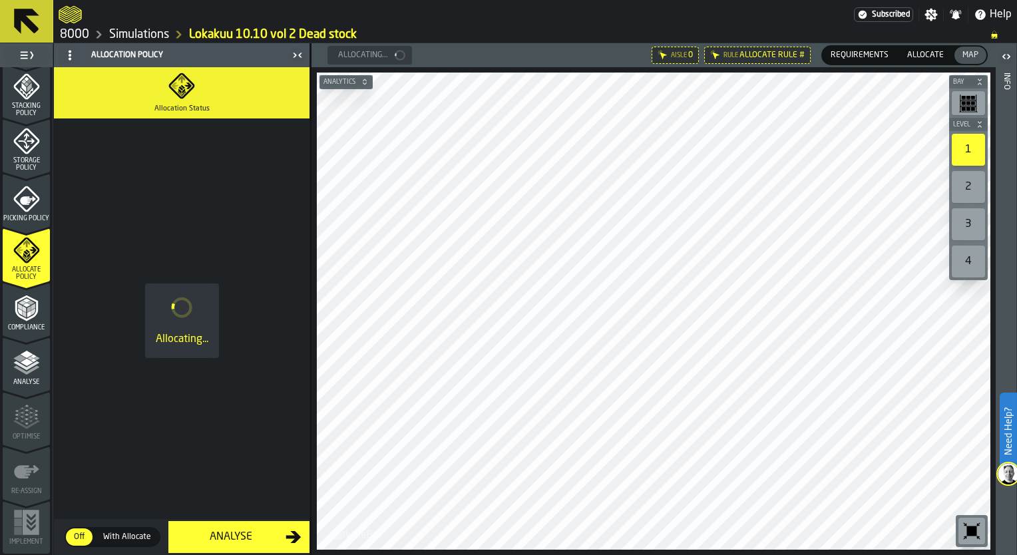
click at [865, 58] on span "Requirements" at bounding box center [860, 55] width 69 height 12
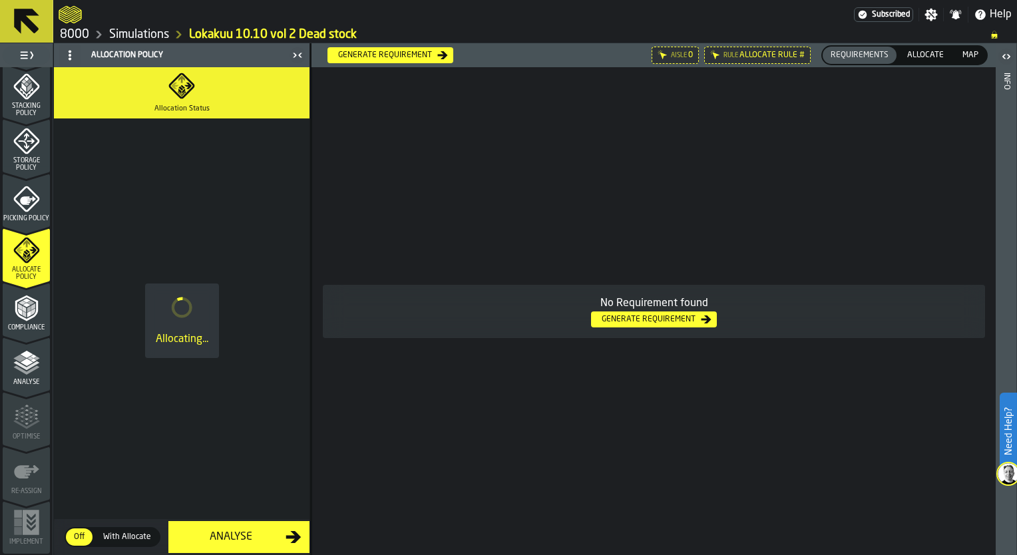
click at [921, 54] on span "Allocate" at bounding box center [925, 55] width 47 height 12
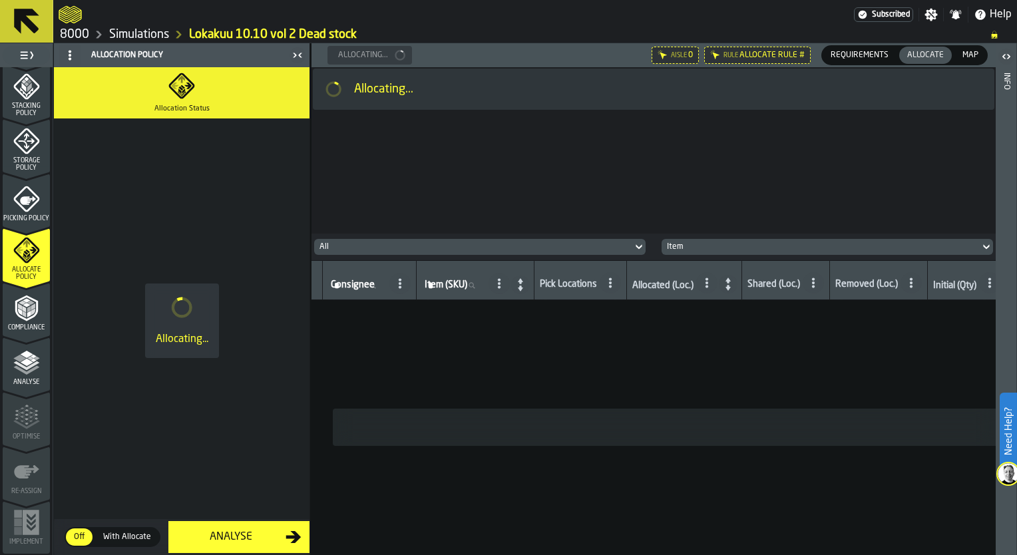
click at [872, 55] on span "Requirements" at bounding box center [860, 55] width 69 height 12
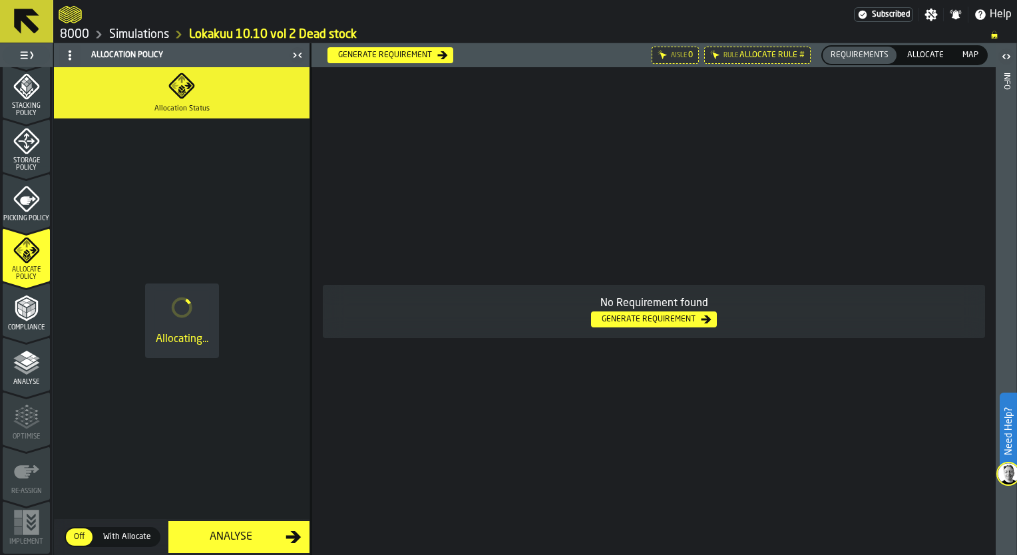
click at [652, 323] on div "Generate Requirement" at bounding box center [649, 319] width 105 height 9
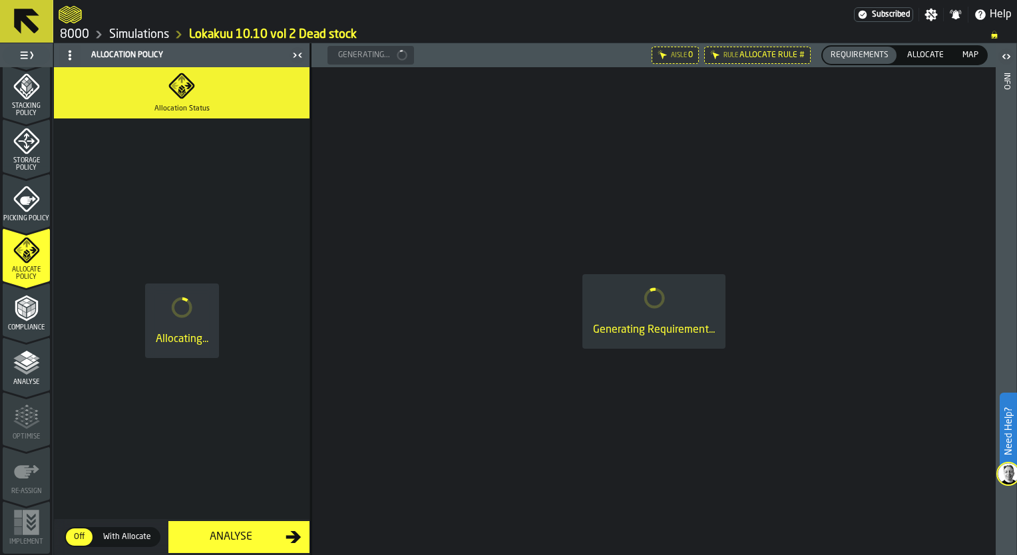
click at [33, 9] on icon at bounding box center [27, 21] width 32 height 32
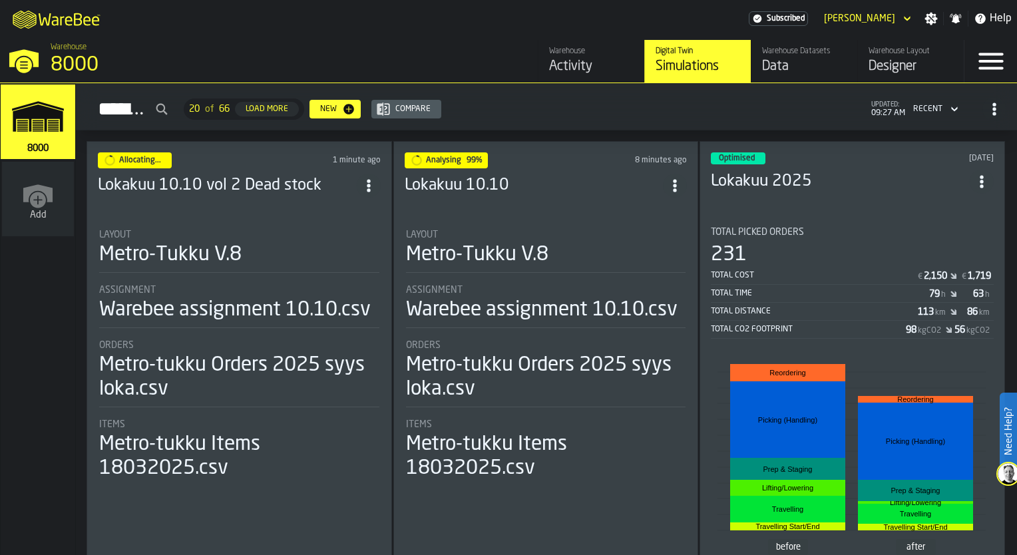
click at [487, 176] on h3 "Lokakuu 10.10" at bounding box center [534, 185] width 259 height 21
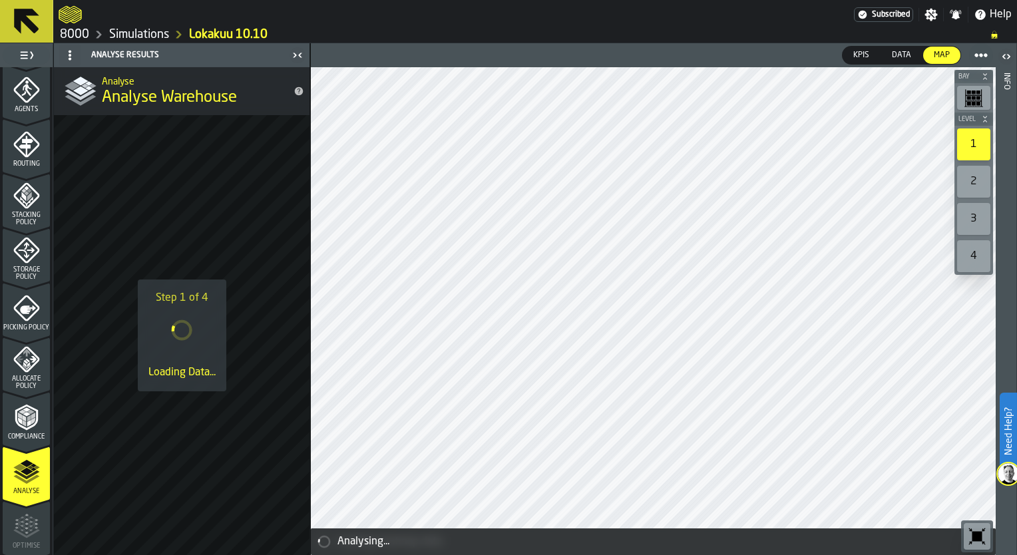
scroll to position [495, 0]
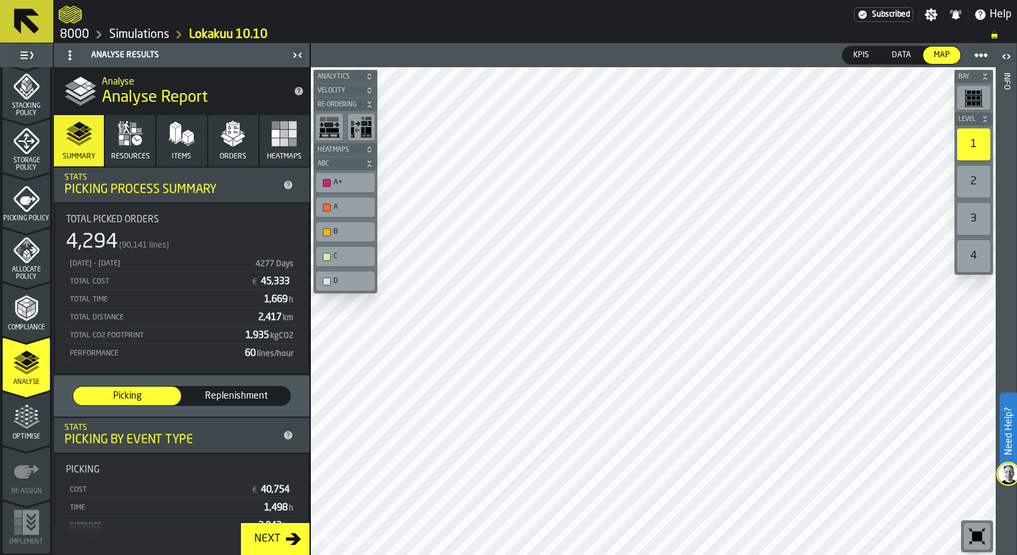
drag, startPoint x: 120, startPoint y: 240, endPoint x: 91, endPoint y: 238, distance: 29.3
click at [91, 238] on div "4,294 (90,141 lines)" at bounding box center [182, 242] width 232 height 24
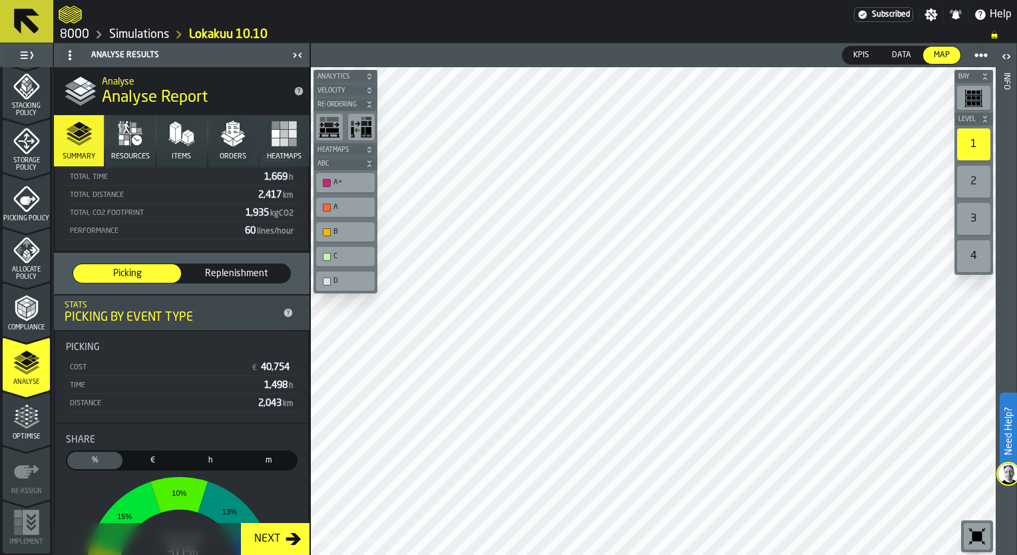
scroll to position [0, 0]
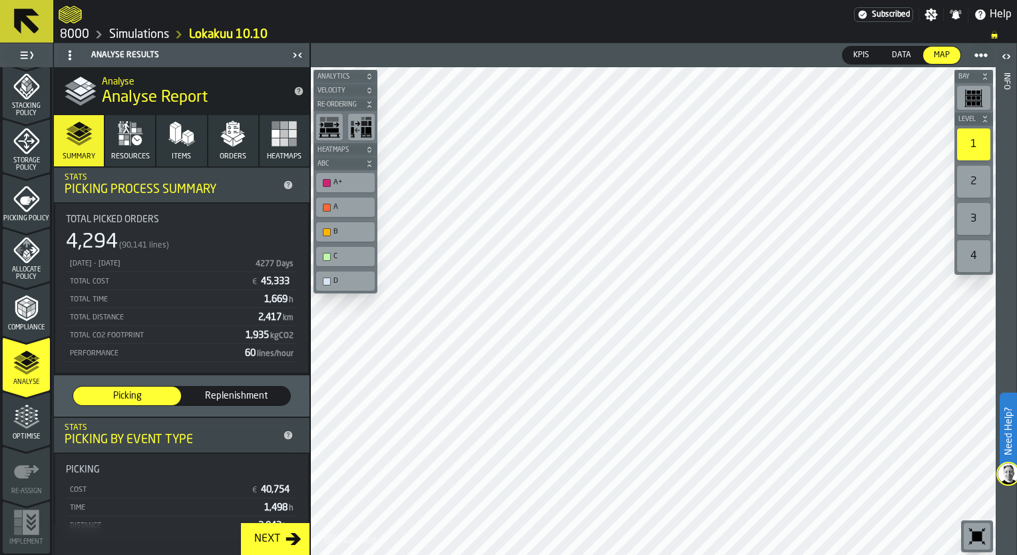
click at [197, 146] on button "Items" at bounding box center [181, 140] width 50 height 51
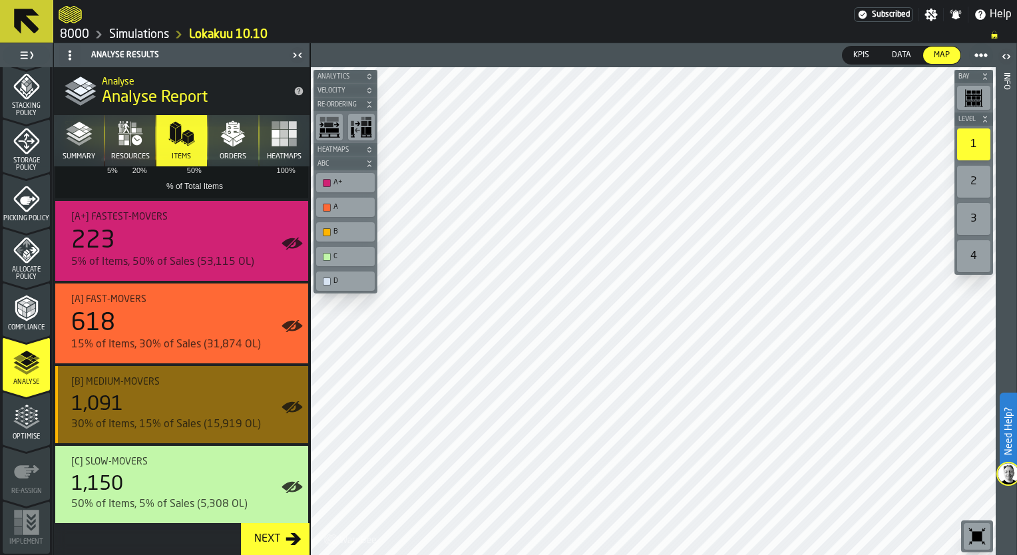
scroll to position [263, 0]
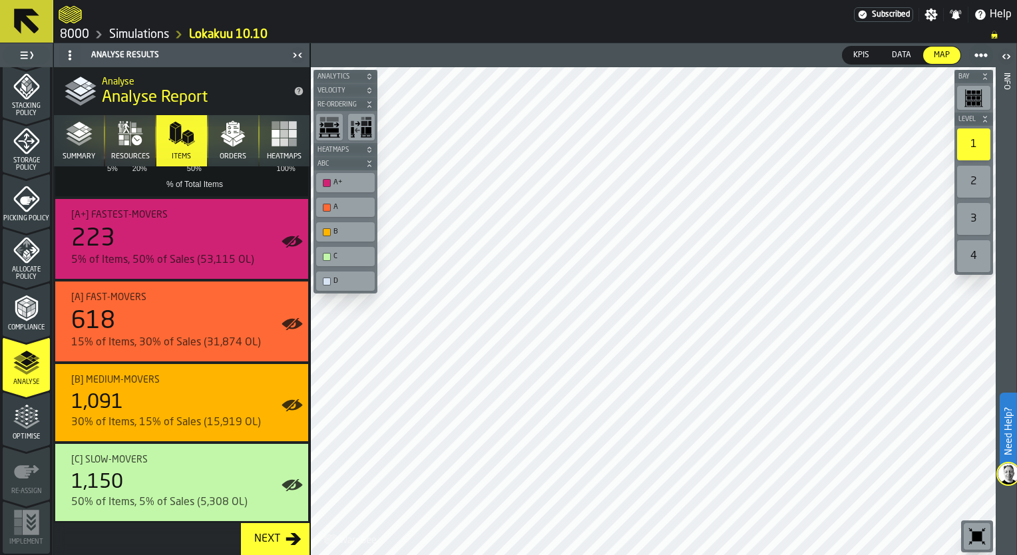
click at [245, 158] on button "Orders" at bounding box center [233, 140] width 50 height 51
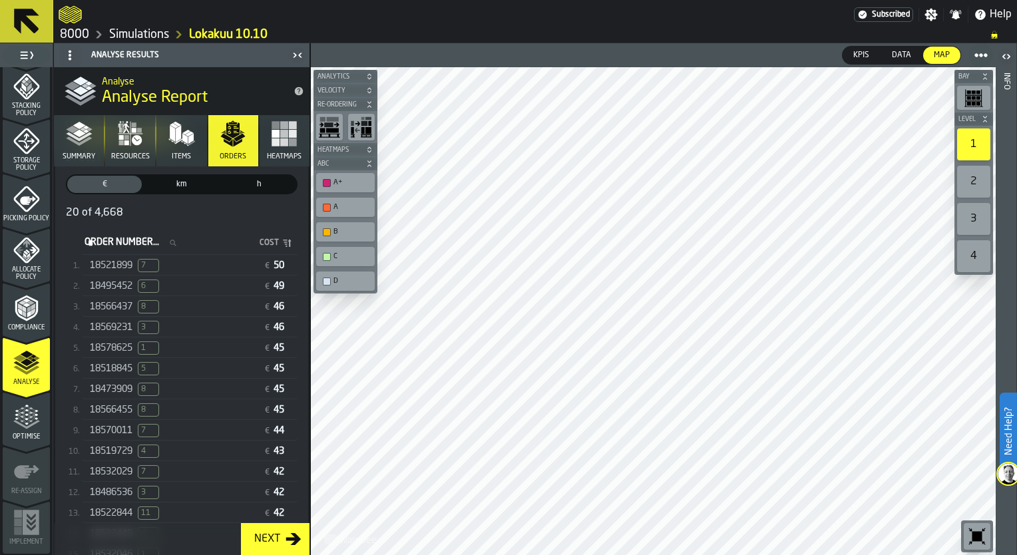
click at [113, 264] on span "18521899" at bounding box center [111, 265] width 43 height 11
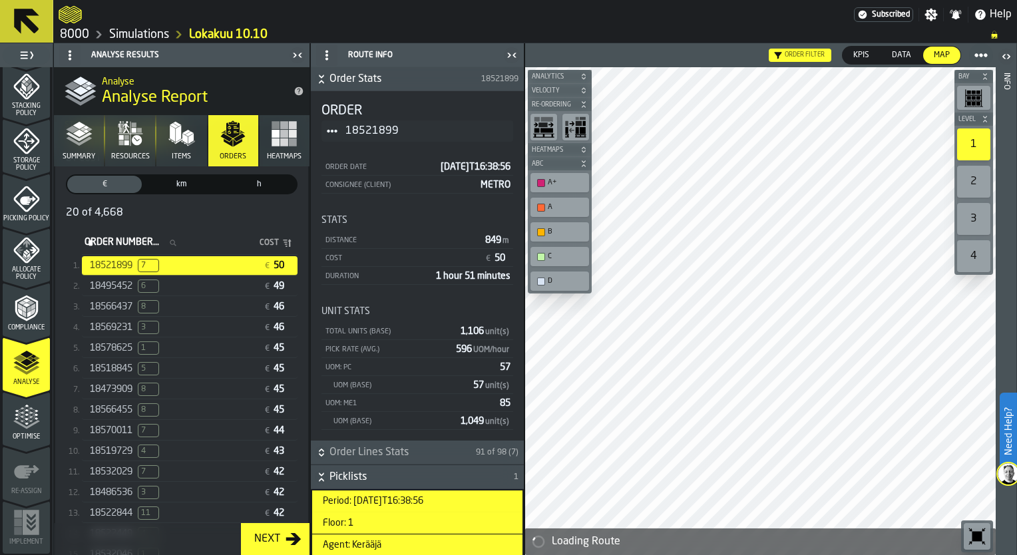
click at [513, 59] on icon "button-toggle-Close me" at bounding box center [512, 55] width 16 height 16
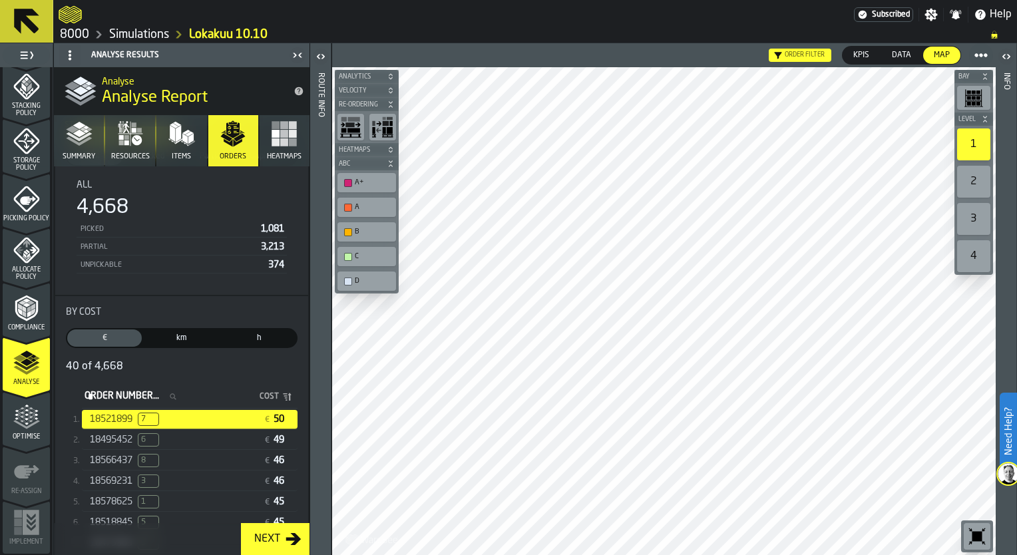
scroll to position [176, 0]
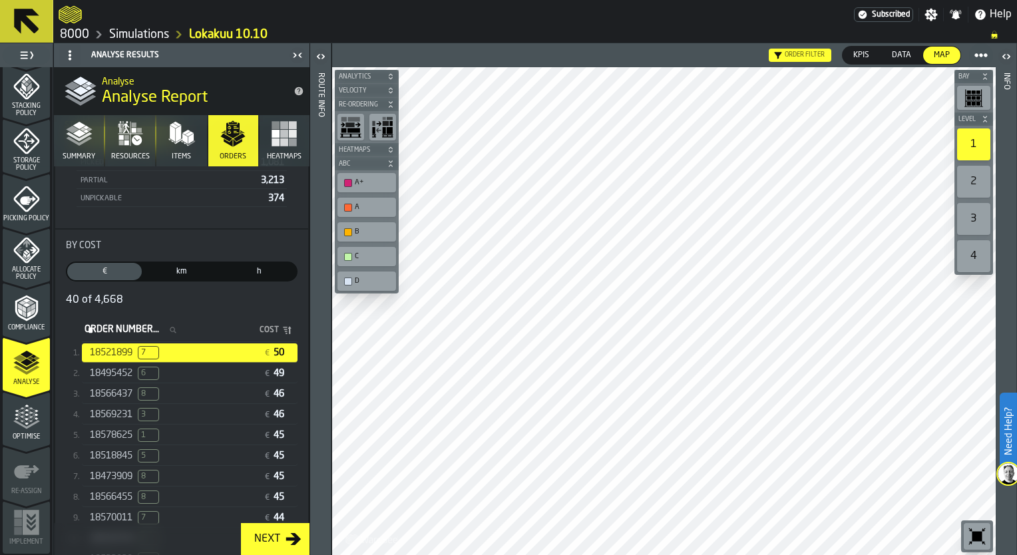
click at [297, 57] on icon "button-toggle-Close me" at bounding box center [298, 55] width 16 height 16
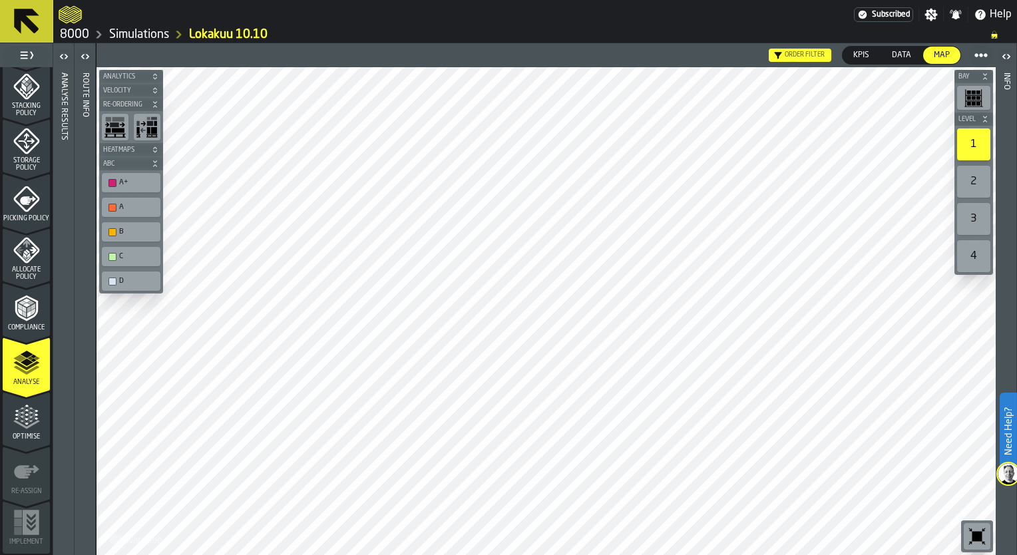
click at [897, 54] on span "Data" at bounding box center [902, 55] width 30 height 12
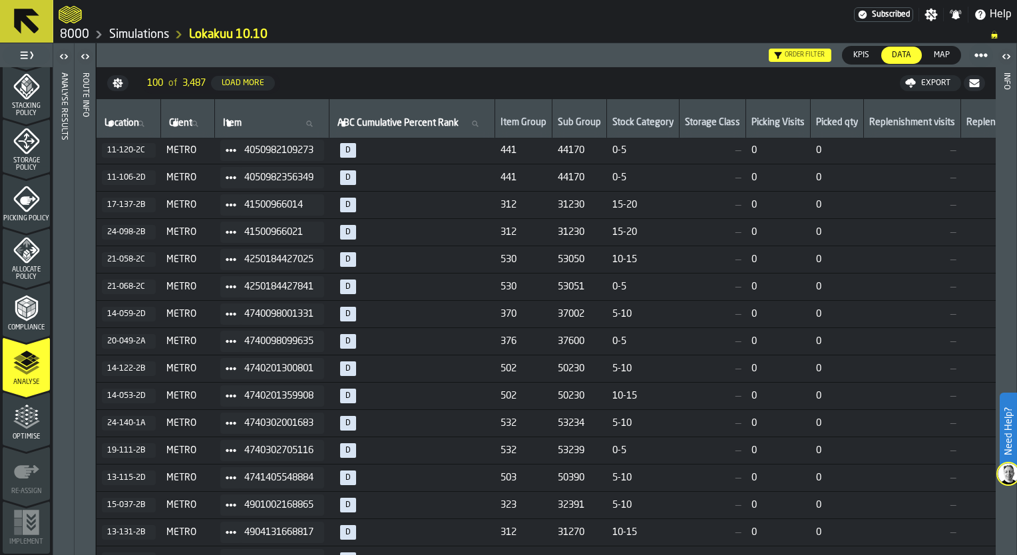
scroll to position [1065, 0]
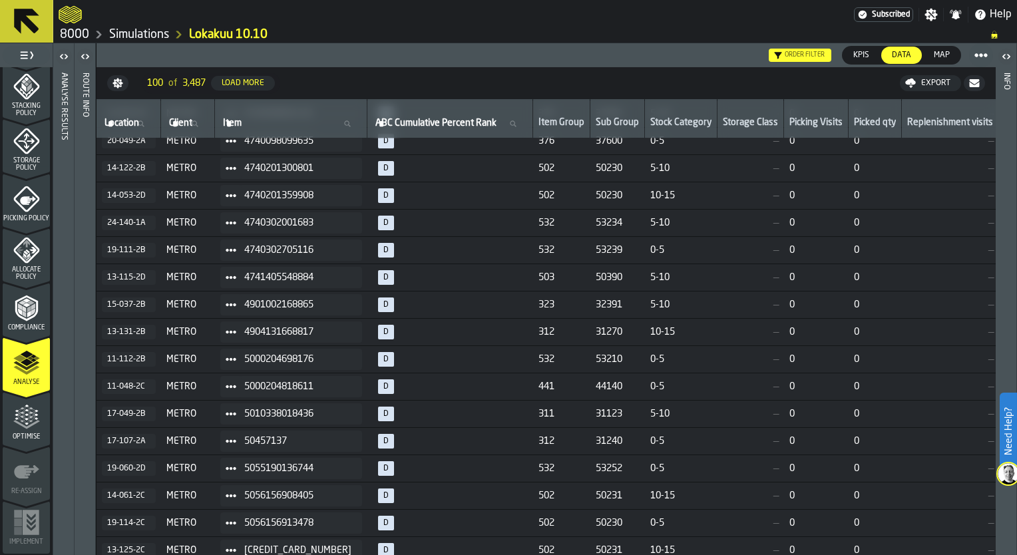
click at [945, 52] on span "Map" at bounding box center [942, 55] width 27 height 12
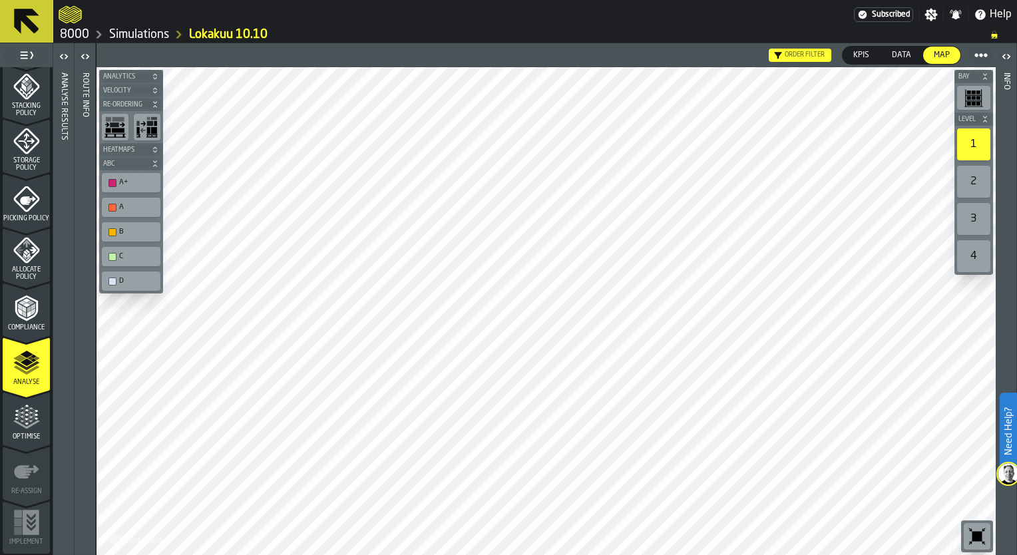
click at [26, 419] on icon "menu Optimise" at bounding box center [26, 417] width 27 height 27
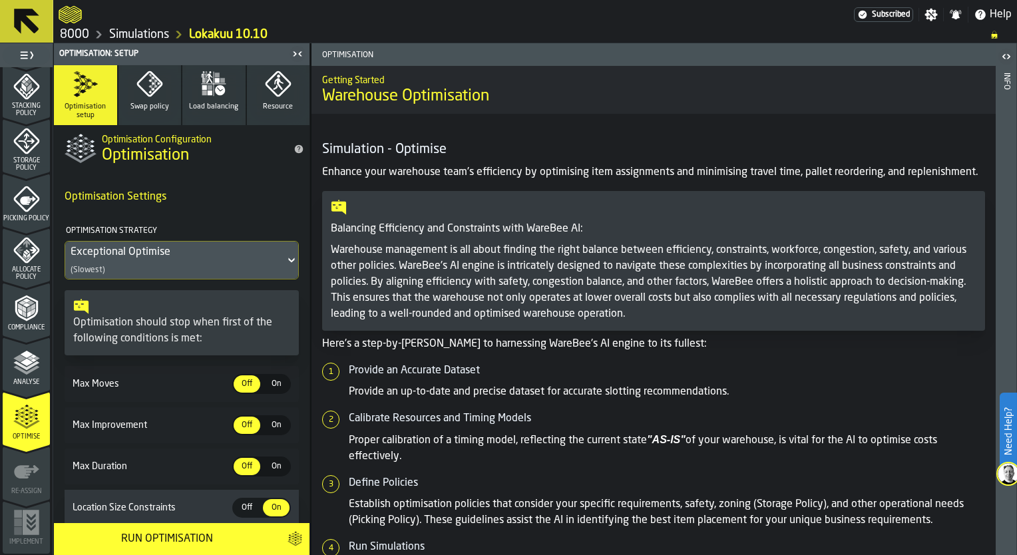
click at [137, 107] on span "Swap policy" at bounding box center [149, 107] width 39 height 9
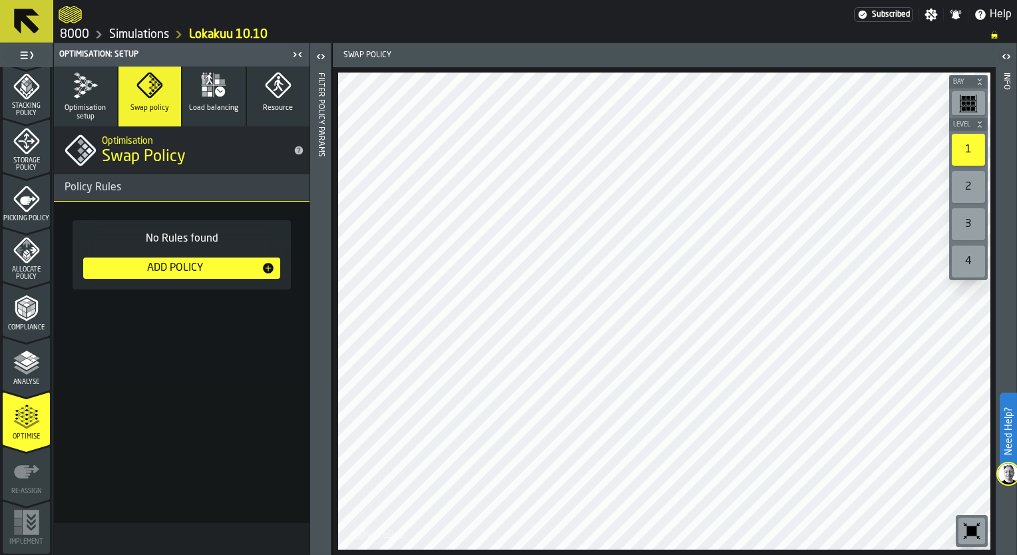
click at [173, 263] on div "Add Policy" at bounding box center [175, 268] width 173 height 16
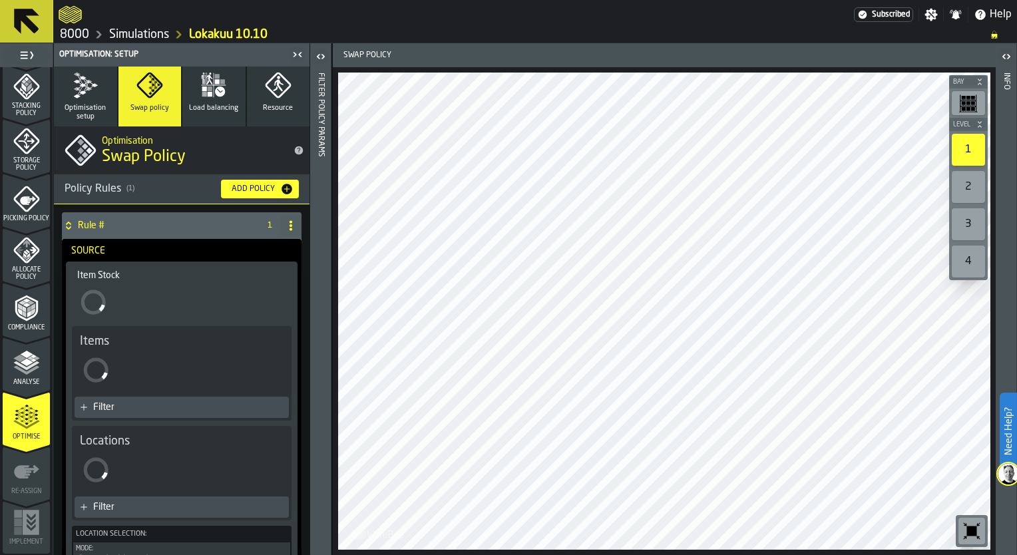
click at [105, 112] on span "Optimisation setup" at bounding box center [85, 112] width 53 height 17
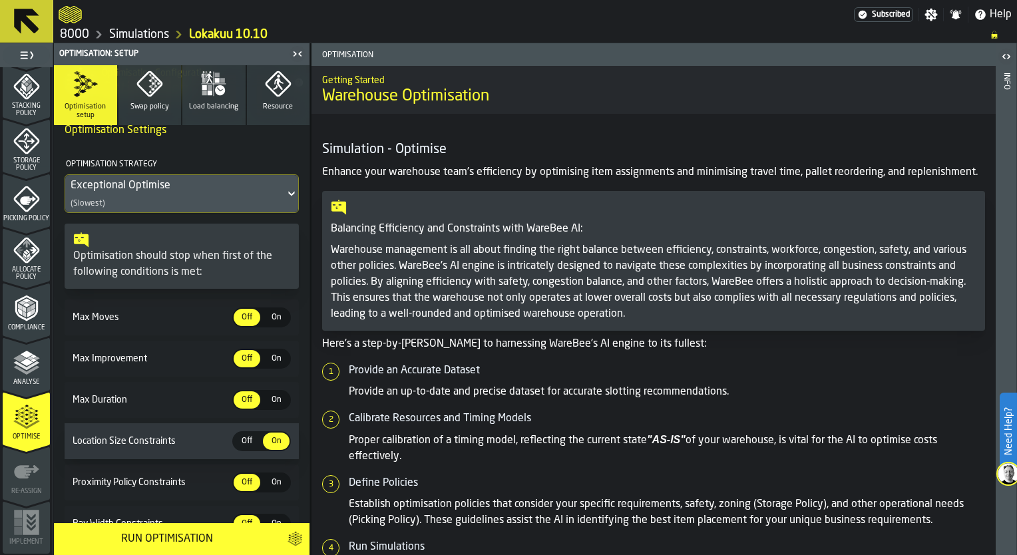
scroll to position [0, 0]
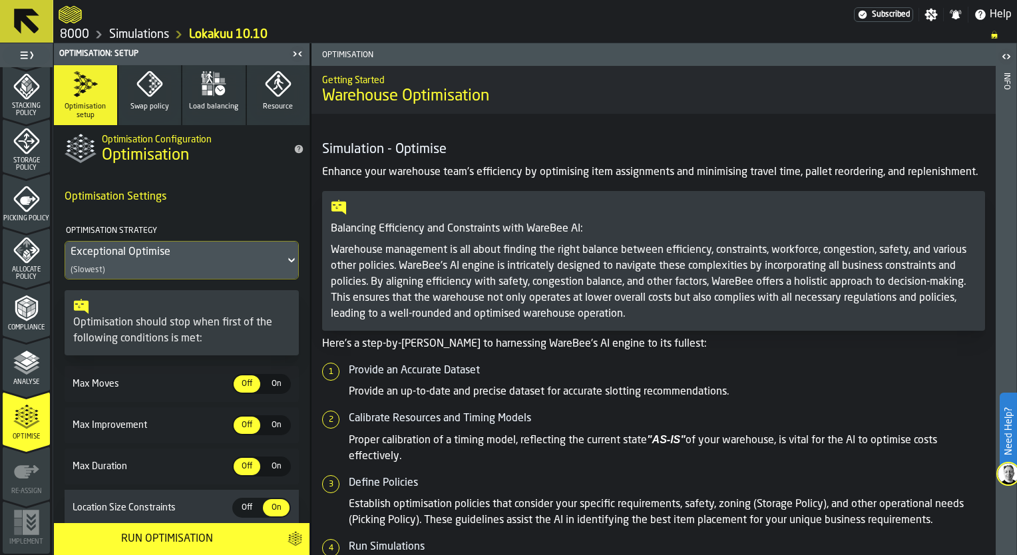
click at [216, 268] on div "Exceptional Optimise (Slowest)" at bounding box center [175, 260] width 220 height 37
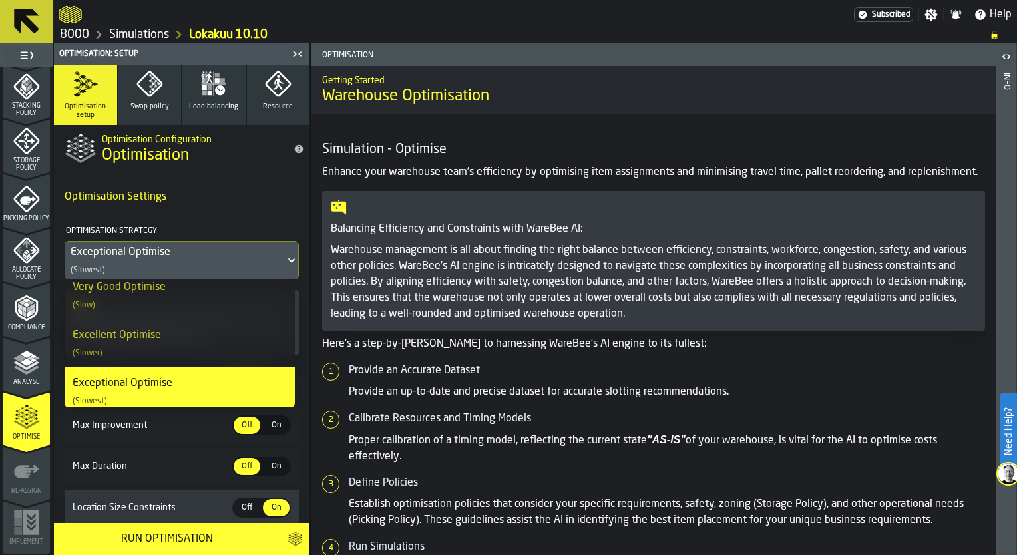
scroll to position [258, 0]
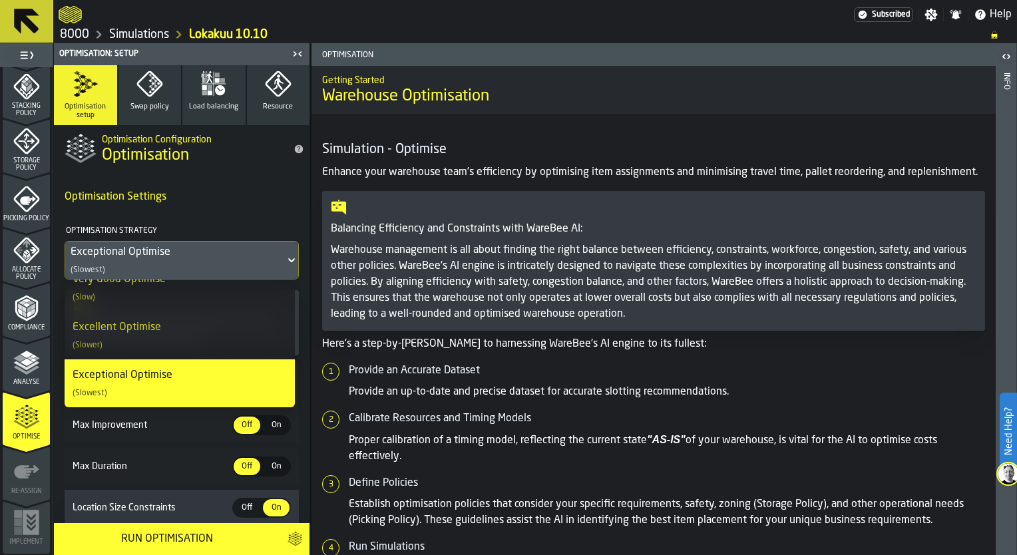
click at [194, 334] on div "Excellent Optimise (Slower)" at bounding box center [180, 336] width 214 height 32
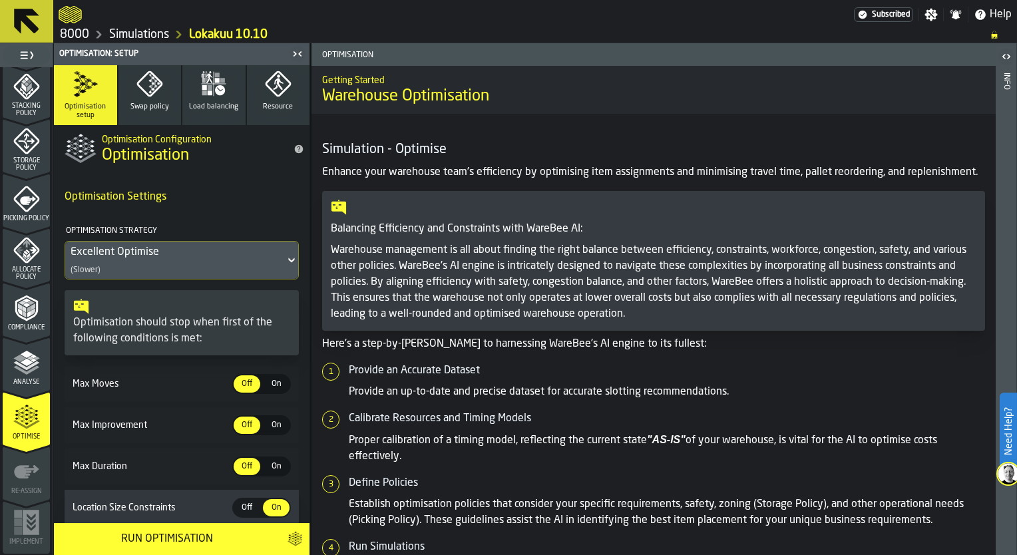
click at [186, 254] on div "Excellent Optimise" at bounding box center [175, 252] width 209 height 16
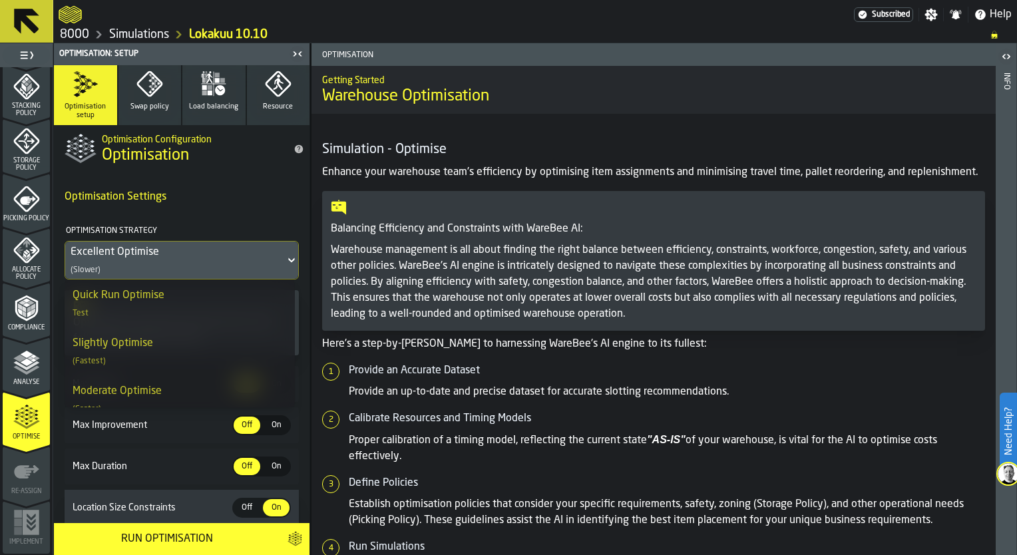
click at [255, 206] on h4 "Optimisation Settings" at bounding box center [182, 197] width 234 height 27
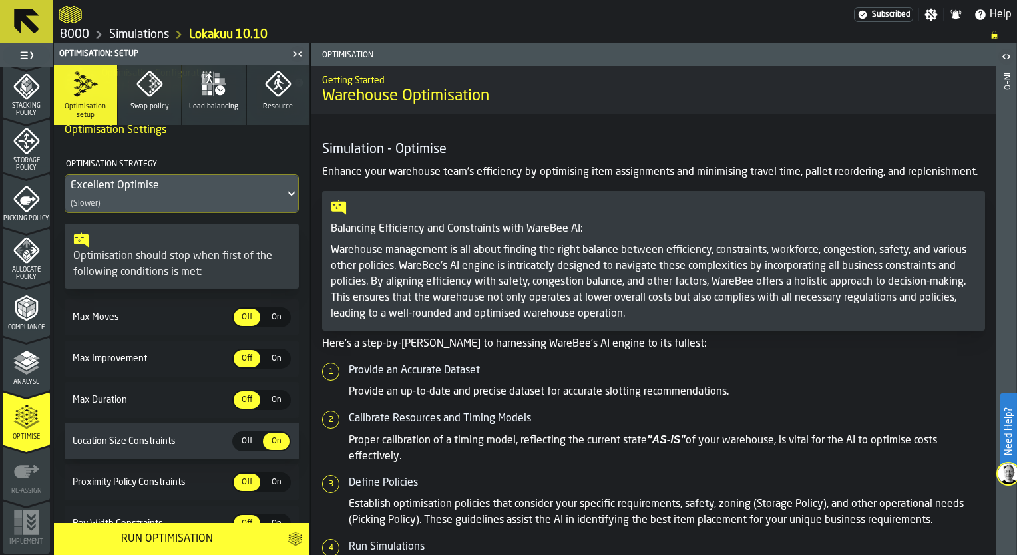
scroll to position [133, 0]
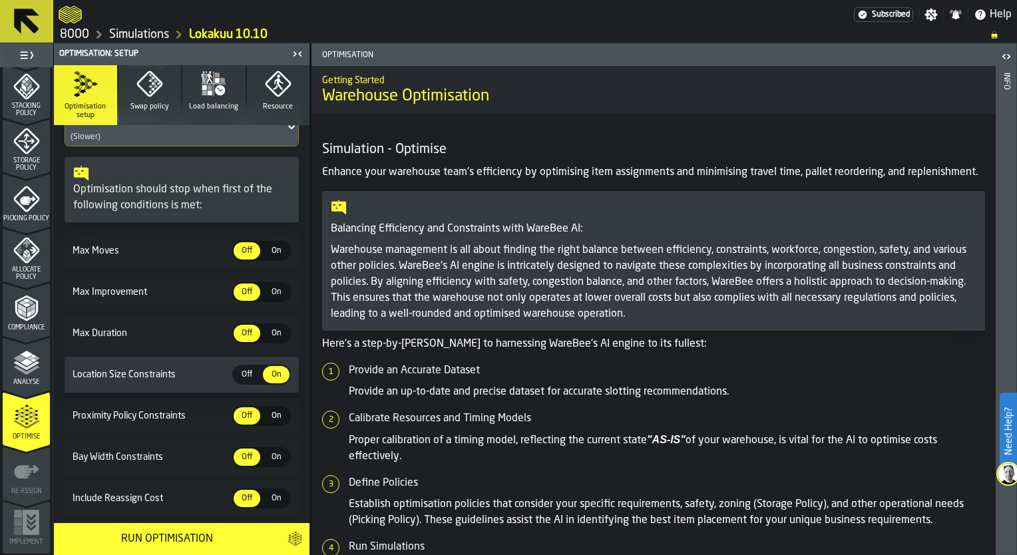
click at [271, 298] on span "On" at bounding box center [276, 292] width 21 height 12
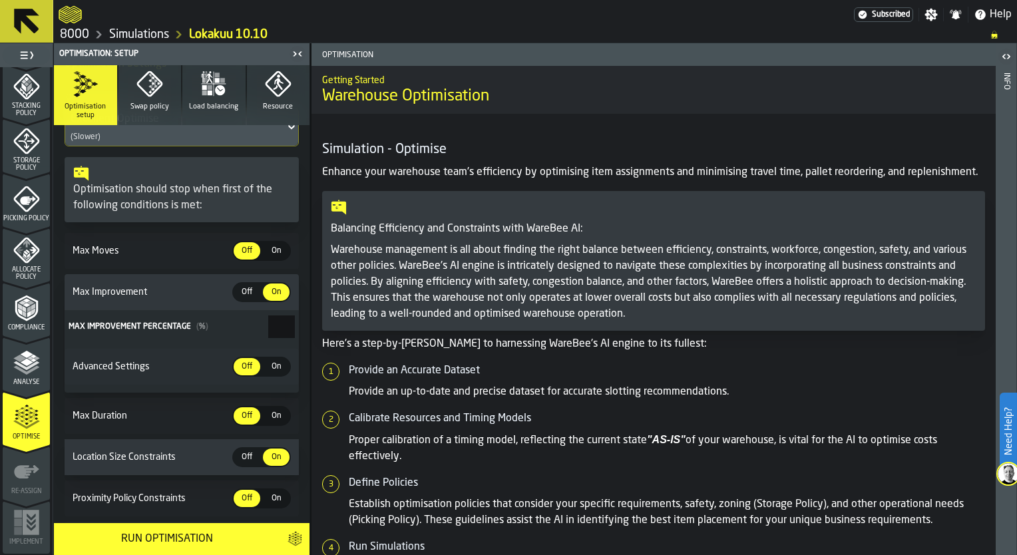
click at [266, 366] on span "On" at bounding box center [276, 367] width 21 height 12
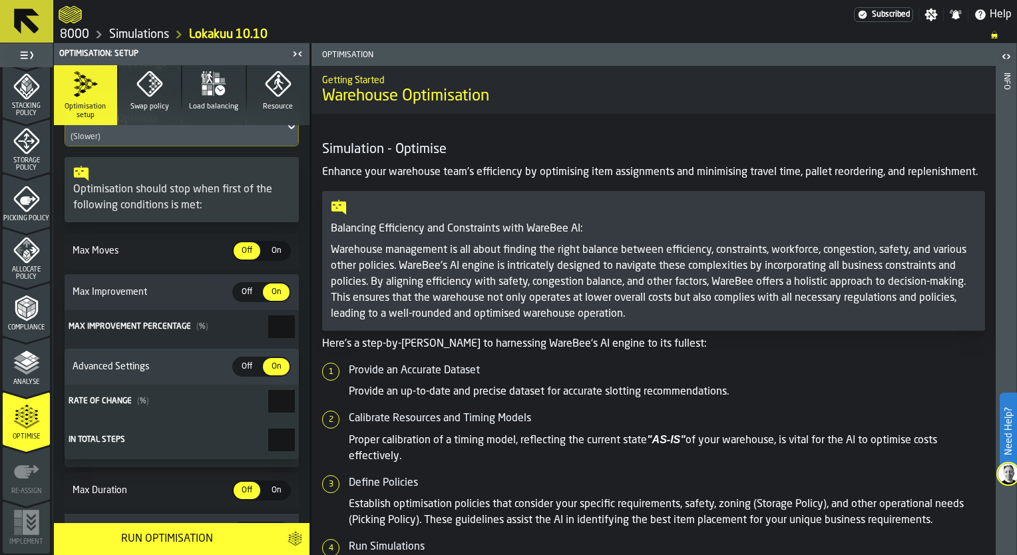
click at [244, 294] on span "Off" at bounding box center [246, 292] width 21 height 12
type input "*"
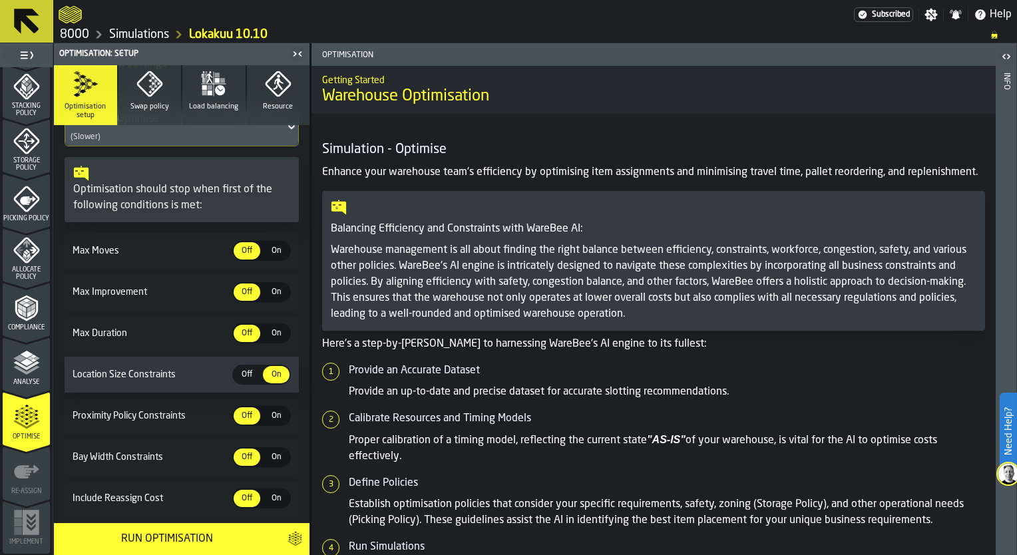
click at [269, 334] on span "On" at bounding box center [276, 334] width 21 height 12
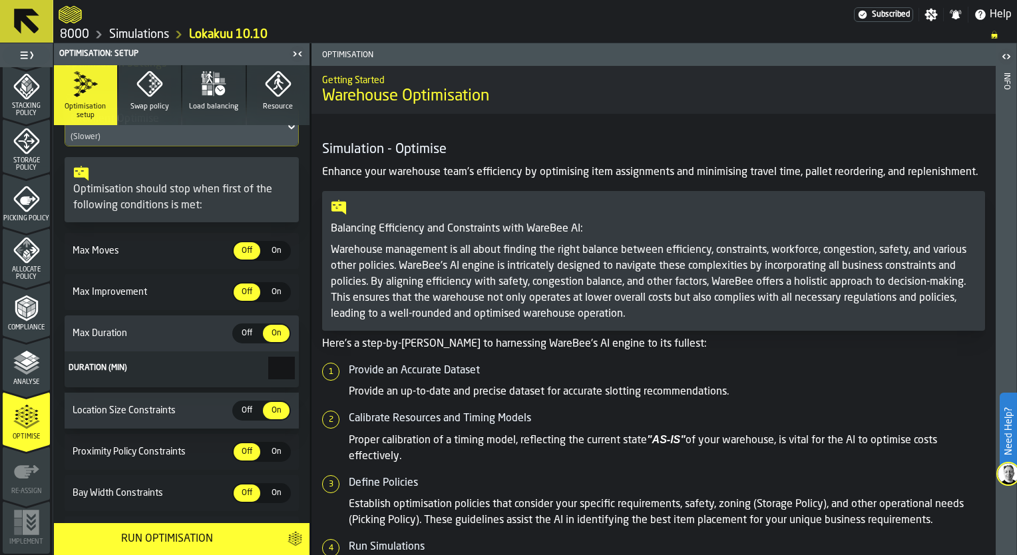
click at [244, 337] on span "Off" at bounding box center [246, 334] width 21 height 12
type input "*"
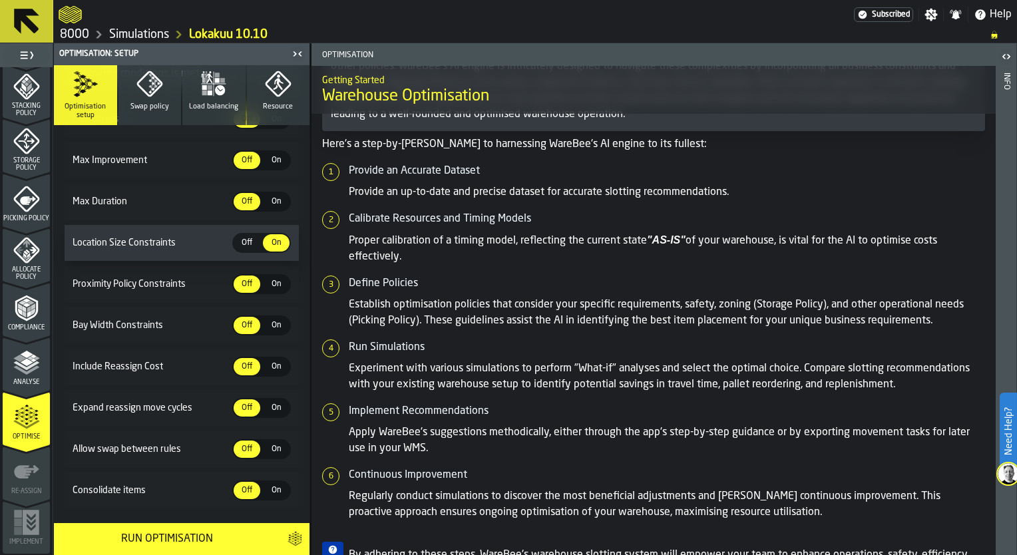
scroll to position [295, 0]
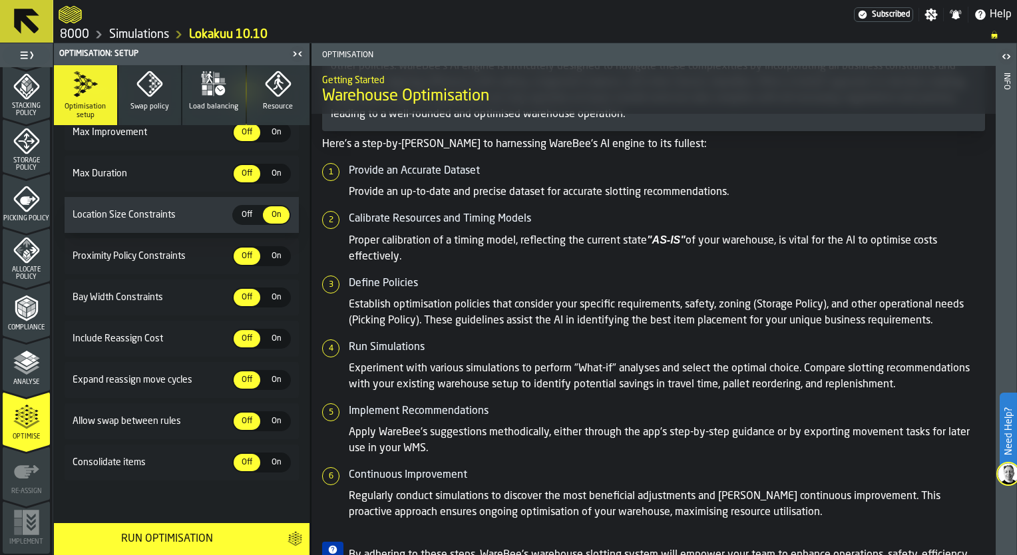
drag, startPoint x: 266, startPoint y: 337, endPoint x: 259, endPoint y: 345, distance: 10.4
click at [266, 340] on span "On" at bounding box center [276, 339] width 21 height 12
click at [164, 104] on button "Swap policy" at bounding box center [150, 95] width 63 height 60
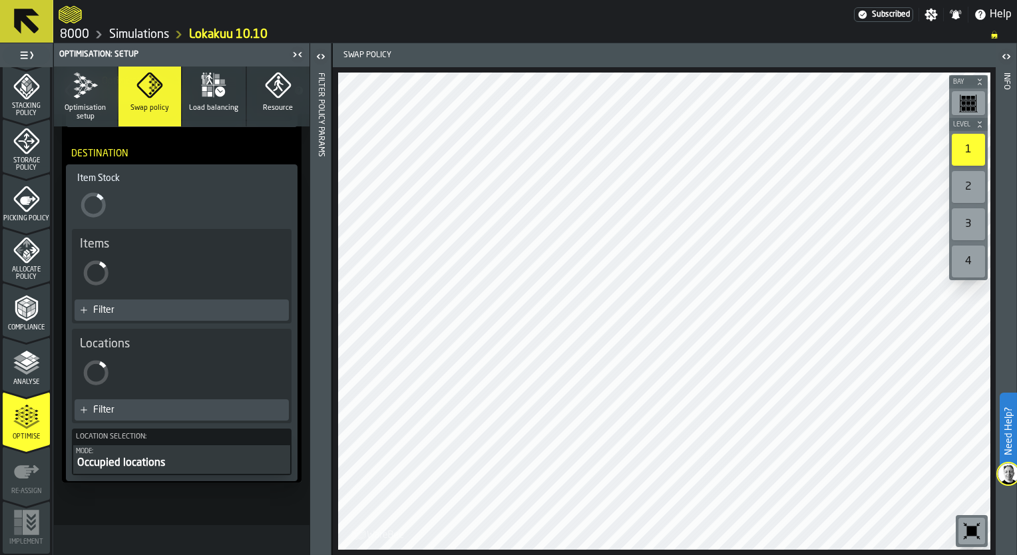
scroll to position [403, 0]
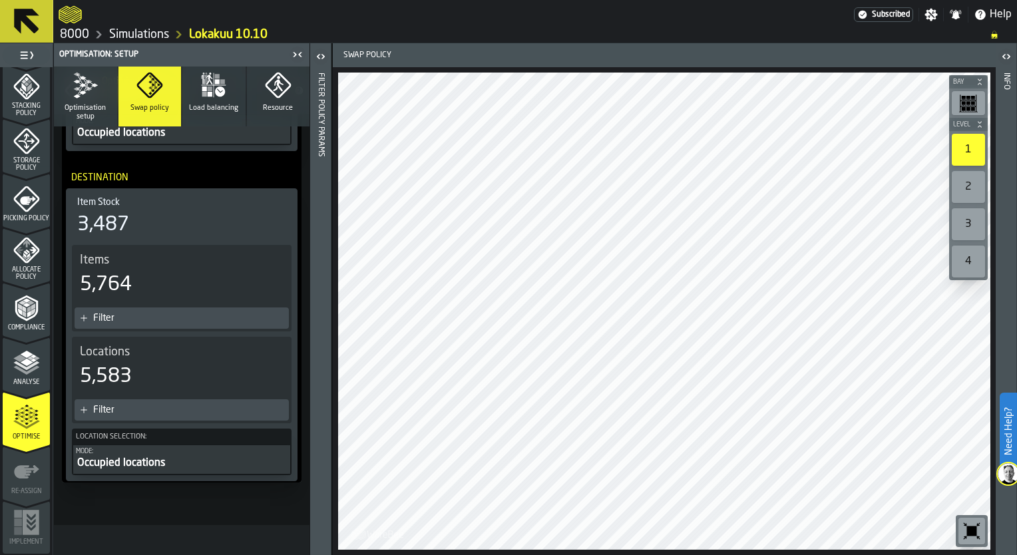
click at [156, 457] on div "Occupied locations" at bounding box center [182, 463] width 212 height 16
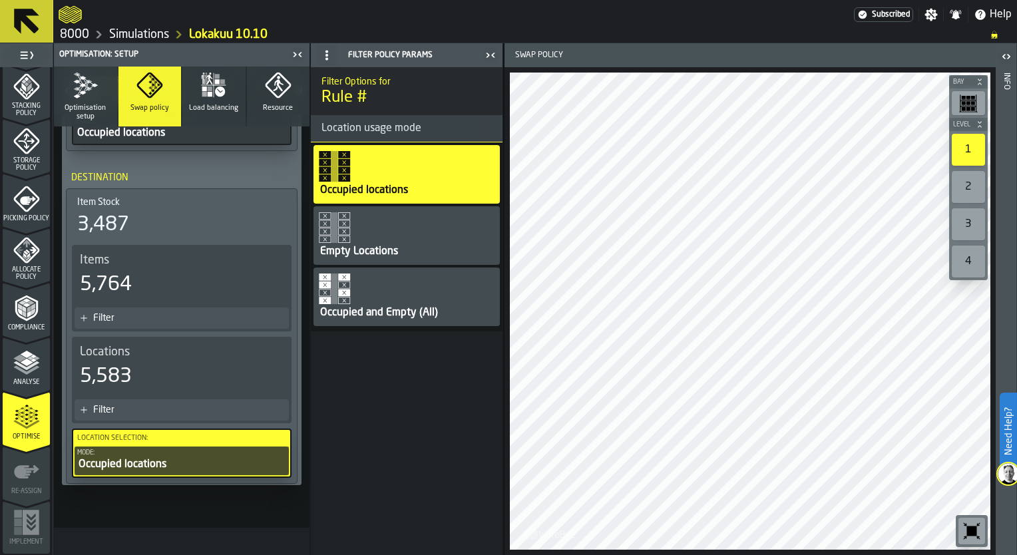
click at [363, 292] on div "Occupied and Empty (All)" at bounding box center [407, 297] width 186 height 59
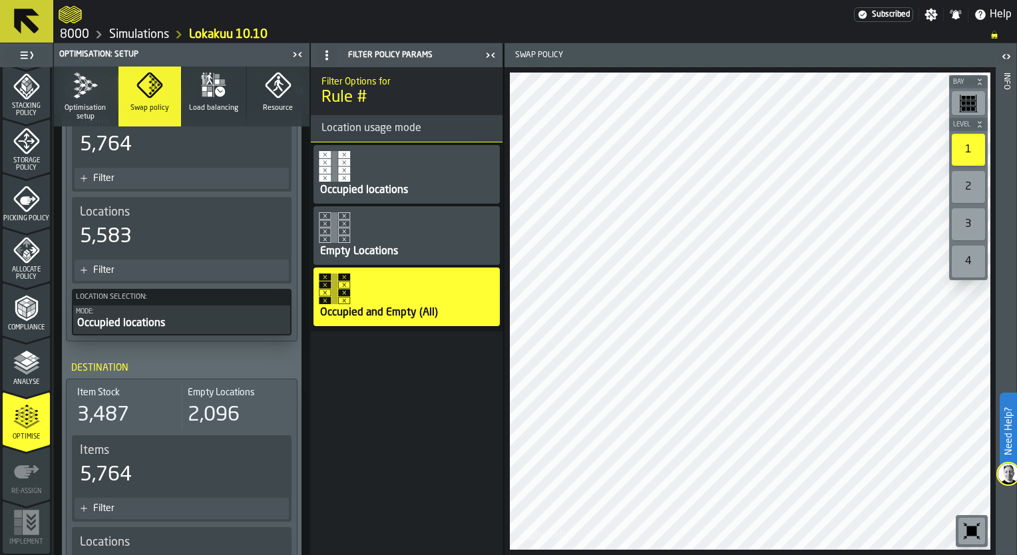
scroll to position [139, 0]
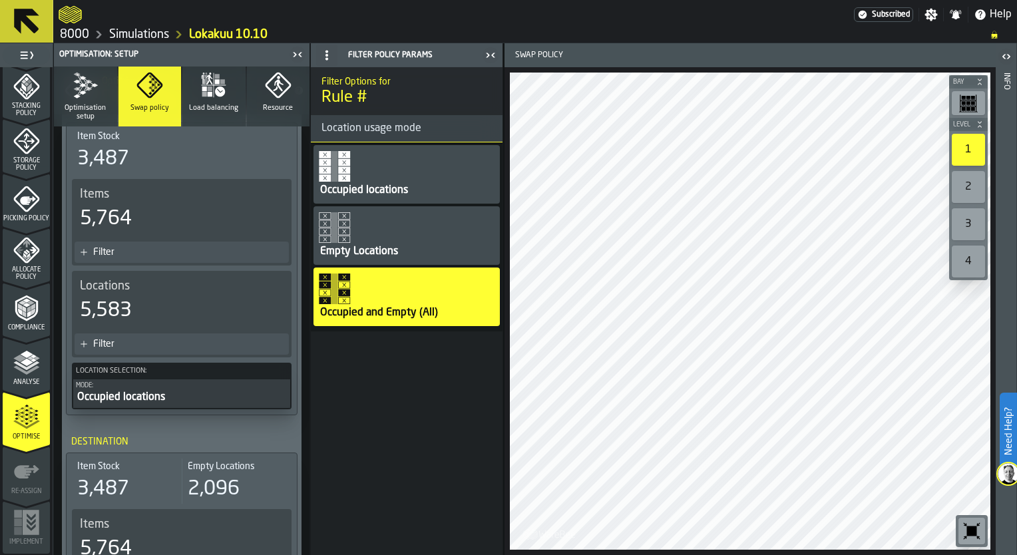
click at [218, 104] on span "Load balancing" at bounding box center [213, 108] width 49 height 9
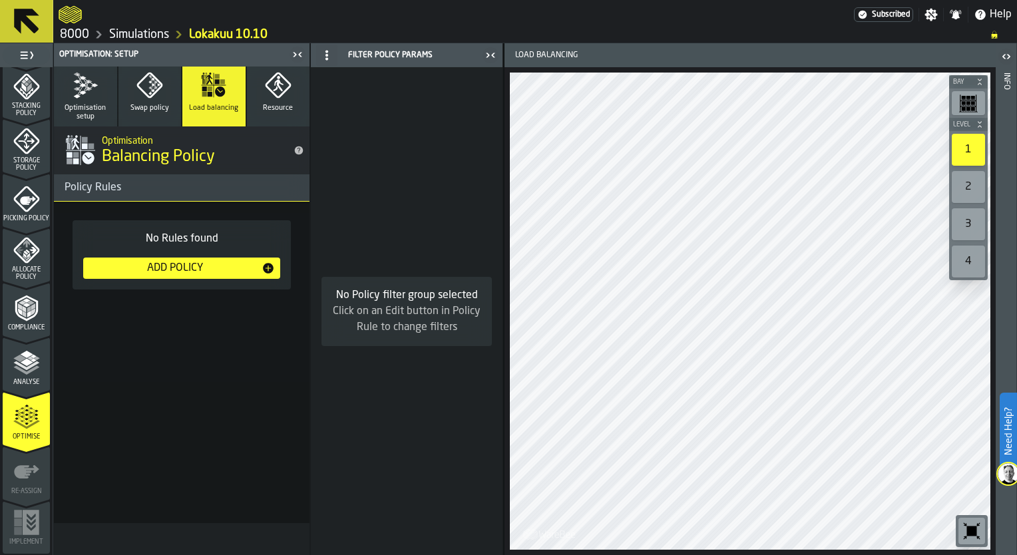
click at [259, 104] on button "Resource" at bounding box center [278, 97] width 63 height 60
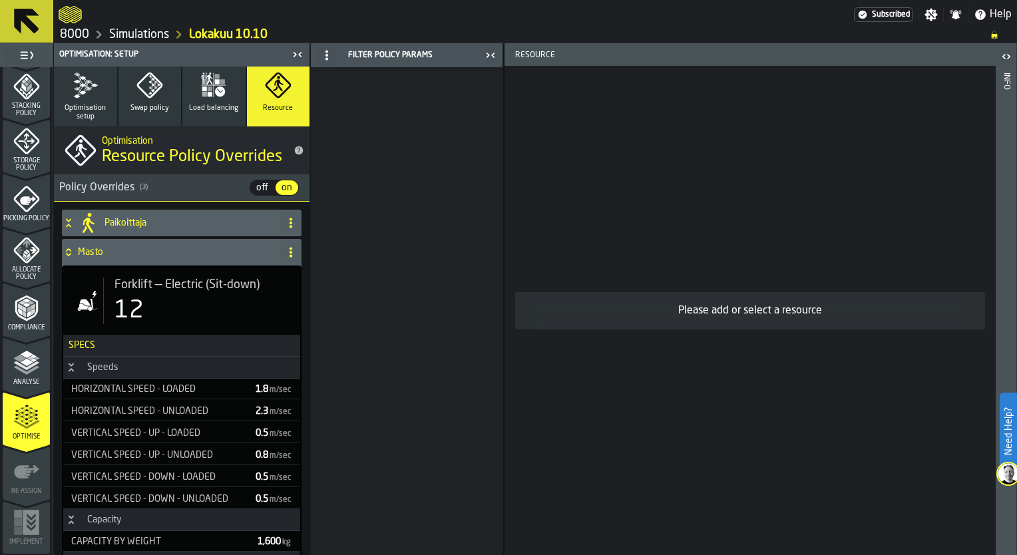
click at [210, 83] on icon "button" at bounding box center [213, 85] width 27 height 27
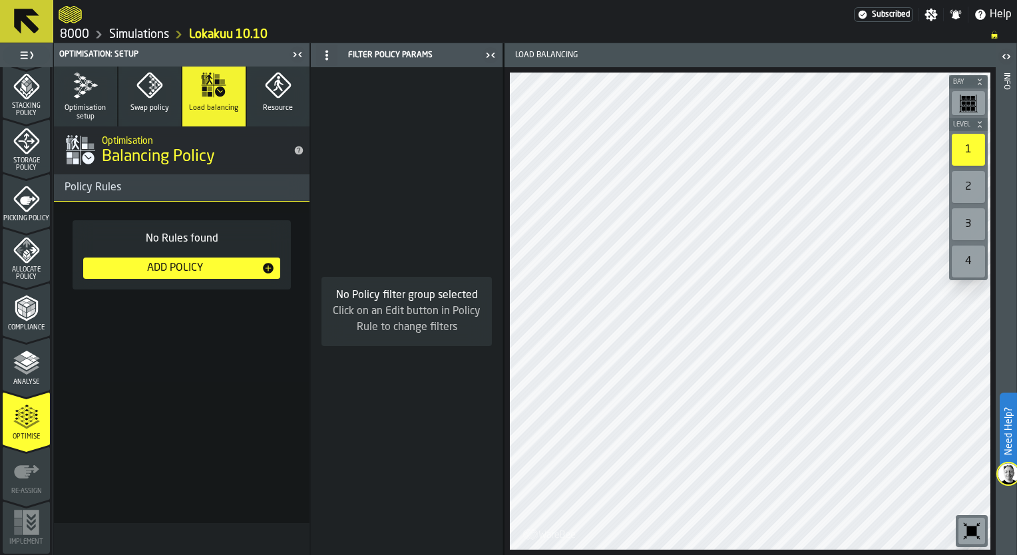
click at [142, 90] on icon "button" at bounding box center [149, 85] width 26 height 26
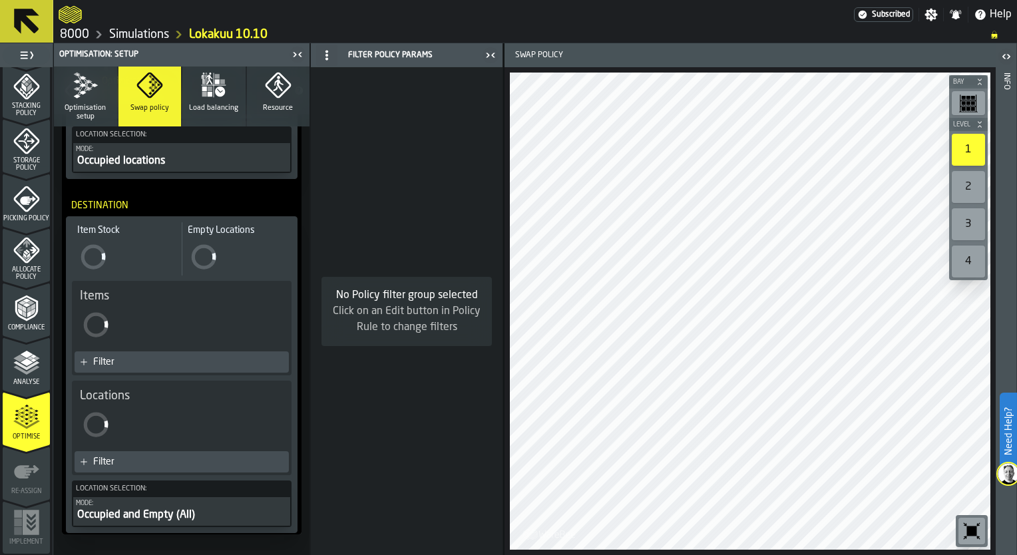
scroll to position [451, 0]
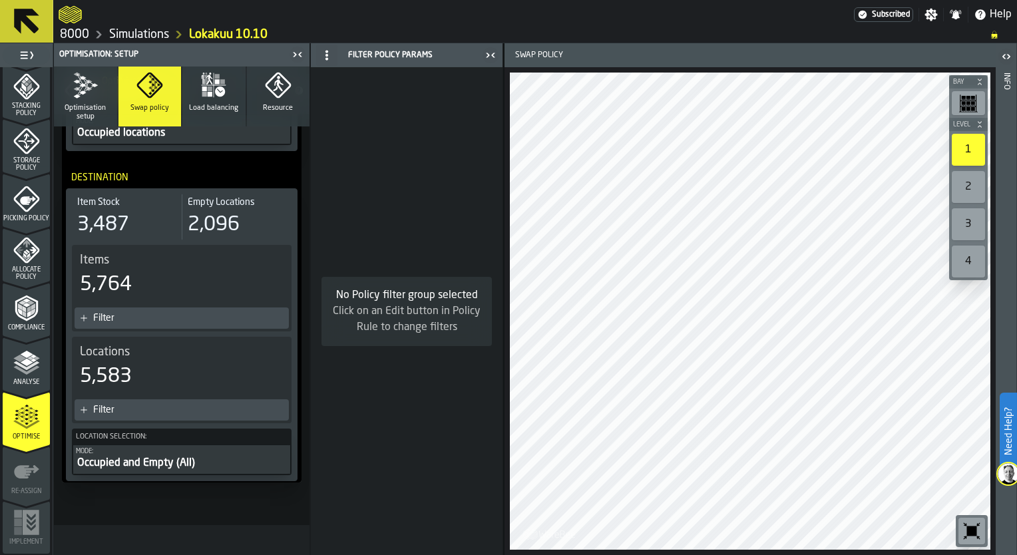
click at [80, 107] on span "Optimisation setup" at bounding box center [85, 112] width 53 height 17
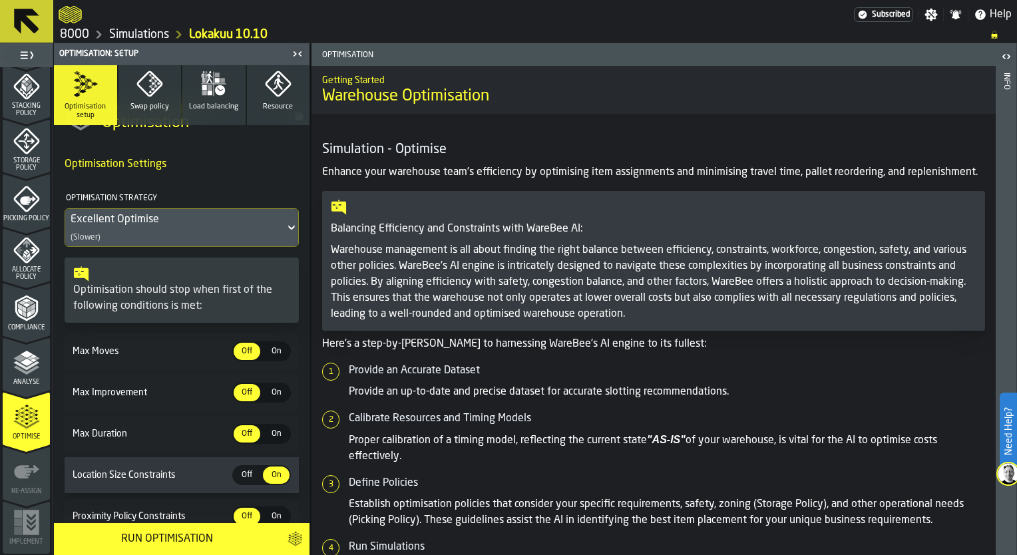
scroll to position [0, 0]
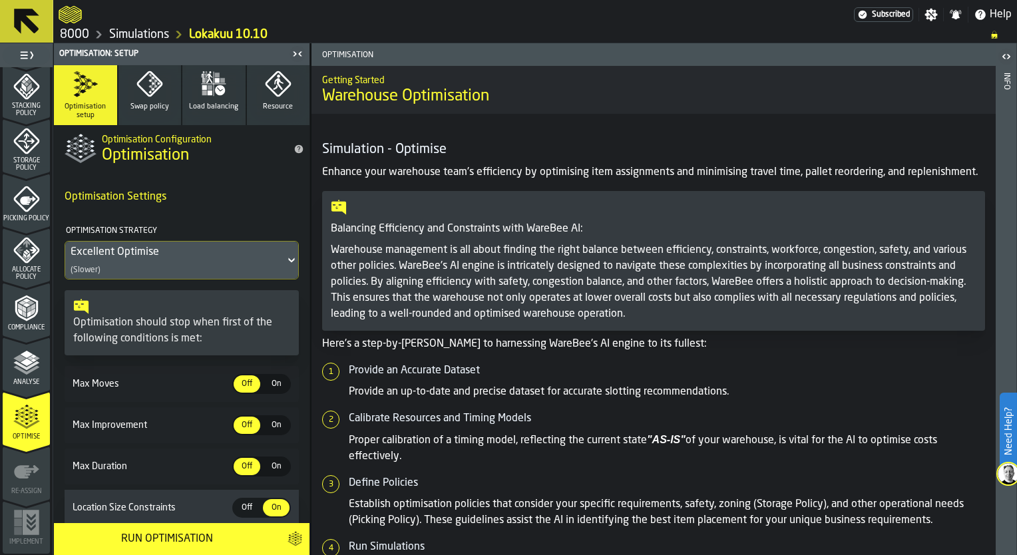
click at [151, 255] on div "Excellent Optimise" at bounding box center [175, 252] width 209 height 16
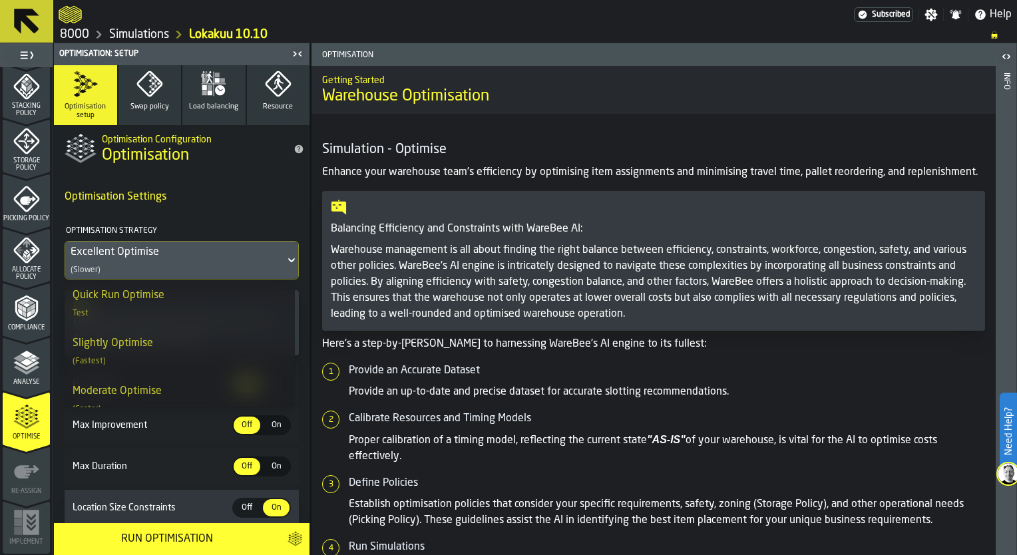
drag, startPoint x: 151, startPoint y: 255, endPoint x: 142, endPoint y: 262, distance: 11.3
click at [142, 262] on div "Excellent Optimise (Slower)" at bounding box center [175, 260] width 220 height 37
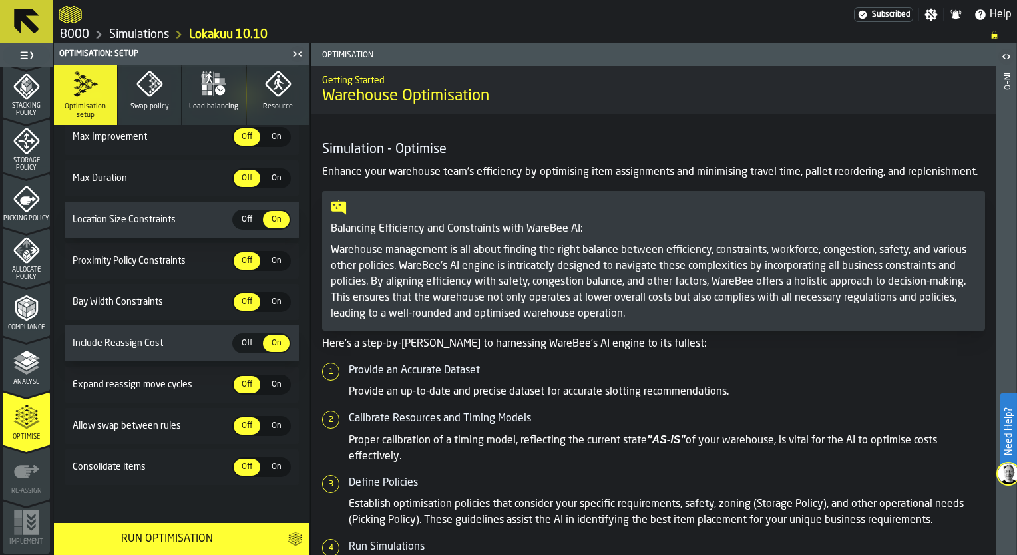
scroll to position [295, 0]
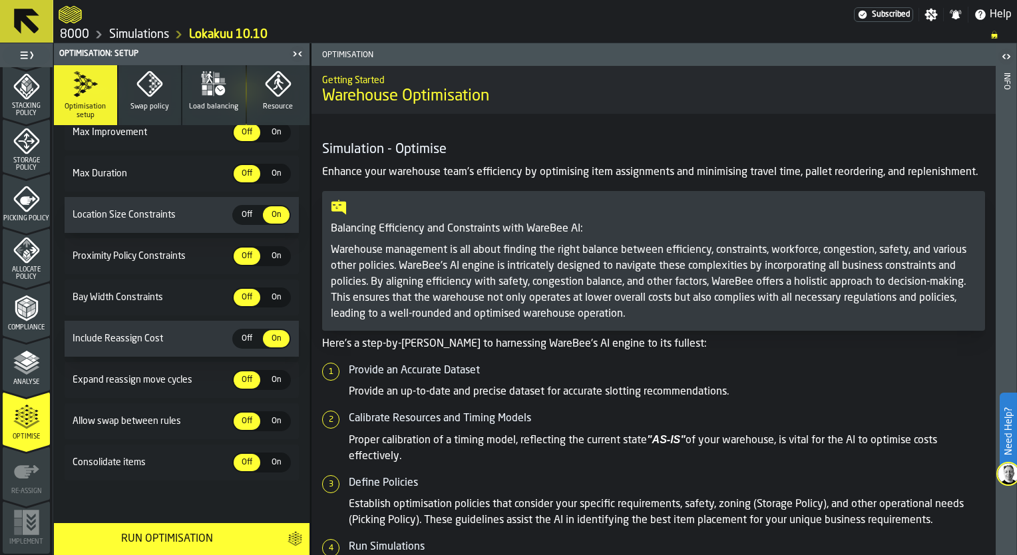
click at [208, 540] on div "Run Optimisation" at bounding box center [167, 539] width 210 height 16
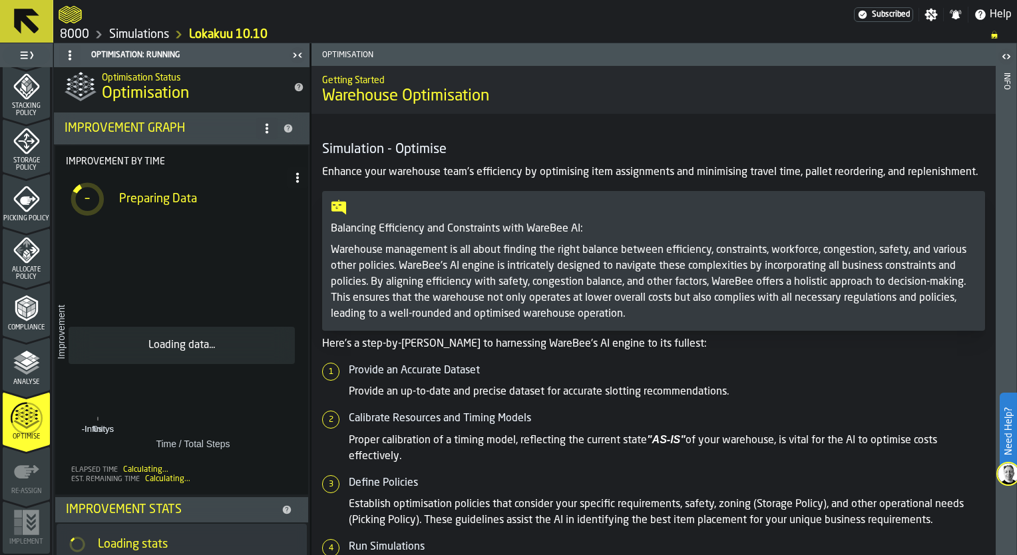
scroll to position [0, 0]
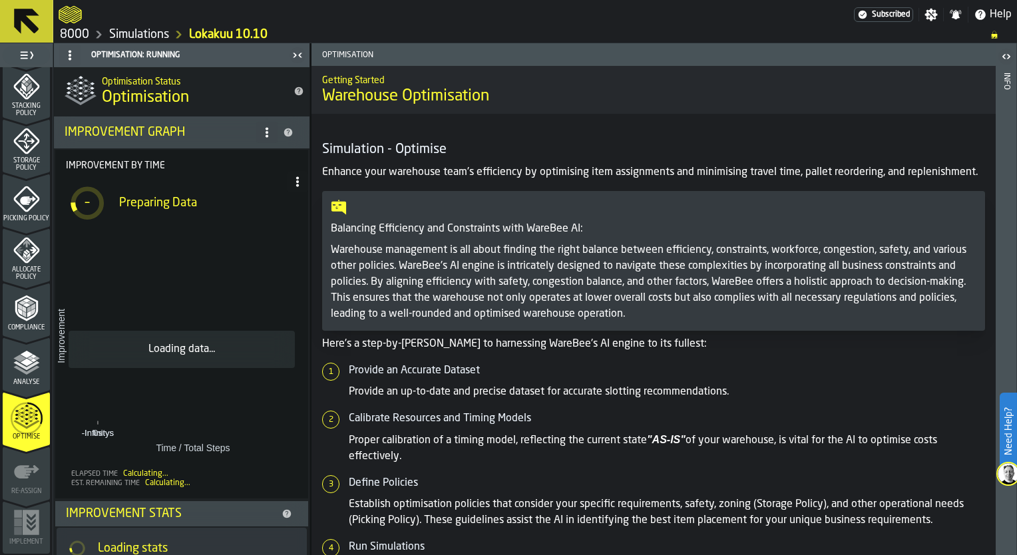
click at [26, 29] on icon at bounding box center [27, 21] width 32 height 32
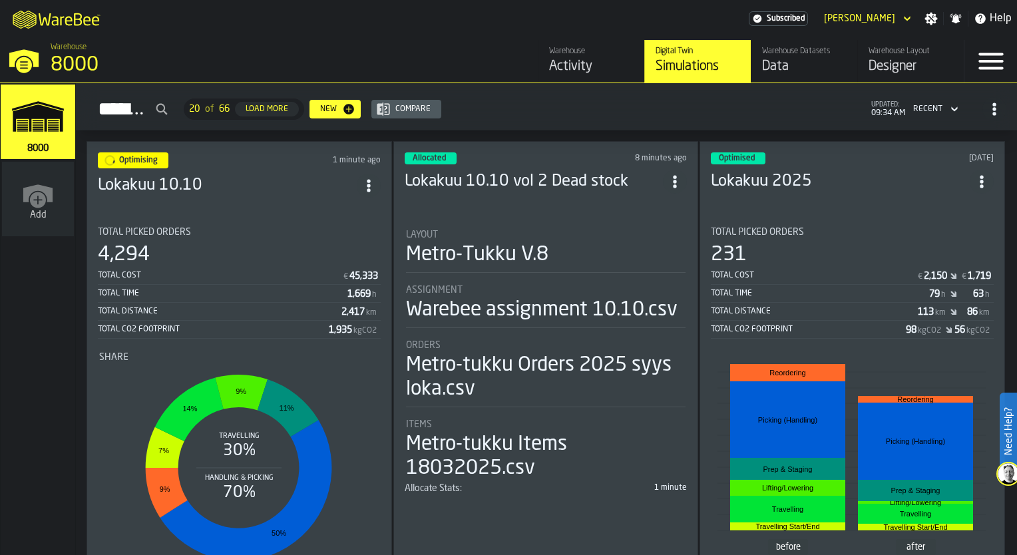
drag, startPoint x: 571, startPoint y: 172, endPoint x: 495, endPoint y: 175, distance: 75.9
click at [495, 175] on h3 "Lokakuu 10.10 vol 2 Dead stock" at bounding box center [534, 181] width 259 height 21
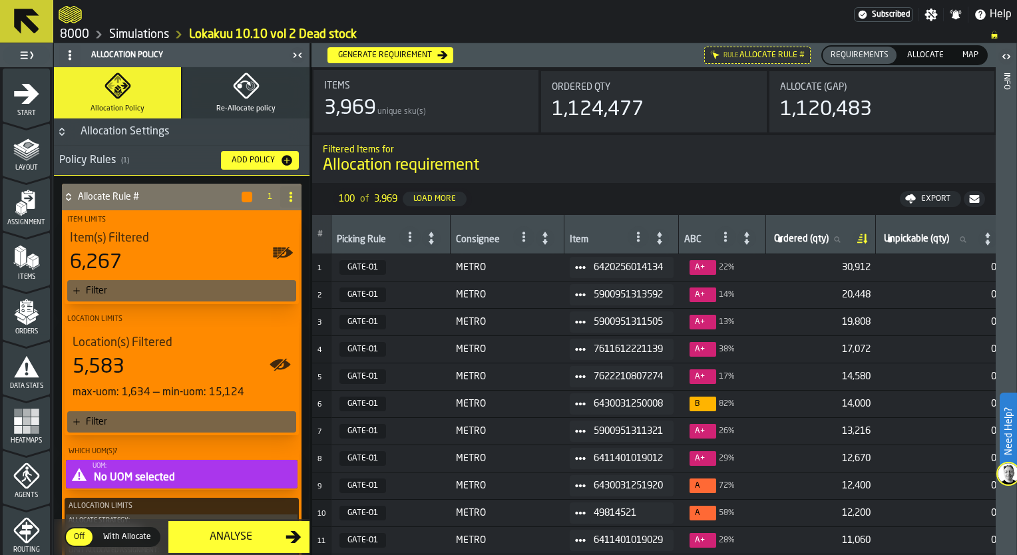
click at [388, 58] on div "Generate Requirement" at bounding box center [385, 55] width 105 height 9
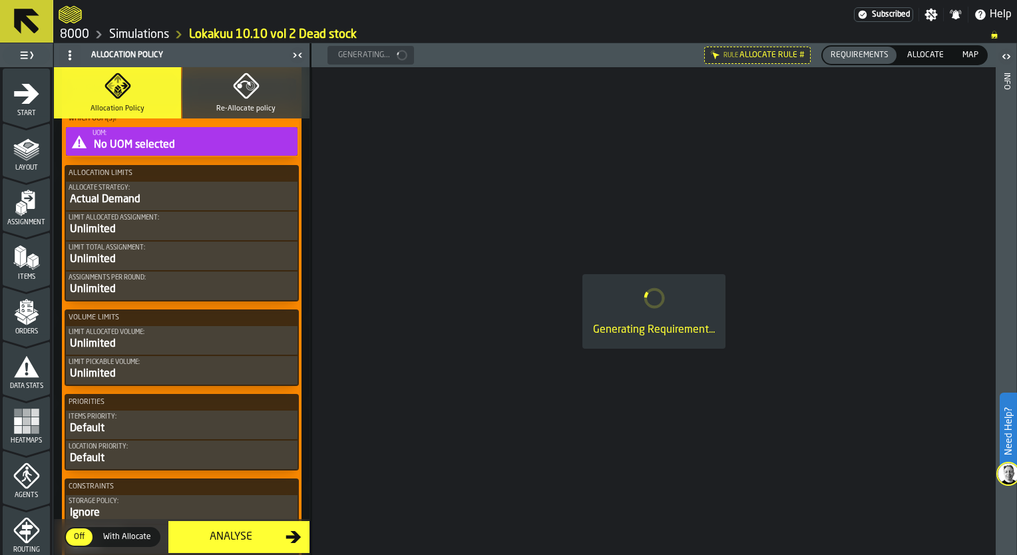
scroll to position [694, 0]
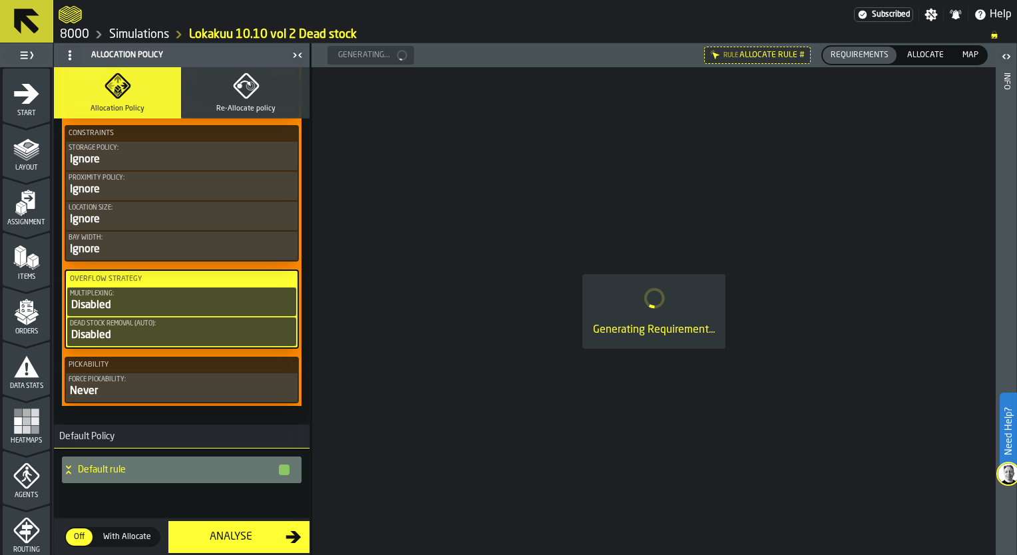
click at [181, 336] on div "Disabled" at bounding box center [182, 336] width 224 height 16
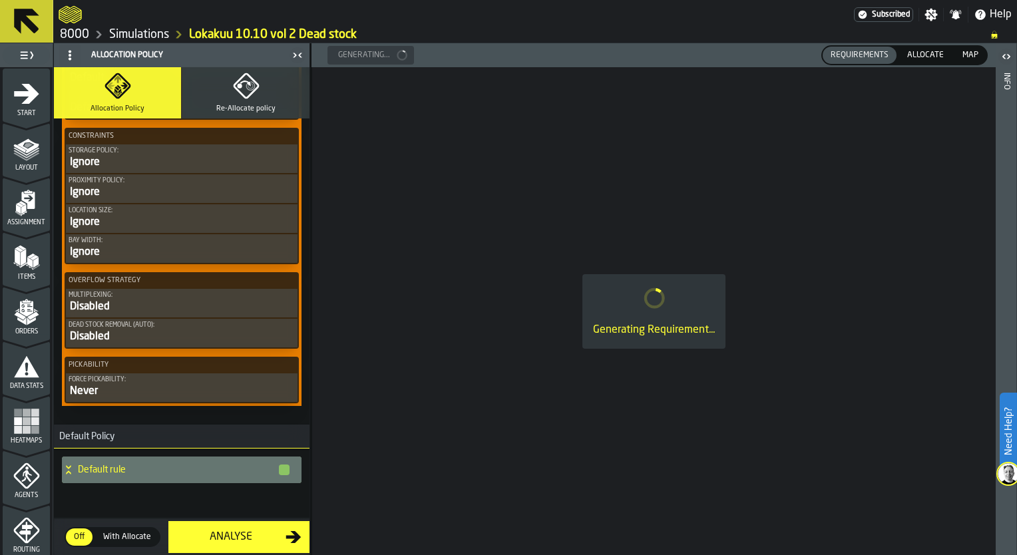
click at [170, 304] on div "Disabled" at bounding box center [182, 307] width 226 height 16
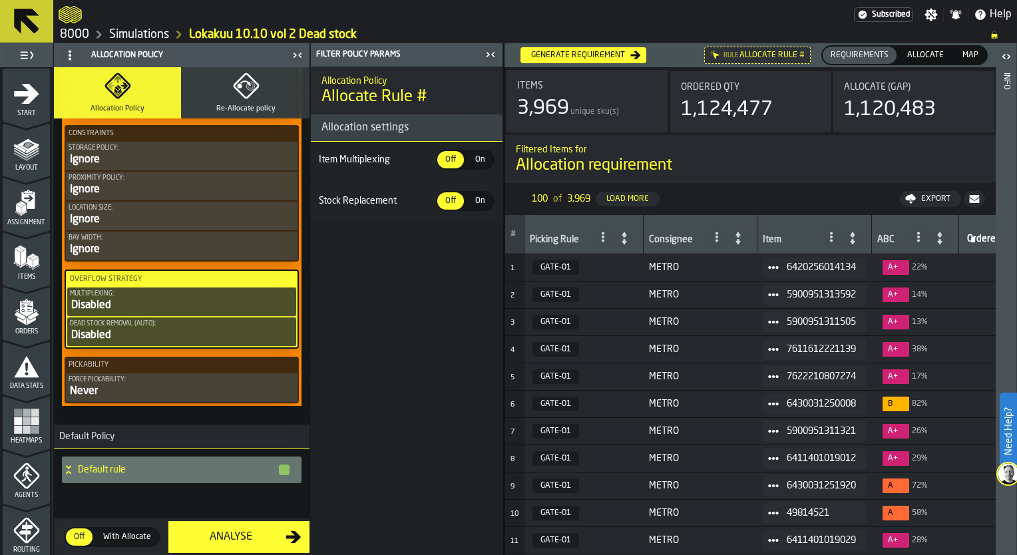
click at [166, 327] on div "Dead Stock Removal (Auto):" at bounding box center [182, 323] width 224 height 7
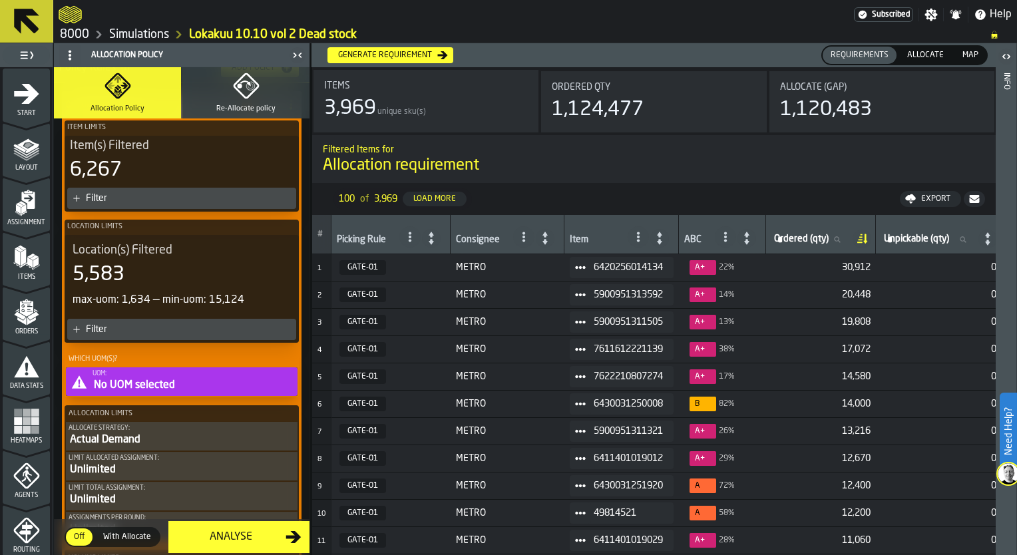
click at [249, 98] on icon "button" at bounding box center [246, 86] width 27 height 27
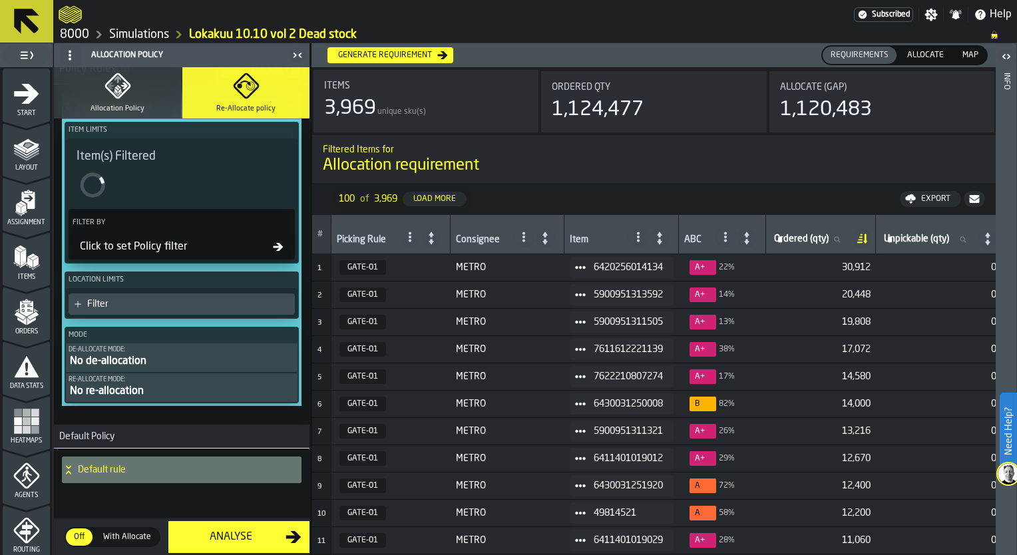
scroll to position [56, 0]
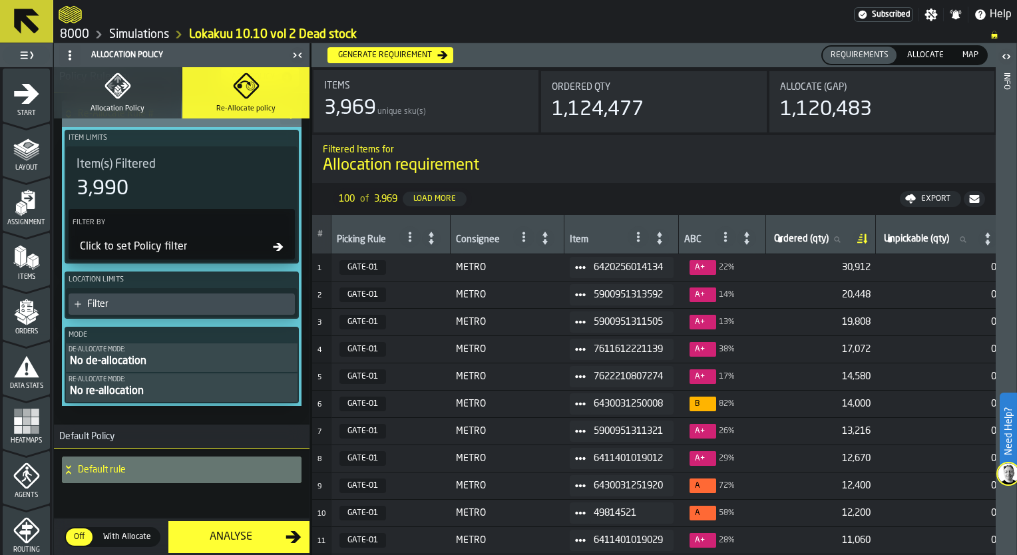
click at [206, 360] on div "No de-allocation" at bounding box center [182, 362] width 226 height 16
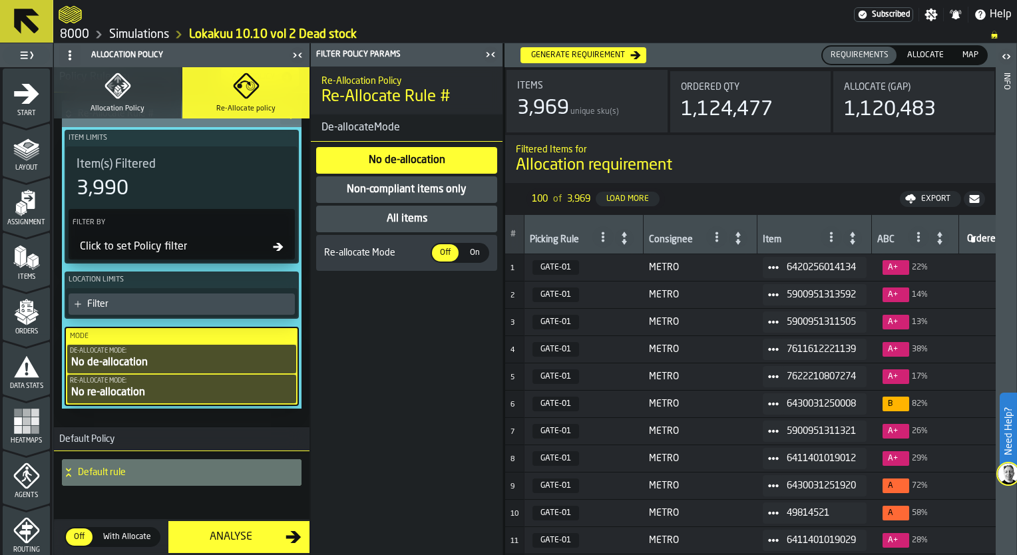
click at [424, 225] on div "All items" at bounding box center [406, 219] width 43 height 16
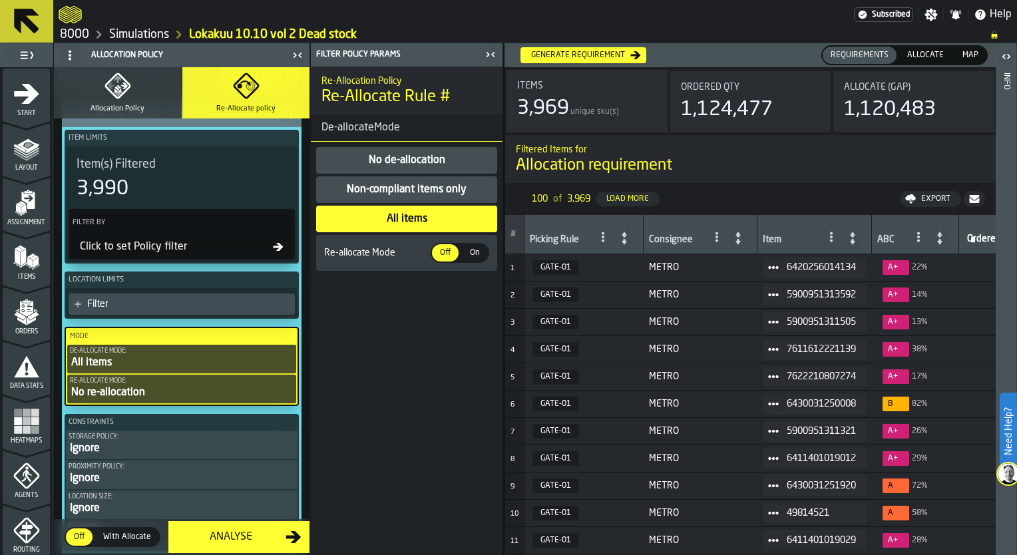
scroll to position [123, 0]
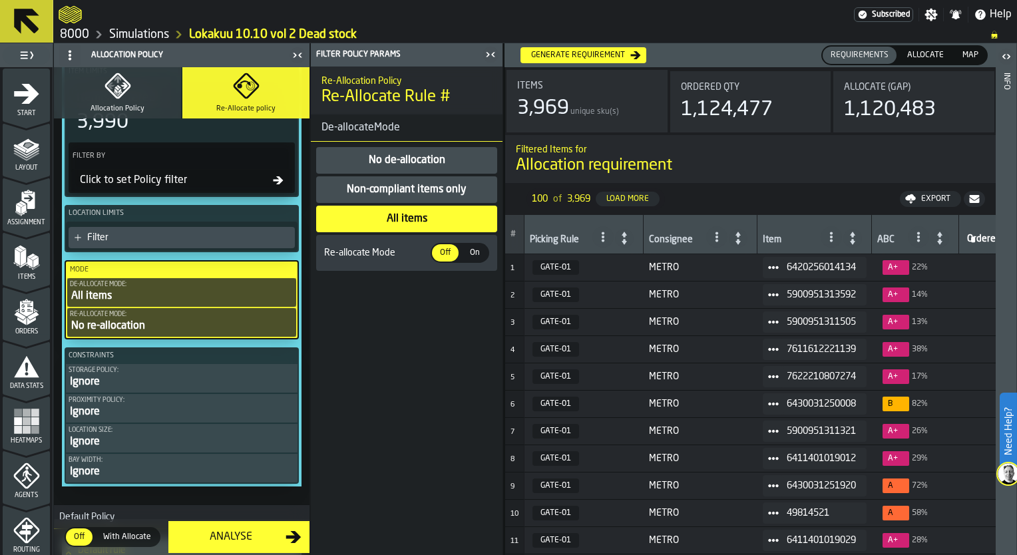
click at [170, 324] on div "No re-allocation" at bounding box center [182, 326] width 224 height 16
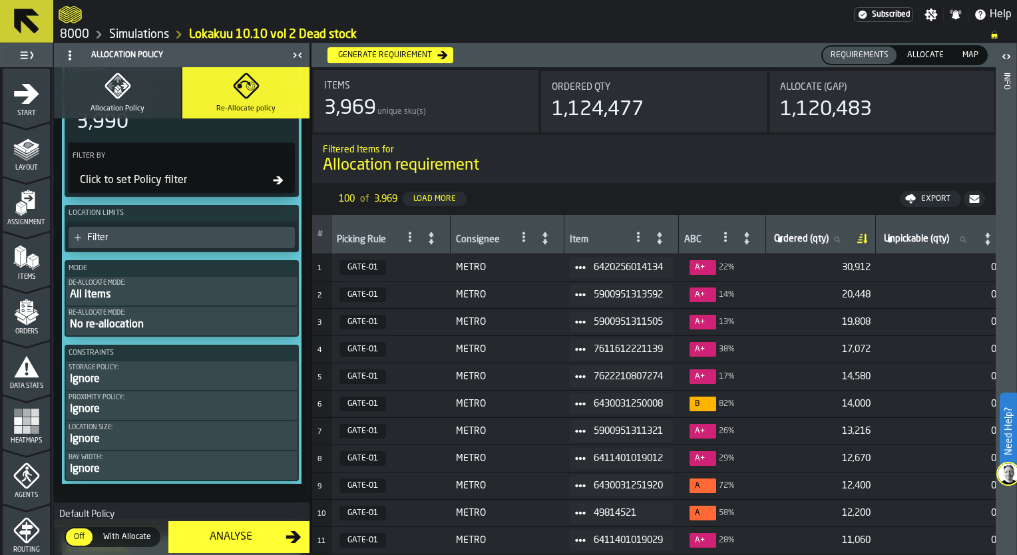
click at [160, 295] on div "All items" at bounding box center [182, 295] width 226 height 16
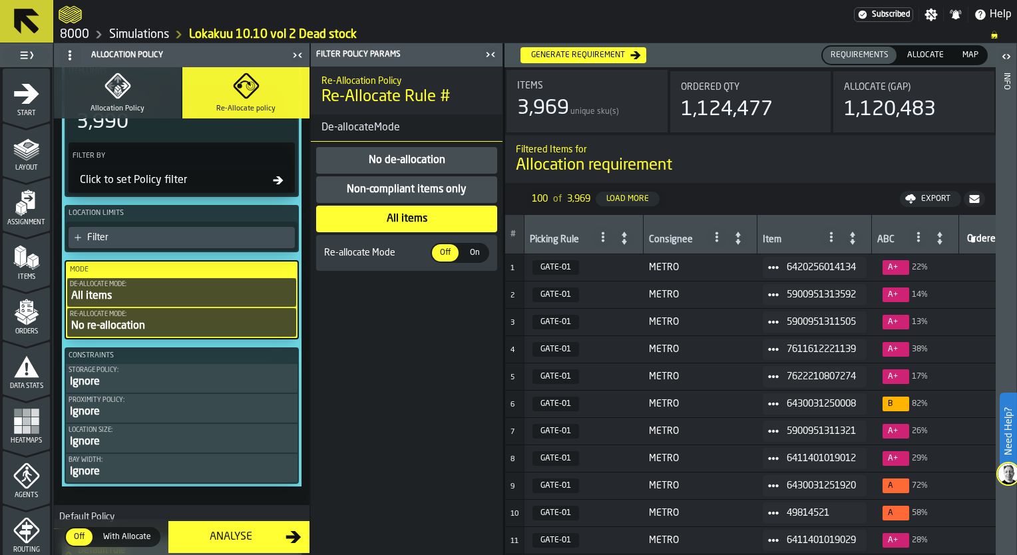
click at [143, 380] on div "Ignore" at bounding box center [182, 382] width 226 height 16
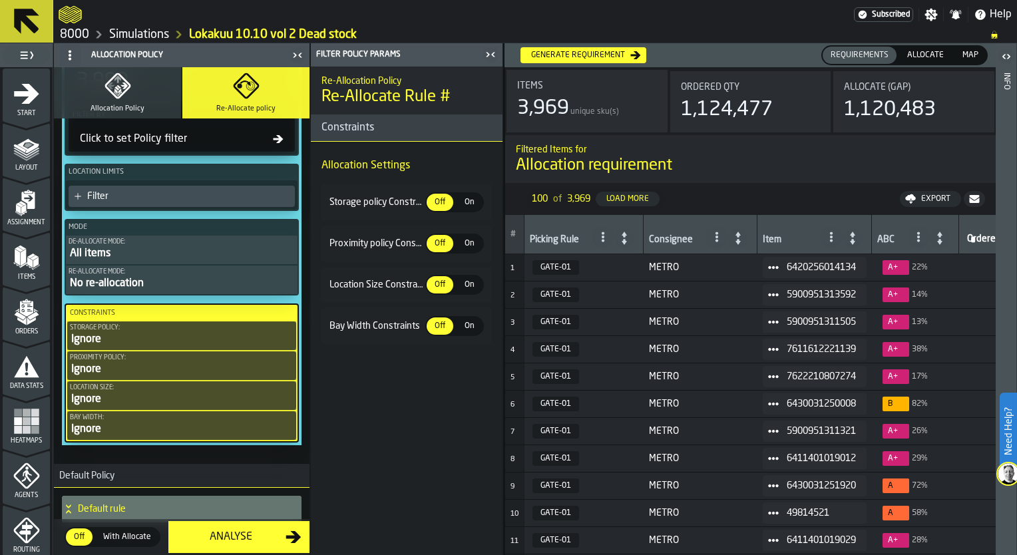
scroll to position [205, 0]
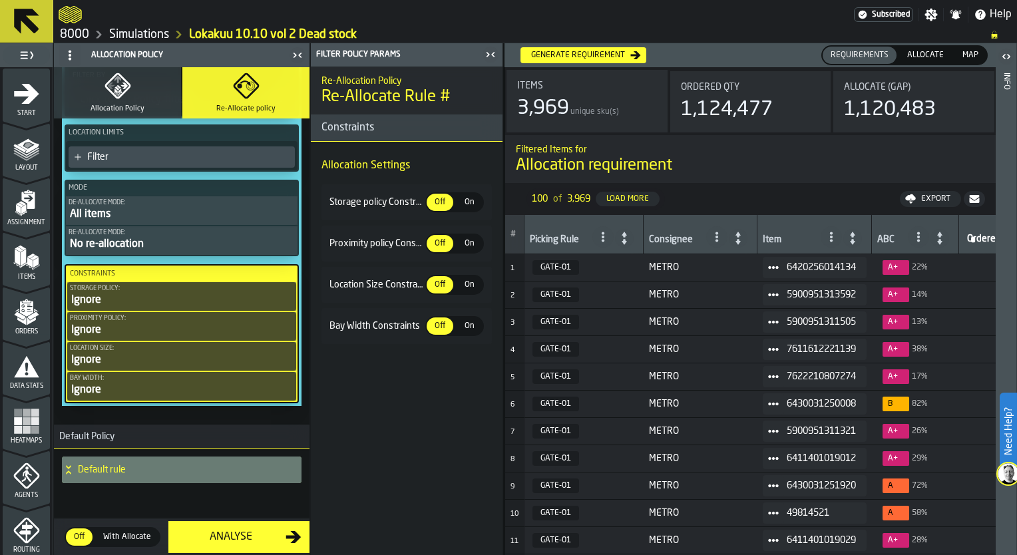
click at [147, 467] on h4 "Default rule" at bounding box center [184, 470] width 213 height 11
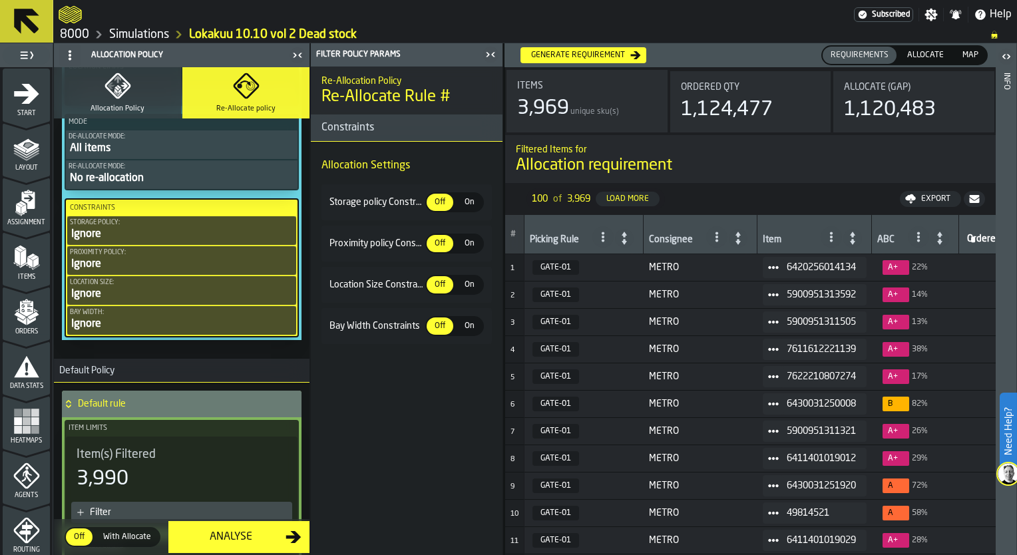
scroll to position [69, 0]
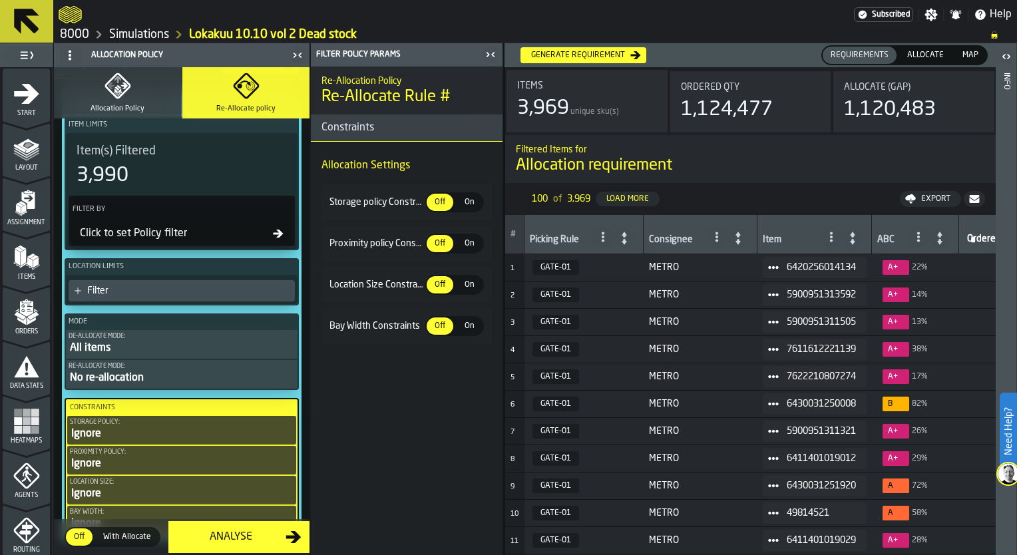
click at [152, 234] on div "Click to set Policy filter" at bounding box center [174, 234] width 198 height 16
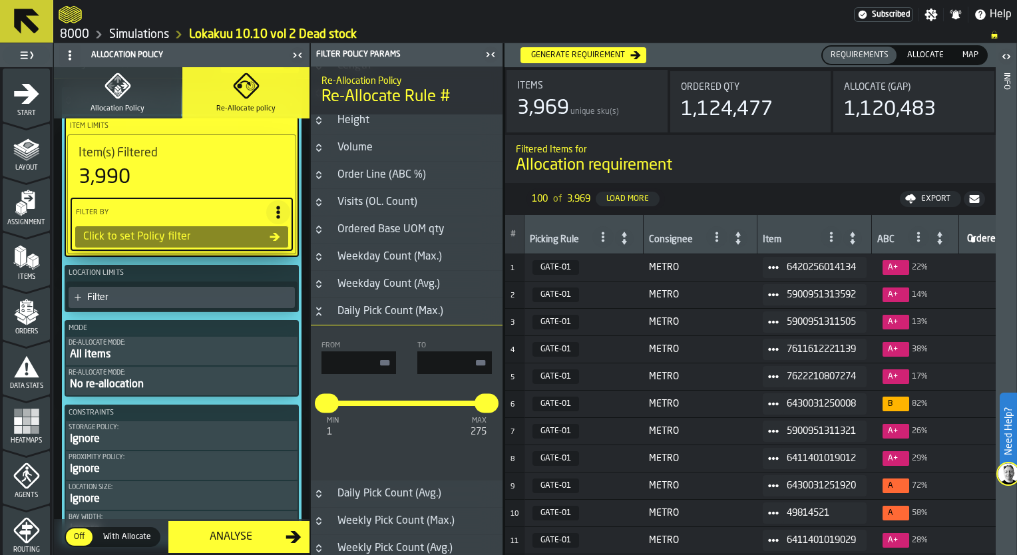
scroll to position [338, 0]
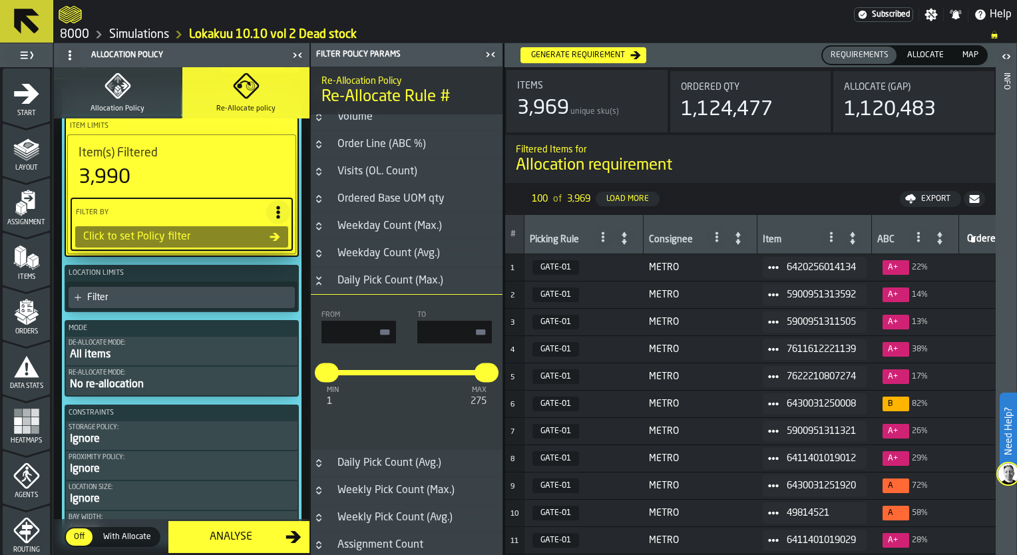
click at [316, 280] on icon "Button-Daily Pick Count (Max.)-open" at bounding box center [319, 281] width 11 height 11
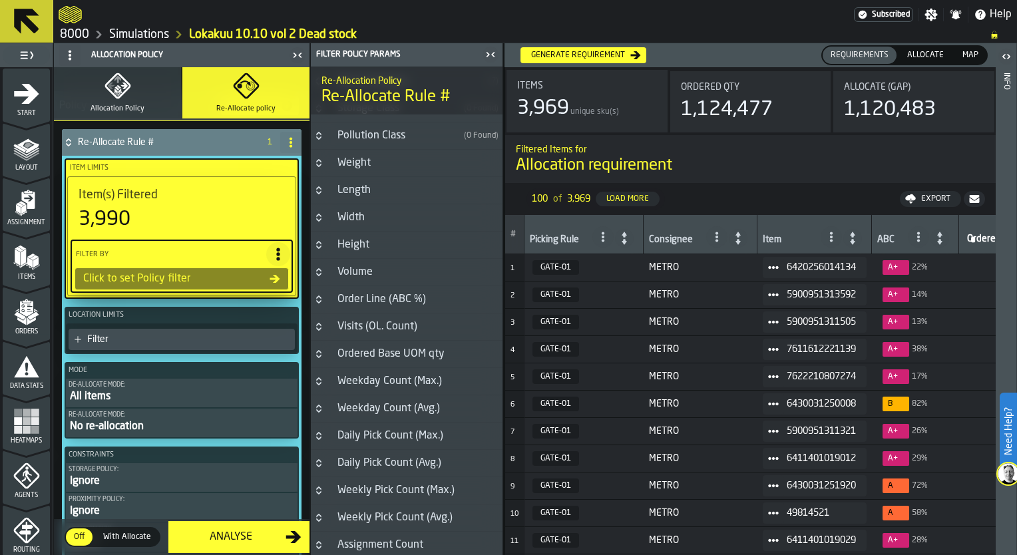
scroll to position [0, 0]
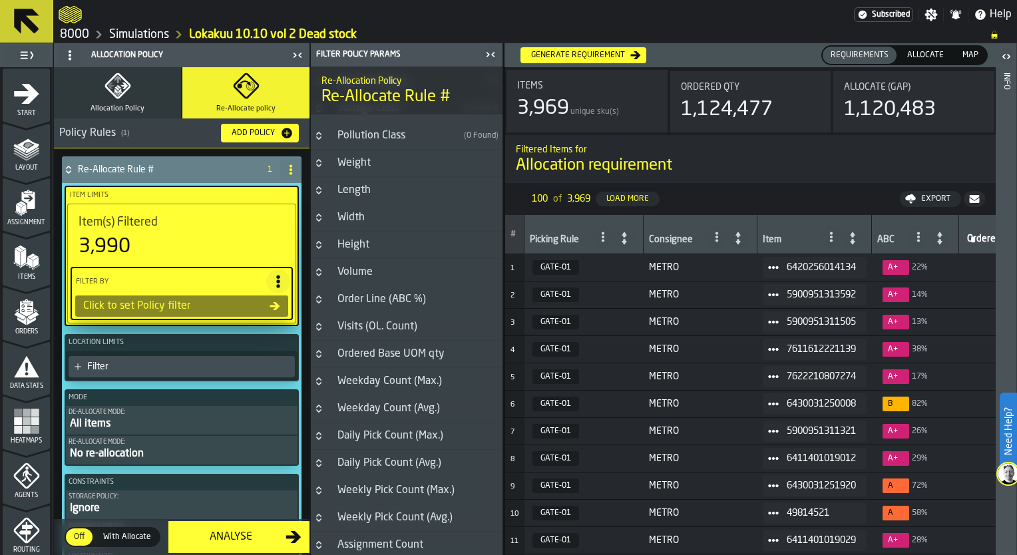
click at [67, 166] on icon at bounding box center [68, 167] width 5 height 3
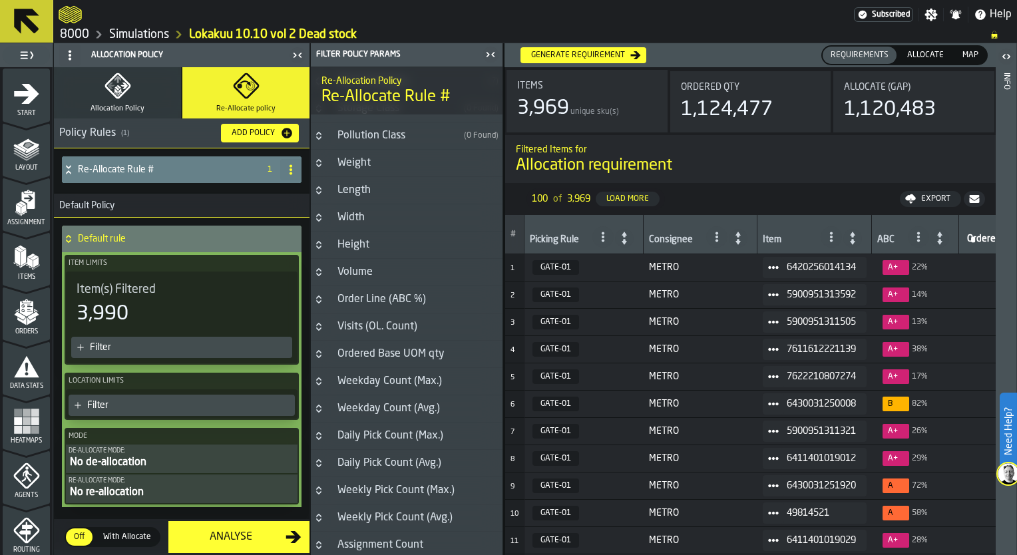
click at [65, 234] on icon at bounding box center [68, 239] width 13 height 11
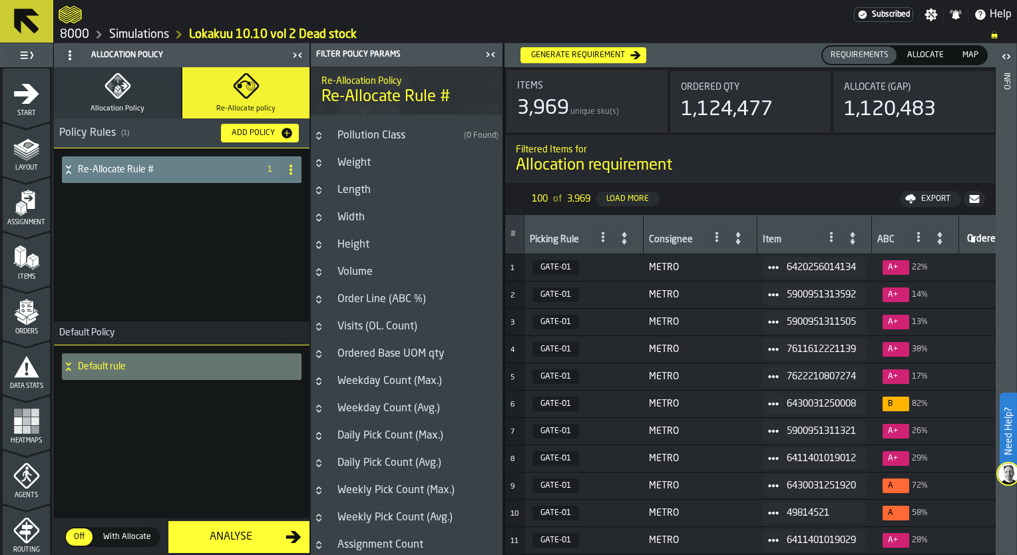
drag, startPoint x: 290, startPoint y: 173, endPoint x: 204, endPoint y: 237, distance: 107.1
click at [204, 238] on div "Re-Allocate Rule # 1" at bounding box center [182, 234] width 256 height 173
click at [97, 366] on h4 "Default rule" at bounding box center [184, 367] width 213 height 11
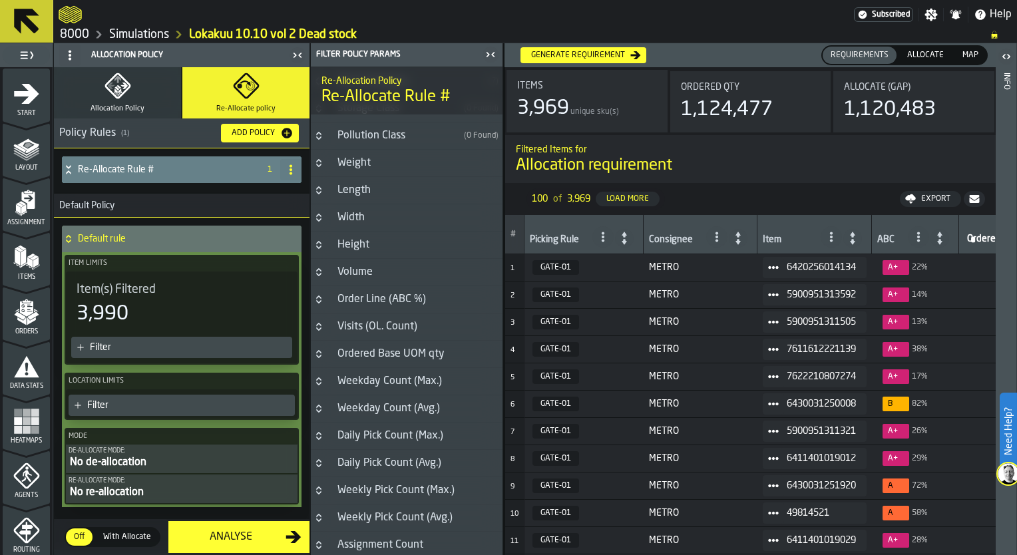
drag, startPoint x: 101, startPoint y: 166, endPoint x: 115, endPoint y: 182, distance: 20.8
click at [101, 167] on h4 "Re-Allocate Rule #" at bounding box center [166, 169] width 176 height 11
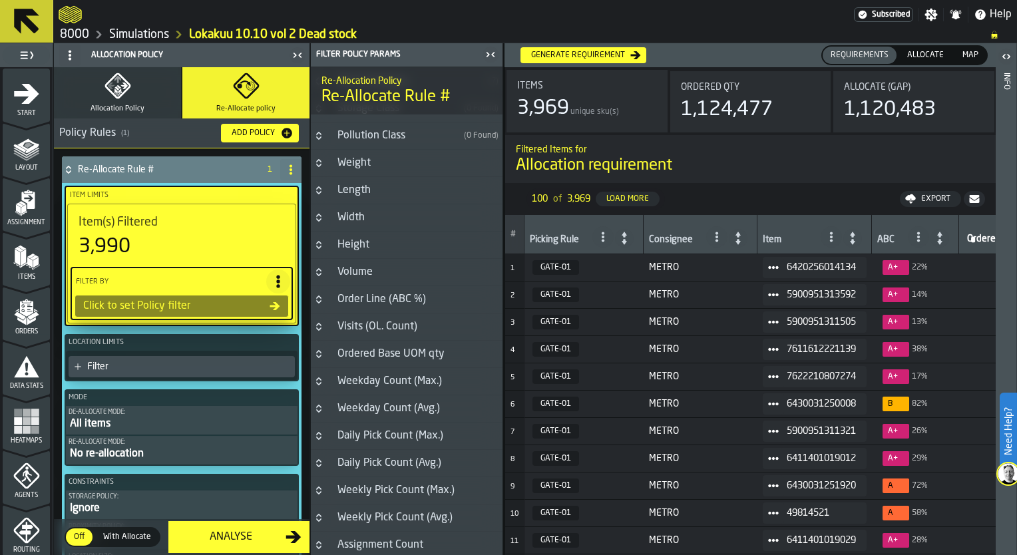
click at [118, 95] on icon "button" at bounding box center [118, 86] width 27 height 27
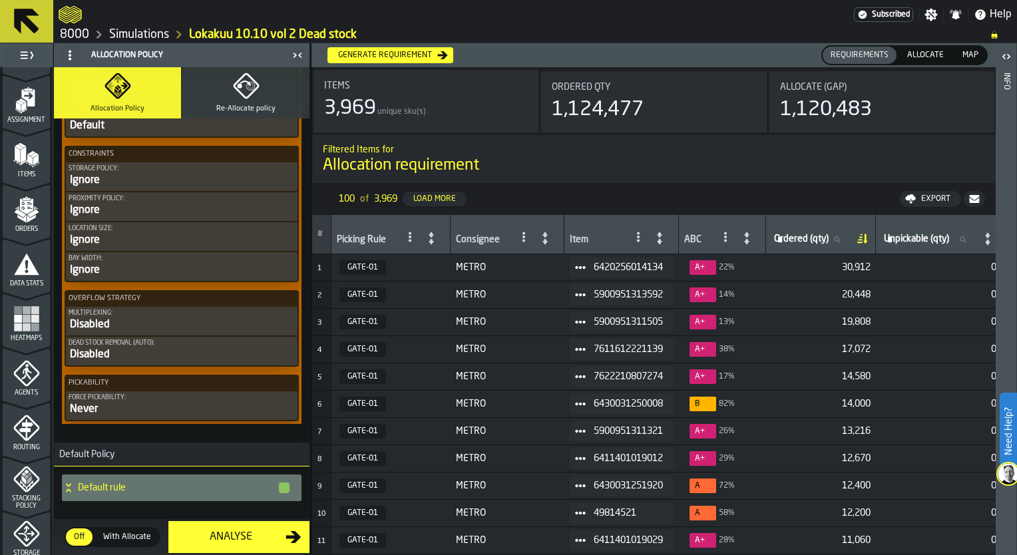
scroll to position [200, 0]
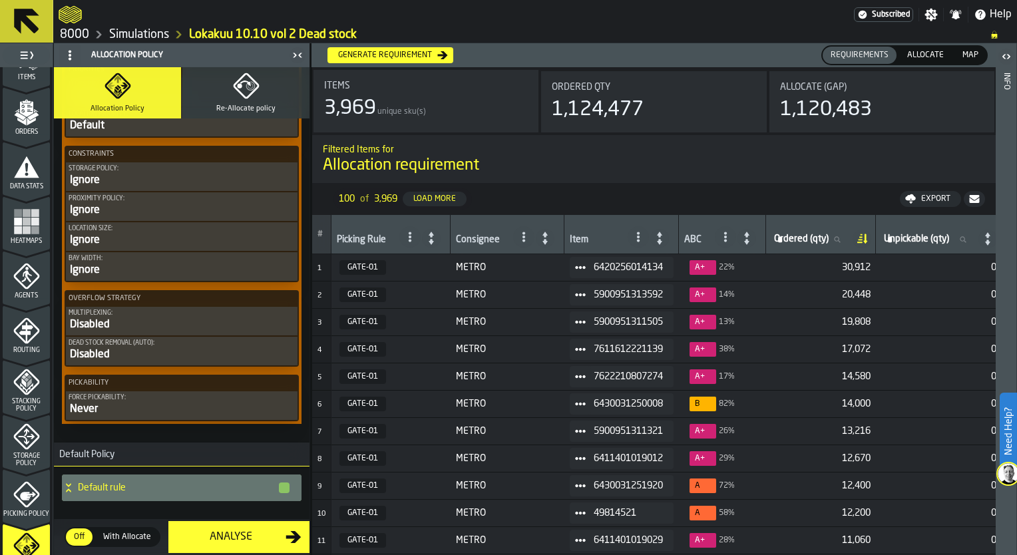
click at [32, 495] on icon "menu Picking Policy" at bounding box center [26, 495] width 26 height 26
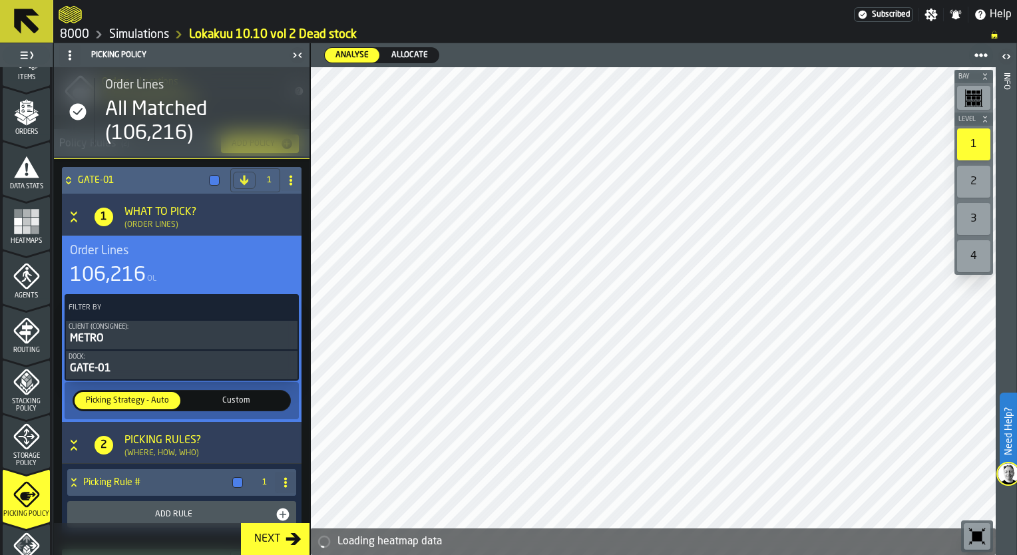
scroll to position [133, 0]
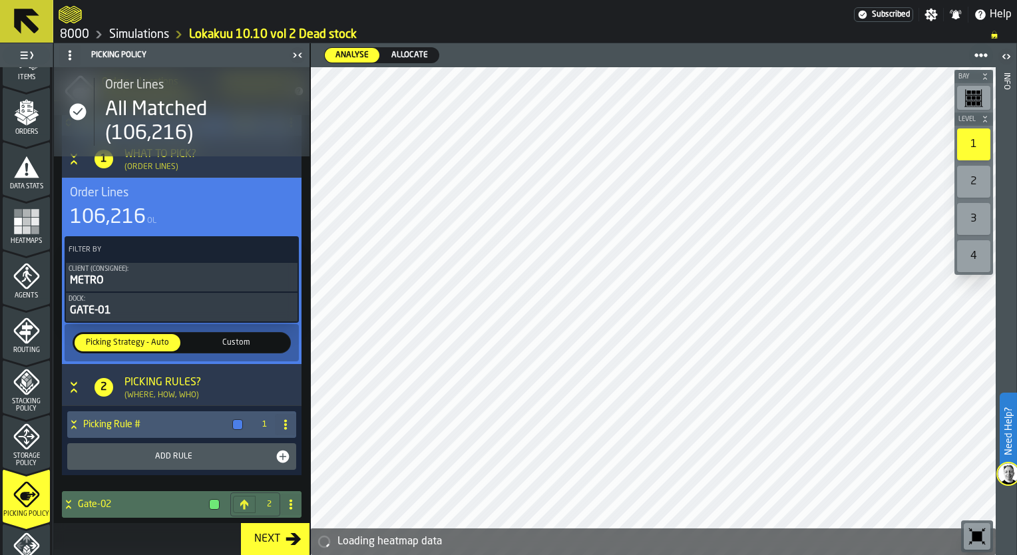
click at [33, 394] on div "Stacking Policy" at bounding box center [26, 391] width 47 height 44
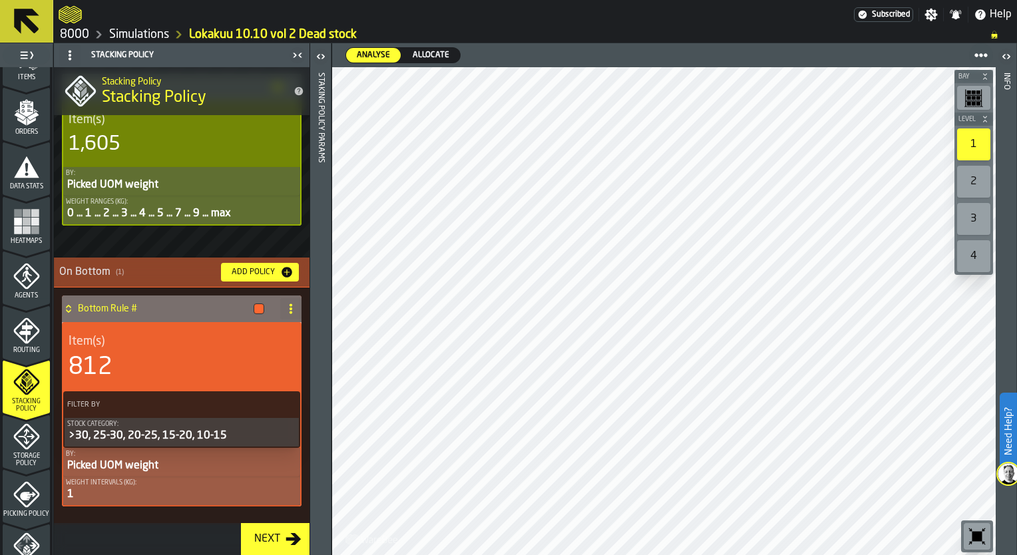
scroll to position [344, 0]
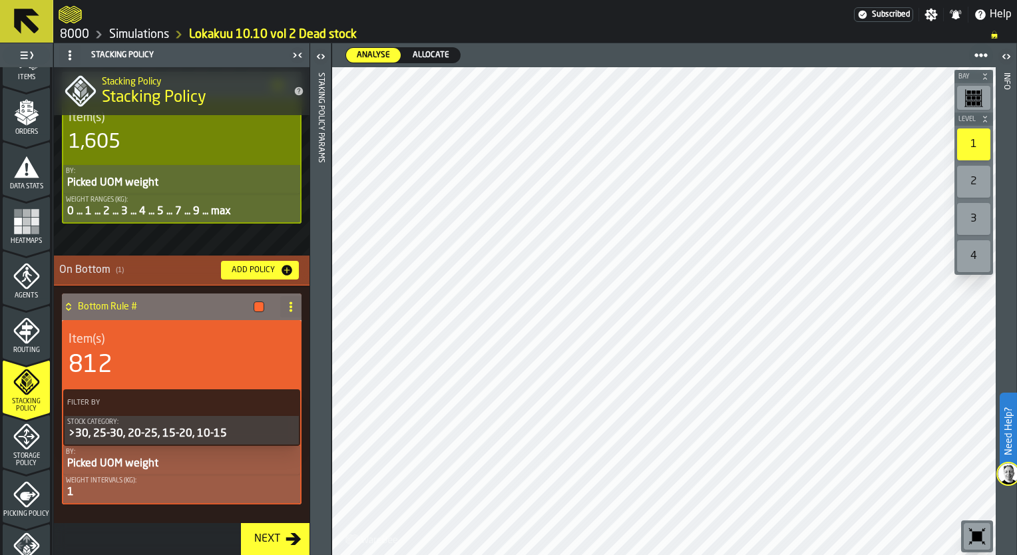
click at [280, 302] on span at bounding box center [290, 306] width 21 height 21
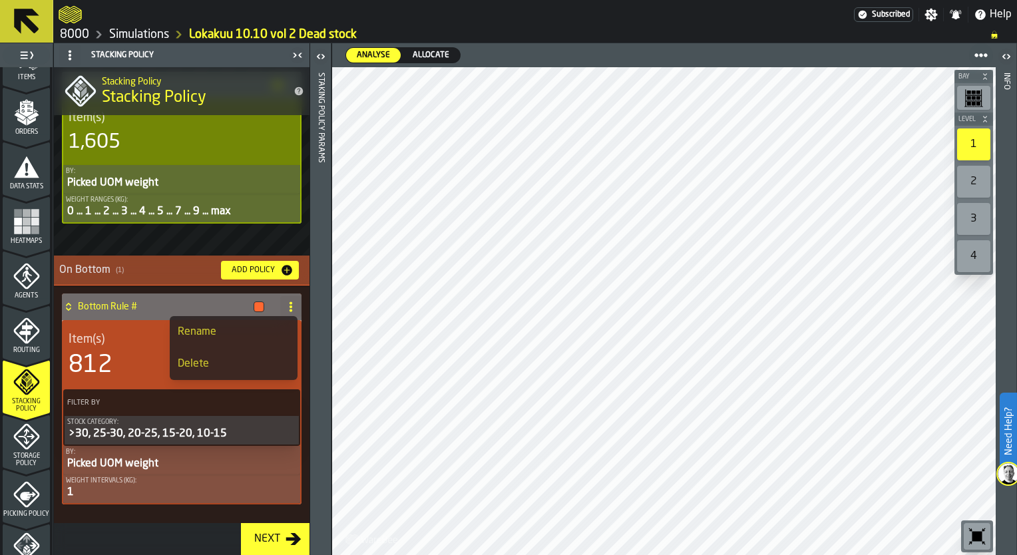
click at [250, 276] on button "Add Policy" at bounding box center [260, 270] width 78 height 19
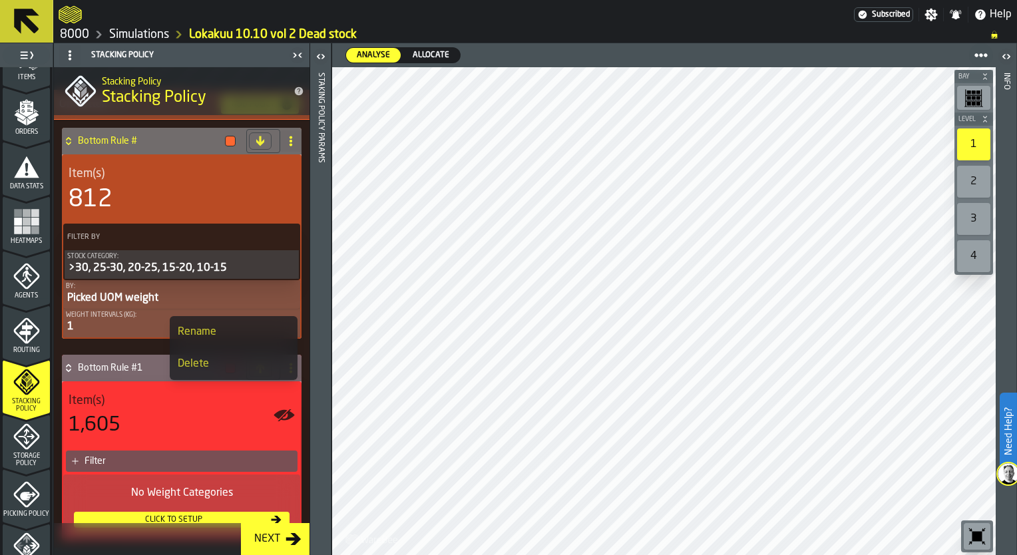
scroll to position [537, 0]
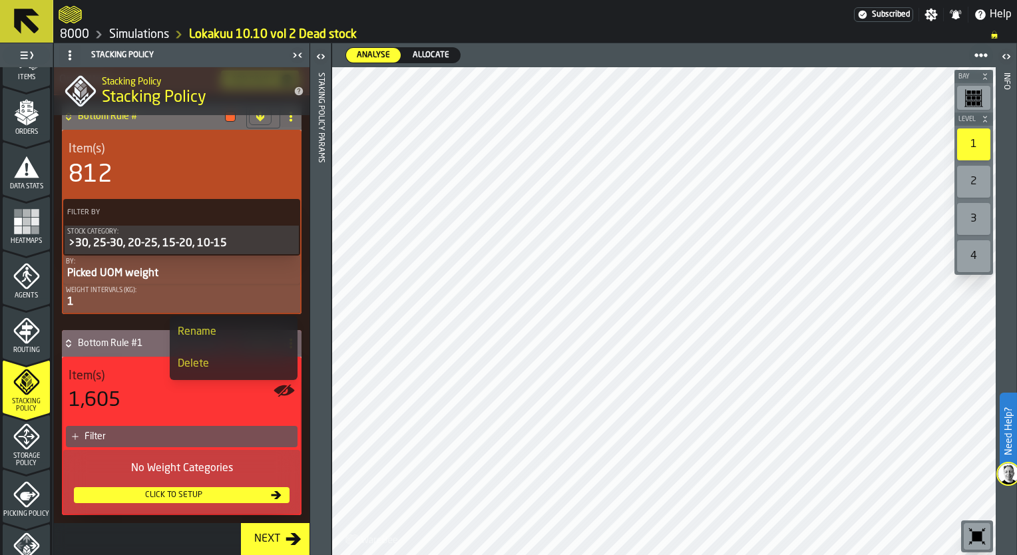
click at [188, 475] on div "No Weight Categories" at bounding box center [182, 469] width 216 height 16
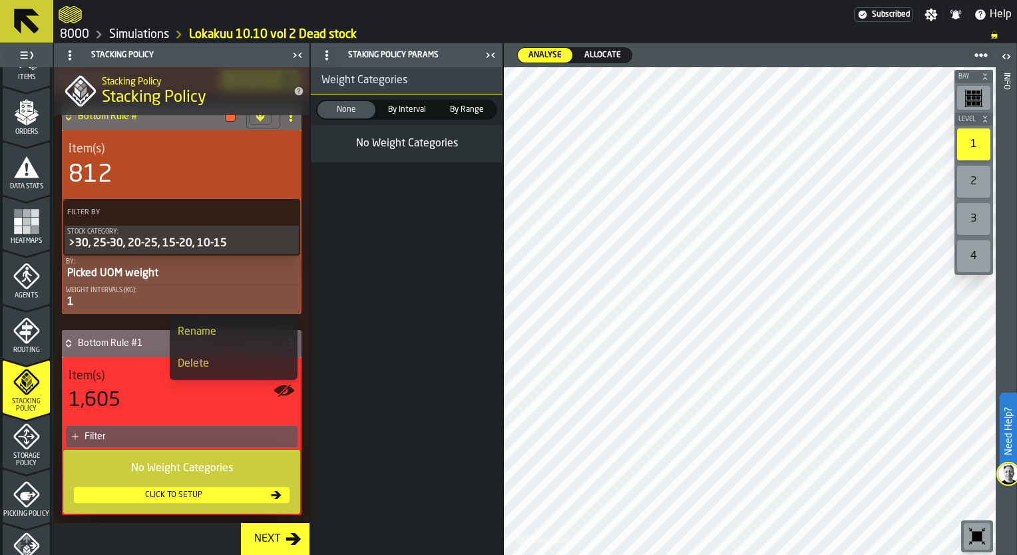
click at [96, 439] on div "Filter" at bounding box center [189, 436] width 208 height 11
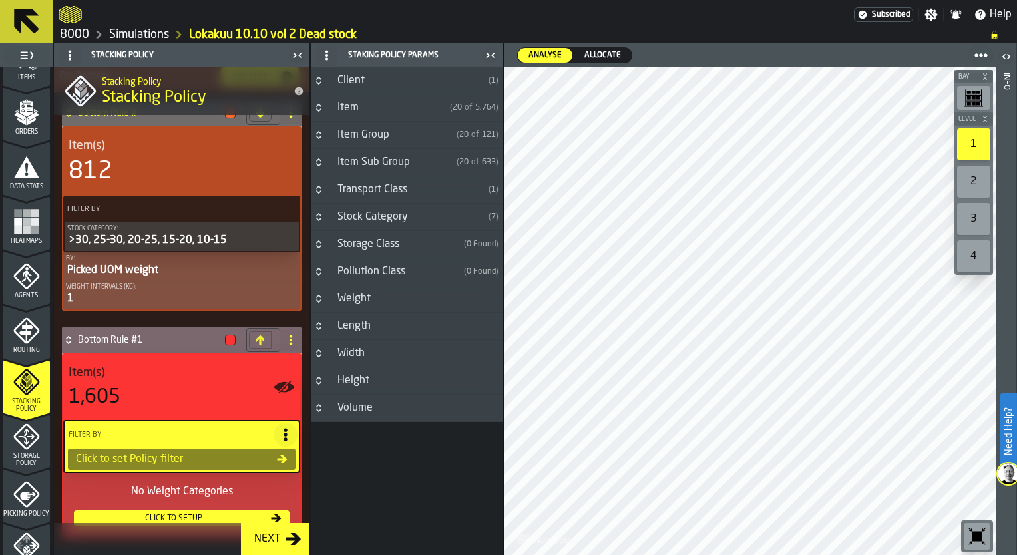
click at [320, 138] on icon "Button-Item Group-closed" at bounding box center [319, 135] width 11 height 11
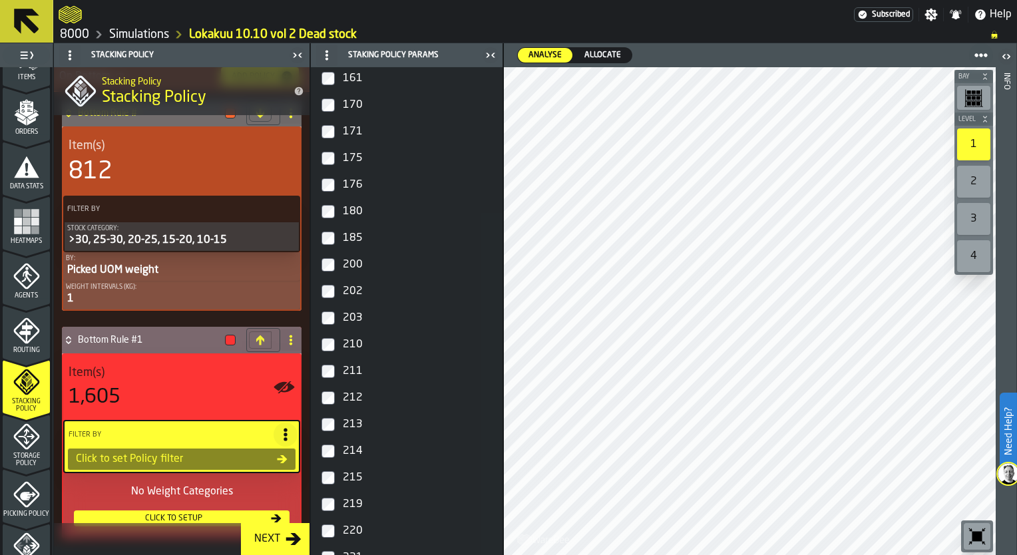
scroll to position [0, 0]
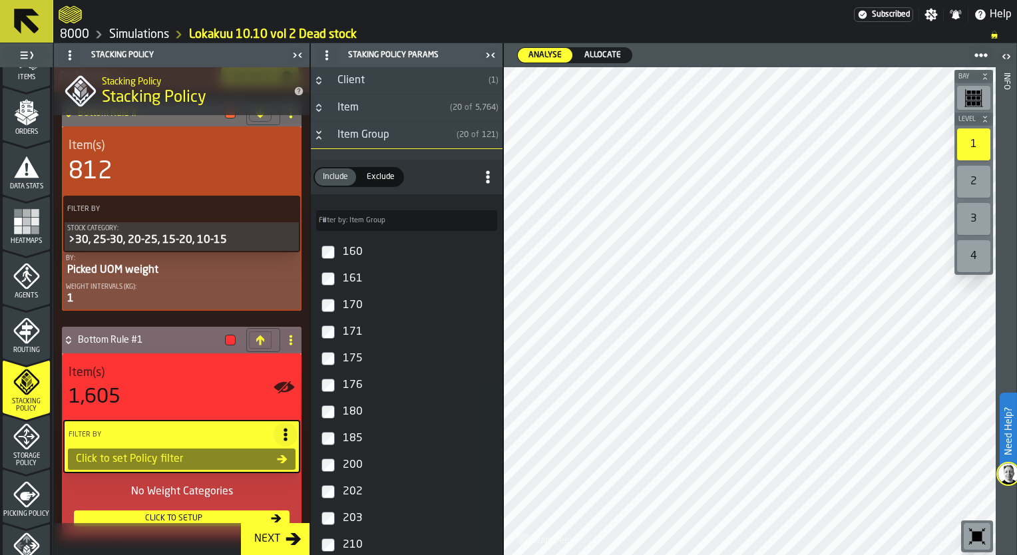
click at [378, 171] on span "Exclude" at bounding box center [381, 177] width 39 height 12
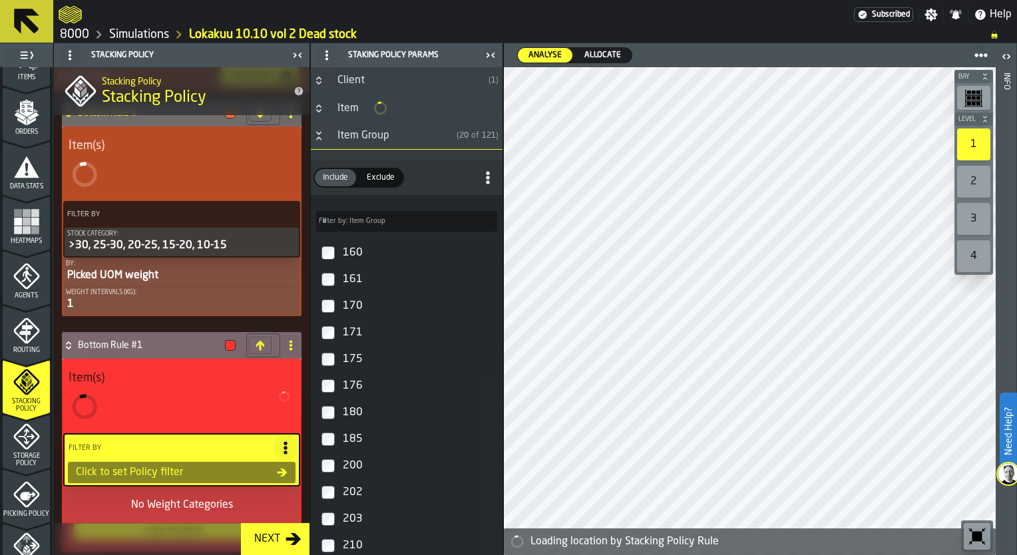
scroll to position [537, 0]
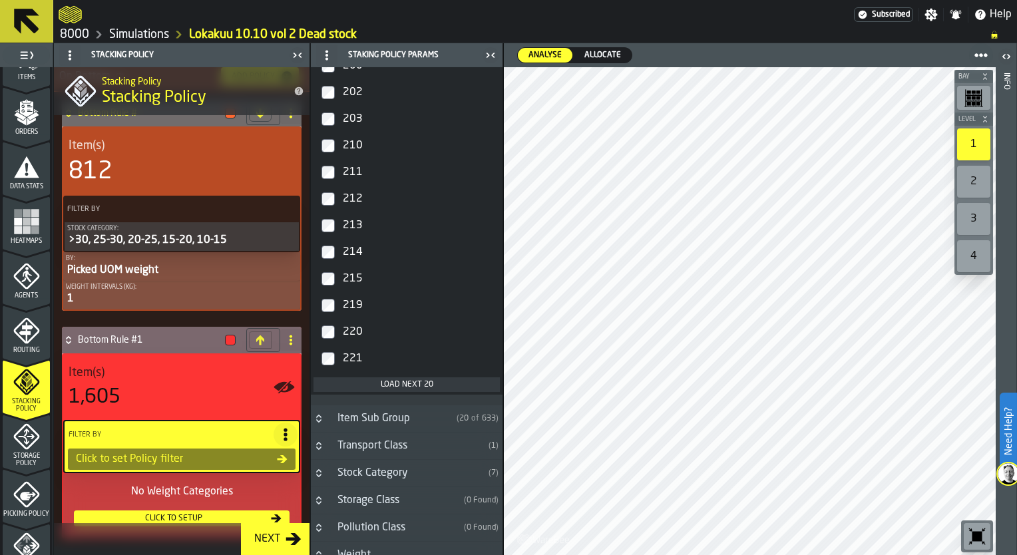
click at [384, 383] on div "Load next 20" at bounding box center [407, 384] width 176 height 9
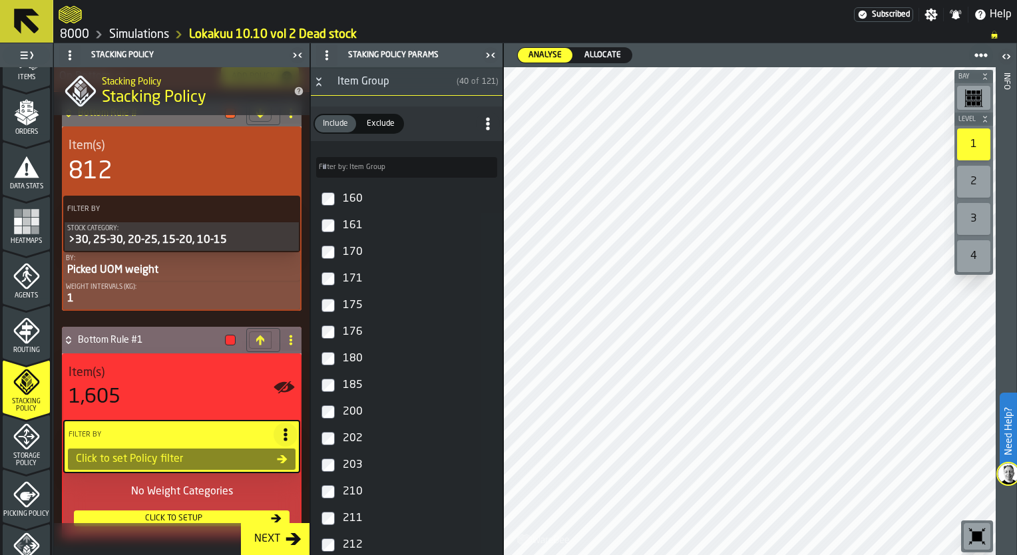
scroll to position [0, 0]
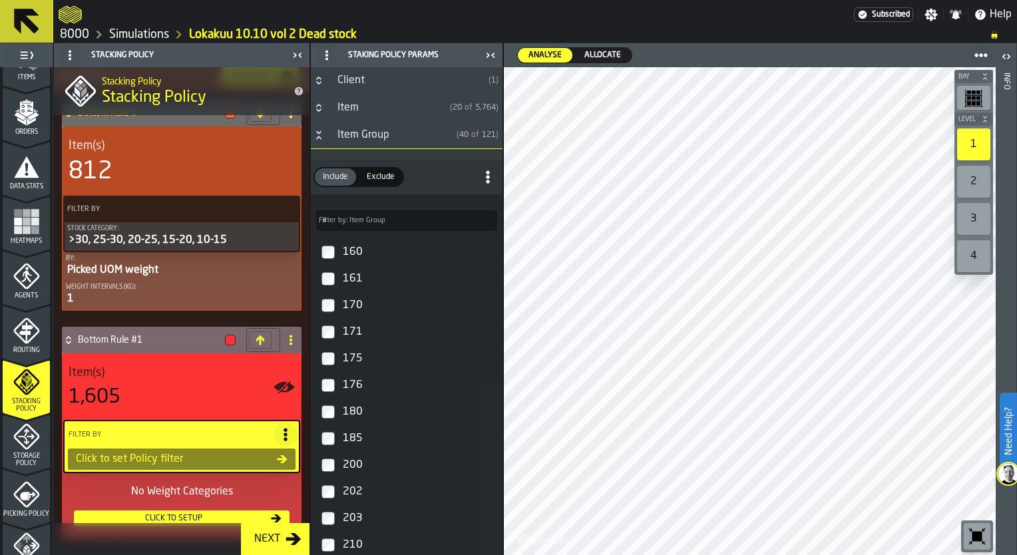
click at [485, 184] on span at bounding box center [488, 177] width 24 height 24
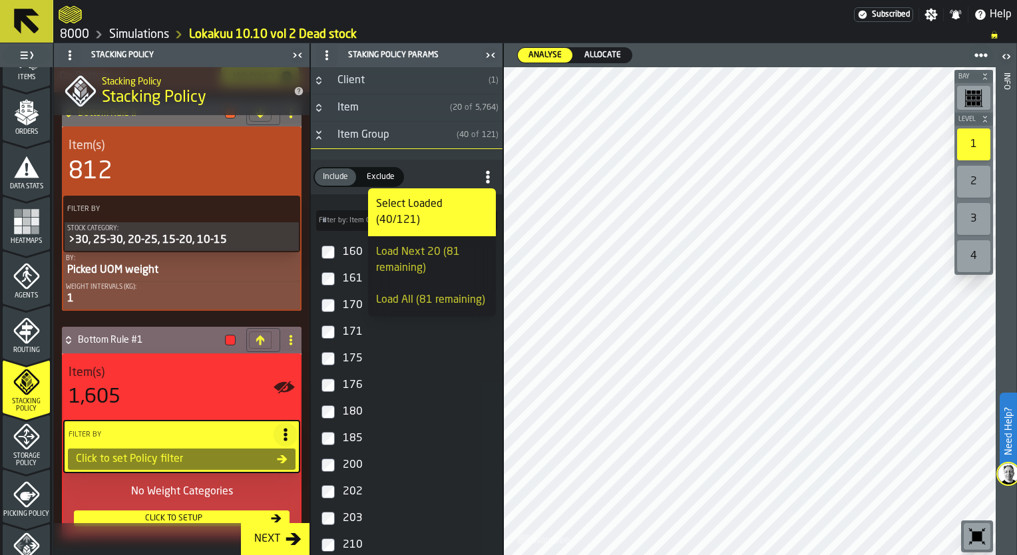
click at [463, 244] on div "Load Next 20 (81 remaining)" at bounding box center [432, 260] width 112 height 32
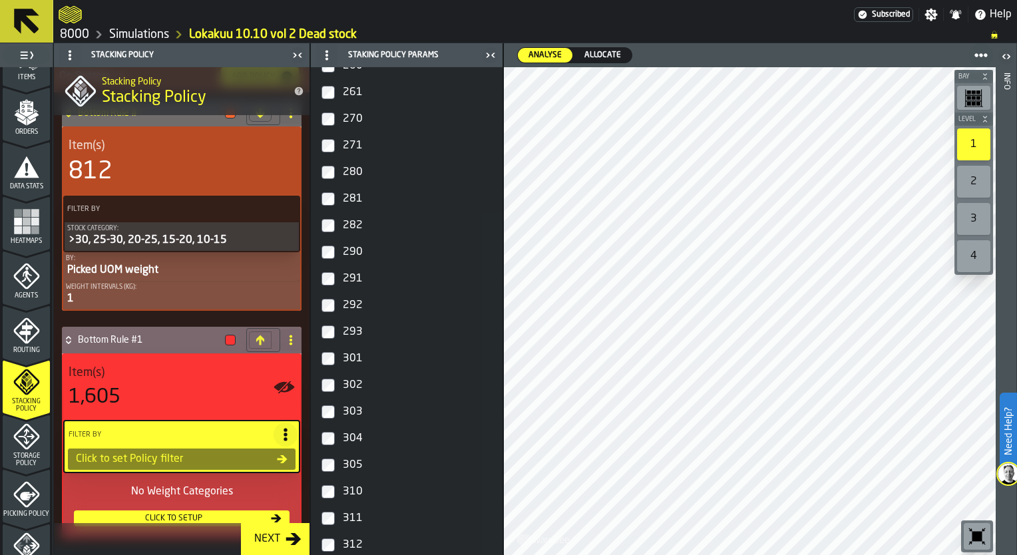
scroll to position [1198, 0]
click at [336, 278] on label "303" at bounding box center [407, 279] width 186 height 27
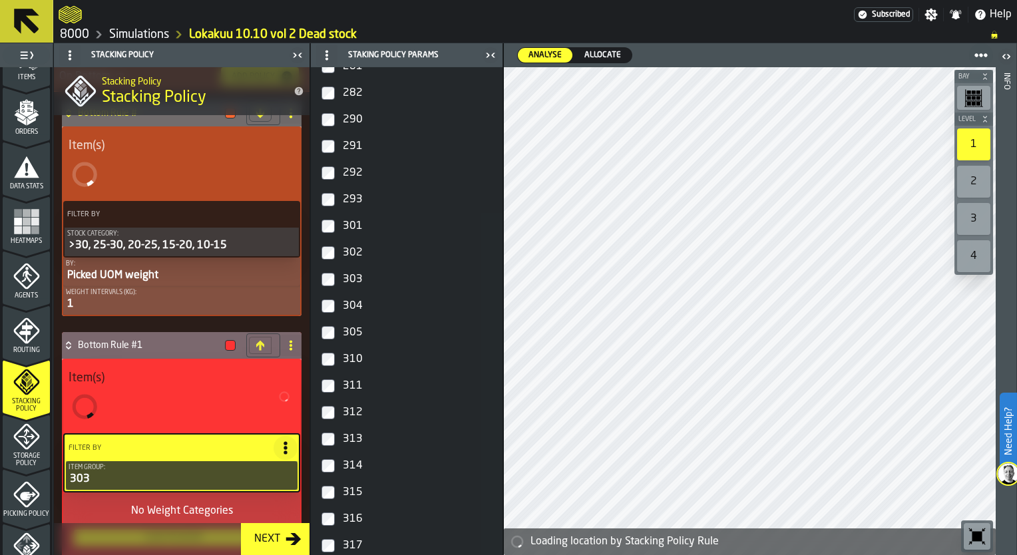
click at [336, 299] on label "304" at bounding box center [407, 306] width 186 height 27
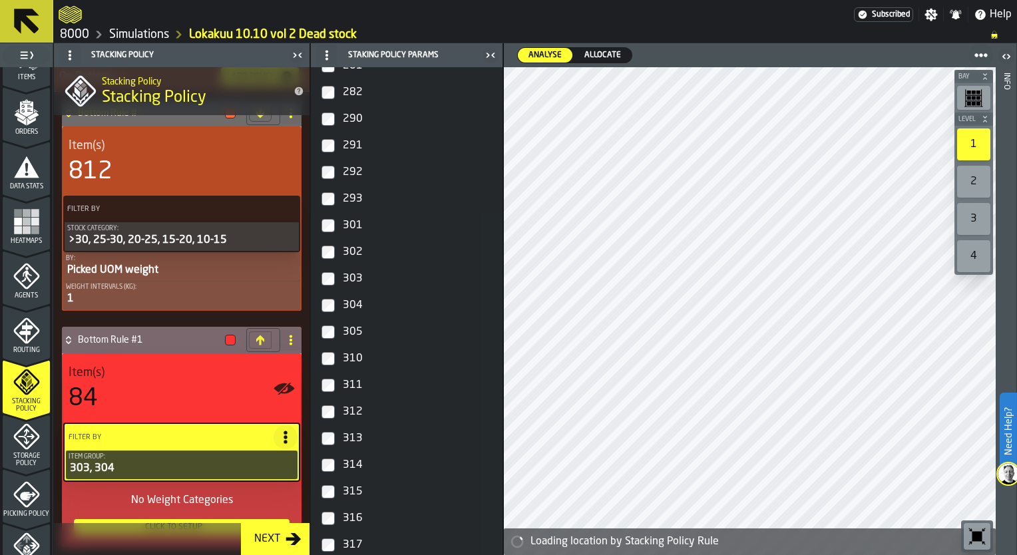
click at [333, 259] on label "302" at bounding box center [407, 252] width 186 height 27
click at [332, 235] on label "301" at bounding box center [407, 225] width 186 height 27
drag, startPoint x: 223, startPoint y: 419, endPoint x: 130, endPoint y: 404, distance: 94.5
click at [130, 404] on div "92" at bounding box center [182, 398] width 226 height 27
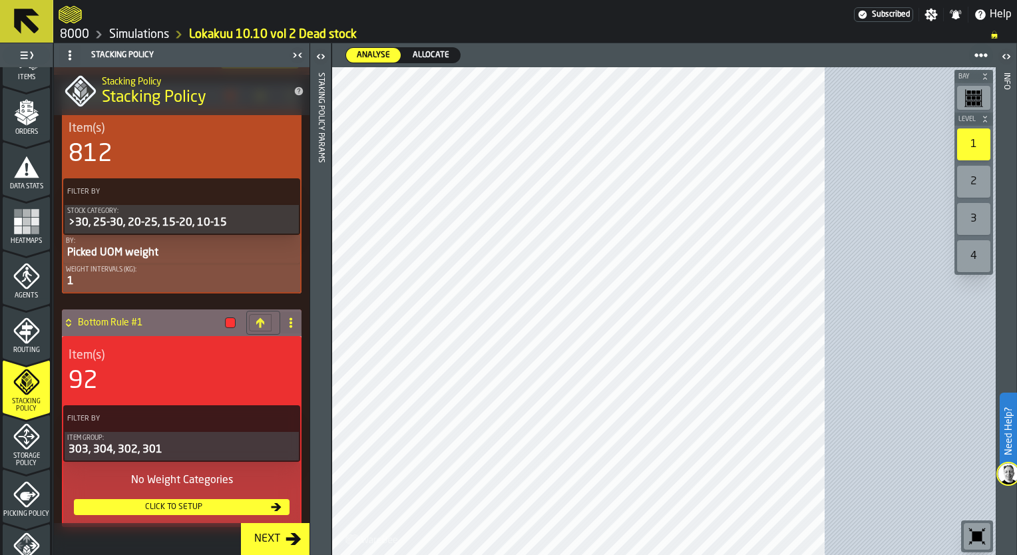
scroll to position [567, 0]
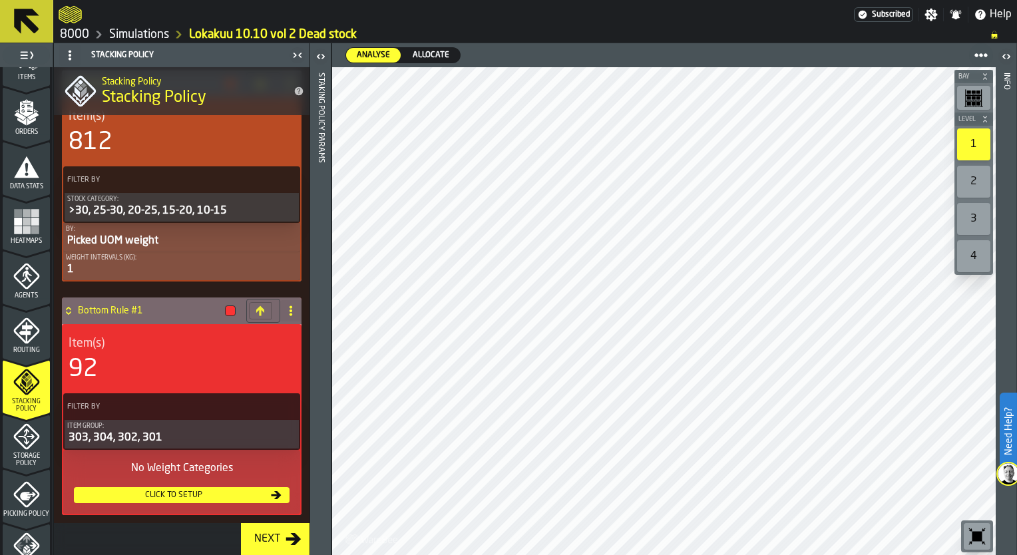
click at [212, 494] on div "Click to setup" at bounding box center [173, 495] width 189 height 9
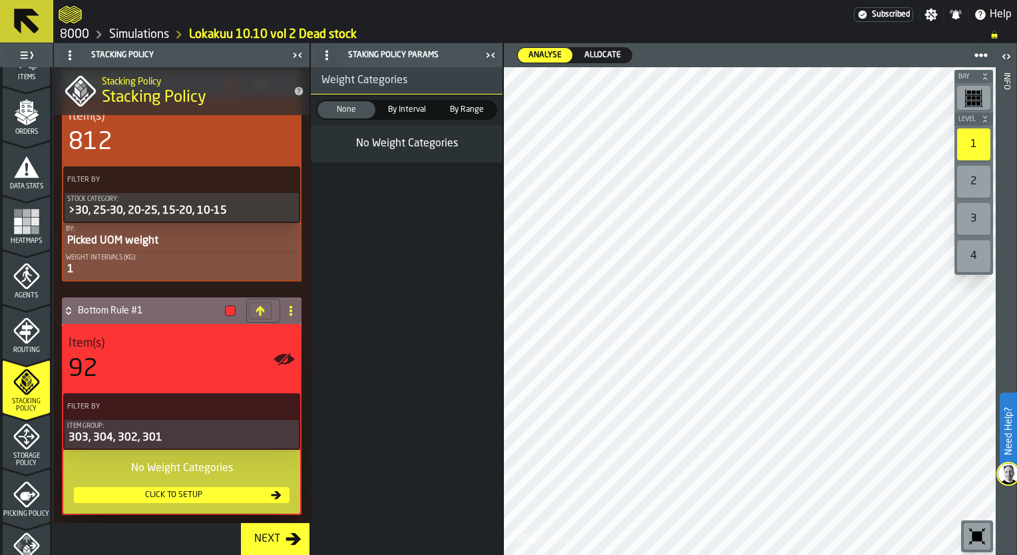
click at [412, 107] on span "By Interval" at bounding box center [407, 110] width 53 height 12
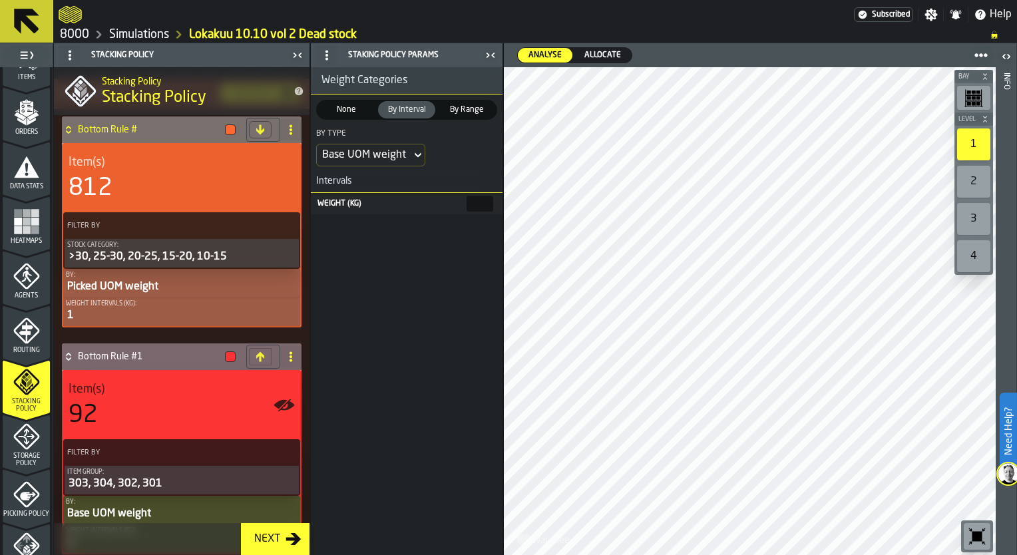
scroll to position [562, 0]
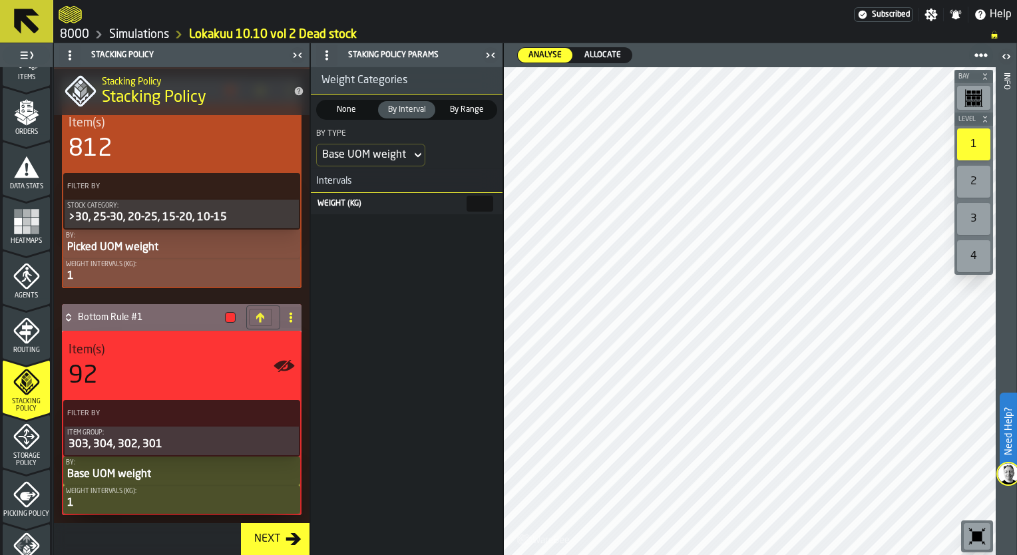
click at [402, 158] on div "Base UOM weight" at bounding box center [364, 155] width 84 height 16
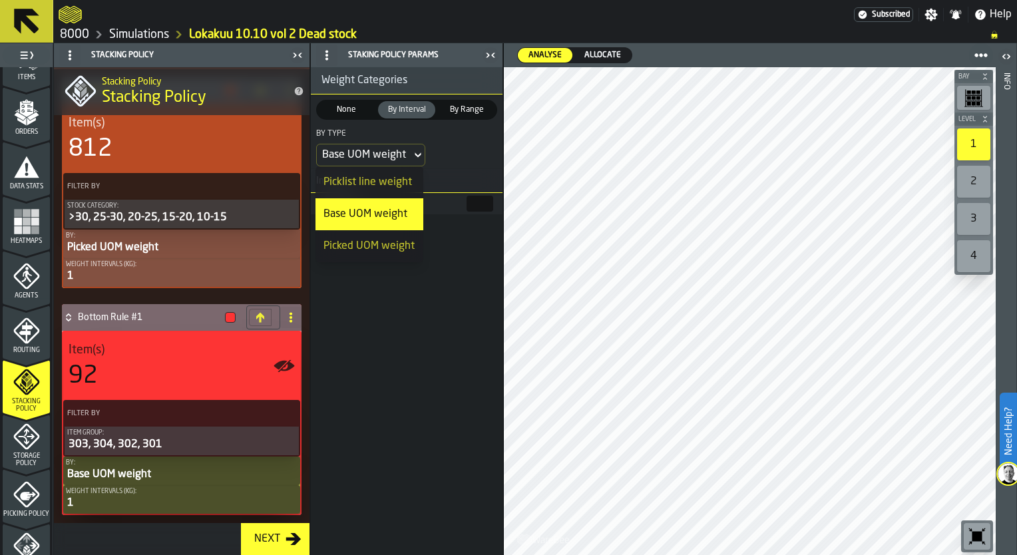
click at [345, 220] on div "Base UOM weight" at bounding box center [370, 214] width 92 height 16
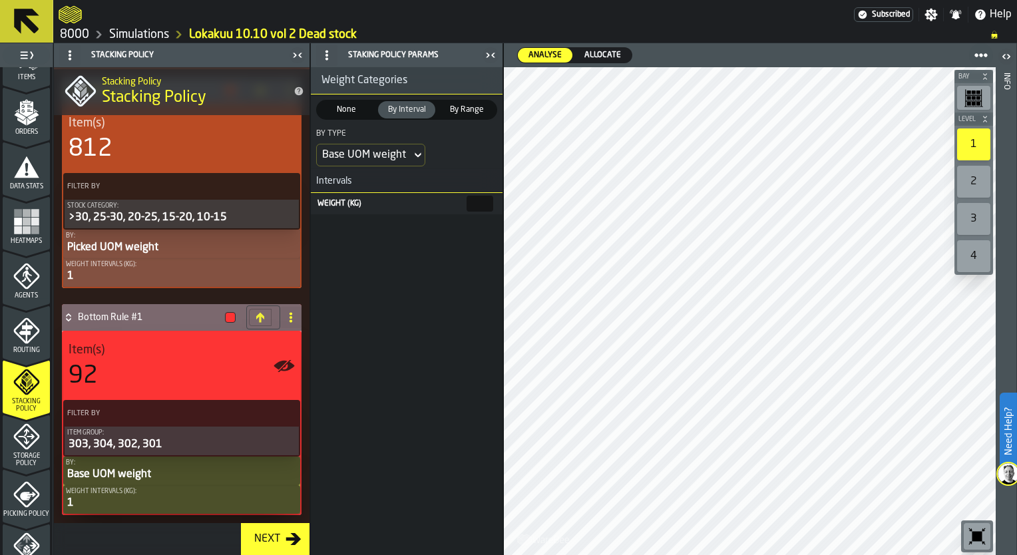
click at [471, 109] on span "By Range" at bounding box center [467, 110] width 53 height 12
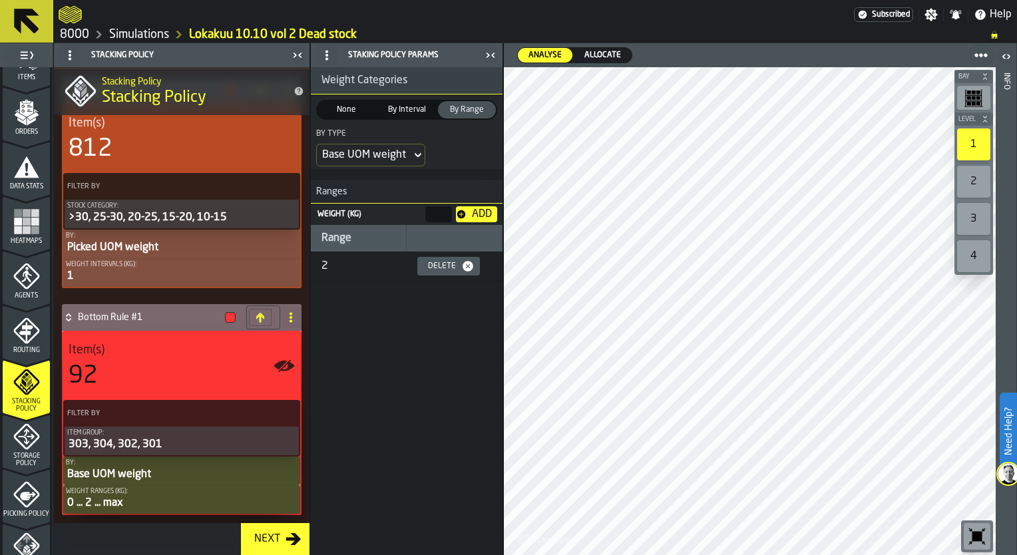
click at [389, 151] on div "Base UOM weight" at bounding box center [364, 155] width 84 height 16
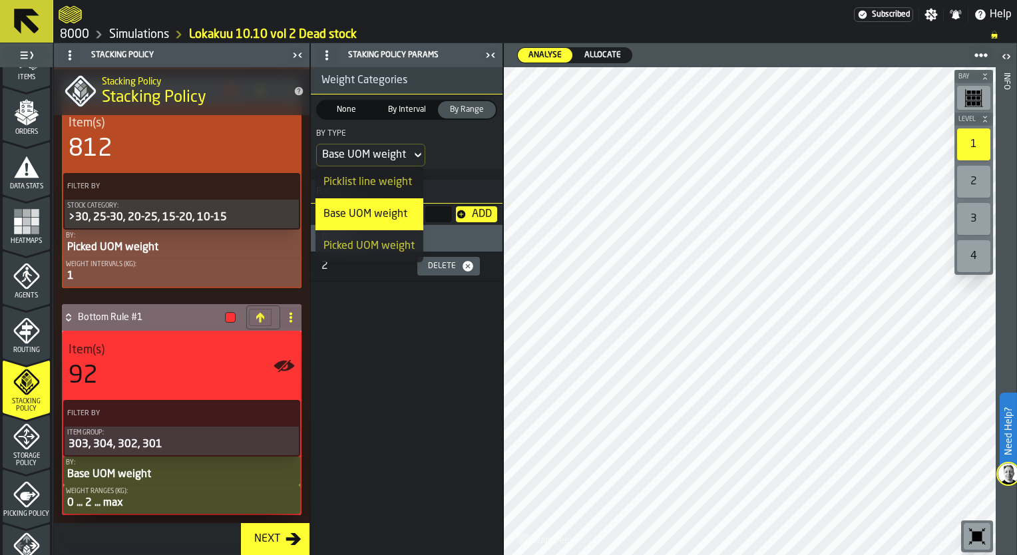
click at [489, 166] on div "By Type Base UOM weight" at bounding box center [407, 147] width 192 height 44
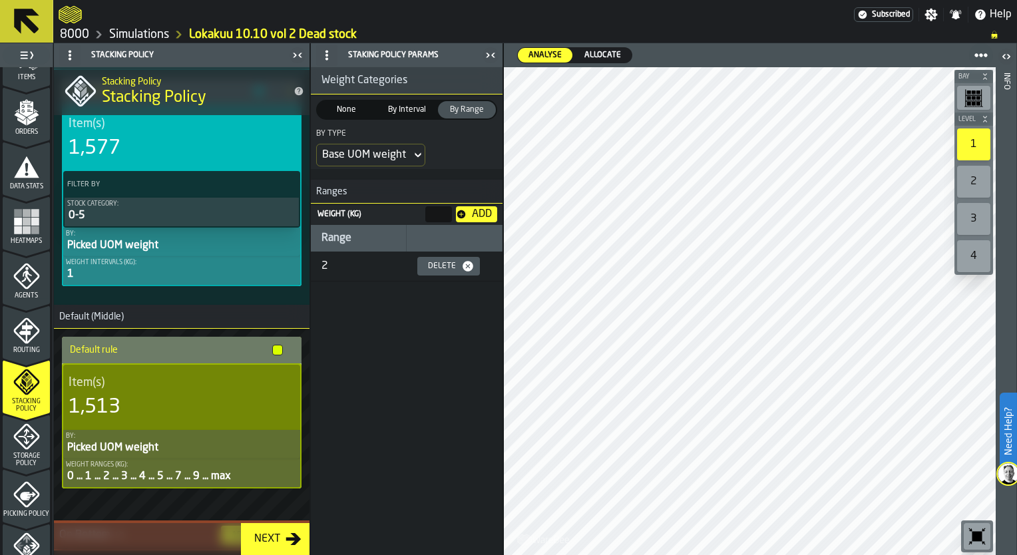
scroll to position [0, 0]
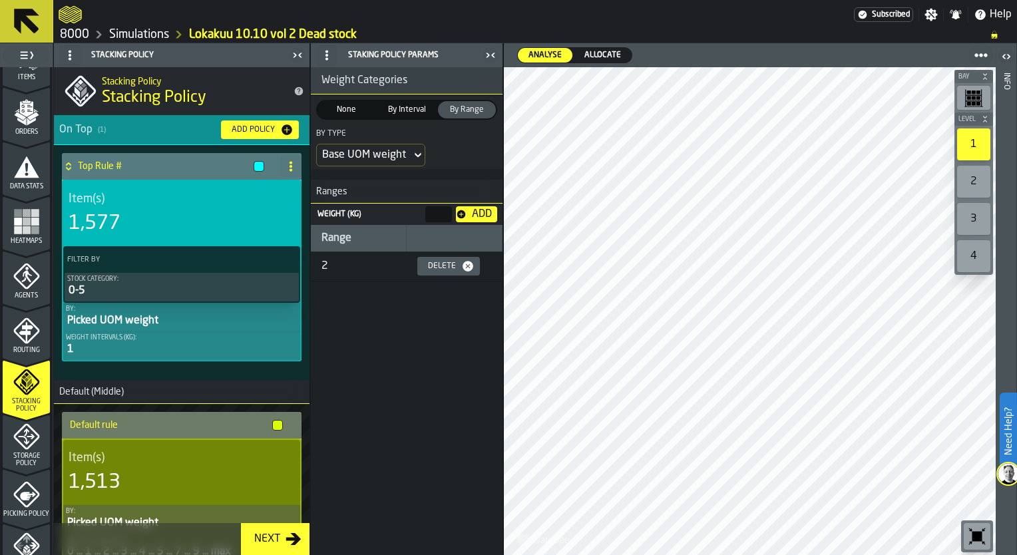
click at [1008, 52] on icon "button-toggle-Open" at bounding box center [1007, 57] width 16 height 16
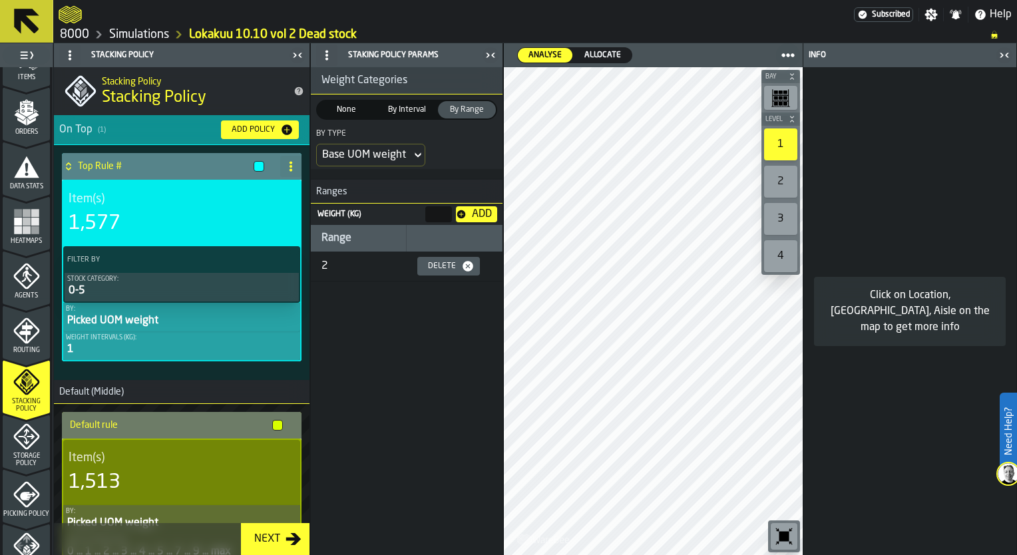
click at [141, 321] on div "Picked UOM weight" at bounding box center [182, 321] width 232 height 16
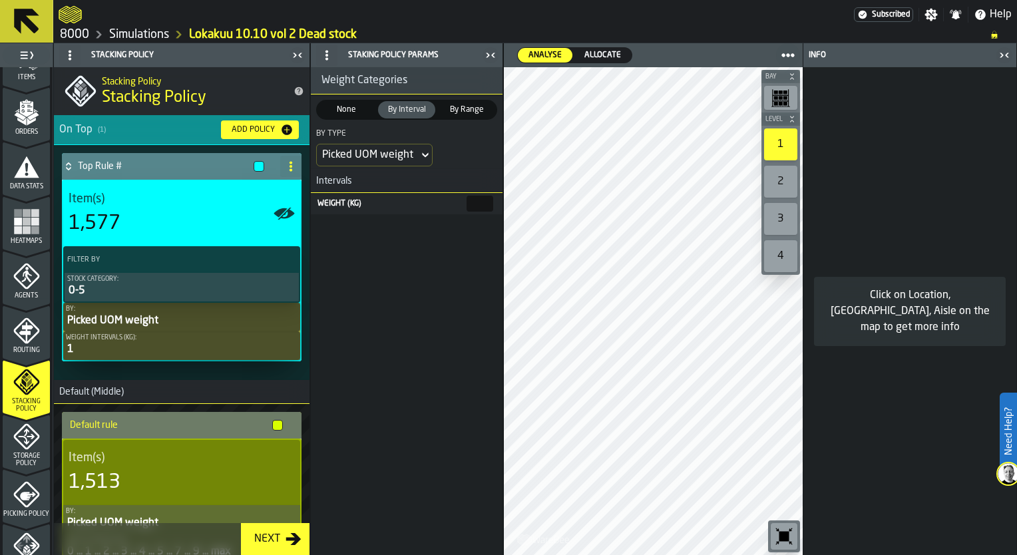
click at [144, 344] on div "1" at bounding box center [182, 350] width 232 height 16
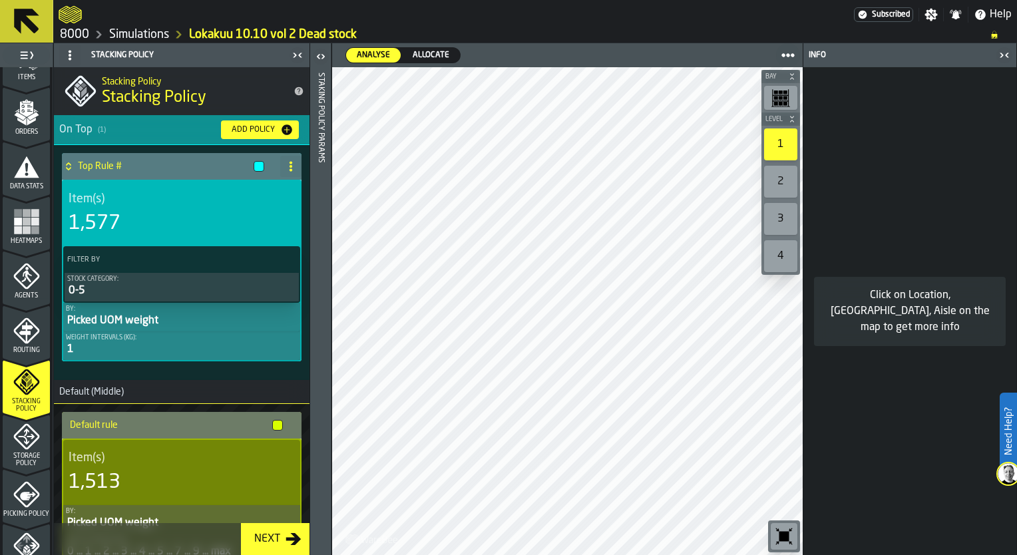
click at [782, 178] on div "2" at bounding box center [780, 182] width 33 height 32
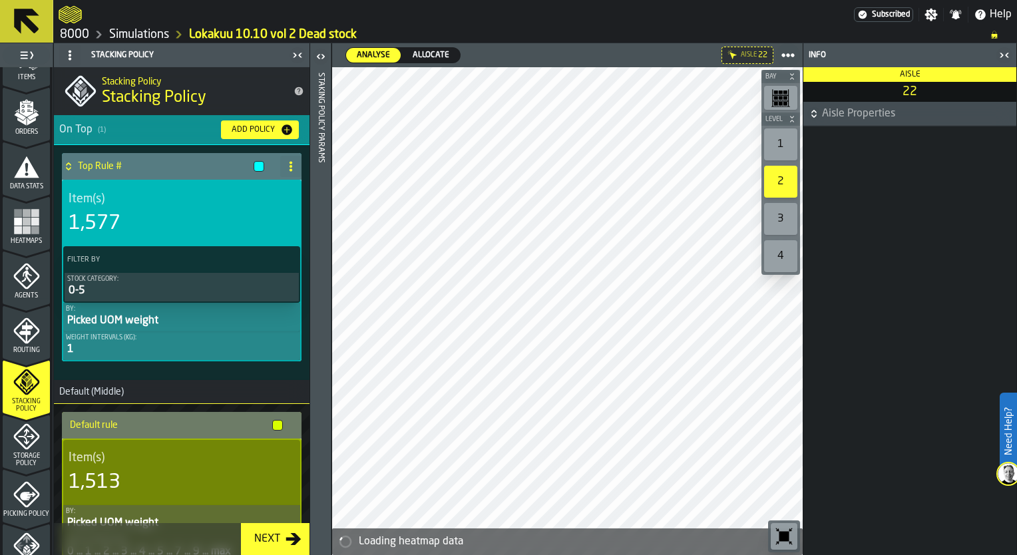
click at [1006, 52] on icon "button-toggle-Close me" at bounding box center [1005, 55] width 16 height 16
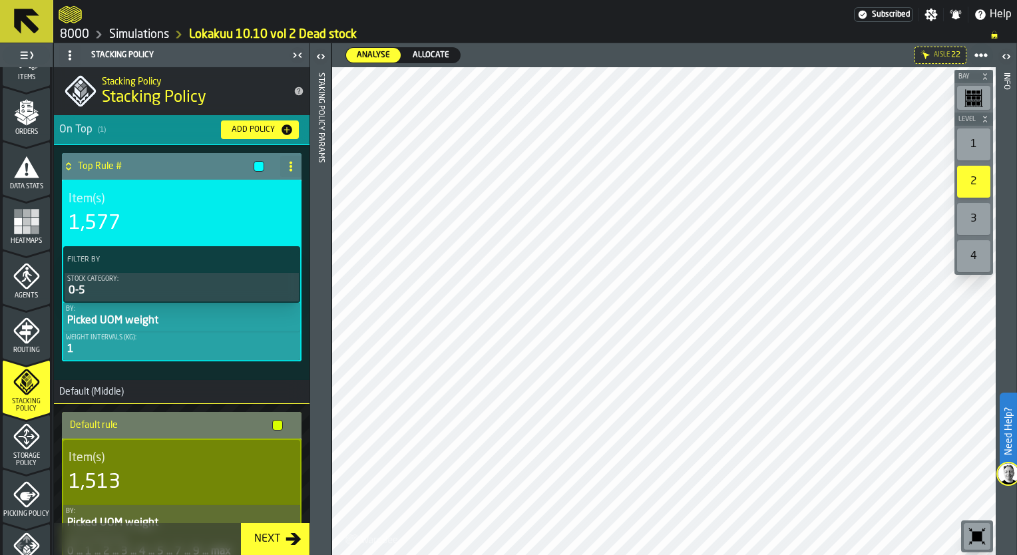
click at [138, 217] on div "1,577" at bounding box center [182, 224] width 226 height 24
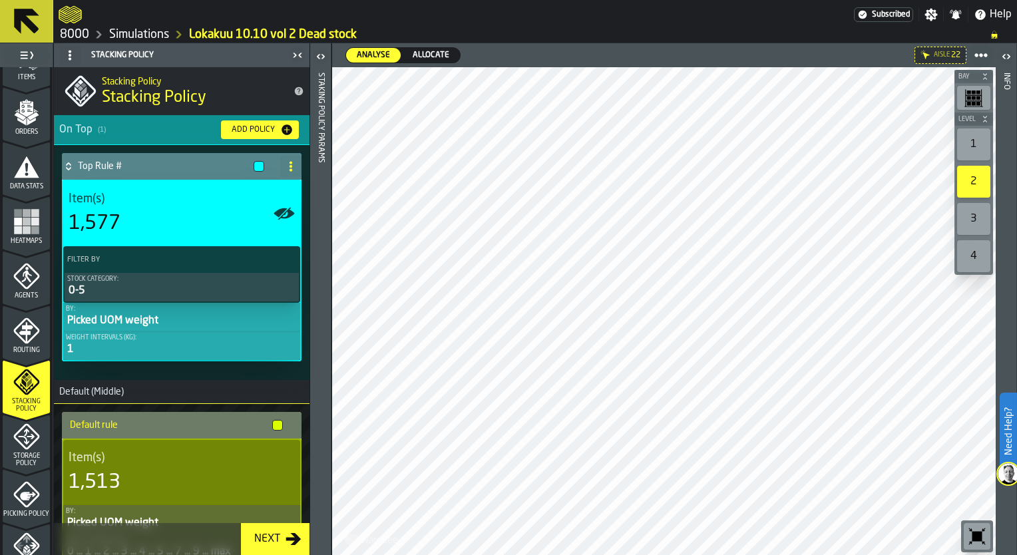
click at [316, 60] on icon "button-toggle-Open" at bounding box center [321, 57] width 16 height 16
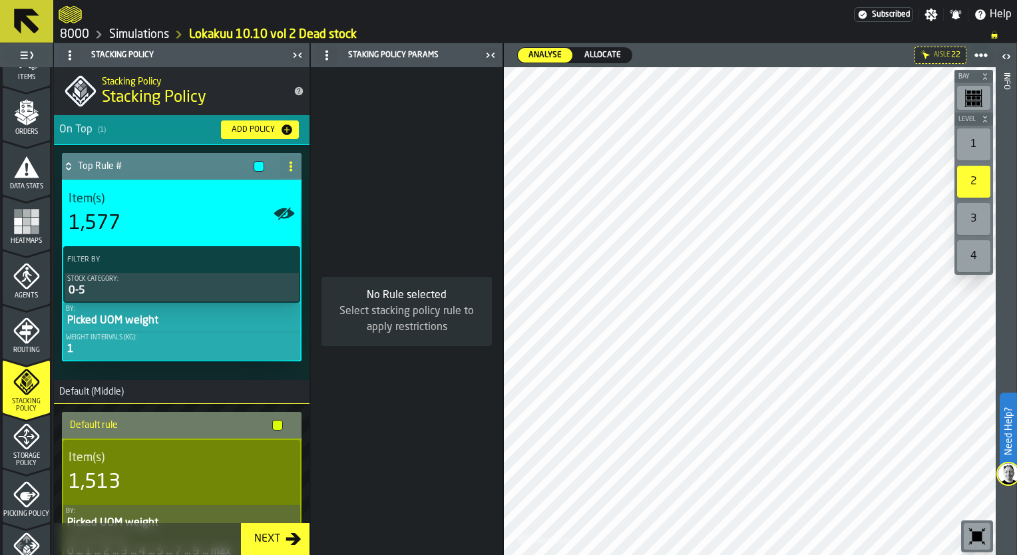
click at [403, 312] on div "Select stacking policy rule to apply restrictions" at bounding box center [406, 320] width 149 height 32
drag, startPoint x: 447, startPoint y: 217, endPoint x: 394, endPoint y: 123, distance: 107.9
click at [394, 123] on div "No Rule selected Select stacking policy rule to apply restrictions" at bounding box center [407, 311] width 192 height 488
click at [987, 14] on icon "button-toggle-Help" at bounding box center [980, 14] width 13 height 13
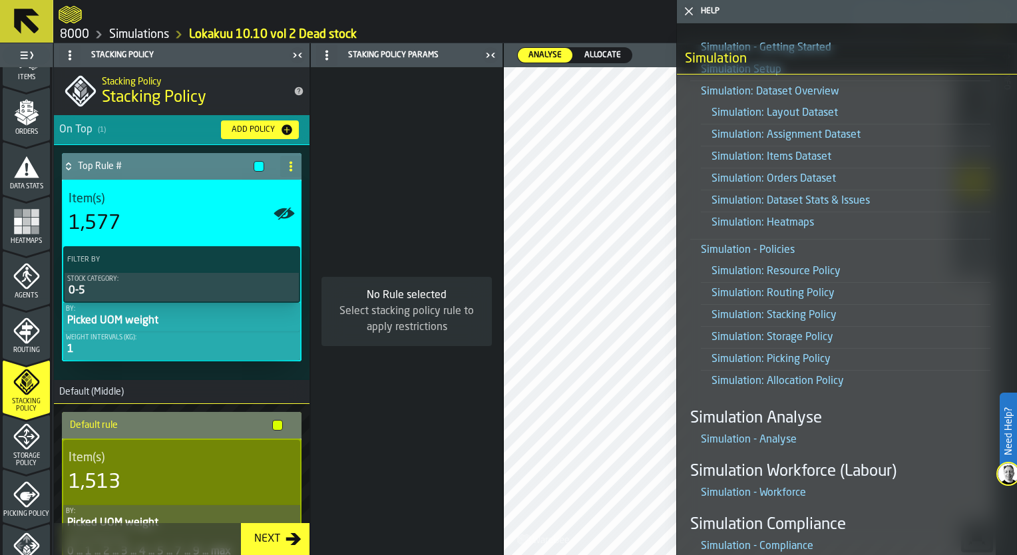
scroll to position [799, 0]
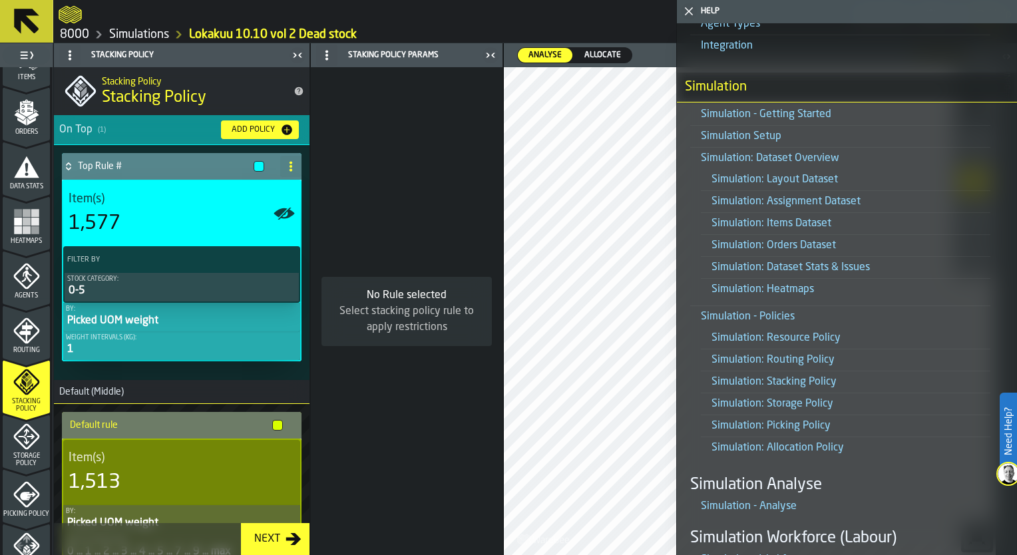
click at [815, 378] on link "Simulation: Stacking Policy" at bounding box center [774, 382] width 125 height 11
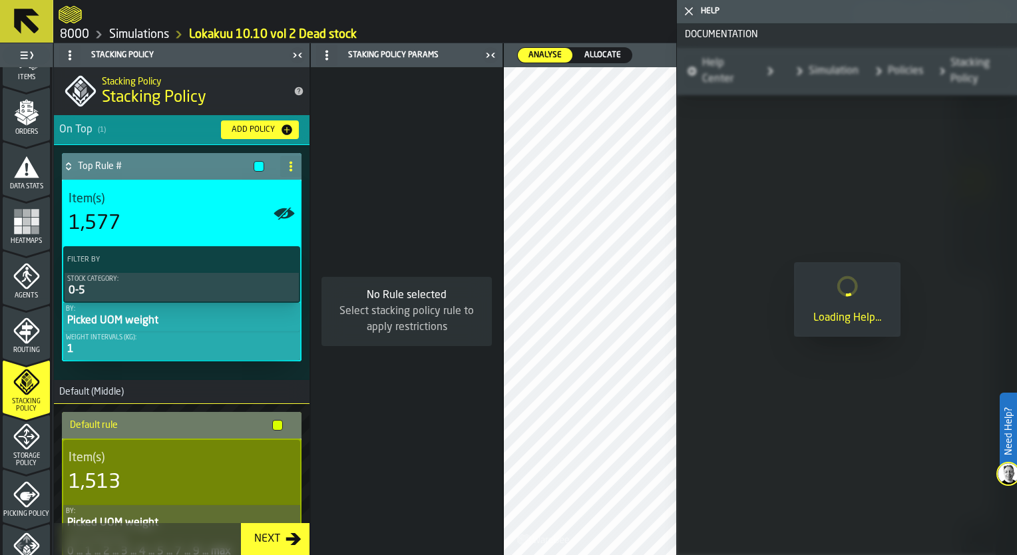
scroll to position [0, 0]
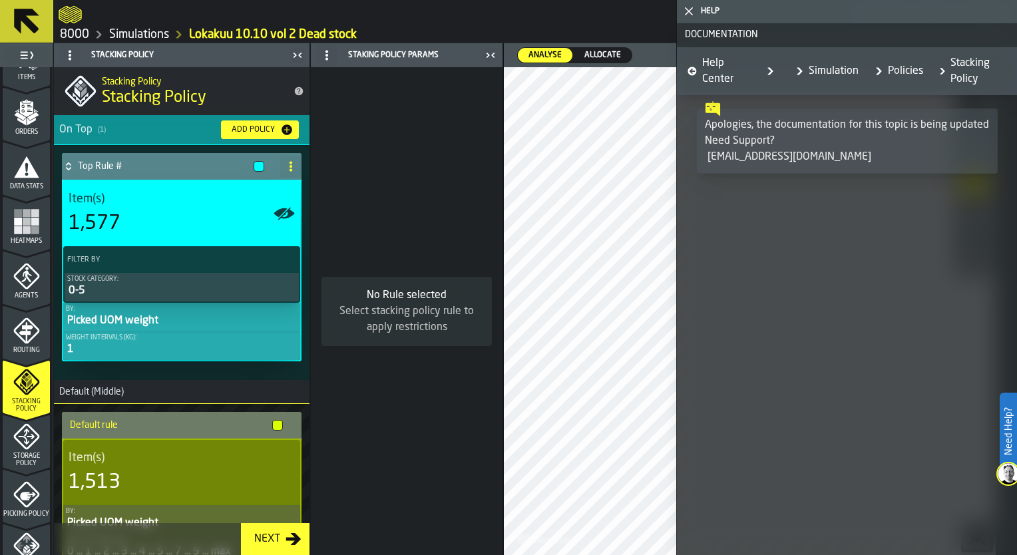
click at [903, 68] on link "Policies" at bounding box center [897, 71] width 54 height 32
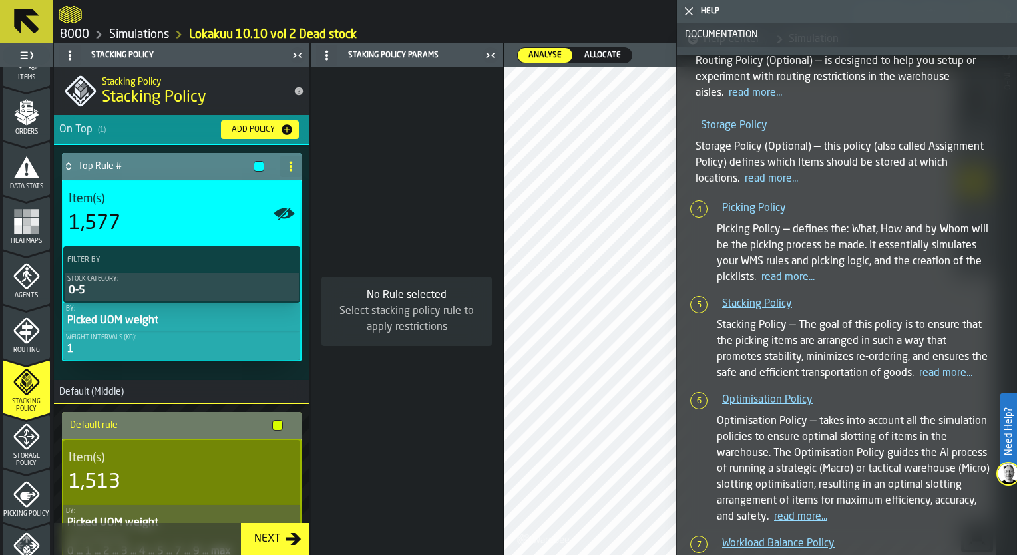
scroll to position [266, 0]
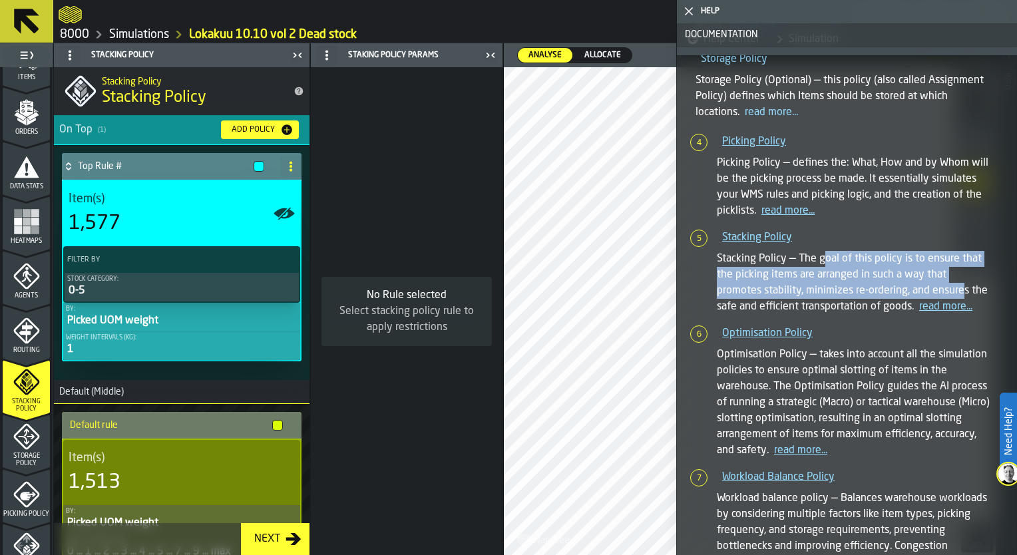
drag, startPoint x: 827, startPoint y: 262, endPoint x: 963, endPoint y: 285, distance: 137.7
click at [963, 285] on p "Stacking Policy — The goal of this policy is to ensure that the picking items a…" at bounding box center [854, 283] width 274 height 64
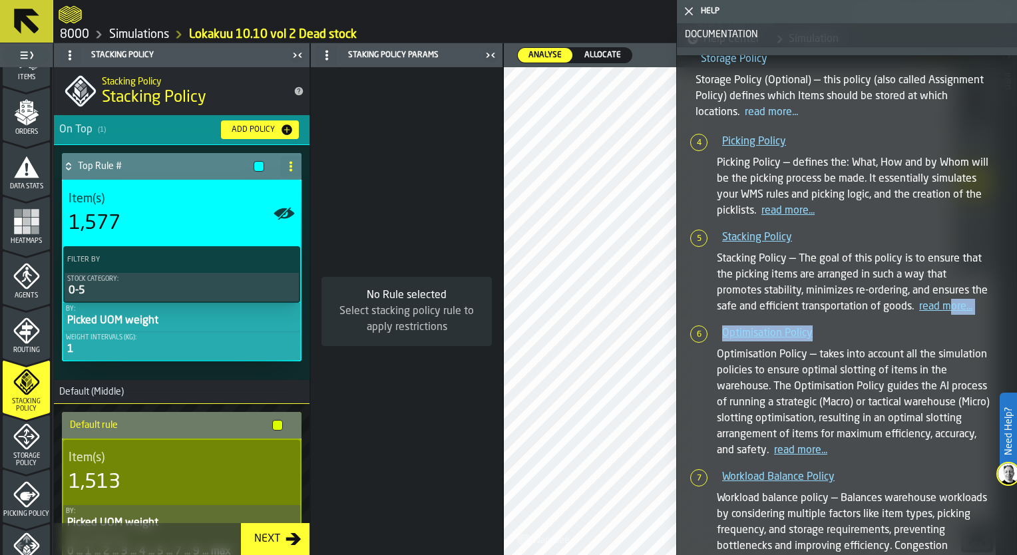
drag, startPoint x: 963, startPoint y: 285, endPoint x: 953, endPoint y: 315, distance: 31.4
click at [953, 315] on ol "Picking Policy Picking Policy — defines the: What, How and by Whom will be the …" at bounding box center [840, 376] width 300 height 485
drag, startPoint x: 953, startPoint y: 315, endPoint x: 953, endPoint y: 308, distance: 6.7
click at [953, 308] on link "read more..." at bounding box center [945, 307] width 53 height 11
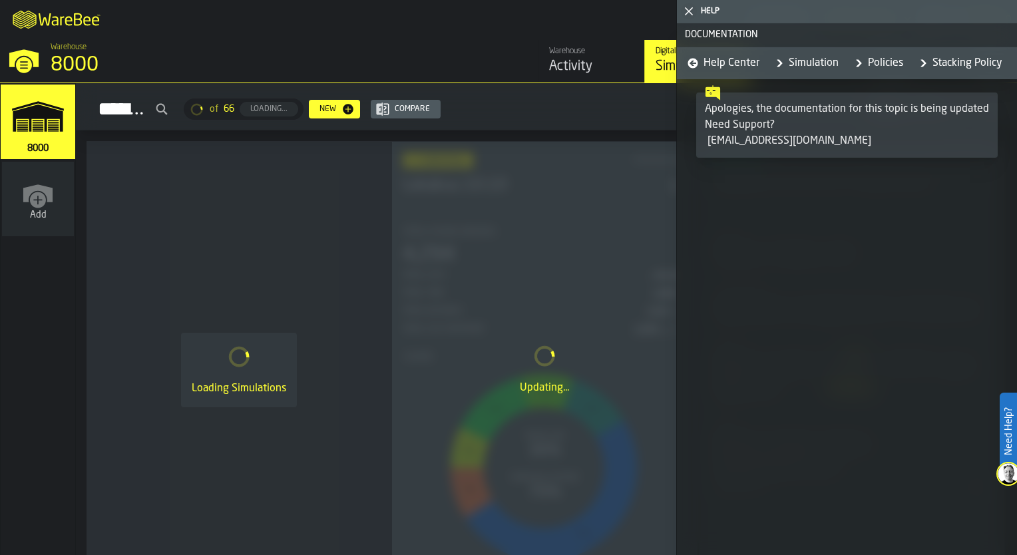
click at [874, 64] on link "Policies" at bounding box center [877, 63] width 54 height 32
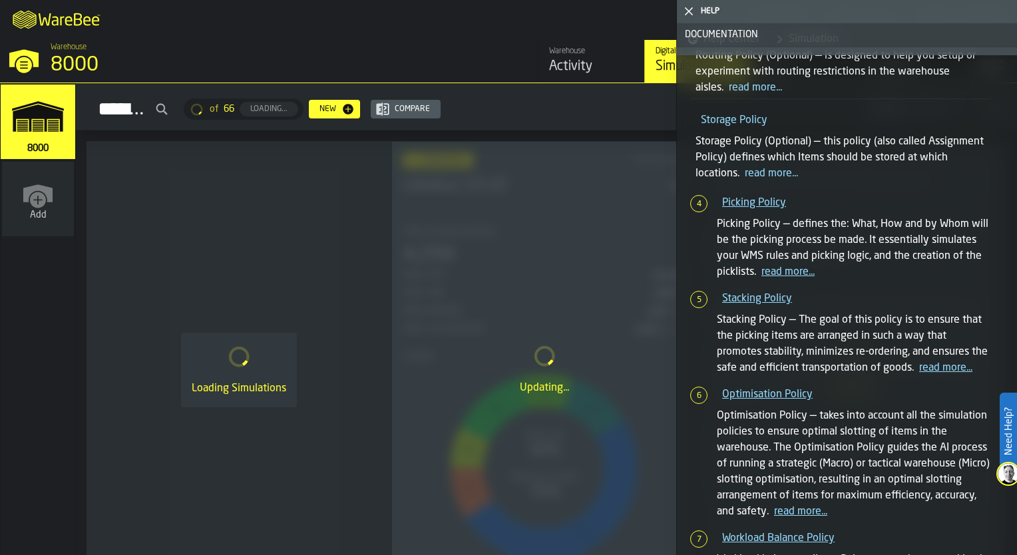
scroll to position [266, 0]
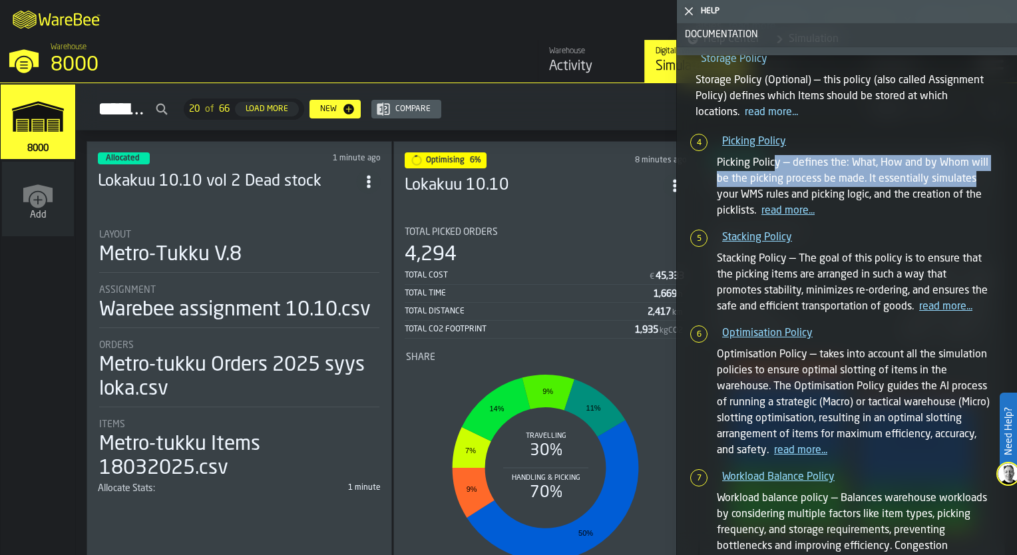
drag, startPoint x: 921, startPoint y: 171, endPoint x: 983, endPoint y: 174, distance: 62.0
click at [983, 174] on p "Picking Policy — defines the: What, How and by Whom will be the picking process…" at bounding box center [854, 187] width 274 height 64
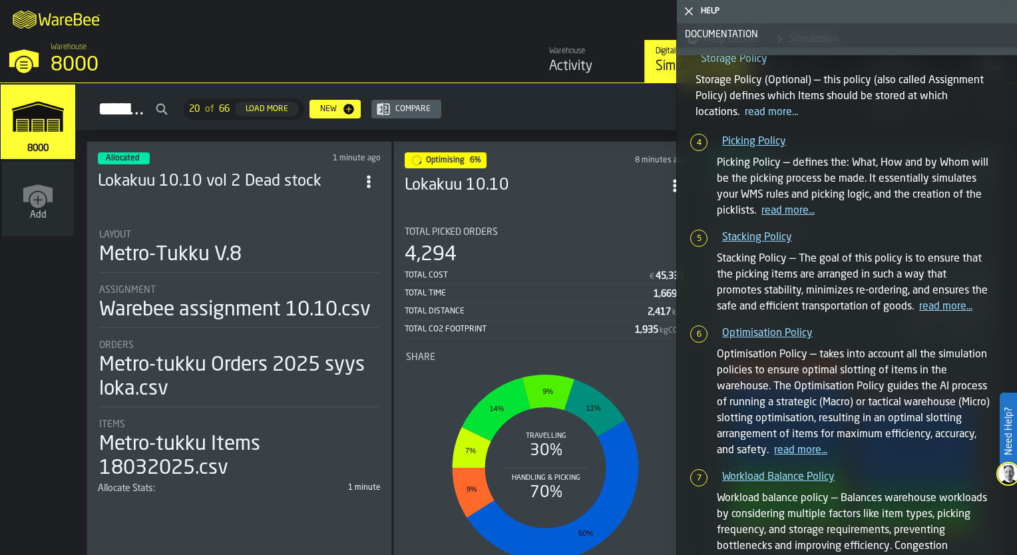
drag, startPoint x: 983, startPoint y: 174, endPoint x: 921, endPoint y: 196, distance: 65.7
click at [918, 188] on p "Picking Policy — defines the: What, How and by Whom will be the picking process…" at bounding box center [854, 187] width 274 height 64
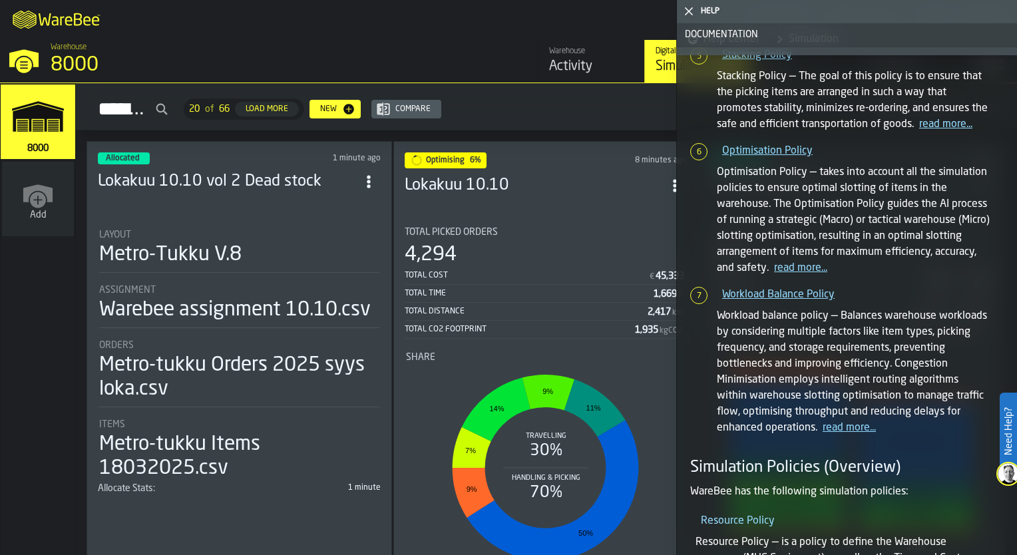
scroll to position [466, 0]
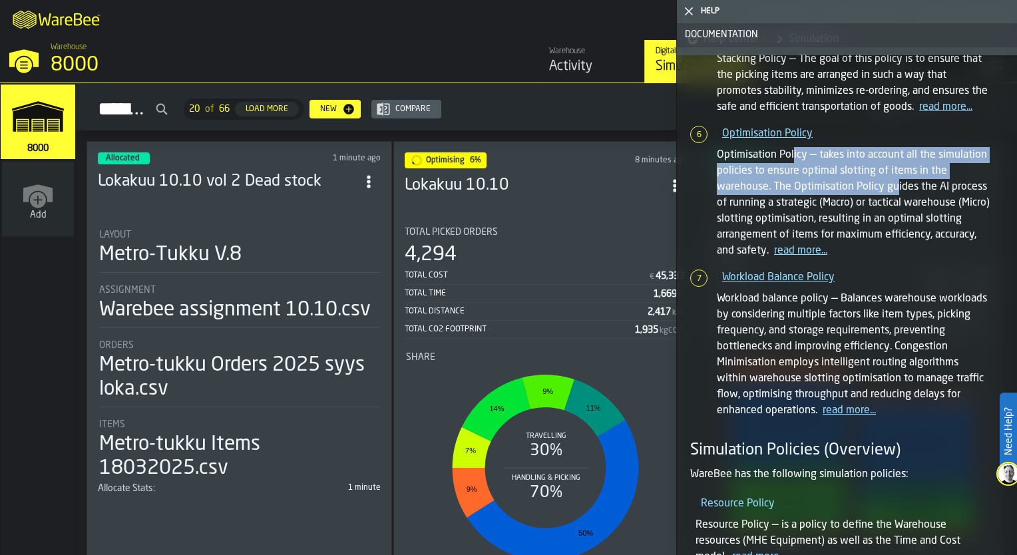
drag, startPoint x: 794, startPoint y: 156, endPoint x: 895, endPoint y: 194, distance: 108.9
click at [895, 194] on p "Optimisation Policy — takes into account all the simulation policies to ensure …" at bounding box center [854, 203] width 274 height 112
drag, startPoint x: 895, startPoint y: 194, endPoint x: 897, endPoint y: 209, distance: 14.7
click at [896, 194] on p "Optimisation Policy — takes into account all the simulation policies to ensure …" at bounding box center [854, 203] width 274 height 112
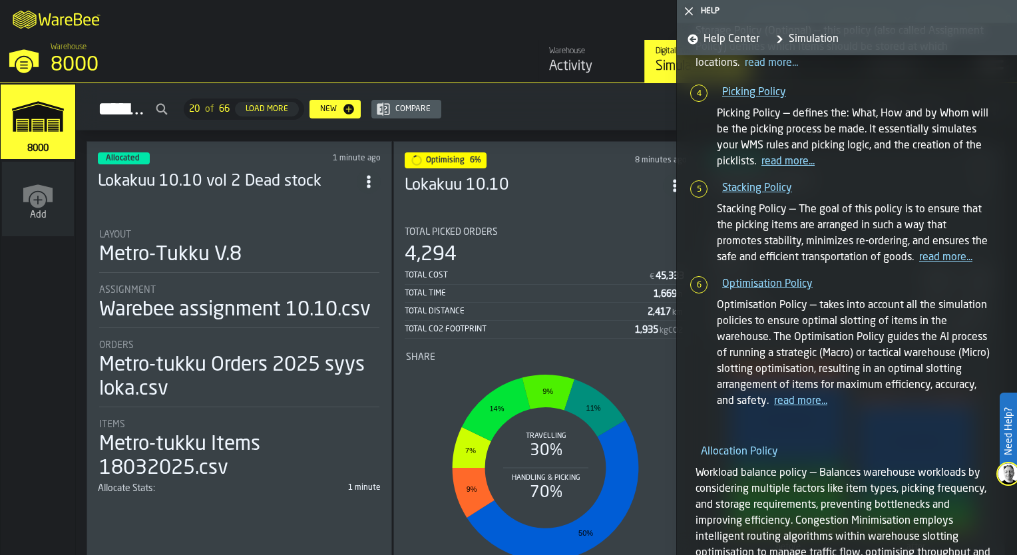
scroll to position [1262, 0]
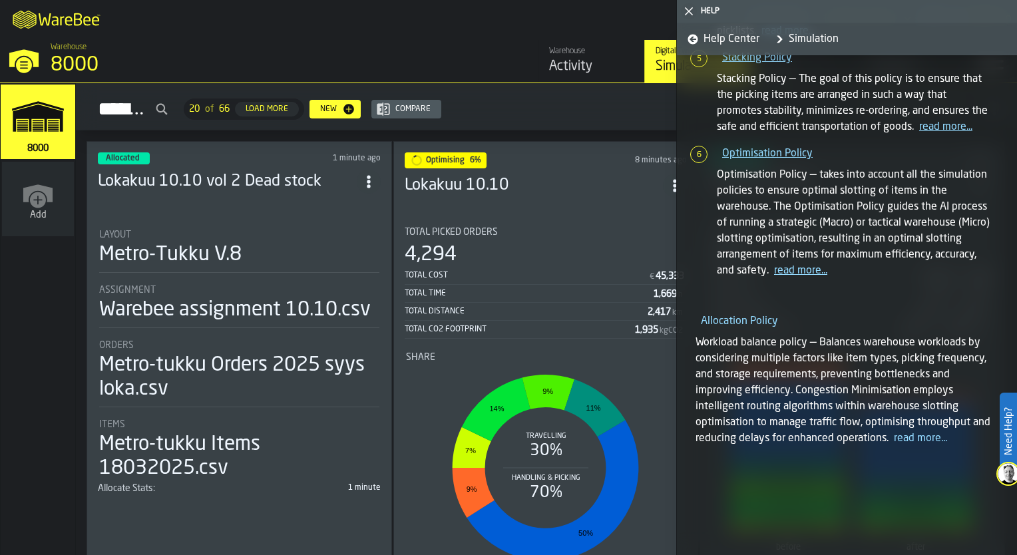
click at [925, 439] on link "read more..." at bounding box center [920, 438] width 53 height 11
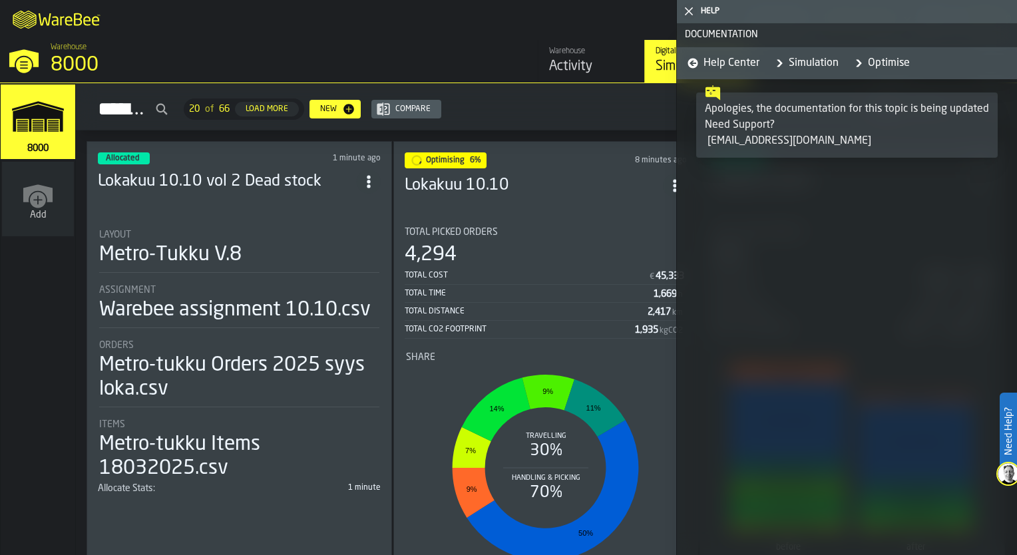
click at [812, 67] on link "Simulation" at bounding box center [804, 63] width 69 height 32
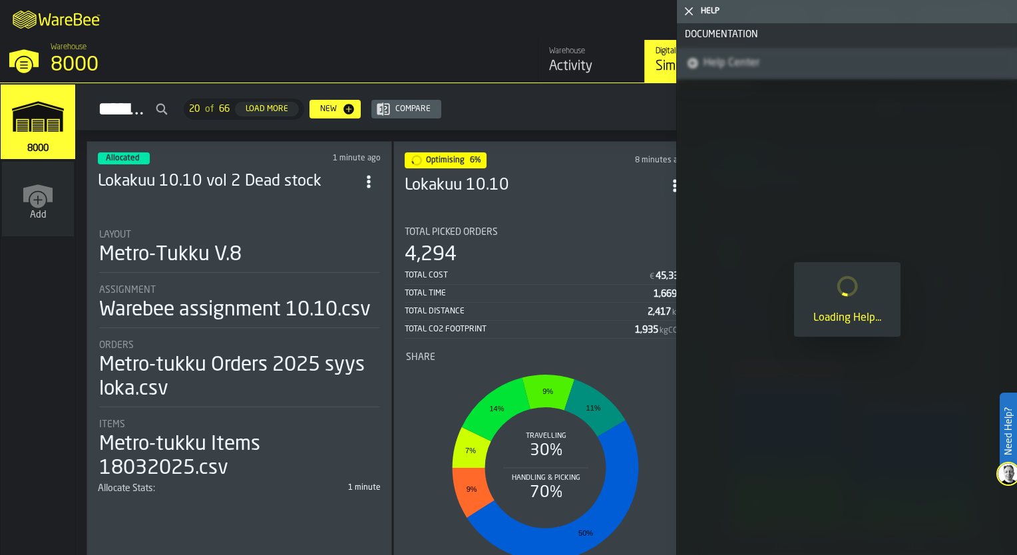
click at [688, 11] on polygon "button-toggle-Close me" at bounding box center [689, 11] width 9 height 9
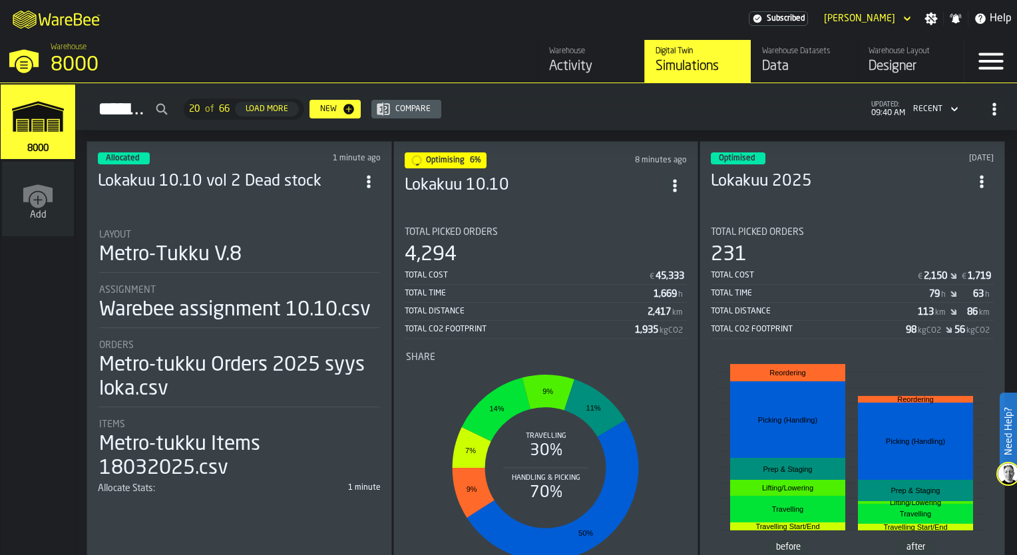
click at [244, 181] on h3 "Lokakuu 10.10 vol 2 Dead stock" at bounding box center [227, 181] width 259 height 21
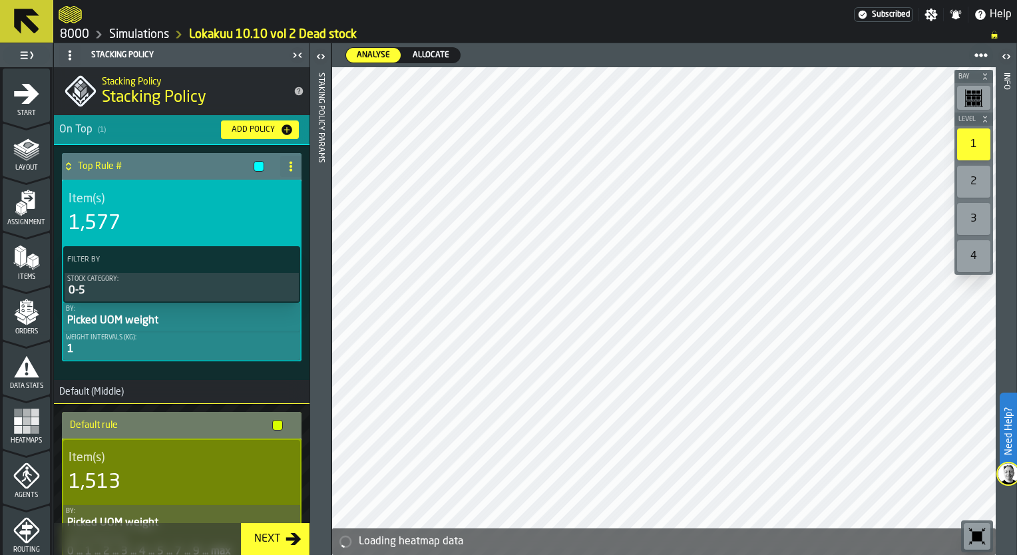
click at [26, 373] on icon "menu Data Stats" at bounding box center [26, 366] width 25 height 21
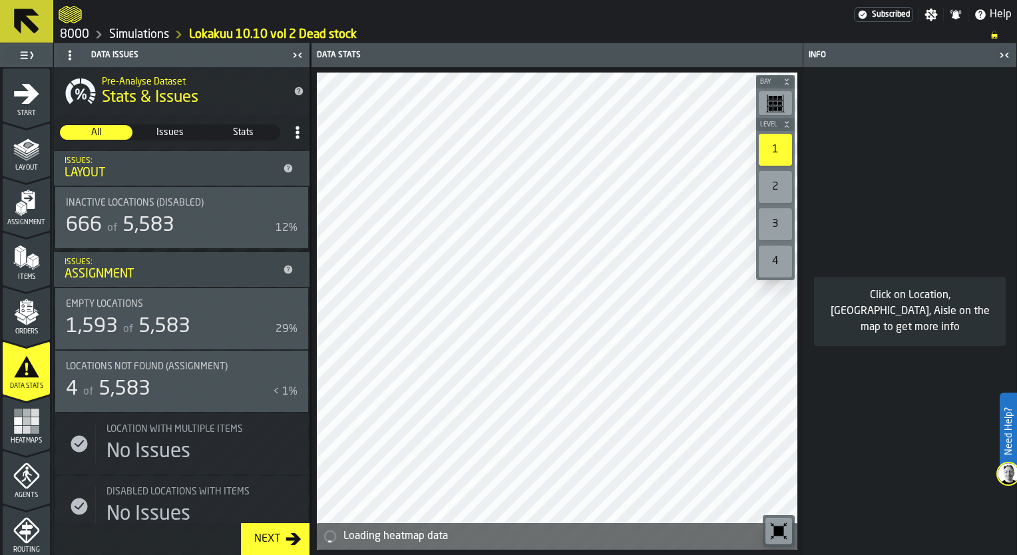
click at [24, 420] on rect "menu Heatmaps" at bounding box center [27, 421] width 8 height 8
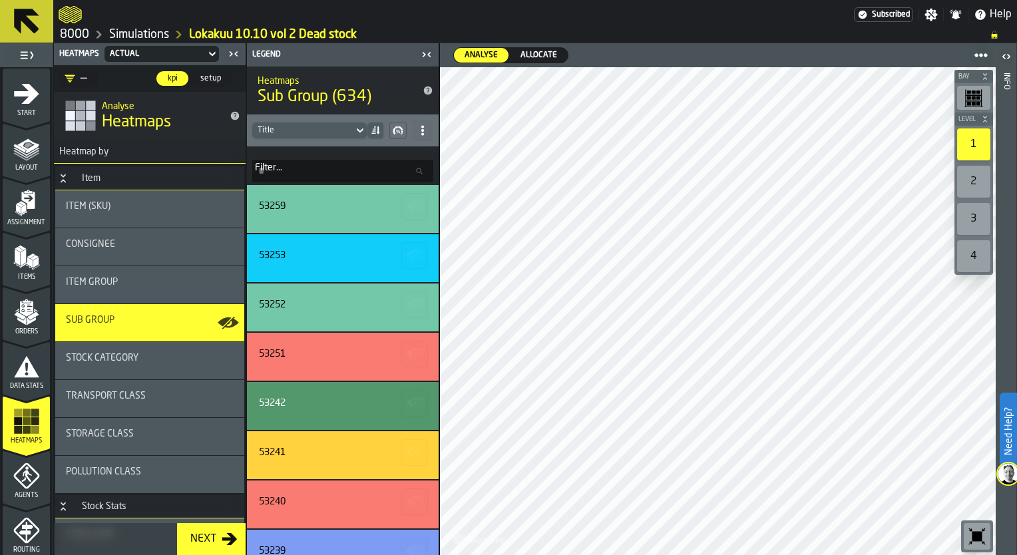
click at [30, 14] on icon at bounding box center [26, 21] width 25 height 25
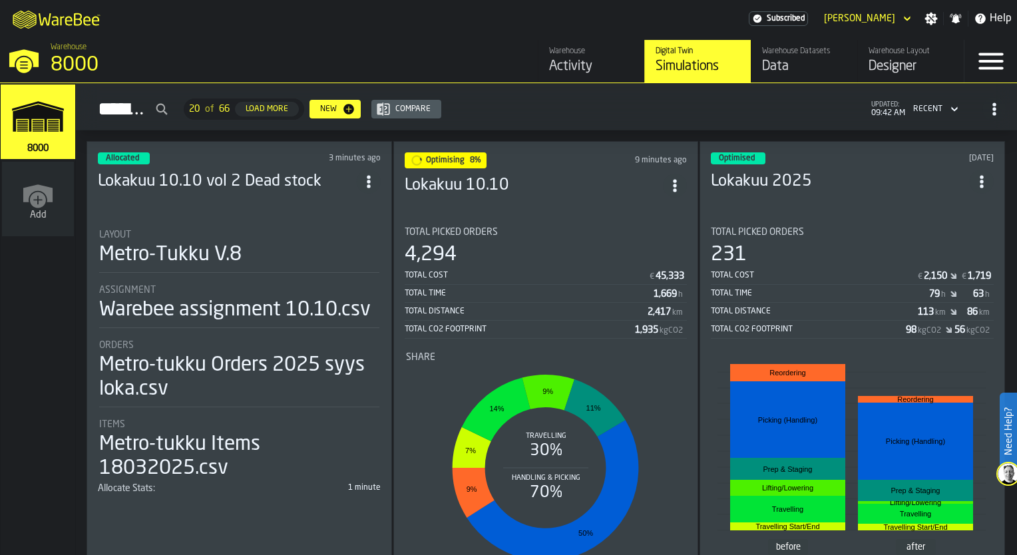
click at [373, 178] on icon "ItemListCard-DashboardItemContainer" at bounding box center [368, 181] width 13 height 13
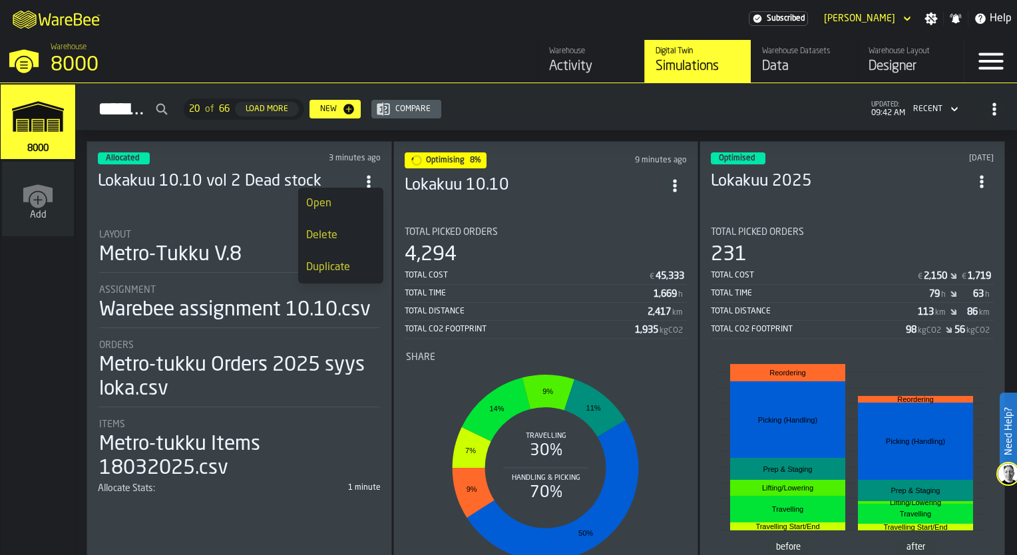
click at [511, 216] on section "Total Picked Orders 4,294 Total Cost € 45,333 Total Time 1,669 h Total Distance…" at bounding box center [546, 401] width 283 height 370
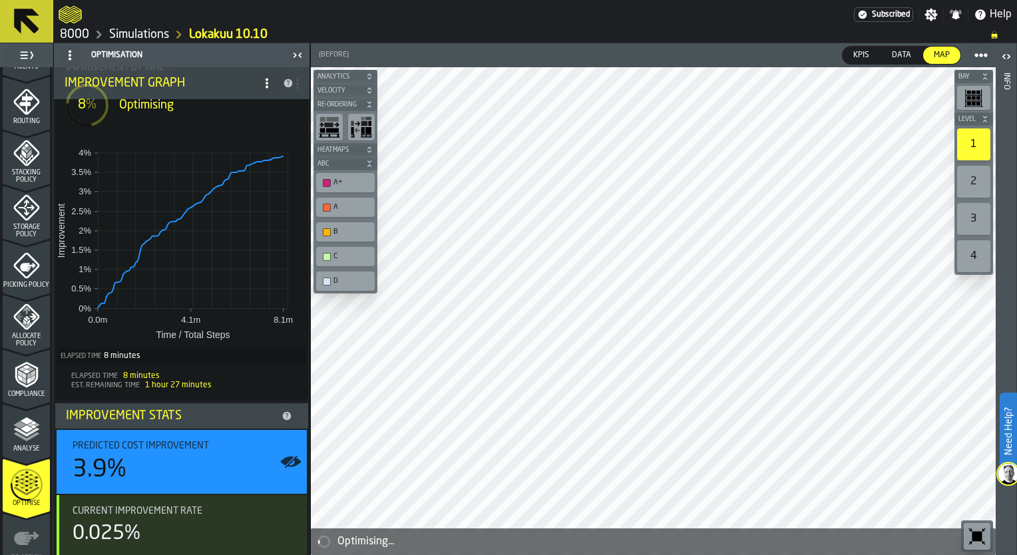
scroll to position [133, 0]
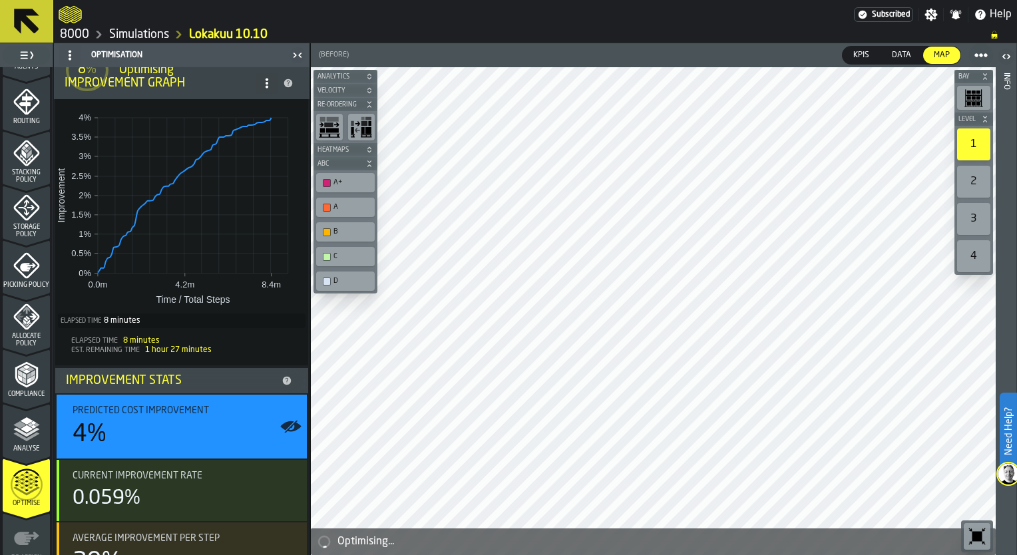
click at [16, 19] on icon at bounding box center [26, 21] width 25 height 25
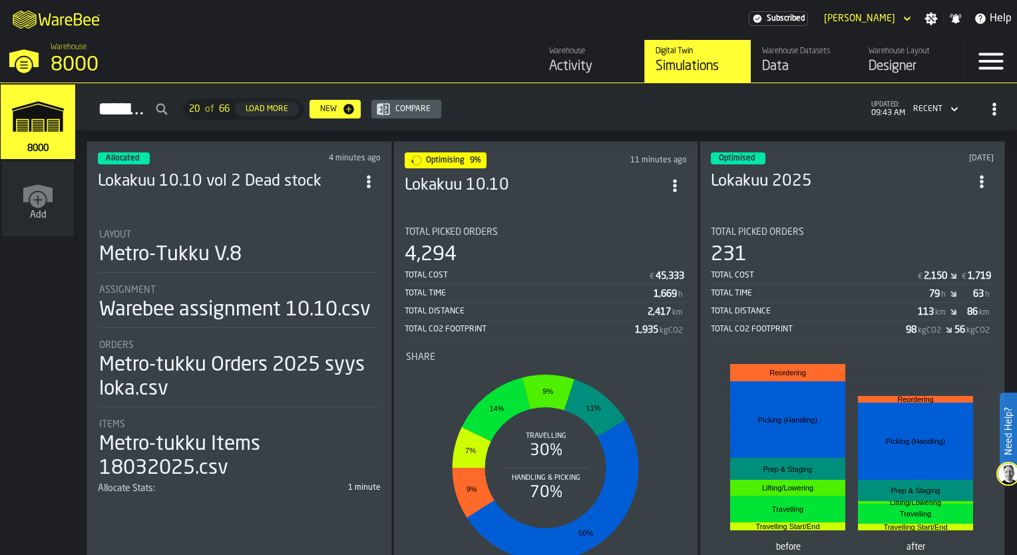
click at [796, 183] on h3 "Lokakuu 2025" at bounding box center [840, 181] width 259 height 21
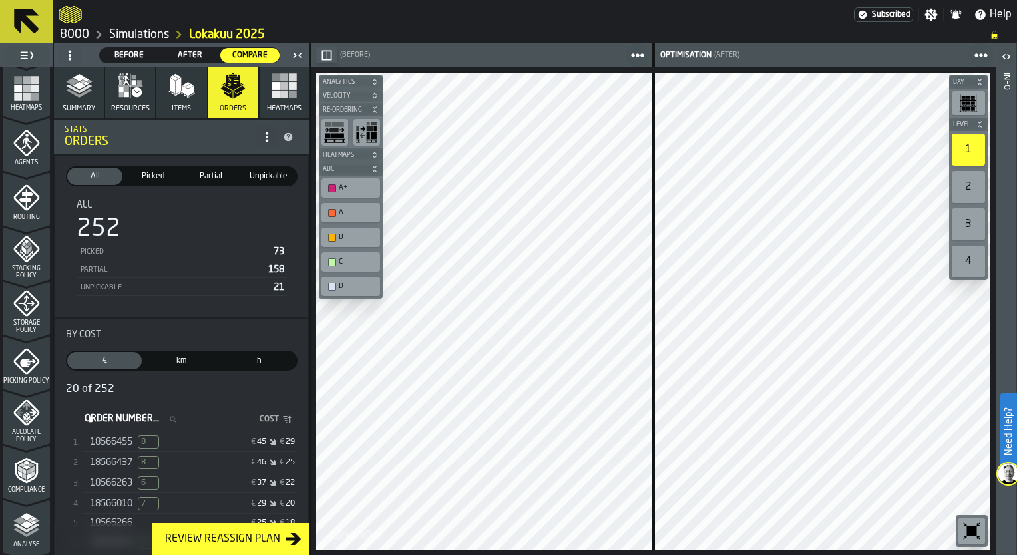
scroll to position [495, 0]
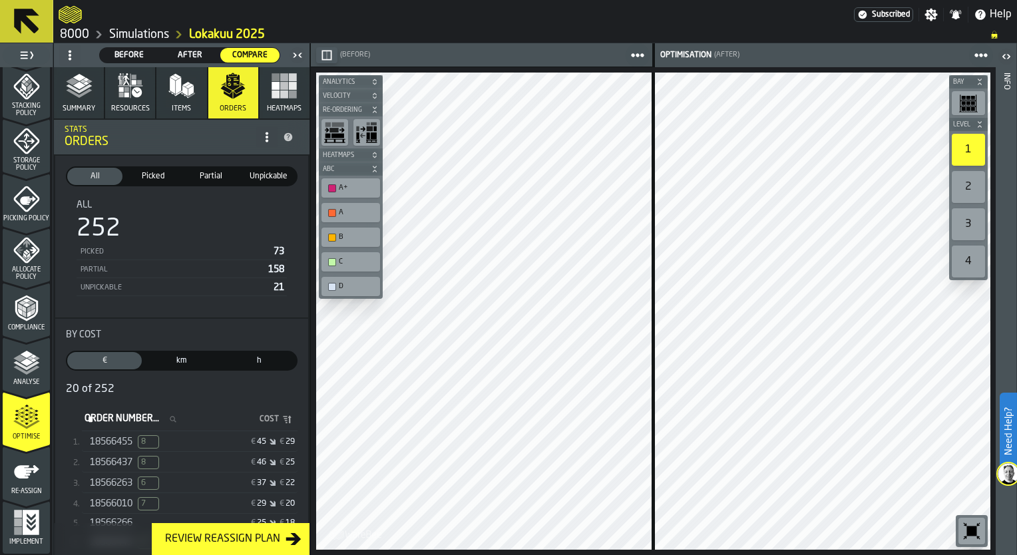
click at [99, 445] on span "18566455" at bounding box center [111, 442] width 43 height 11
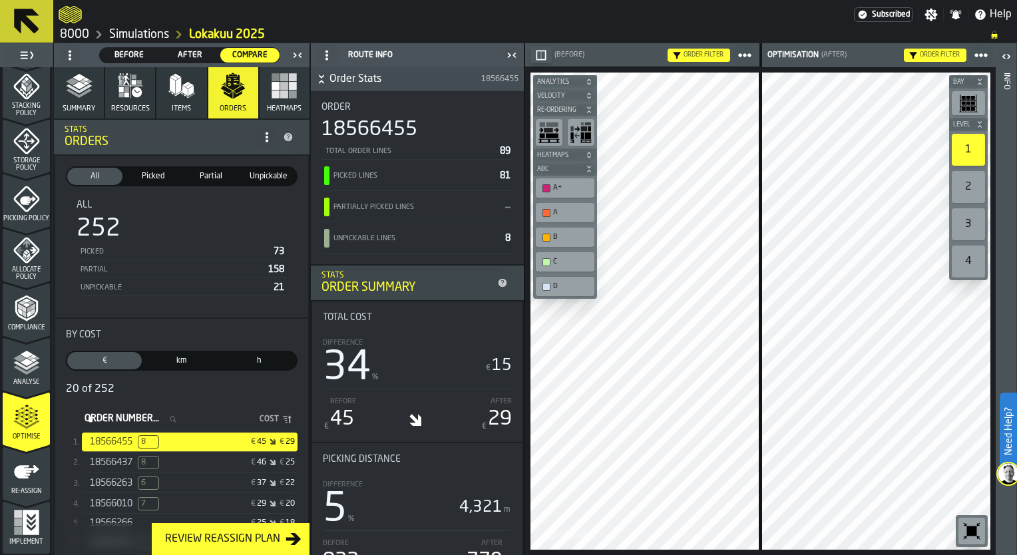
click at [510, 48] on icon "button-toggle-Close me" at bounding box center [512, 55] width 16 height 16
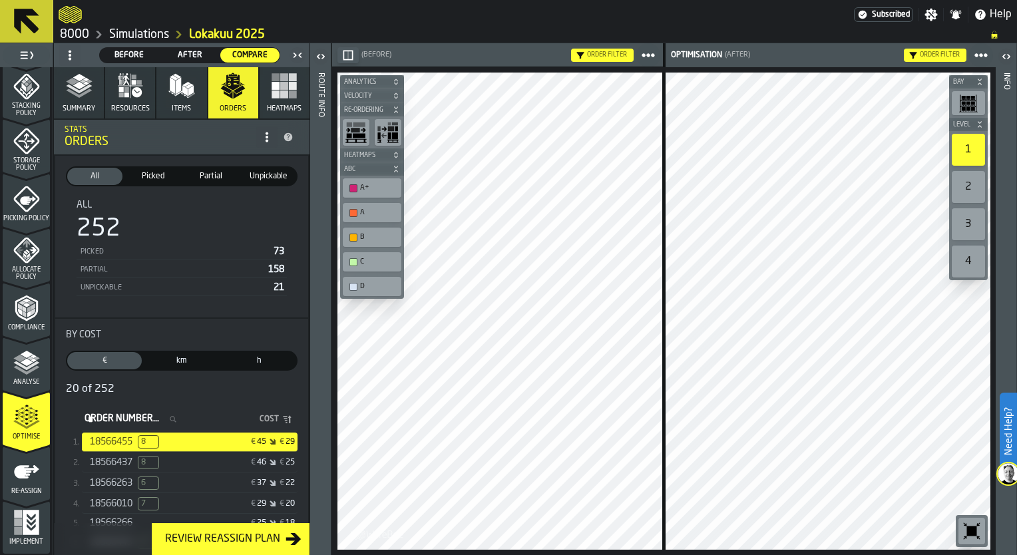
click at [301, 56] on icon "button-toggle-Close me" at bounding box center [298, 55] width 16 height 16
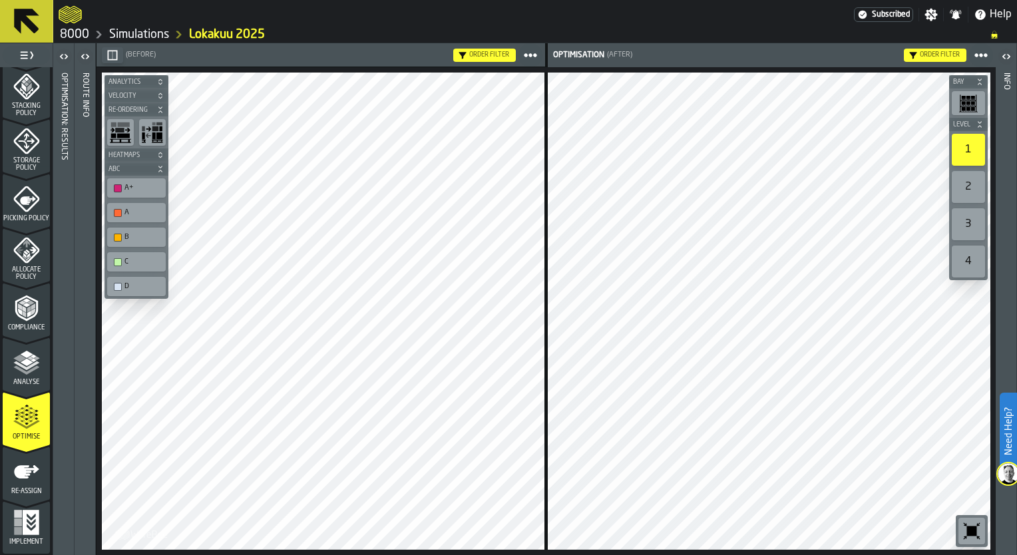
click at [158, 166] on icon "button-" at bounding box center [160, 169] width 8 height 8
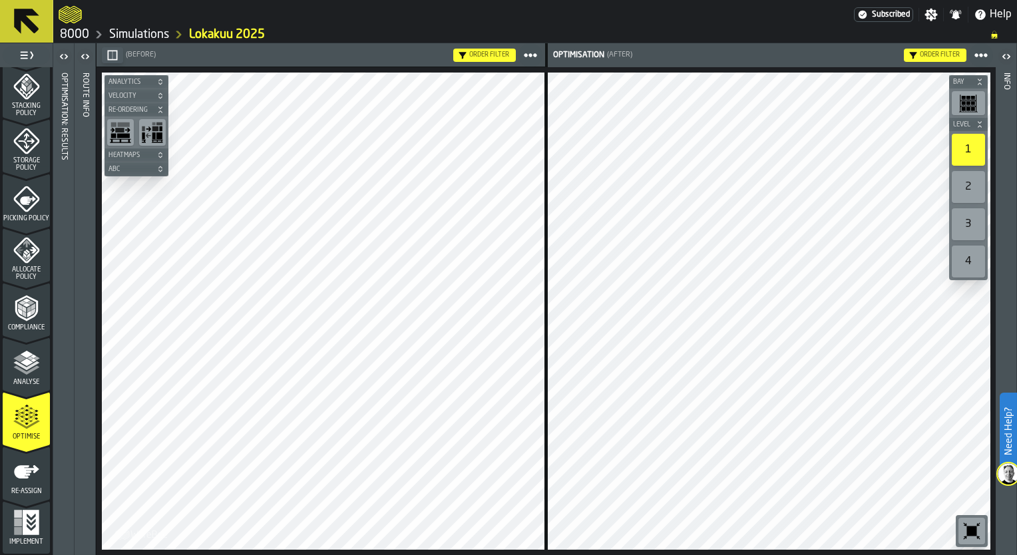
click at [965, 197] on div "2" at bounding box center [968, 187] width 33 height 32
click at [69, 53] on icon "button-toggle-Open" at bounding box center [64, 57] width 16 height 16
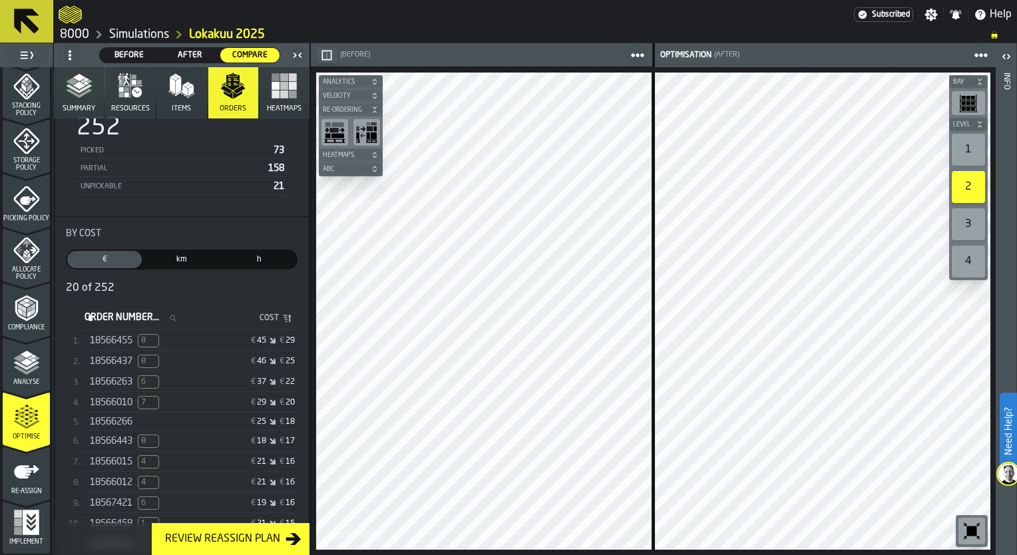
scroll to position [133, 0]
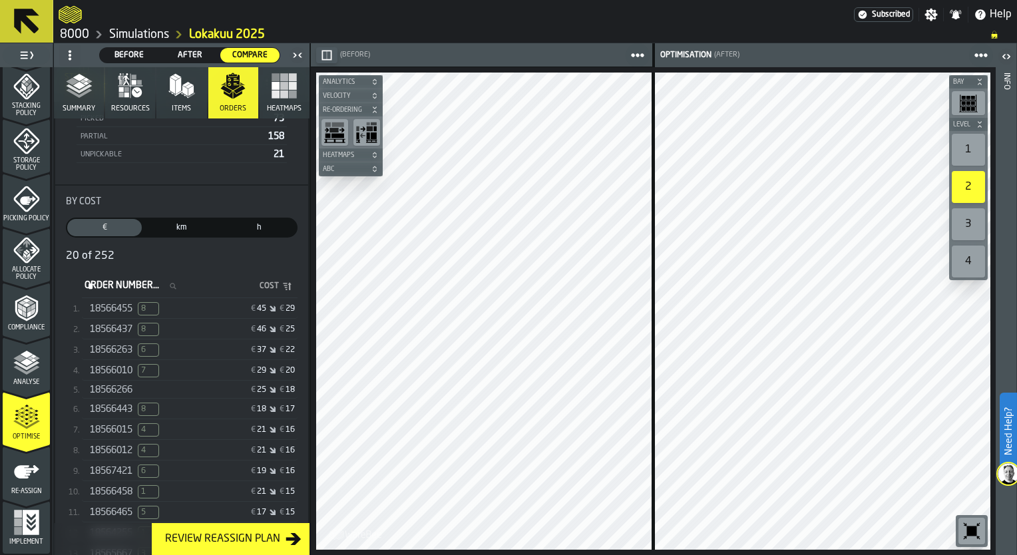
click at [173, 79] on polygon "button" at bounding box center [174, 77] width 9 height 5
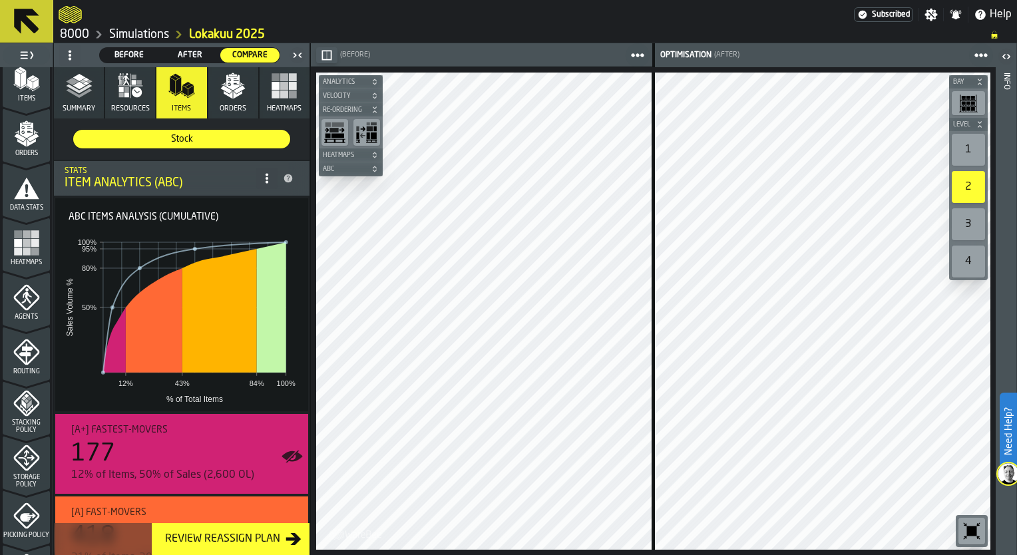
scroll to position [162, 0]
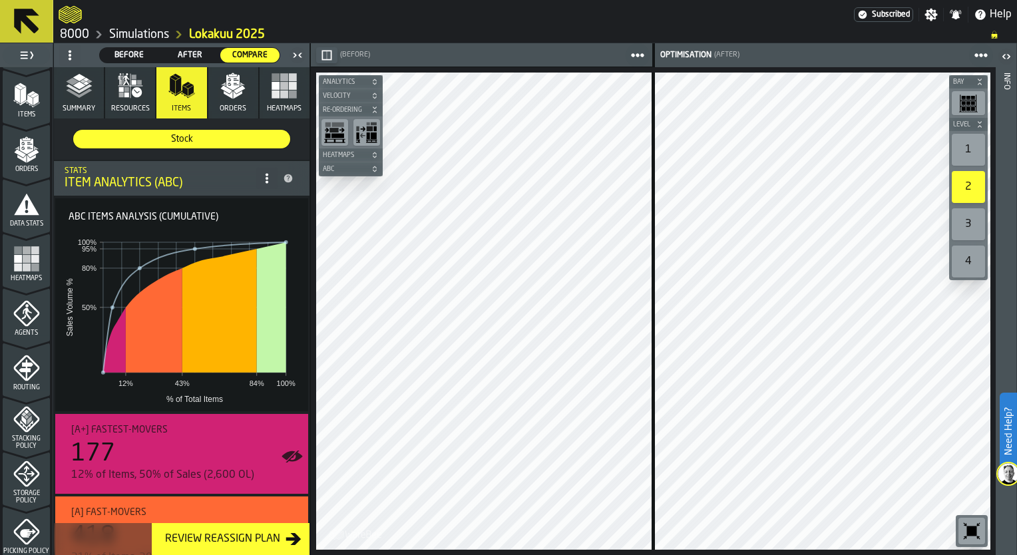
click at [126, 102] on button "Resources" at bounding box center [130, 92] width 50 height 51
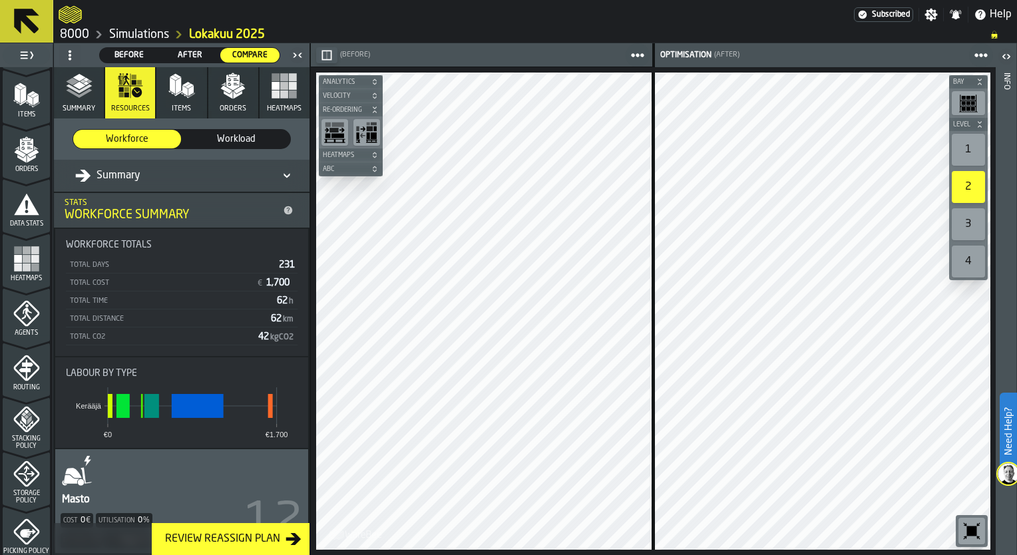
click at [222, 97] on icon "button" at bounding box center [233, 86] width 27 height 27
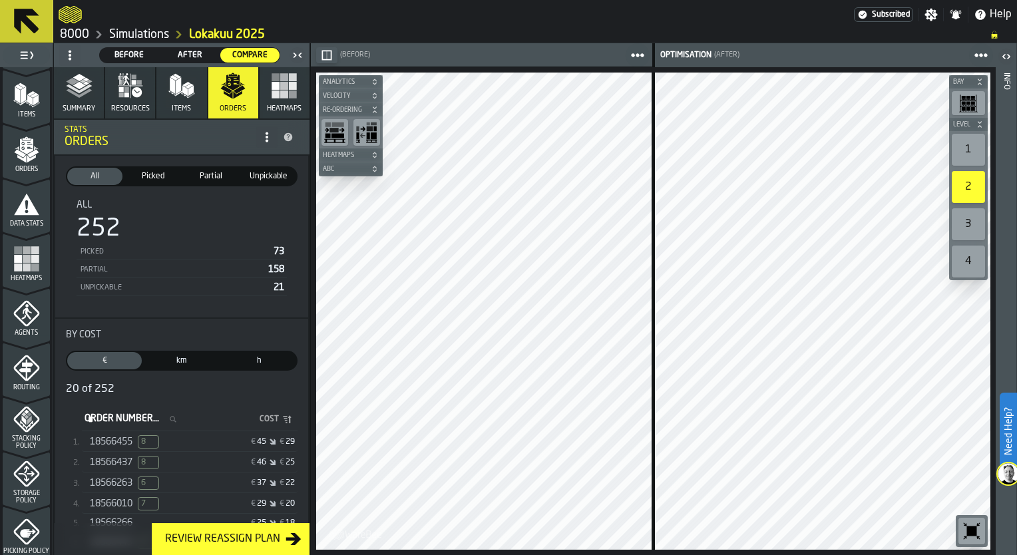
click at [172, 86] on polygon "button" at bounding box center [172, 85] width 5 height 17
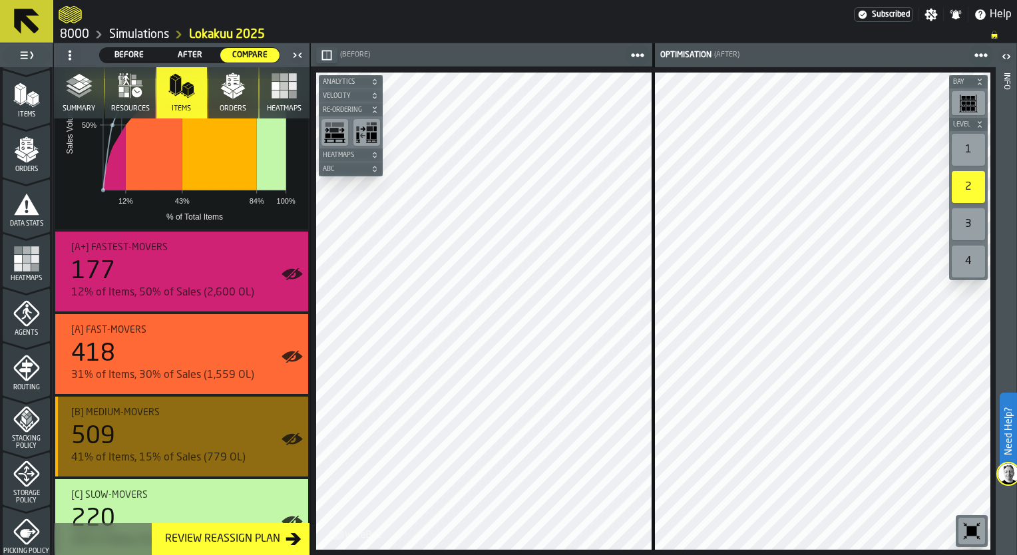
scroll to position [87, 0]
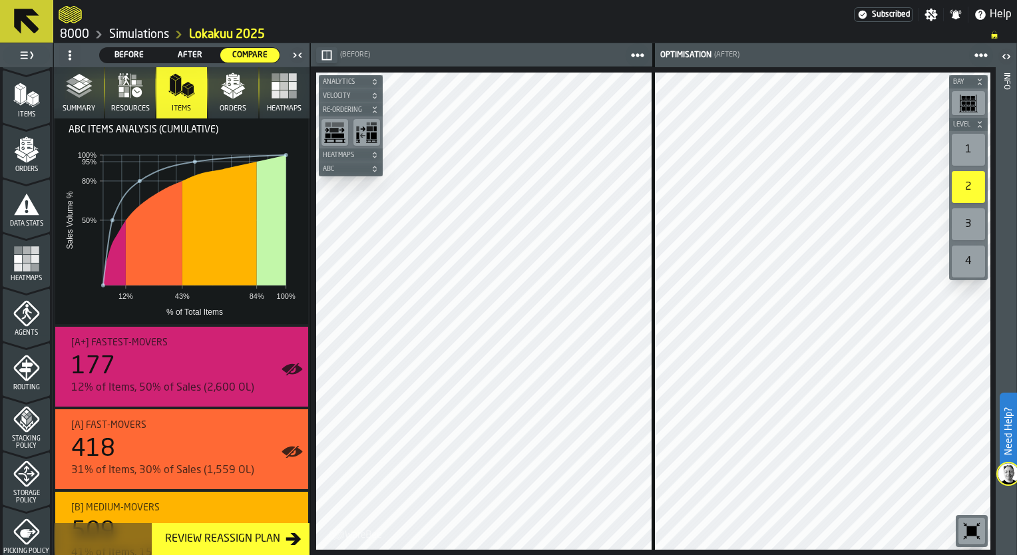
click at [275, 77] on rect "button" at bounding box center [276, 77] width 8 height 8
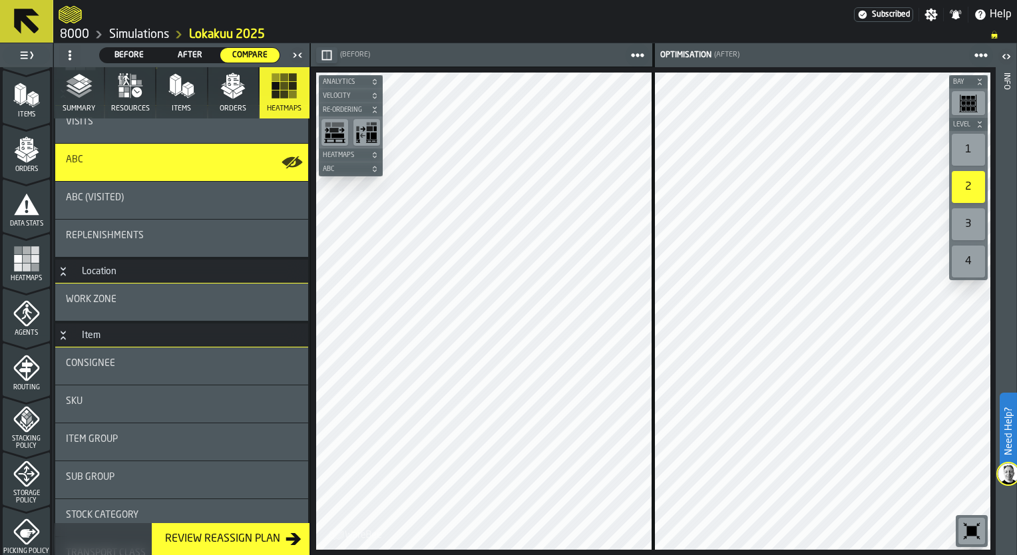
click at [131, 191] on div "ABC (Visited)" at bounding box center [181, 200] width 253 height 37
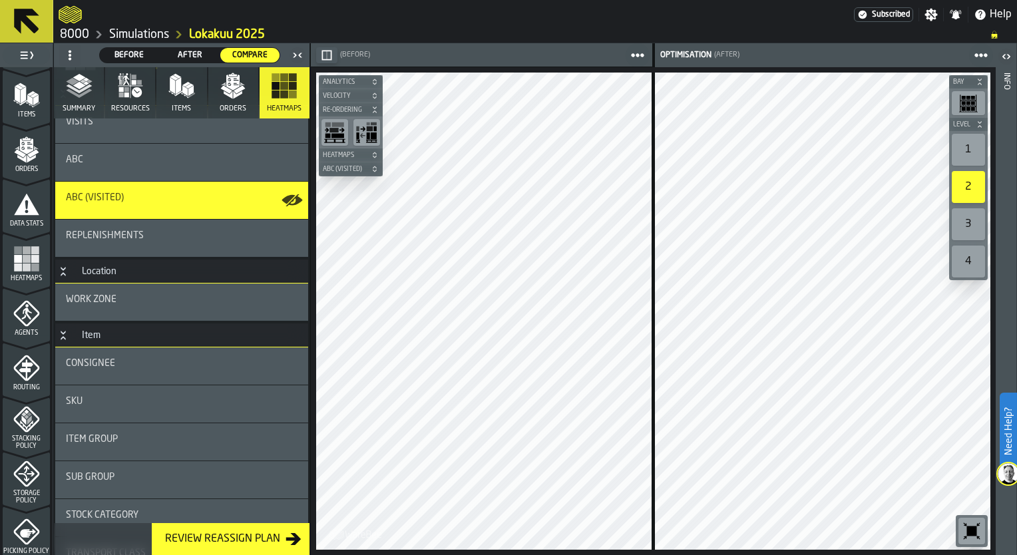
click at [359, 156] on span "Heatmaps" at bounding box center [344, 155] width 48 height 7
click at [362, 177] on icon "button-toolbar-undefined" at bounding box center [366, 177] width 21 height 21
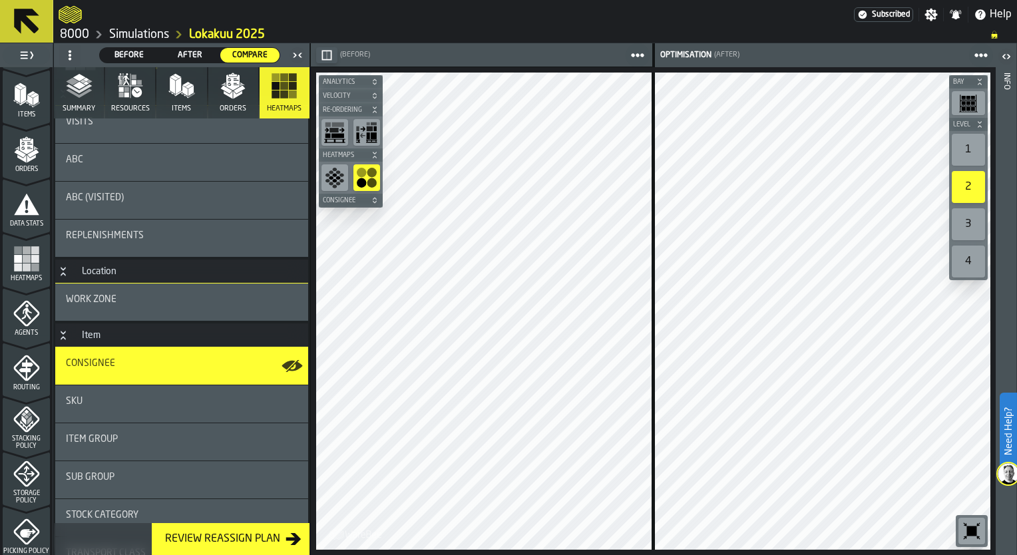
click at [341, 179] on icon "button-toolbar-undefined" at bounding box center [342, 180] width 5 height 3
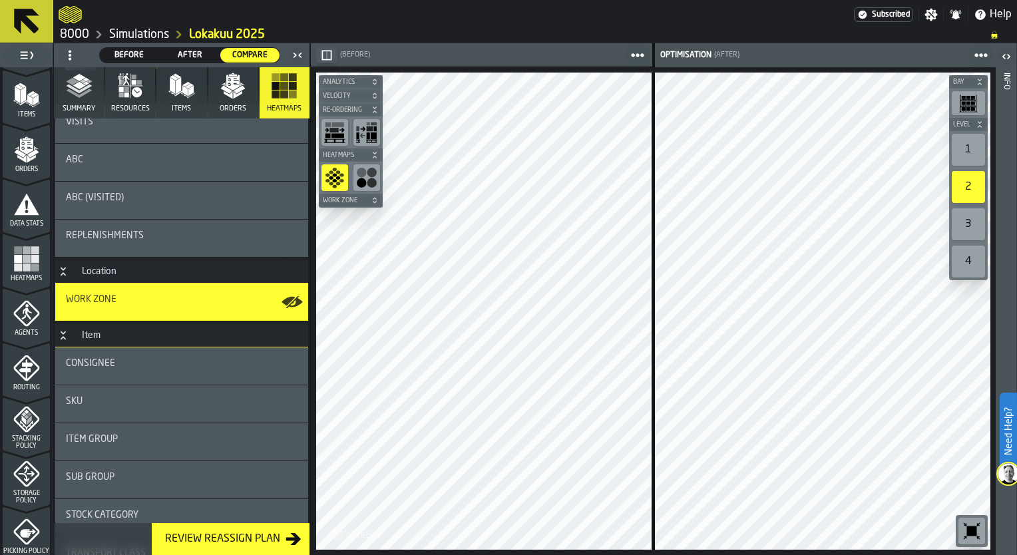
click at [372, 111] on icon "button-" at bounding box center [375, 110] width 8 height 8
click at [372, 110] on icon "button-" at bounding box center [375, 110] width 8 height 8
click at [971, 143] on div "1" at bounding box center [968, 150] width 33 height 32
click at [973, 191] on div "2" at bounding box center [968, 187] width 33 height 32
click at [226, 97] on icon "button" at bounding box center [233, 86] width 27 height 27
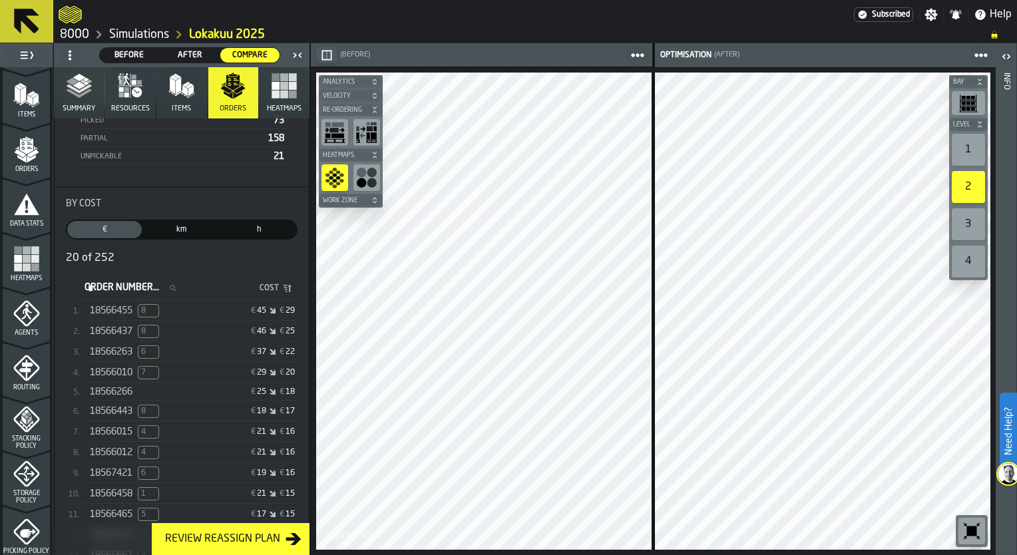
scroll to position [154, 0]
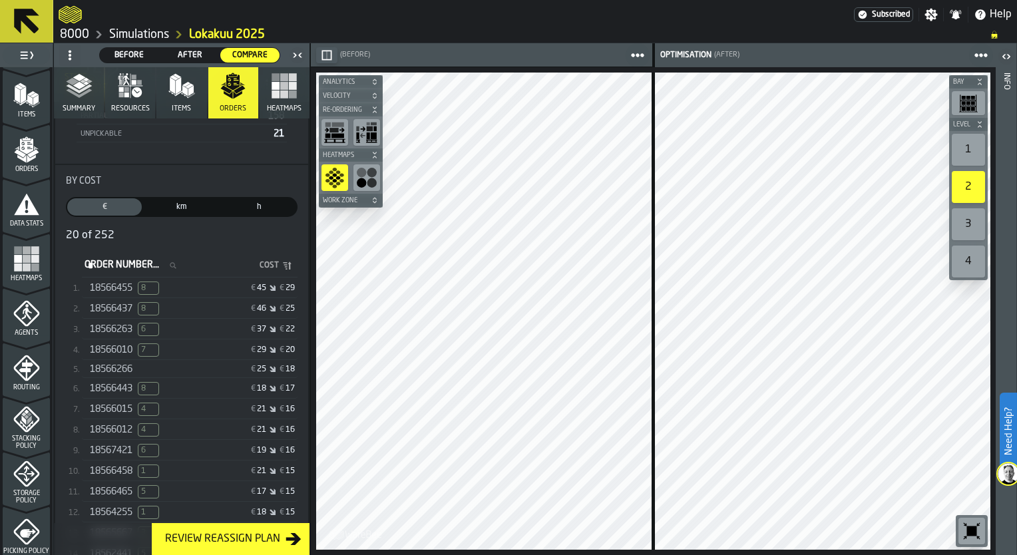
click at [128, 289] on span "18566455" at bounding box center [111, 288] width 43 height 11
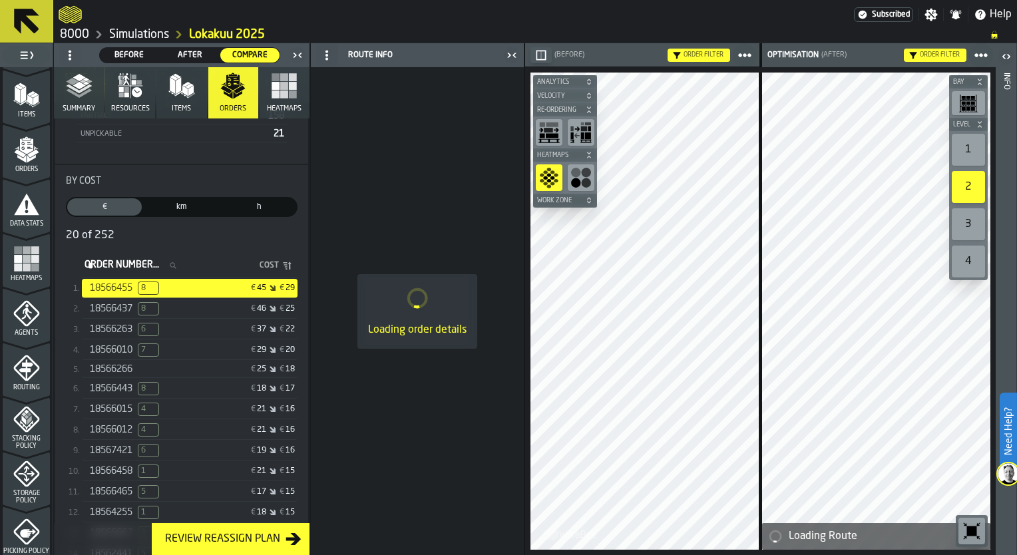
click at [130, 306] on span "18566437" at bounding box center [111, 309] width 43 height 11
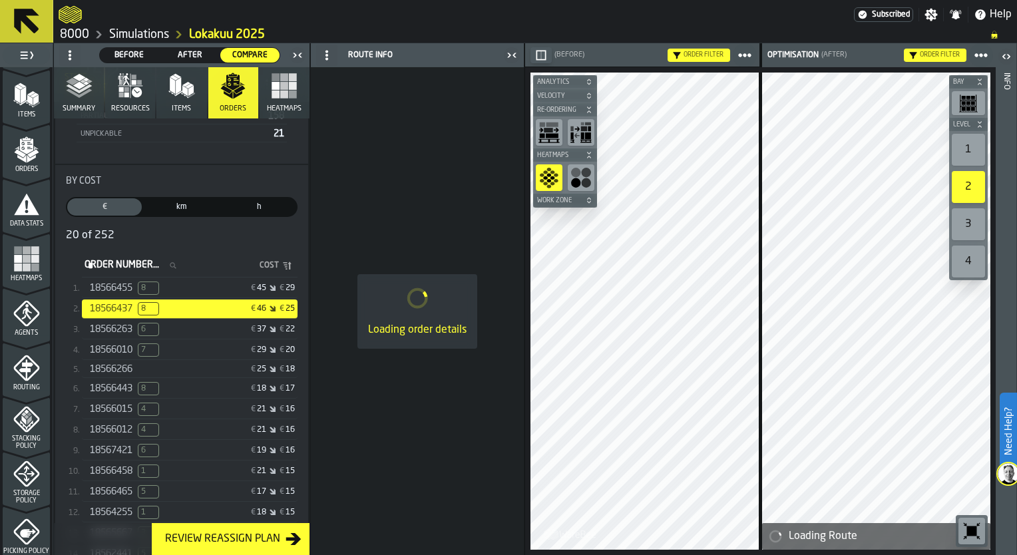
click at [134, 336] on div "18566263 6 € 37 € 22" at bounding box center [190, 329] width 216 height 19
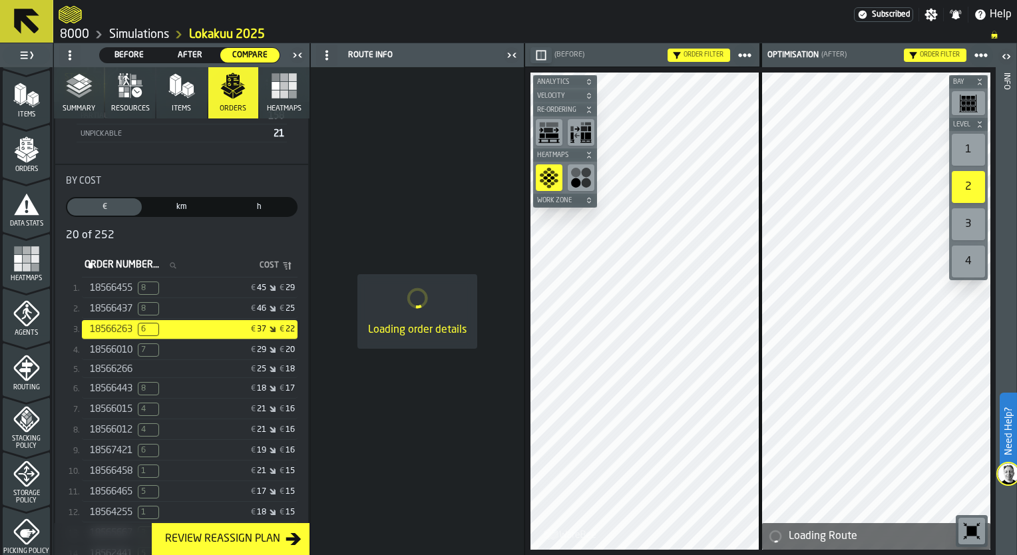
click at [121, 366] on span "18566266" at bounding box center [111, 369] width 43 height 11
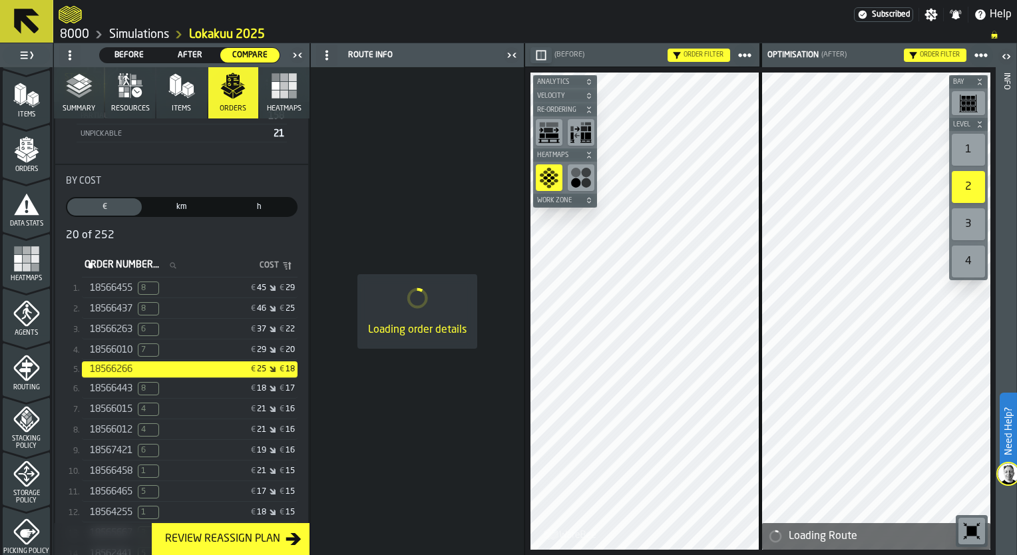
click at [125, 400] on div "18566015 4 € 21 € 16" at bounding box center [190, 409] width 216 height 19
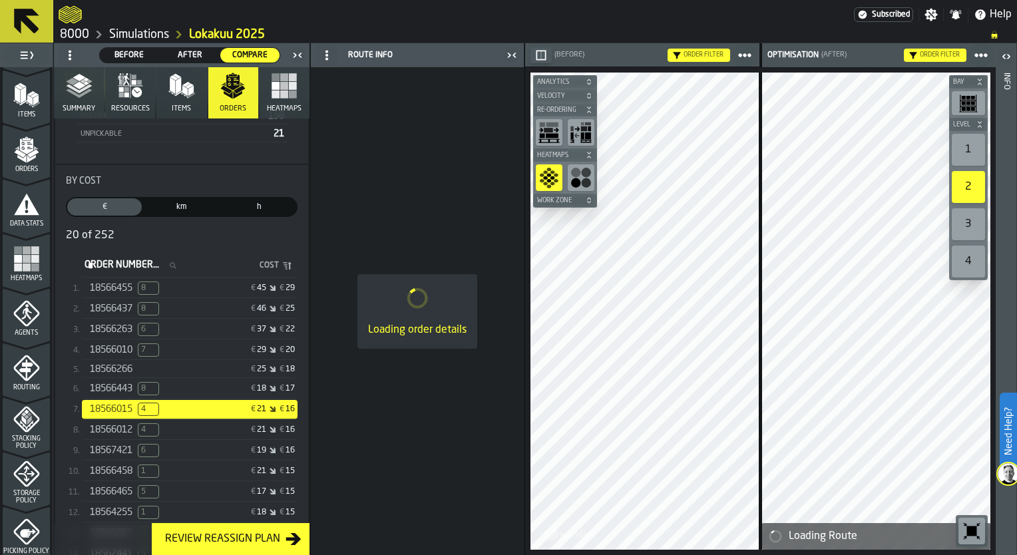
click at [116, 371] on span "18566266" at bounding box center [111, 369] width 43 height 11
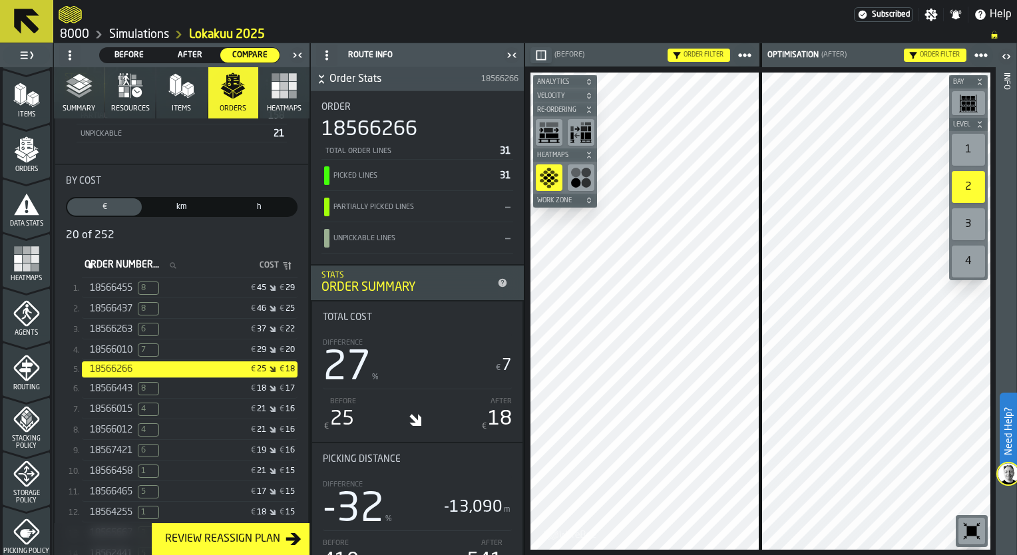
drag, startPoint x: 91, startPoint y: 376, endPoint x: 188, endPoint y: 427, distance: 110.8
click at [188, 427] on div "18566012 4" at bounding box center [141, 429] width 103 height 13
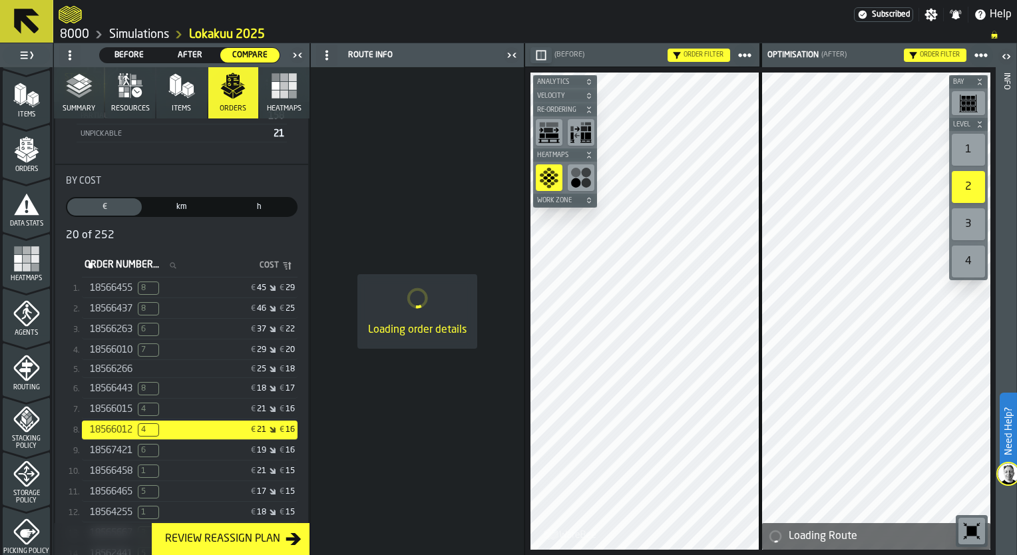
click at [170, 197] on label "km Distance" at bounding box center [181, 207] width 77 height 20
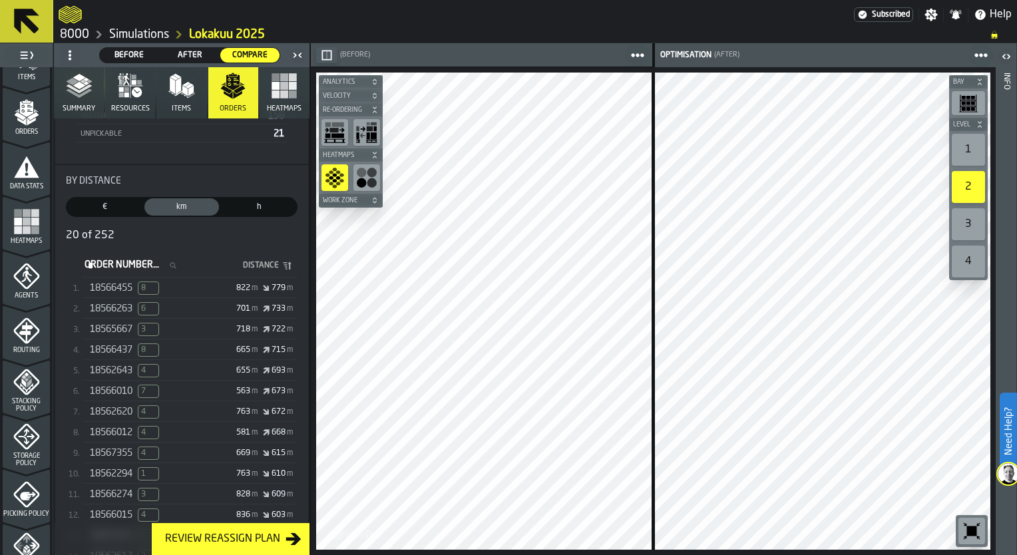
scroll to position [229, 0]
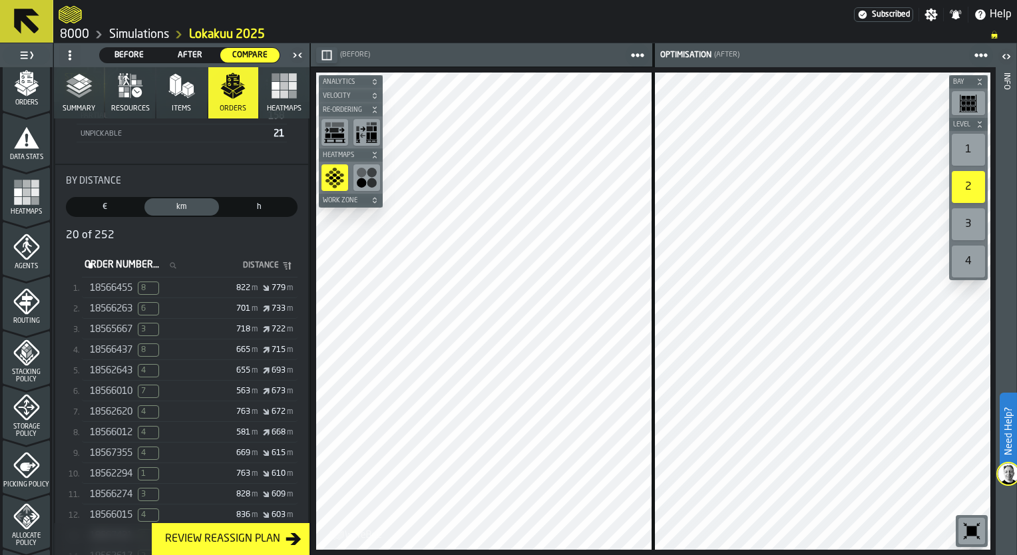
click at [169, 105] on button "Items" at bounding box center [181, 92] width 50 height 51
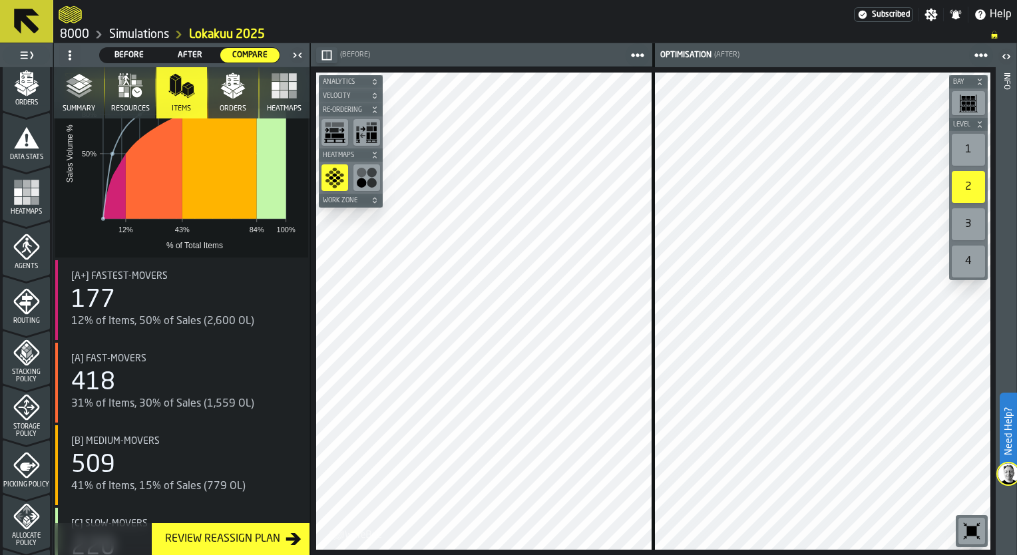
click at [355, 103] on aside "Analytics Velocity Re-Ordering Heatmaps Work Zone" at bounding box center [351, 141] width 64 height 132
drag, startPoint x: 358, startPoint y: 94, endPoint x: 343, endPoint y: 97, distance: 15.7
click at [343, 97] on span "Velocity" at bounding box center [344, 96] width 48 height 7
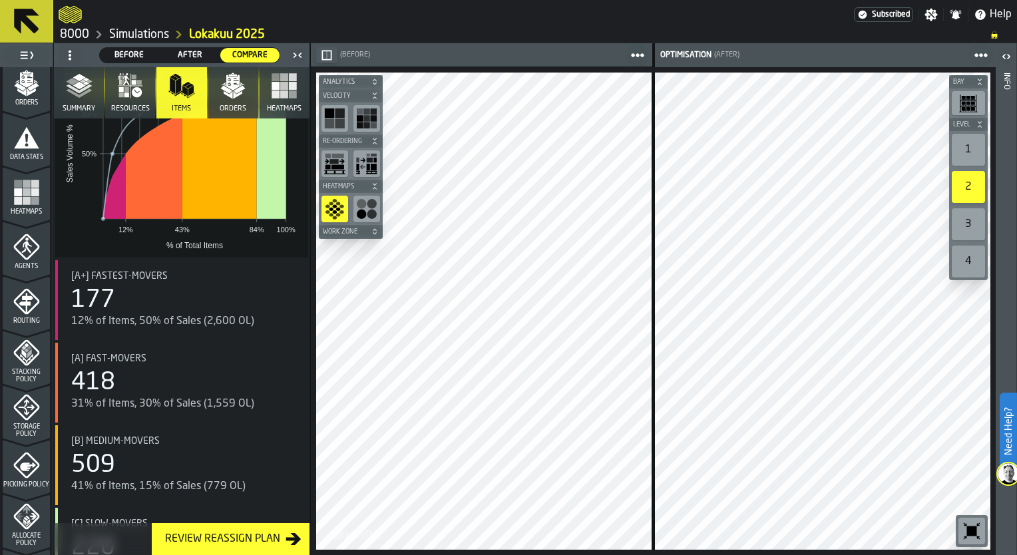
click at [337, 116] on rect "button-toolbar-undefined" at bounding box center [339, 113] width 9 height 9
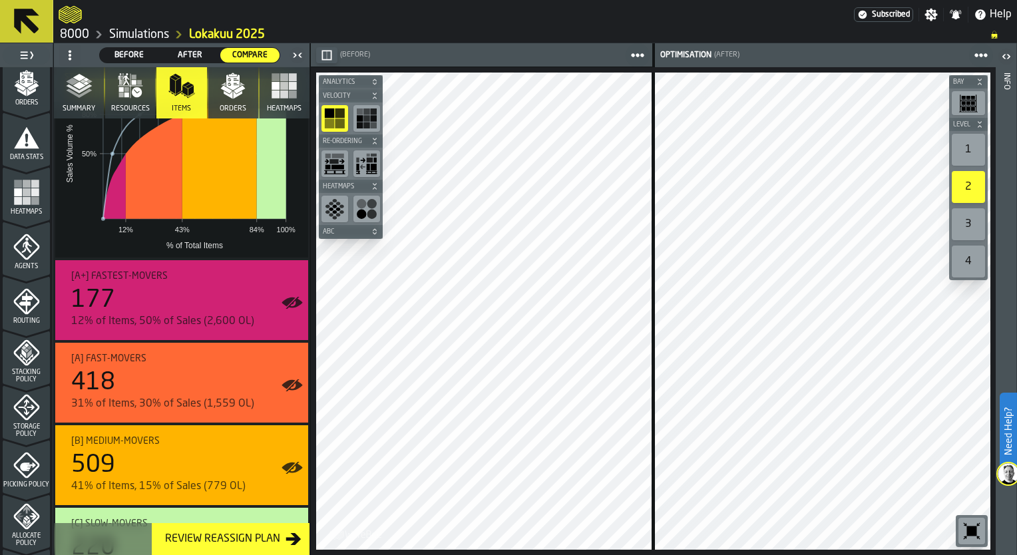
click at [360, 121] on icon "button-toolbar-undefined" at bounding box center [366, 118] width 21 height 21
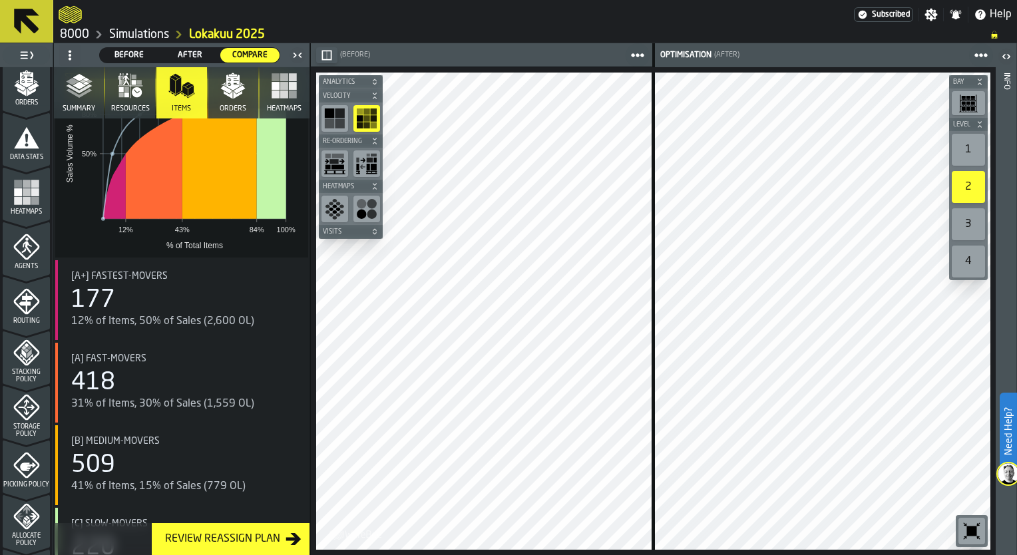
click at [349, 83] on span "Analytics" at bounding box center [344, 82] width 48 height 7
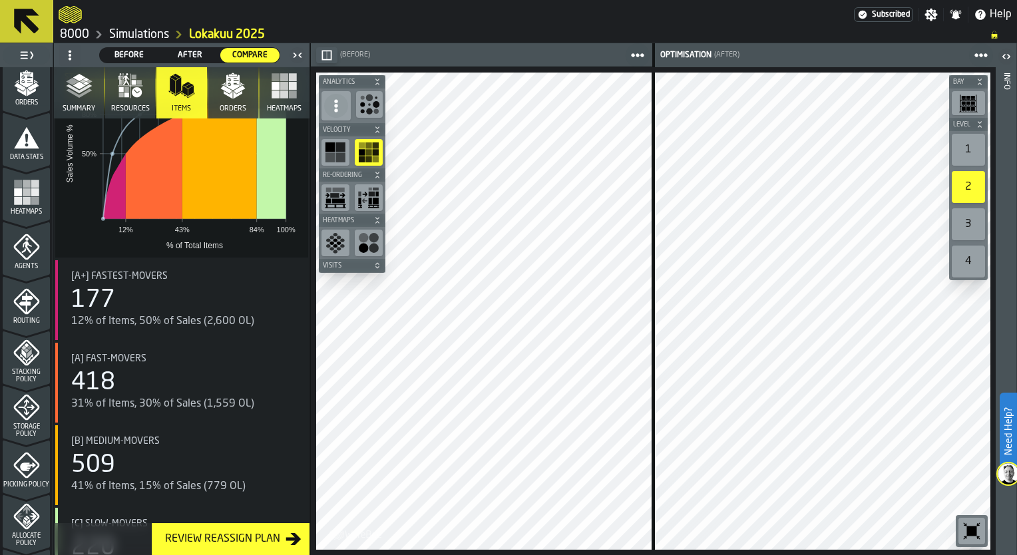
click at [372, 108] on icon "button-toolbar-undefined" at bounding box center [369, 104] width 21 height 21
click at [973, 140] on div "1" at bounding box center [968, 150] width 33 height 32
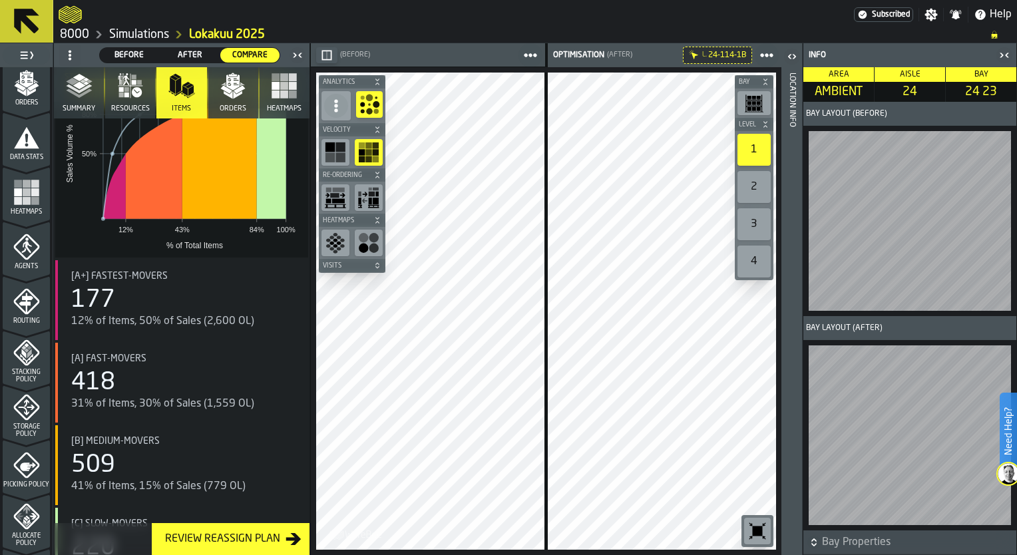
drag, startPoint x: 293, startPoint y: 409, endPoint x: 1008, endPoint y: 59, distance: 795.9
click at [1008, 54] on icon "button-toggle-Close me" at bounding box center [1005, 55] width 16 height 16
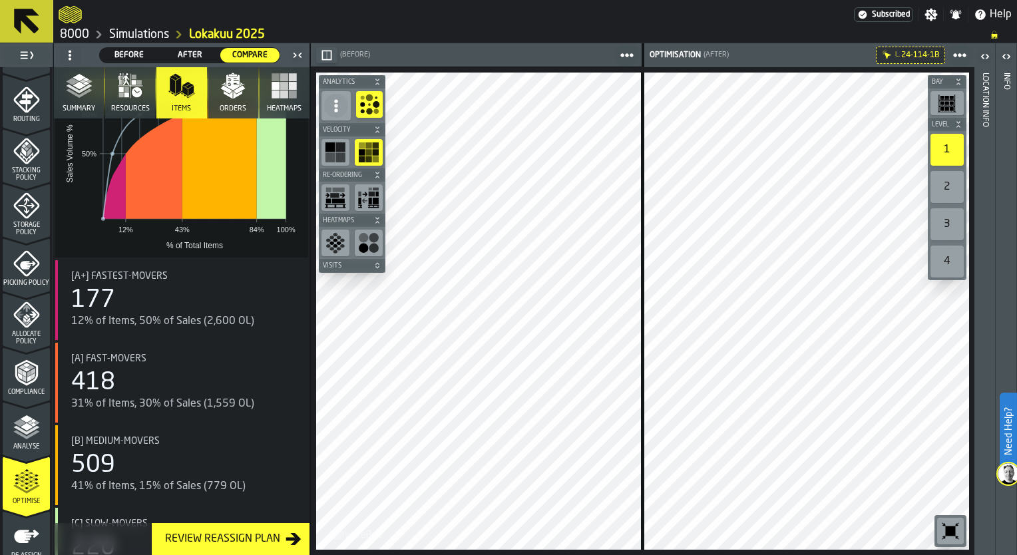
scroll to position [495, 0]
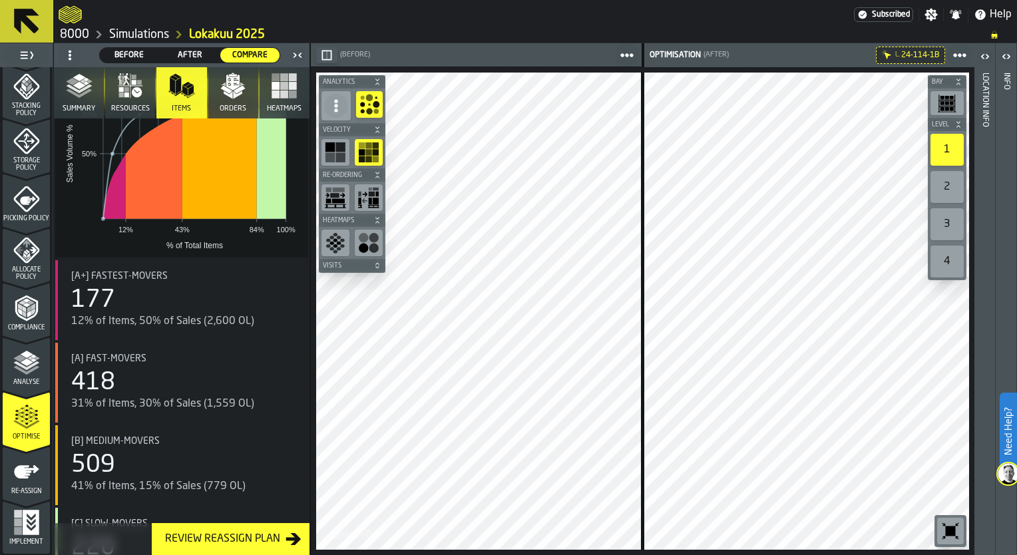
click at [10, 473] on div "Re-assign" at bounding box center [26, 477] width 47 height 37
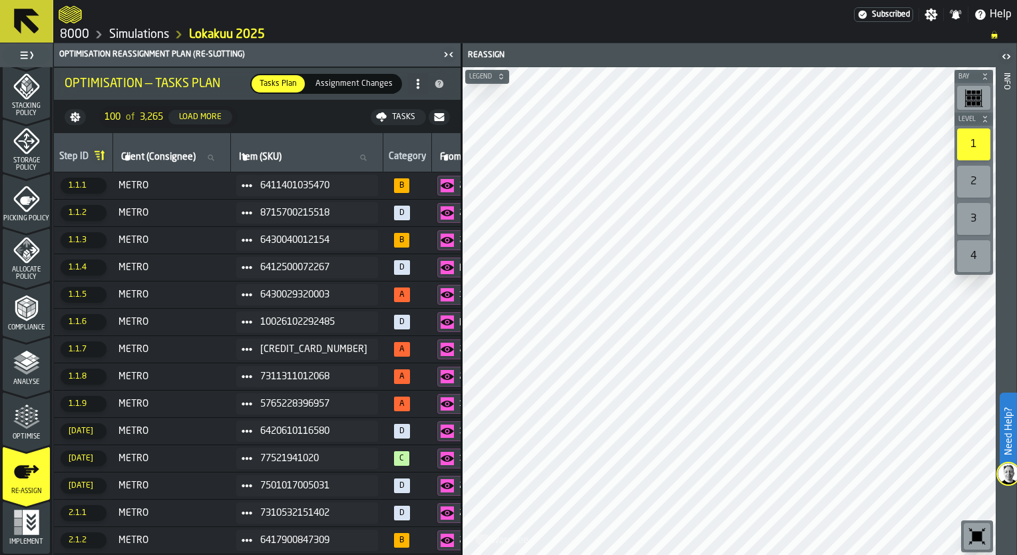
click at [39, 523] on icon "menu Re-assign" at bounding box center [26, 501] width 47 height 53
click at [25, 531] on icon "menu Implement" at bounding box center [30, 522] width 17 height 25
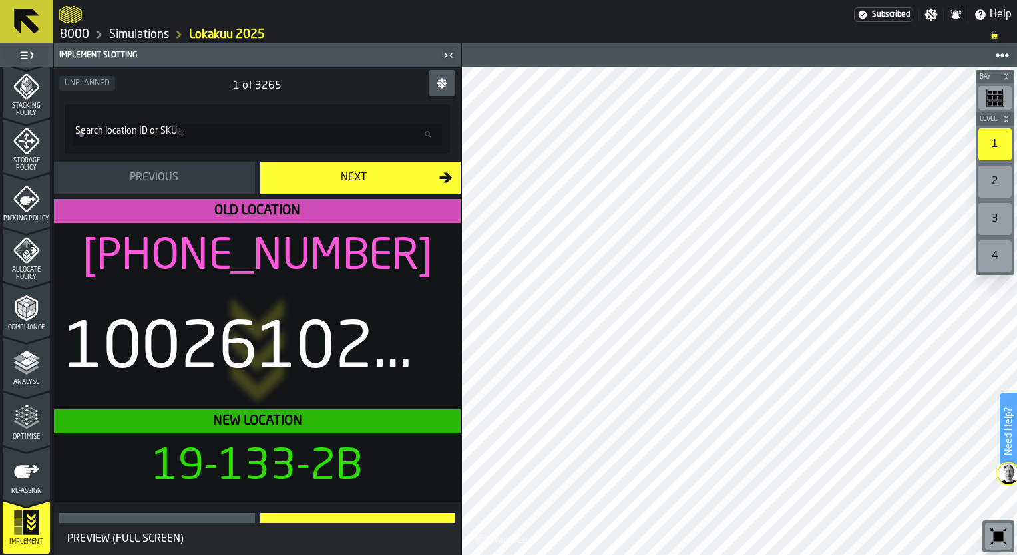
scroll to position [37, 0]
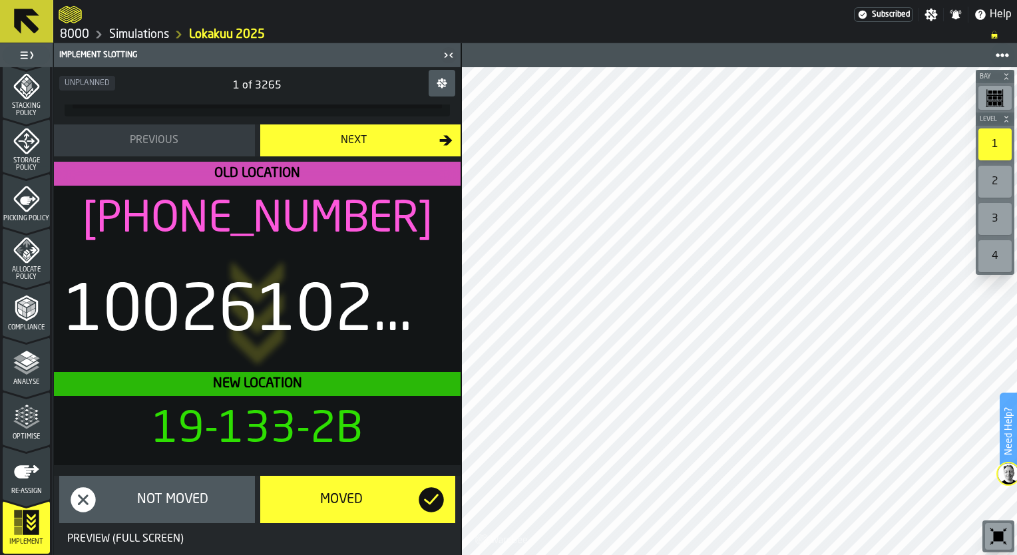
click at [13, 481] on icon "menu Re-assign" at bounding box center [26, 472] width 27 height 27
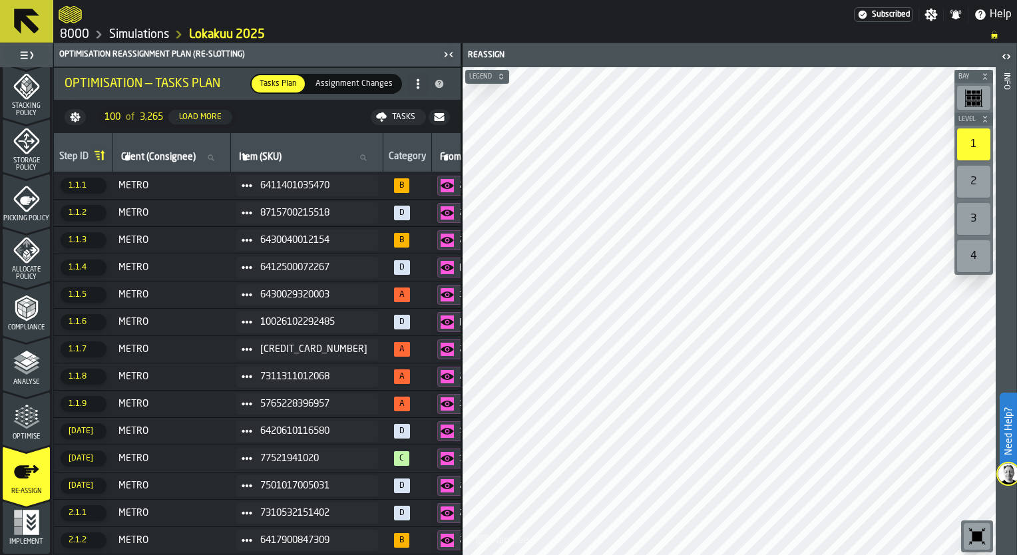
click at [364, 89] on span "Assignment Changes" at bounding box center [354, 84] width 88 height 12
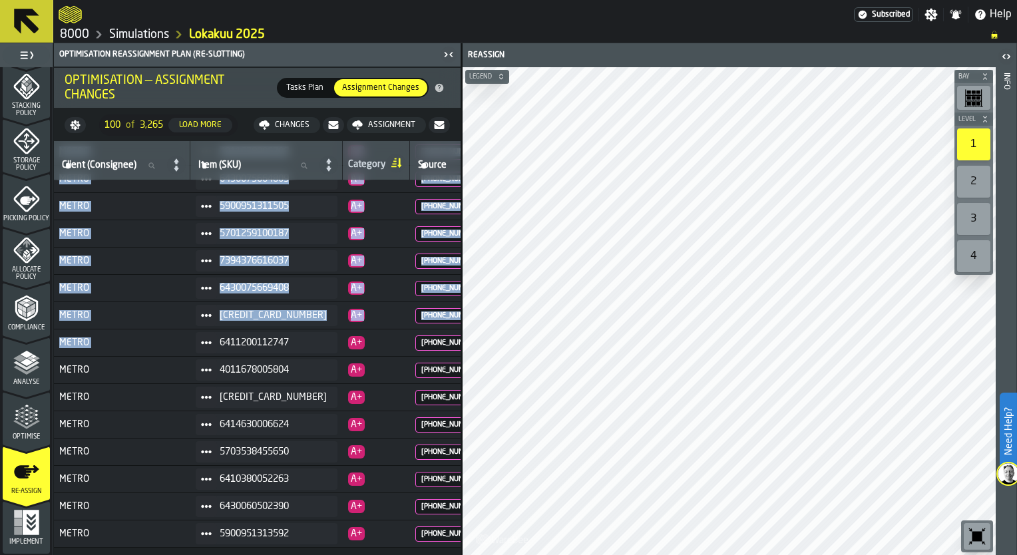
drag, startPoint x: 225, startPoint y: 551, endPoint x: 306, endPoint y: 554, distance: 81.3
click at [306, 554] on div "Client (Consignee) Client (Consignee) Item (SKU) Item (SKU) Category Source Sou…" at bounding box center [257, 348] width 407 height 414
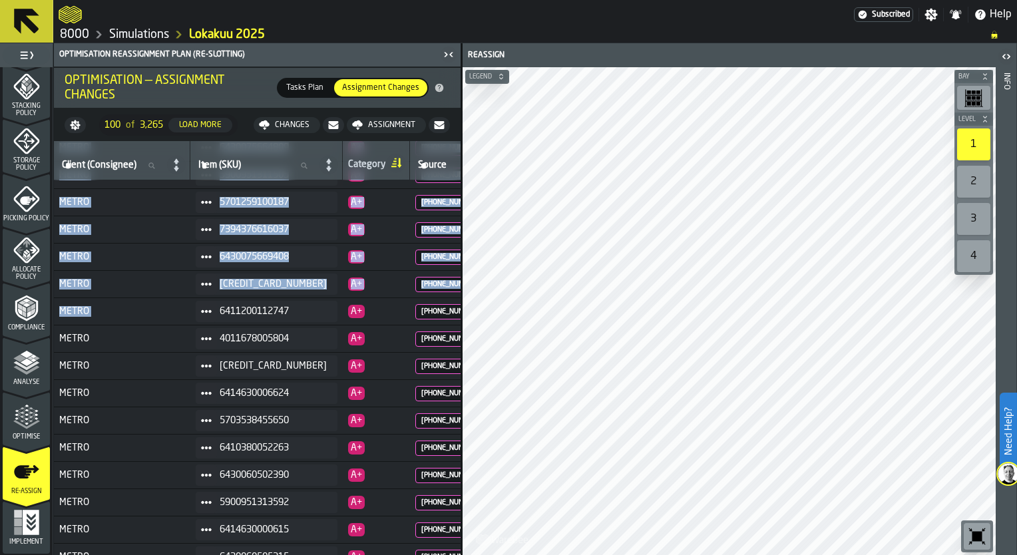
scroll to position [0, 0]
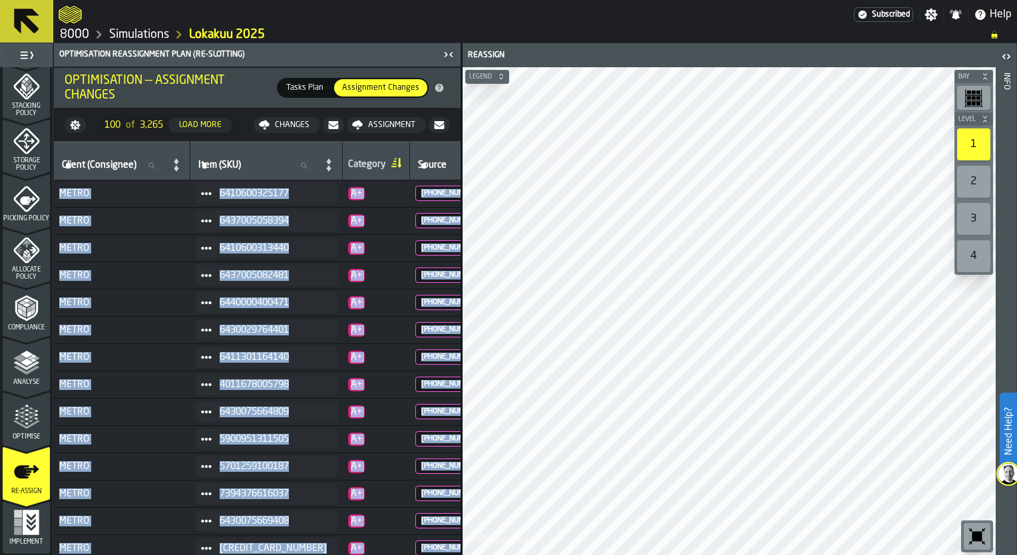
click at [310, 85] on span "Tasks Plan" at bounding box center [305, 88] width 48 height 12
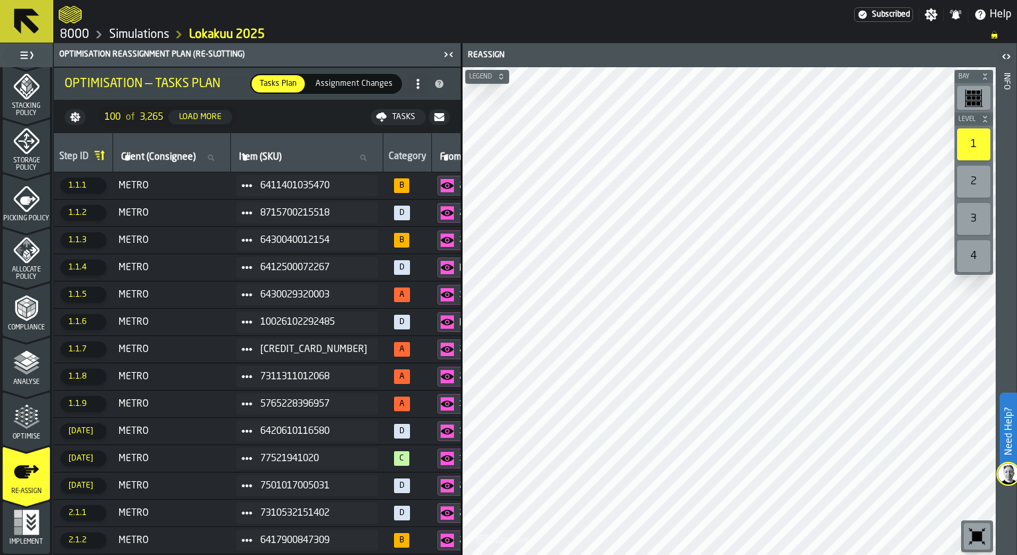
click at [367, 89] on div "Assignment Changes" at bounding box center [354, 83] width 93 height 17
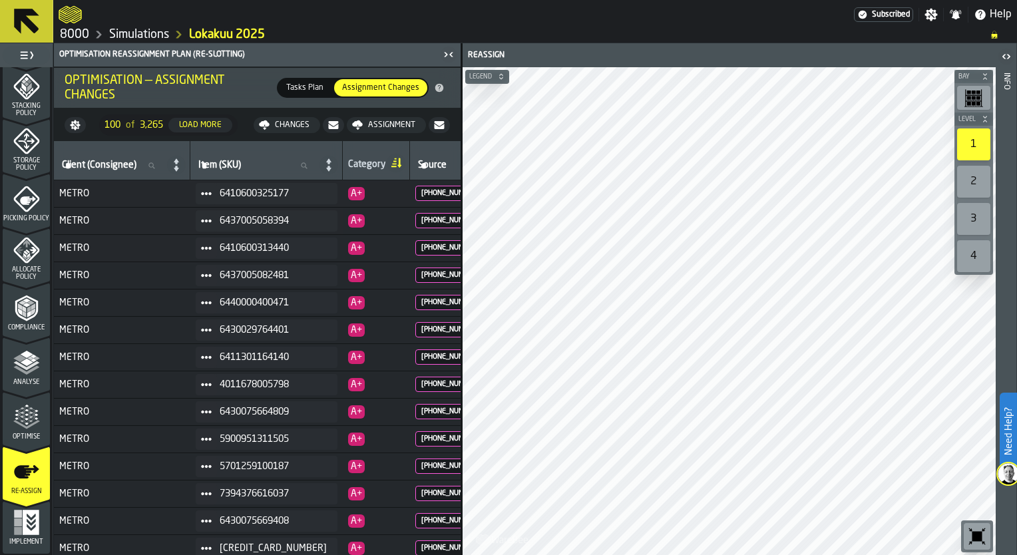
click at [318, 82] on span "Tasks Plan" at bounding box center [305, 88] width 48 height 12
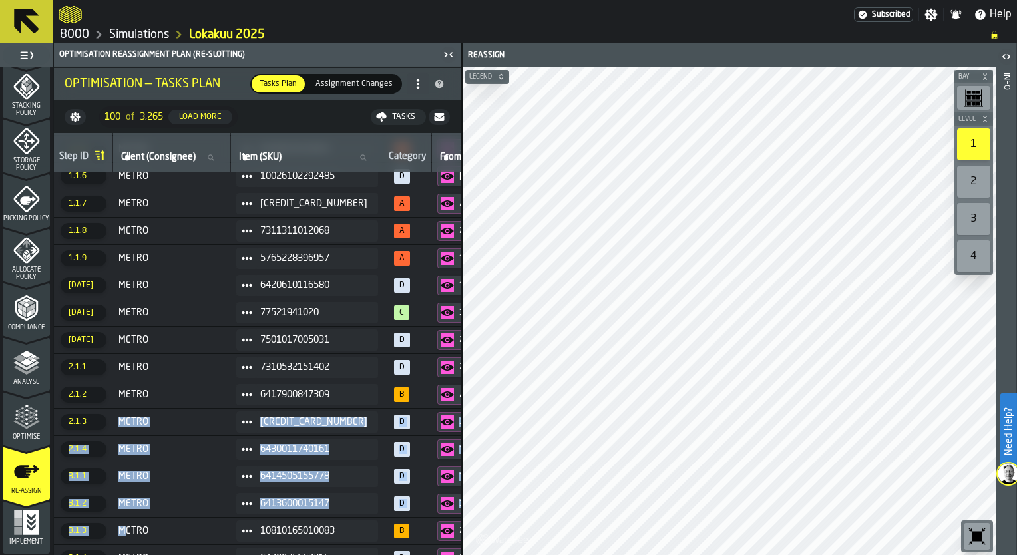
scroll to position [12, 0]
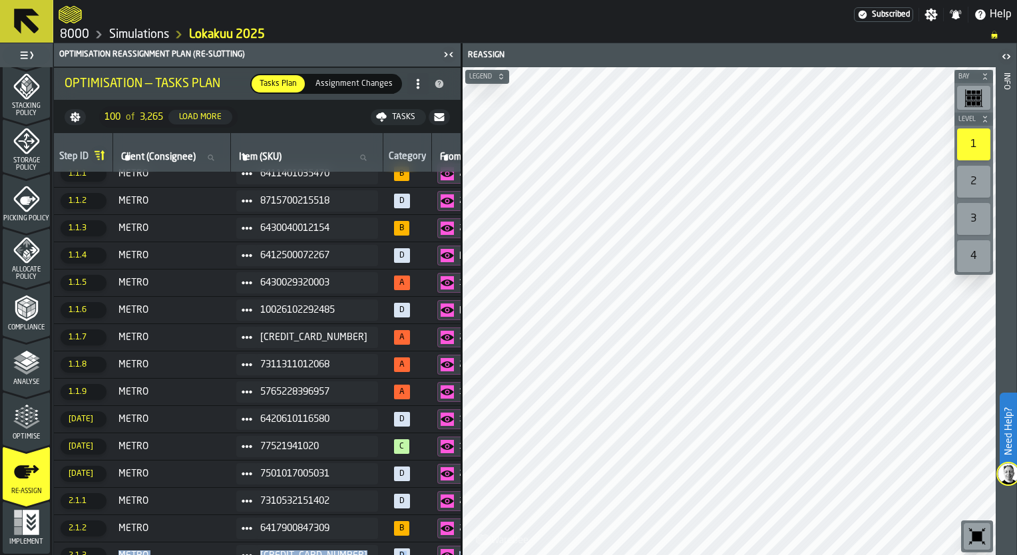
click at [330, 79] on span "Assignment Changes" at bounding box center [354, 84] width 88 height 12
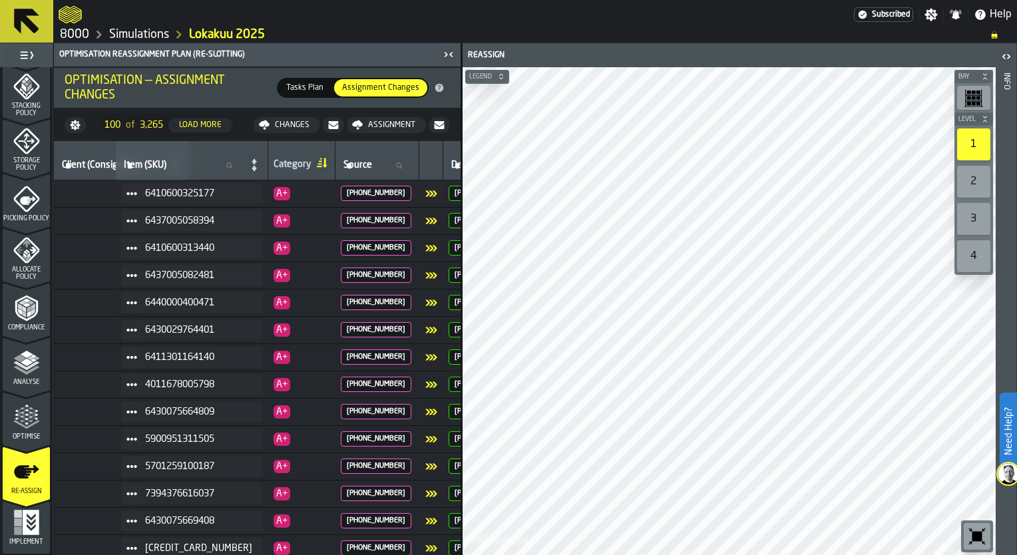
scroll to position [0, 93]
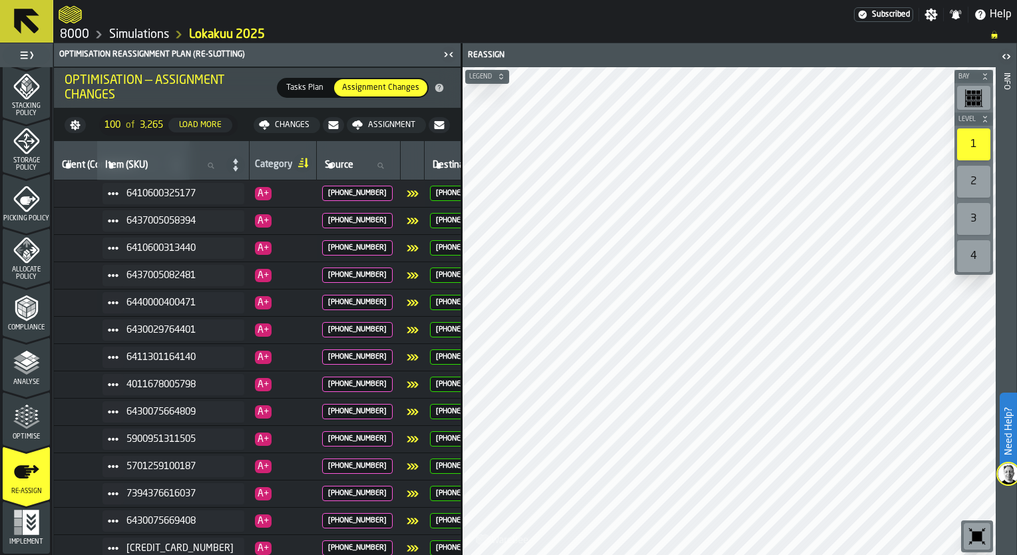
click at [399, 121] on div "Assignment" at bounding box center [392, 125] width 58 height 9
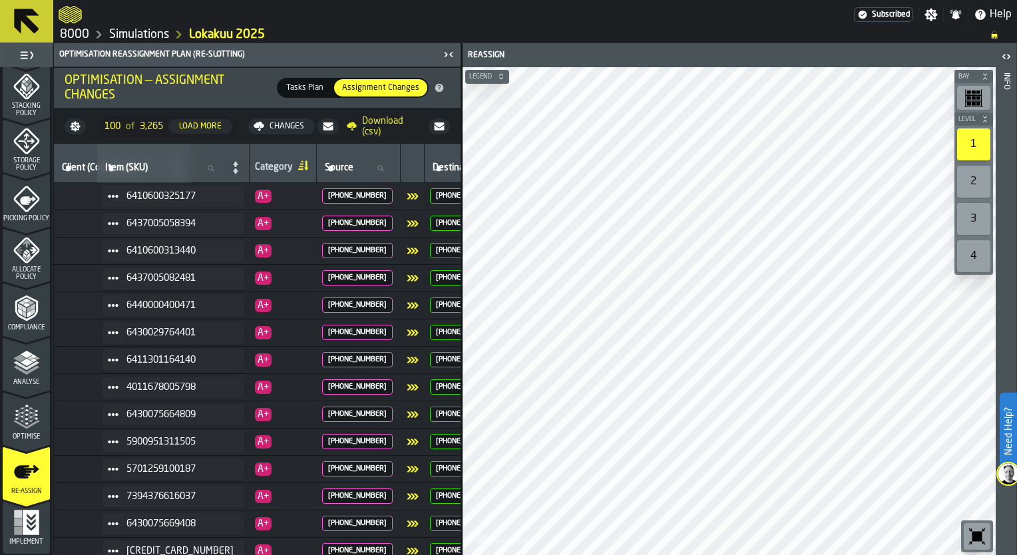
click at [383, 116] on span "Download (csv)" at bounding box center [391, 126] width 59 height 21
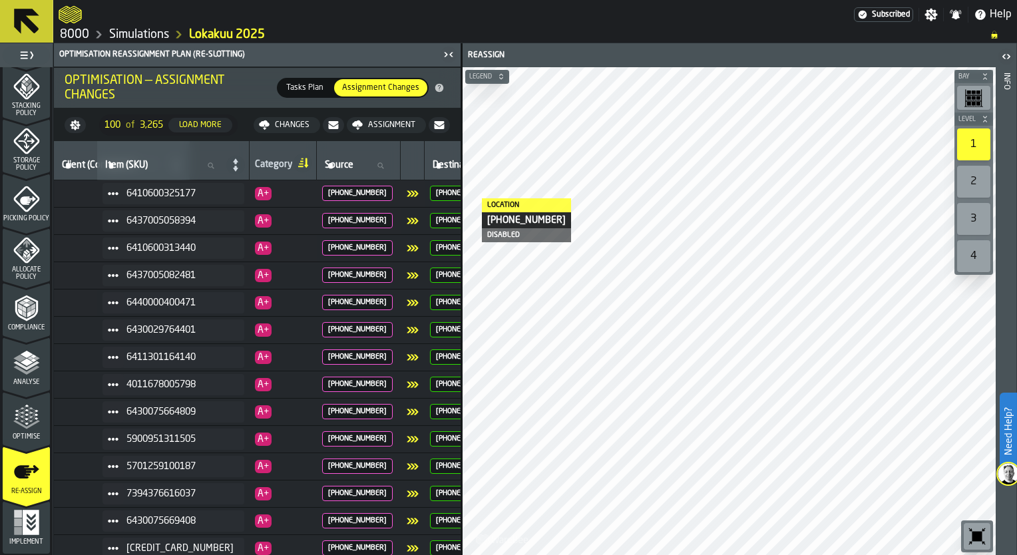
click at [391, 121] on div "Assignment" at bounding box center [392, 125] width 58 height 9
click at [309, 121] on div "Changes" at bounding box center [302, 125] width 45 height 9
drag, startPoint x: 479, startPoint y: 83, endPoint x: 423, endPoint y: 27, distance: 79.1
click at [423, 25] on div at bounding box center [457, 15] width 796 height 24
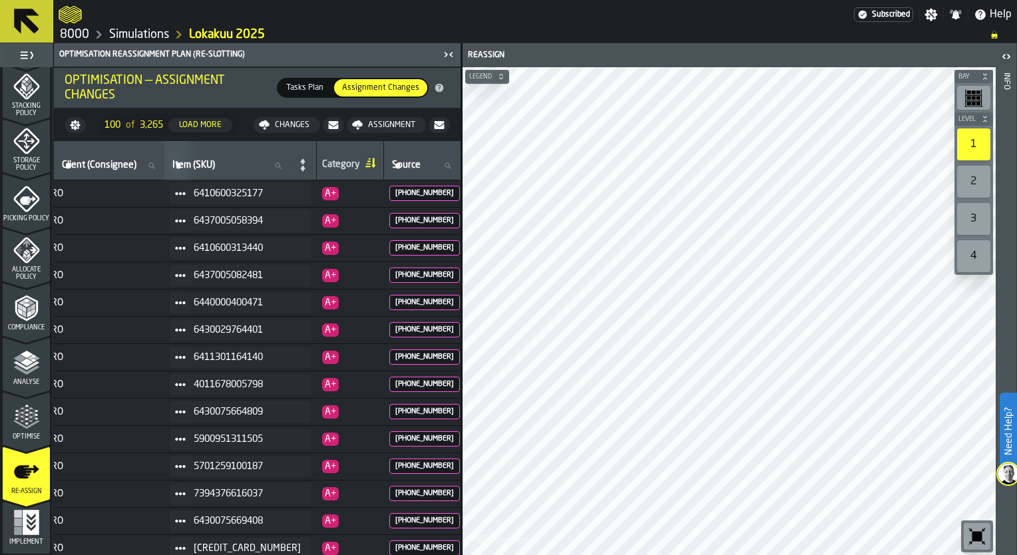
scroll to position [0, 0]
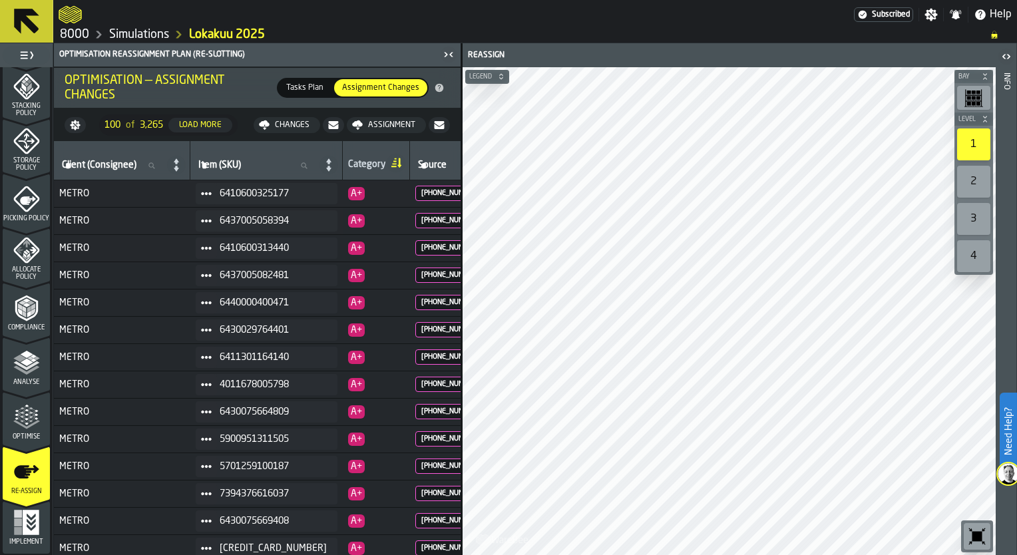
click at [305, 85] on span "Tasks Plan" at bounding box center [305, 88] width 48 height 12
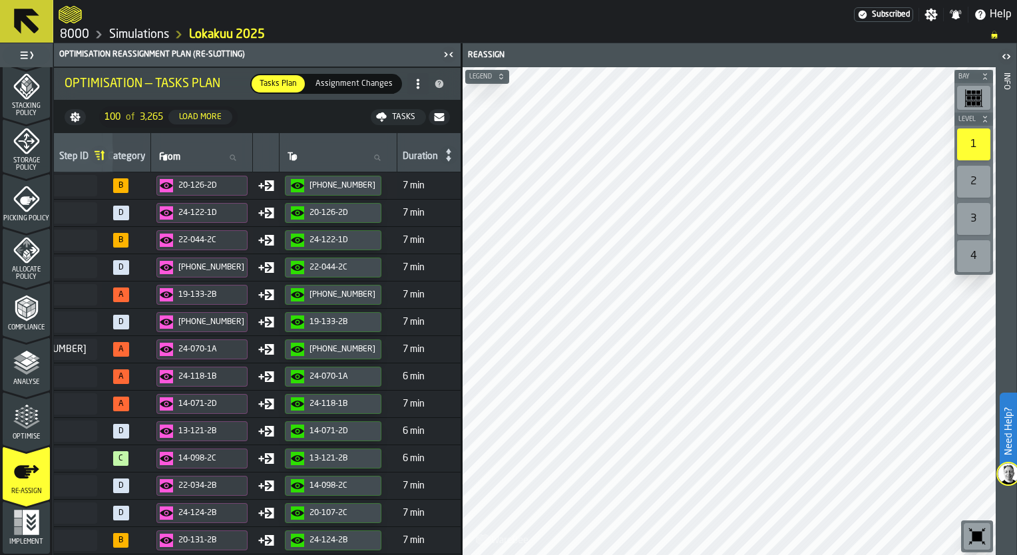
scroll to position [0, 278]
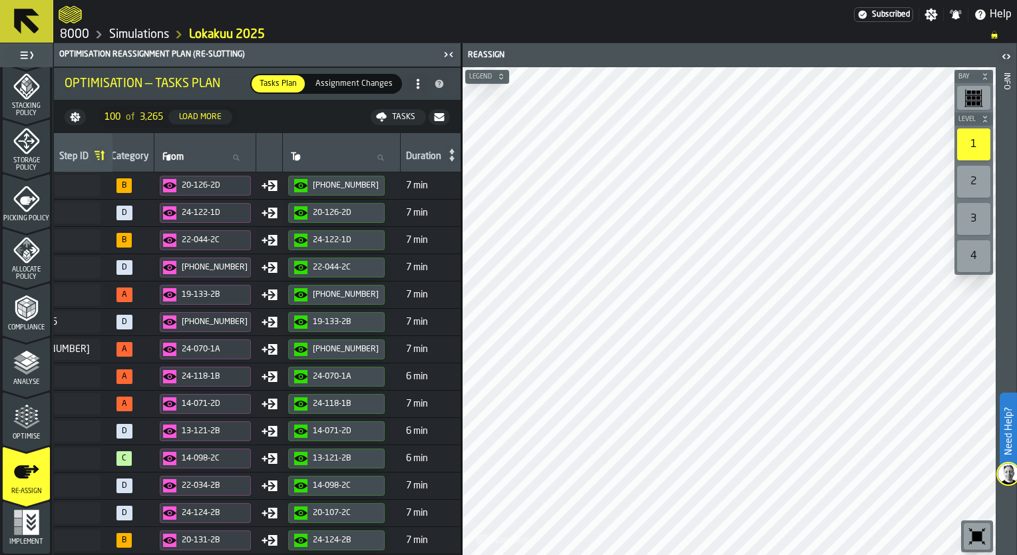
click at [24, 431] on div "Optimise" at bounding box center [26, 422] width 47 height 37
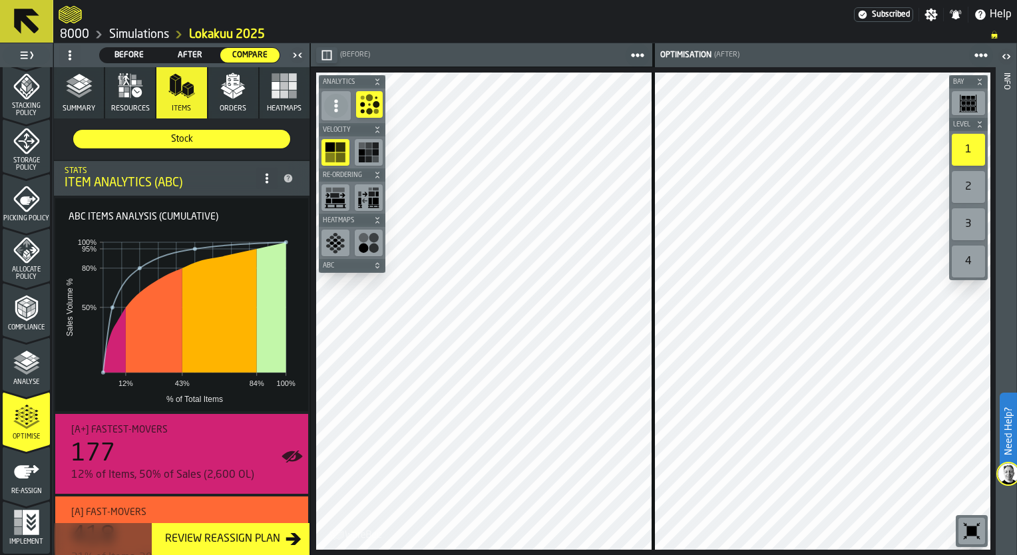
click at [93, 93] on button "Summary" at bounding box center [79, 92] width 50 height 51
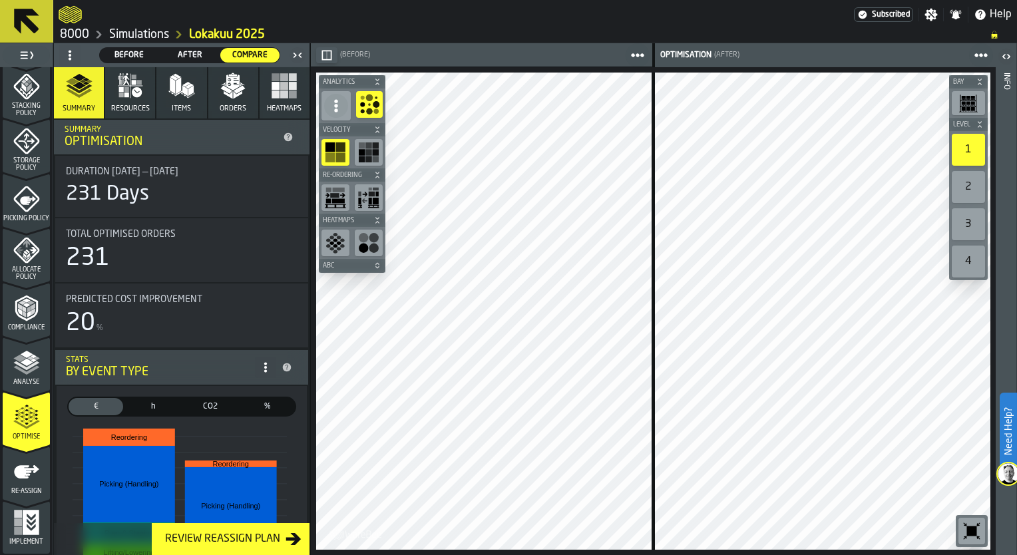
click at [376, 132] on icon "button-" at bounding box center [377, 131] width 3 height 3
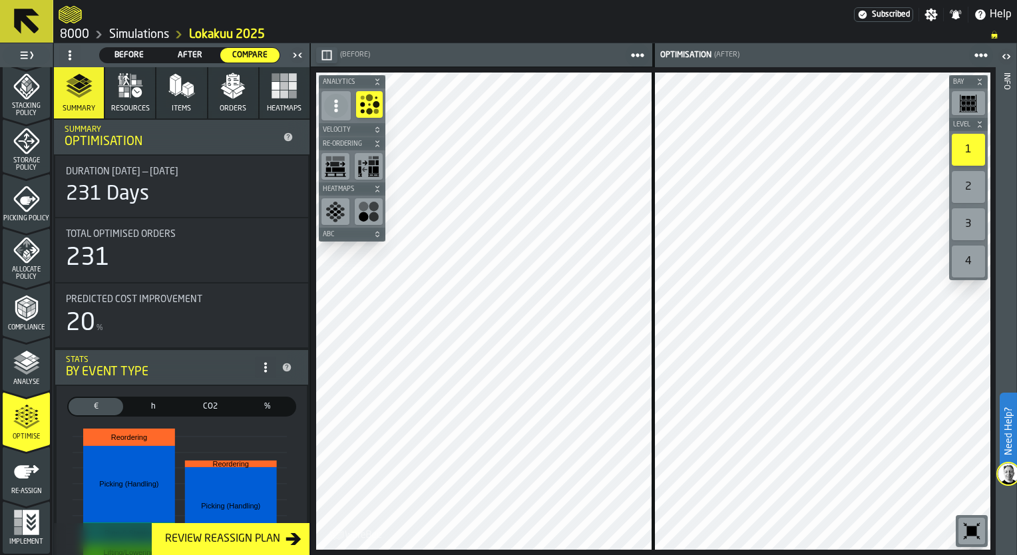
click at [380, 81] on icon "button-" at bounding box center [378, 82] width 8 height 8
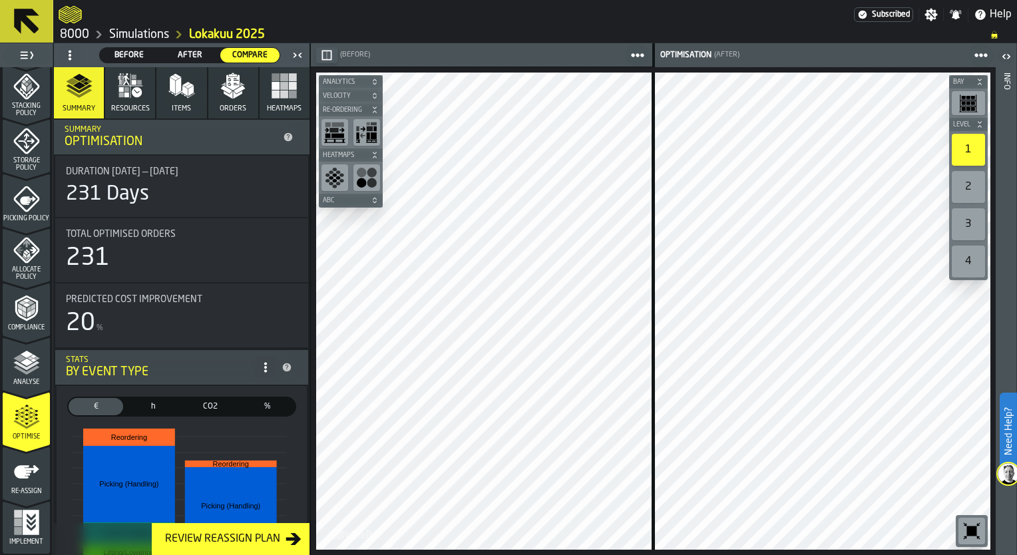
click at [375, 154] on icon "button-" at bounding box center [375, 155] width 8 height 8
click at [979, 191] on div "2" at bounding box center [968, 187] width 33 height 32
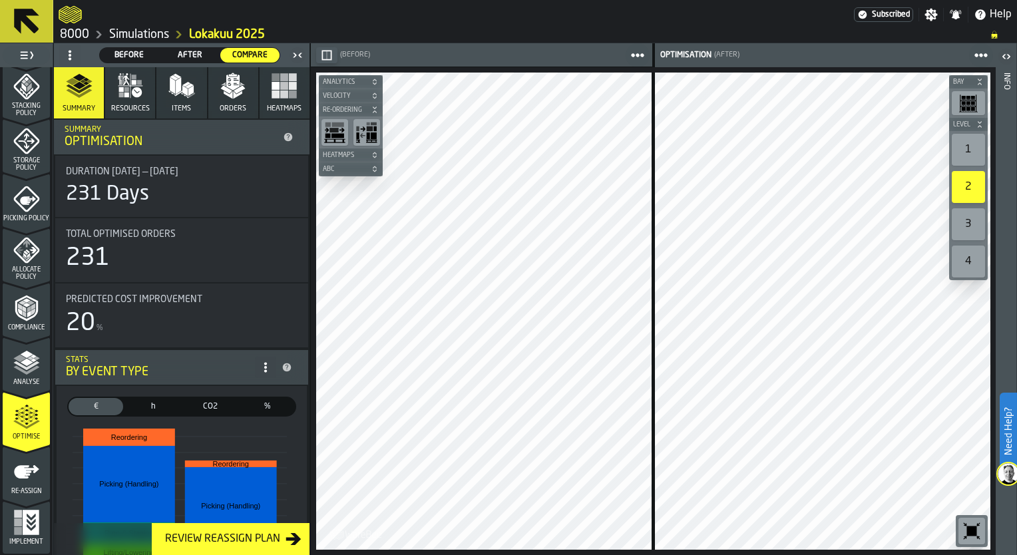
click at [973, 149] on div "1" at bounding box center [968, 150] width 33 height 32
click at [973, 111] on icon "button-toolbar-undefined" at bounding box center [968, 103] width 19 height 19
click at [978, 150] on div "1" at bounding box center [968, 150] width 33 height 32
click at [24, 37] on icon at bounding box center [27, 21] width 32 height 32
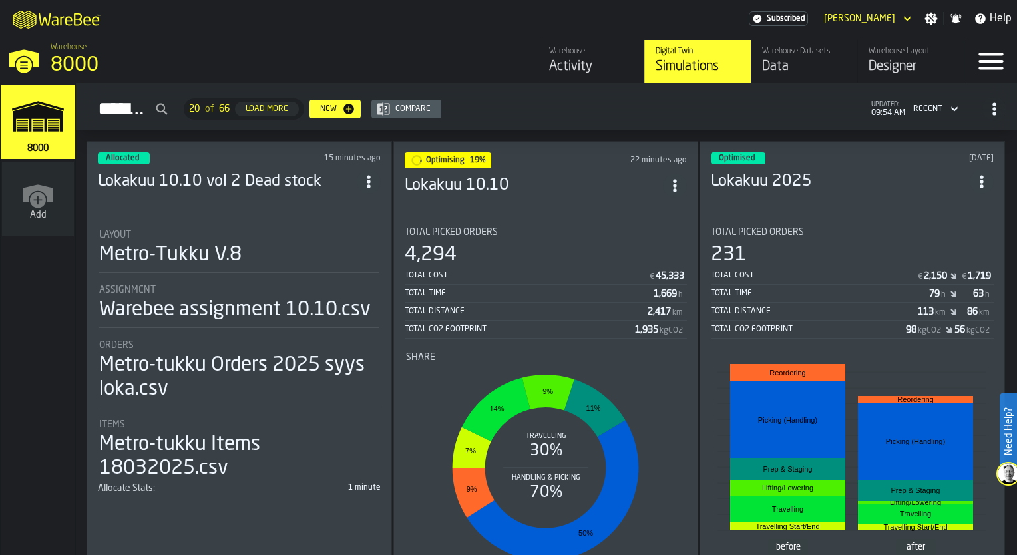
click at [517, 186] on h3 "Lokakuu 10.10" at bounding box center [534, 185] width 259 height 21
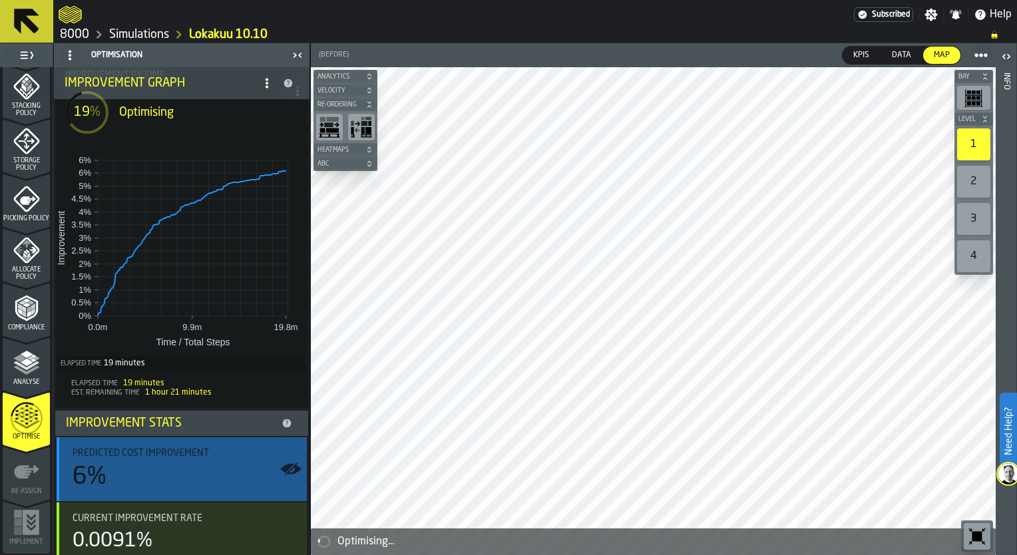
scroll to position [67, 0]
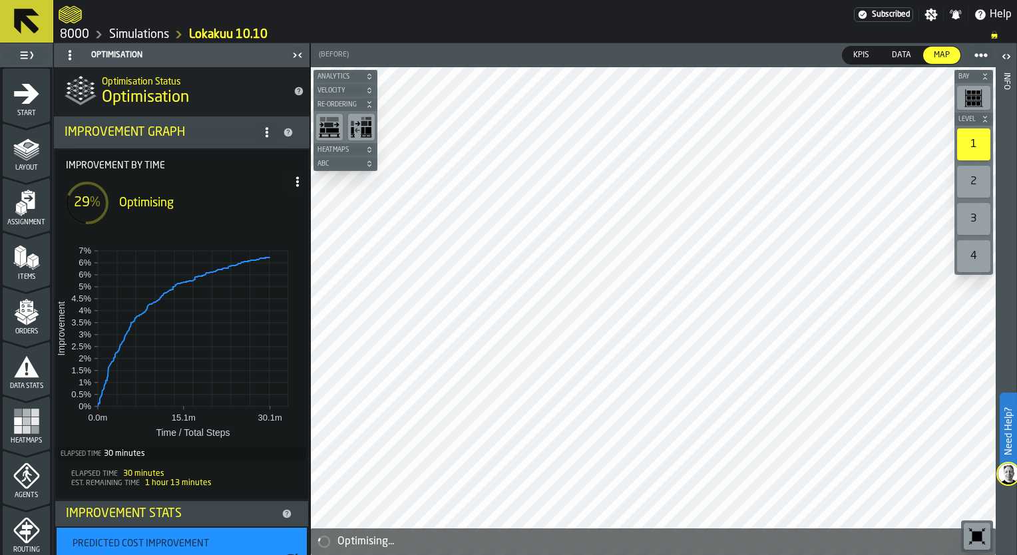
scroll to position [67, 0]
